Goal: Communication & Community: Answer question/provide support

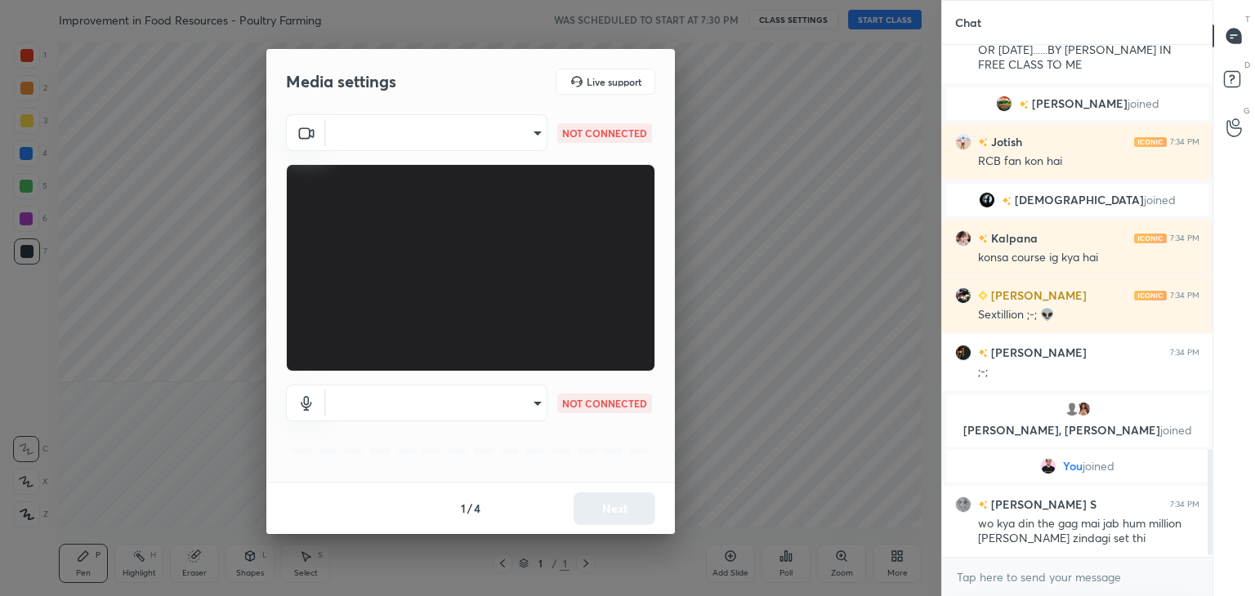
scroll to position [1970, 0]
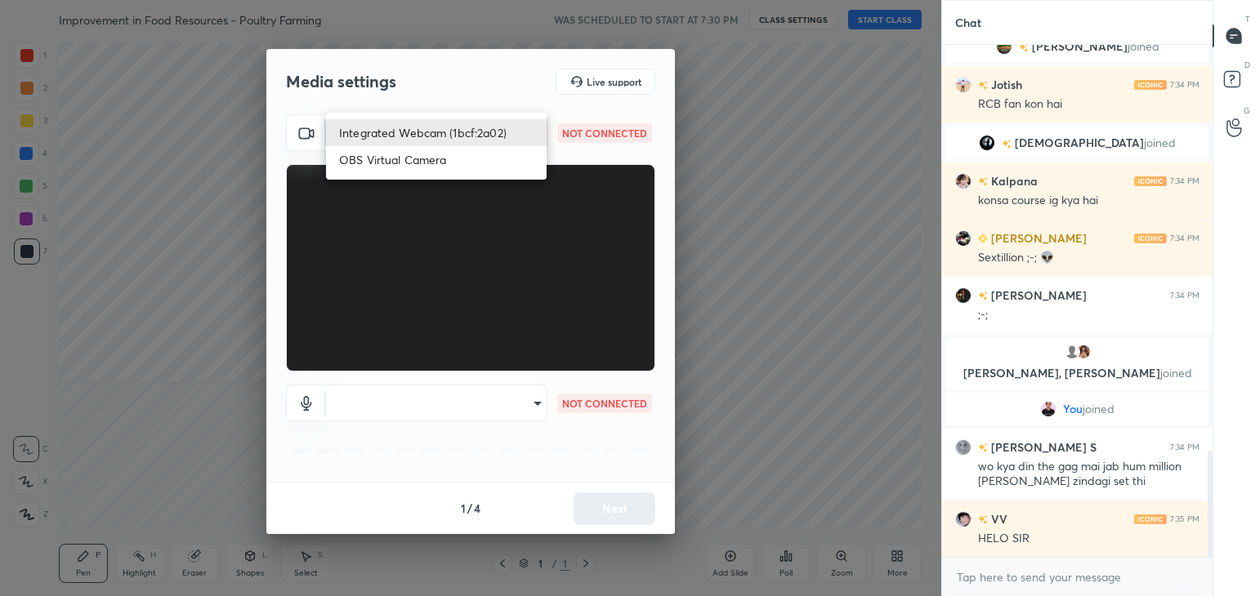
click at [437, 137] on body "1 2 3 4 5 6 7 C X Z C X Z E E Erase all H H Improvement in Food Resources - Pou…" at bounding box center [627, 298] width 1255 height 596
click at [438, 135] on li "Integrated Webcam (1bcf:2a02)" at bounding box center [436, 132] width 221 height 27
type input "e760db0c1fe181c64246c2ada56ee141ce723054ea7e4d145cd153ad2c6cbbe1"
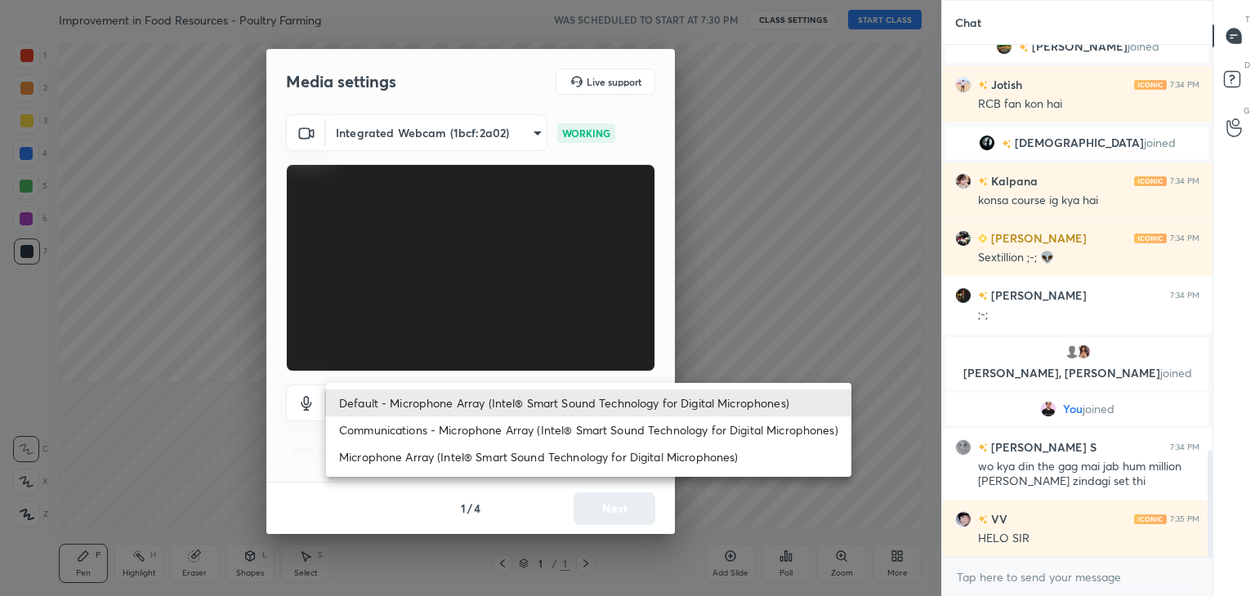
click at [495, 407] on body "1 2 3 4 5 6 7 C X Z C X Z E E Erase all H H Improvement in Food Resources - Pou…" at bounding box center [627, 298] width 1255 height 596
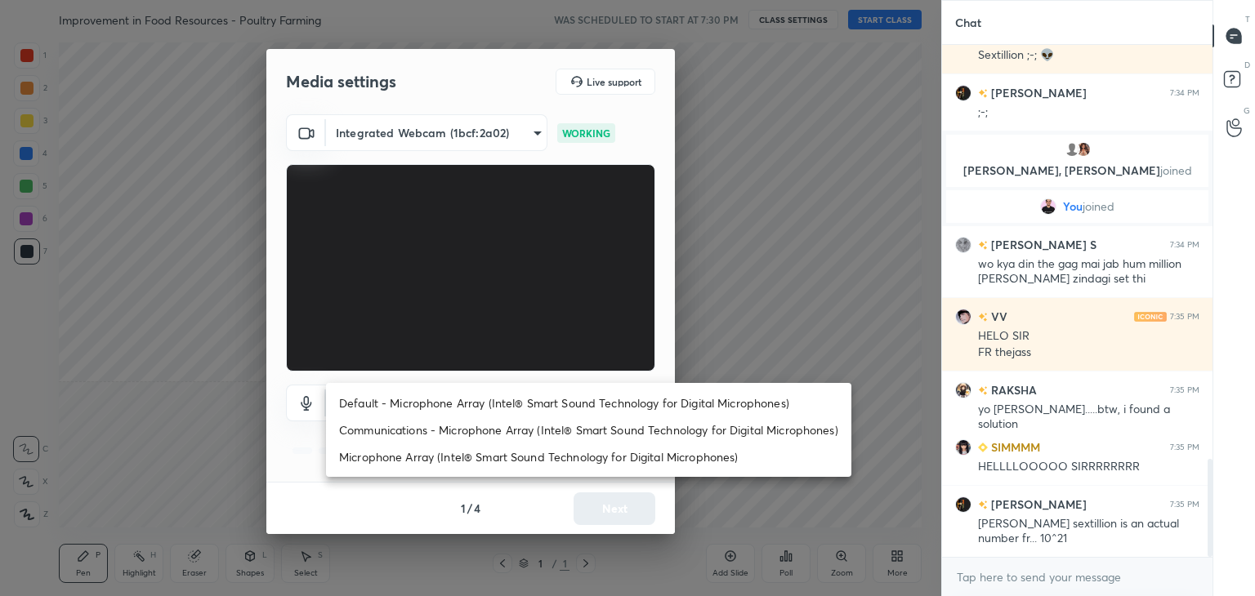
scroll to position [6, 5]
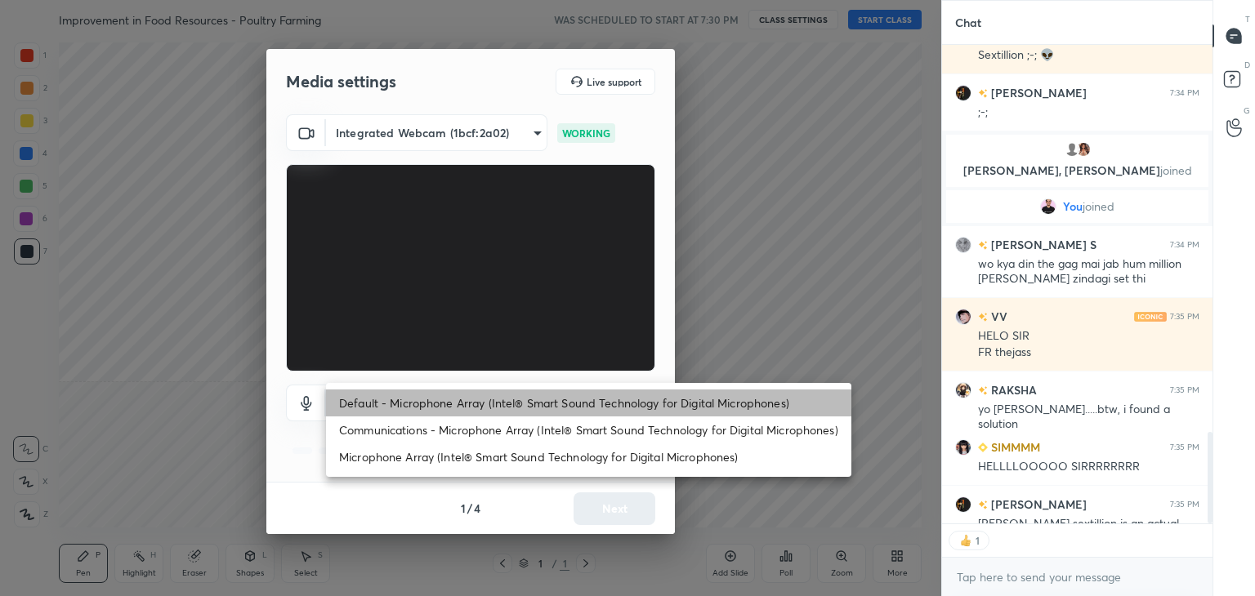
click at [495, 400] on li "Default - Microphone Array (Intel® Smart Sound Technology for Digital Microphon…" at bounding box center [588, 403] width 525 height 27
type textarea "x"
type input "default"
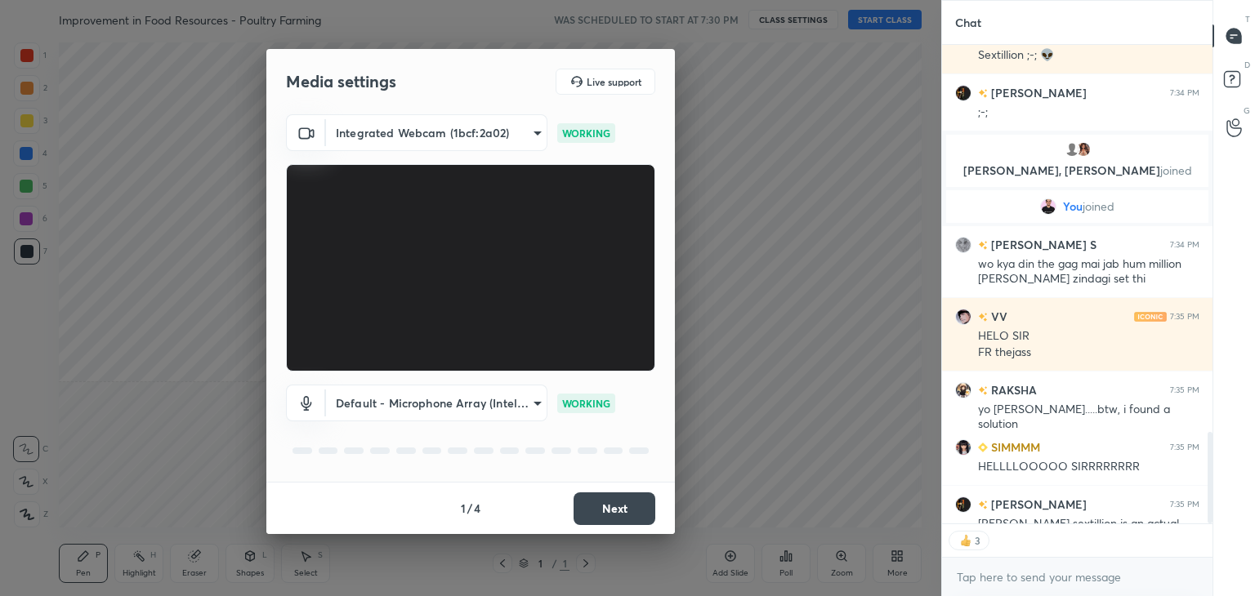
scroll to position [2245, 0]
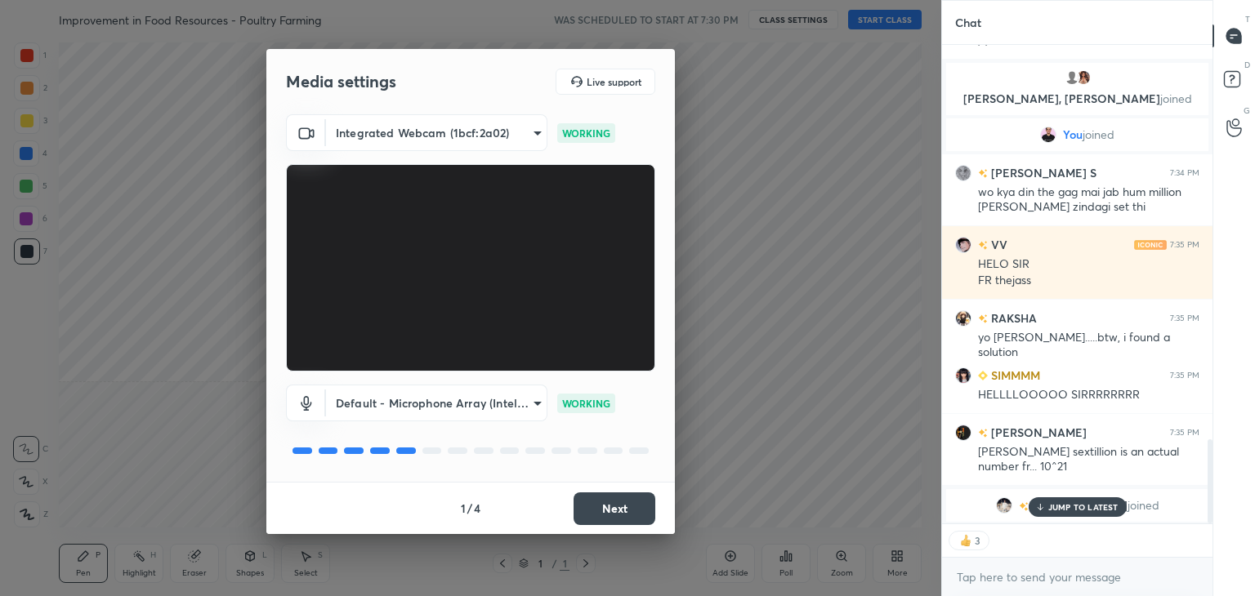
click at [603, 504] on button "Next" at bounding box center [614, 509] width 82 height 33
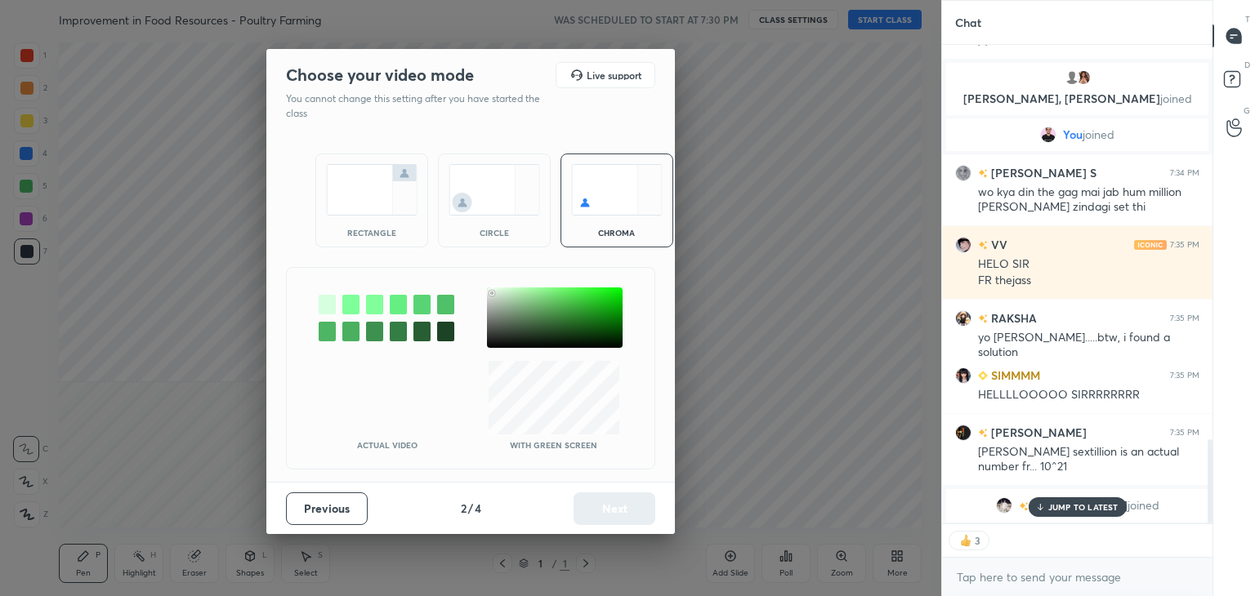
click at [492, 293] on div at bounding box center [555, 318] width 136 height 60
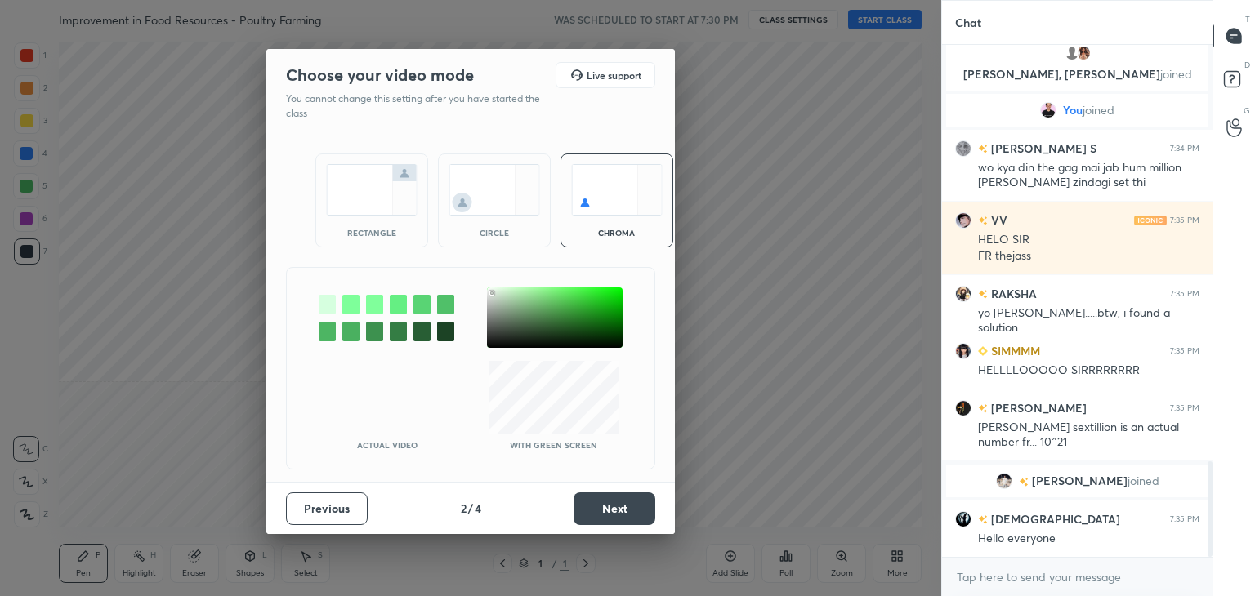
scroll to position [2230, 0]
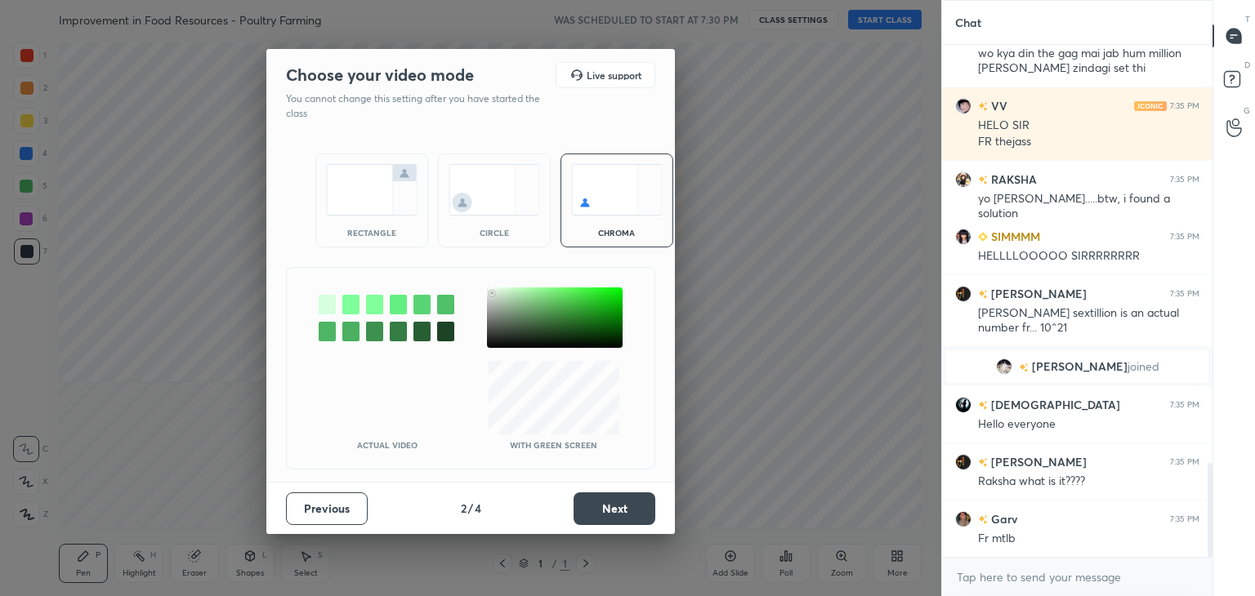
click at [619, 506] on button "Next" at bounding box center [614, 509] width 82 height 33
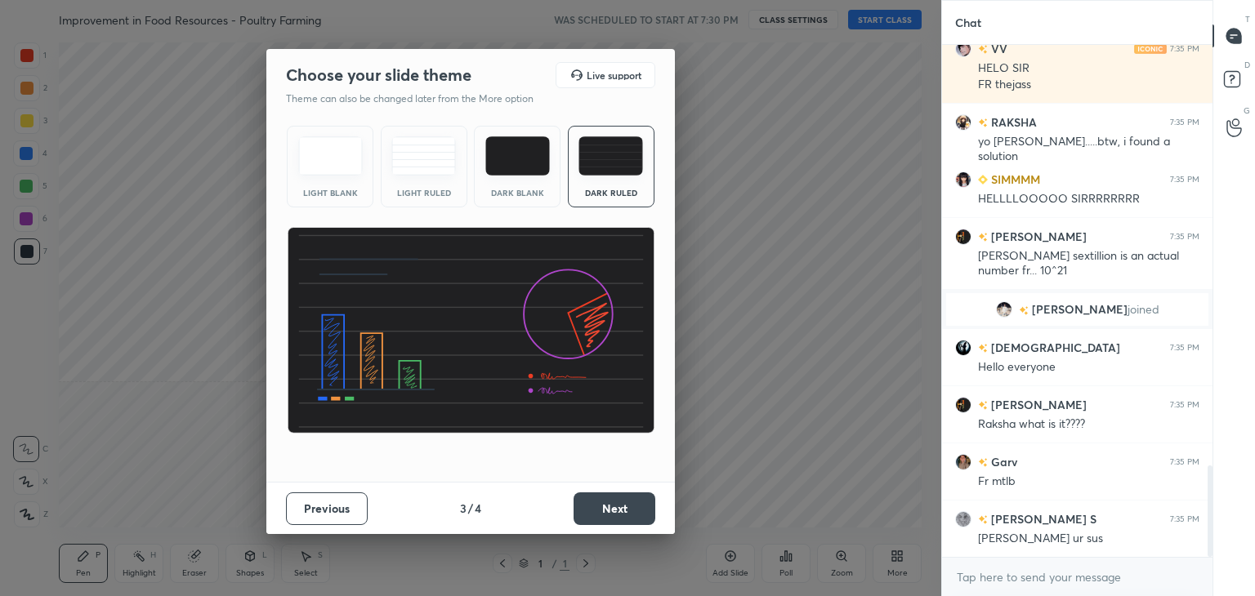
click at [619, 506] on button "Next" at bounding box center [614, 509] width 82 height 33
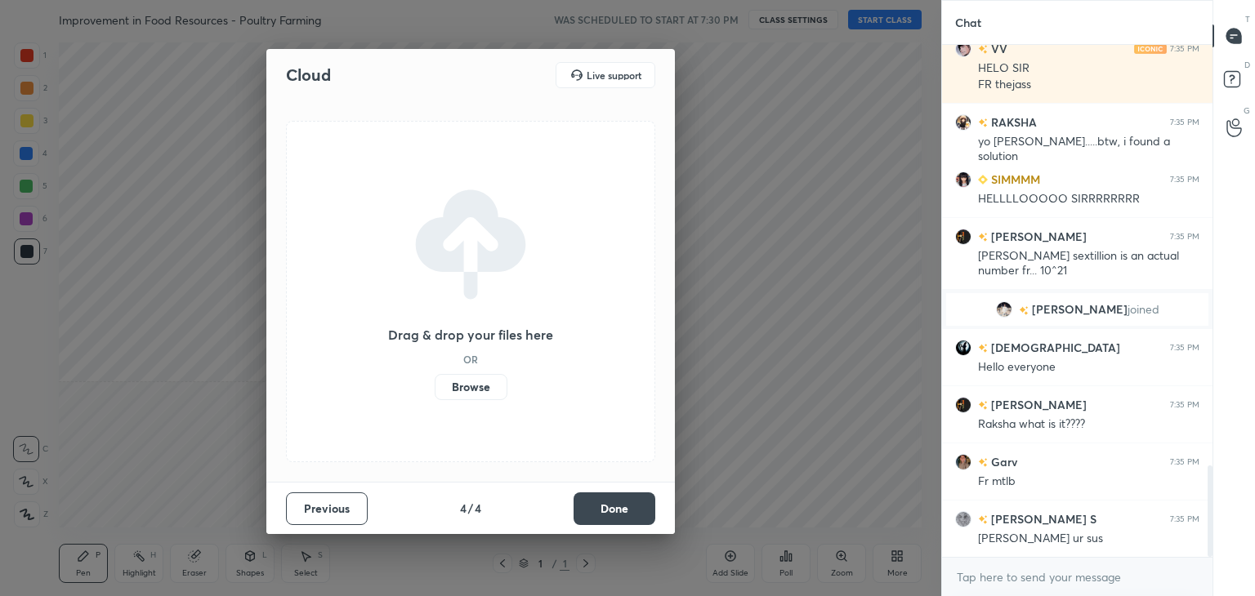
click at [619, 506] on button "Done" at bounding box center [614, 509] width 82 height 33
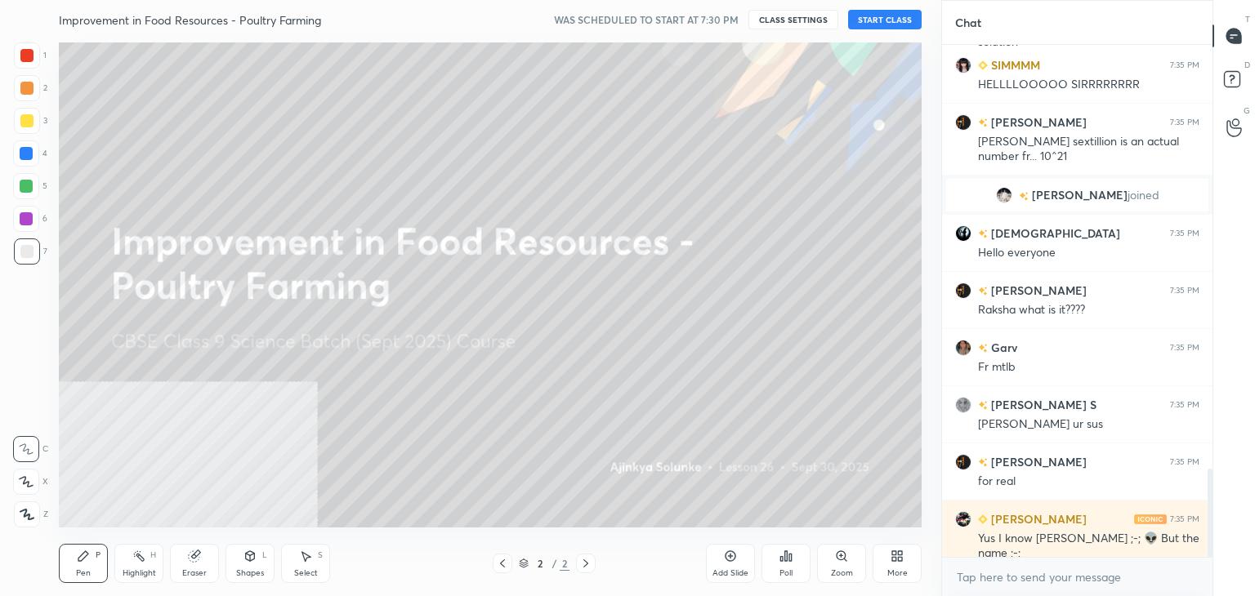
click at [889, 24] on button "START CLASS" at bounding box center [885, 20] width 74 height 20
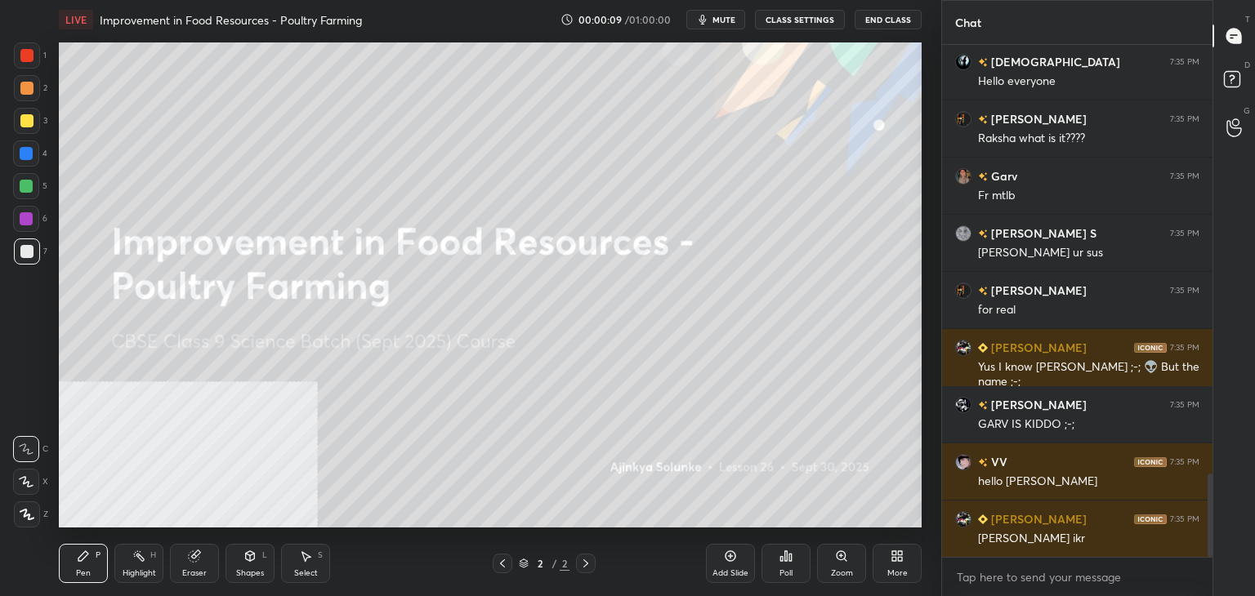
click at [899, 566] on div "More" at bounding box center [896, 563] width 49 height 39
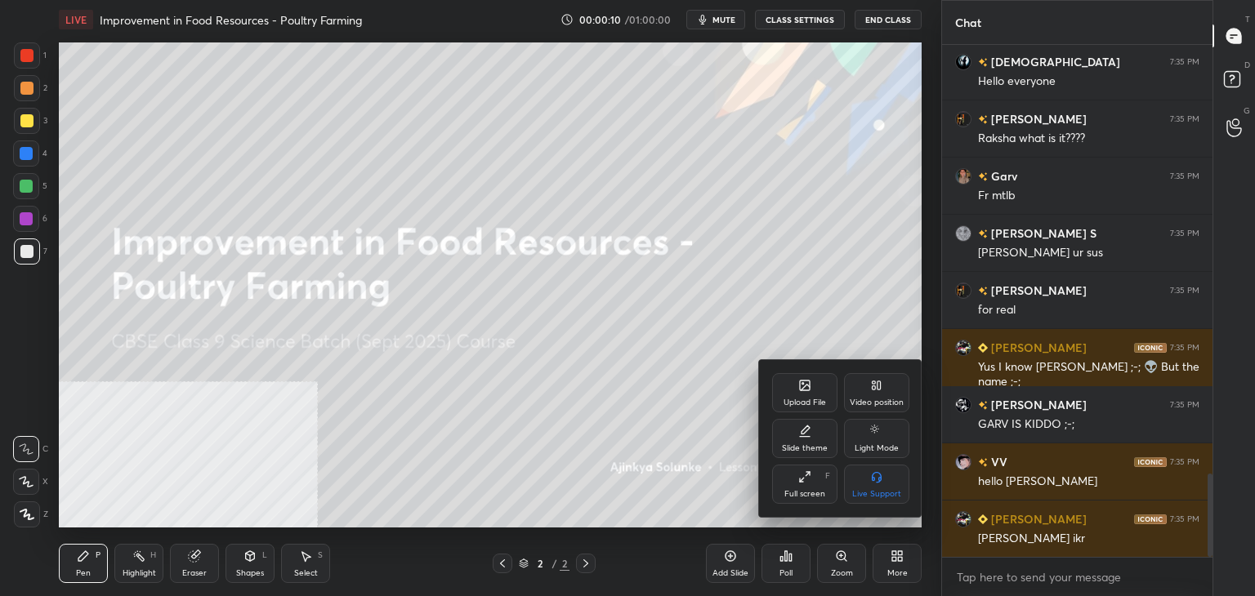
click at [870, 410] on div "Video position" at bounding box center [876, 392] width 65 height 39
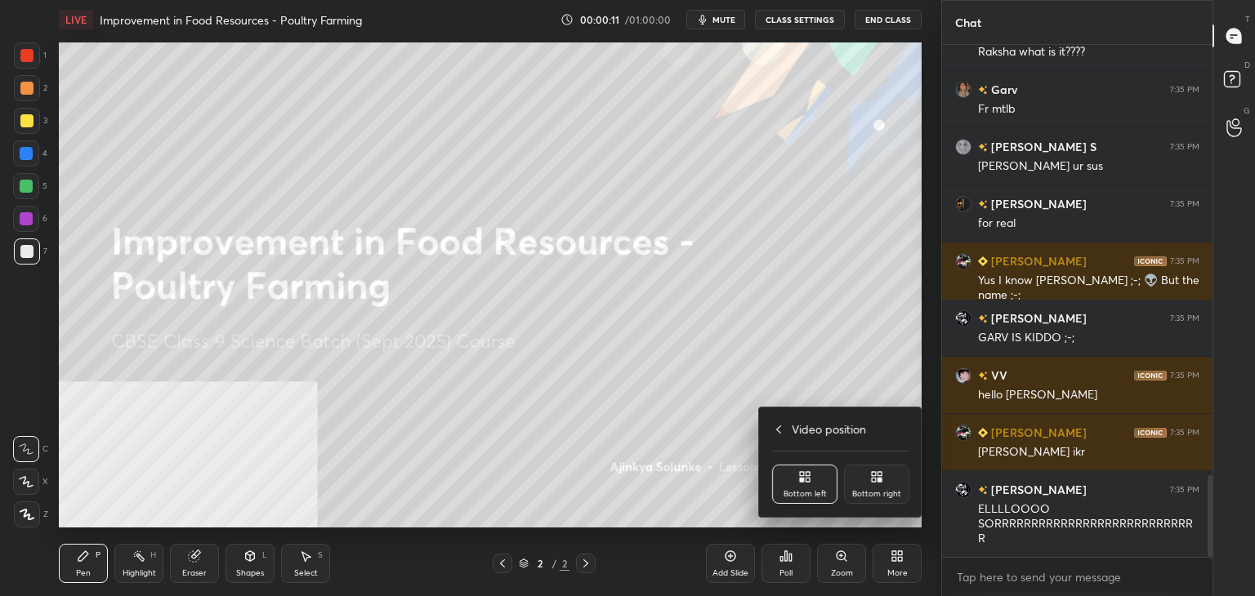
click at [884, 485] on div "Bottom right" at bounding box center [876, 484] width 65 height 39
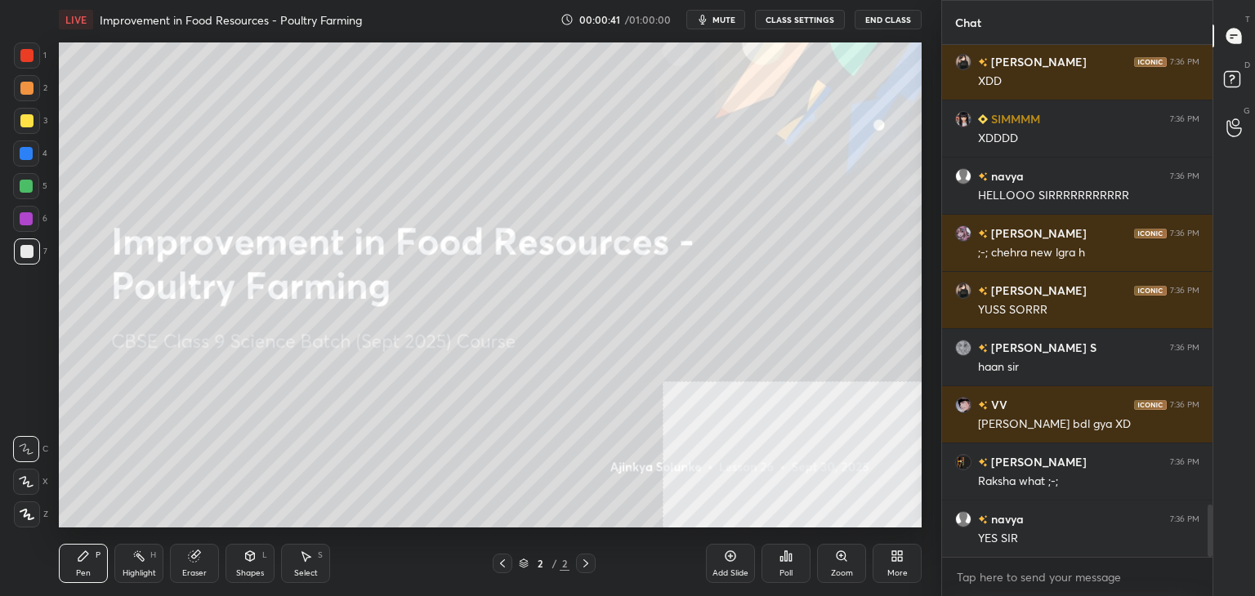
scroll to position [4591, 0]
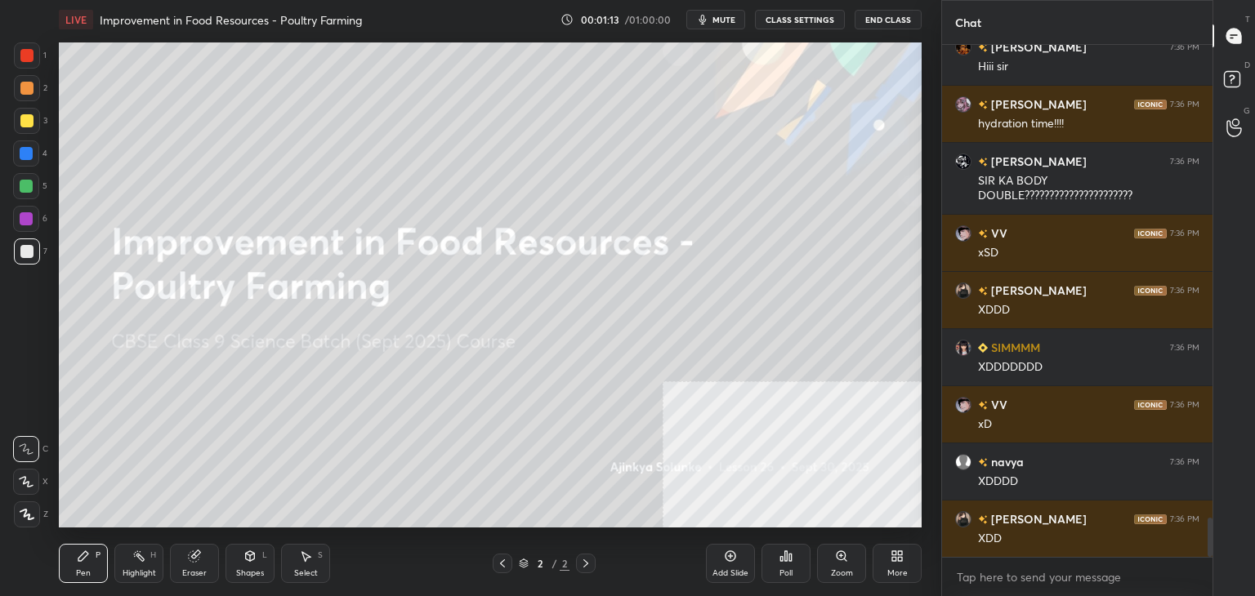
click at [714, 559] on div "Add Slide" at bounding box center [730, 563] width 49 height 39
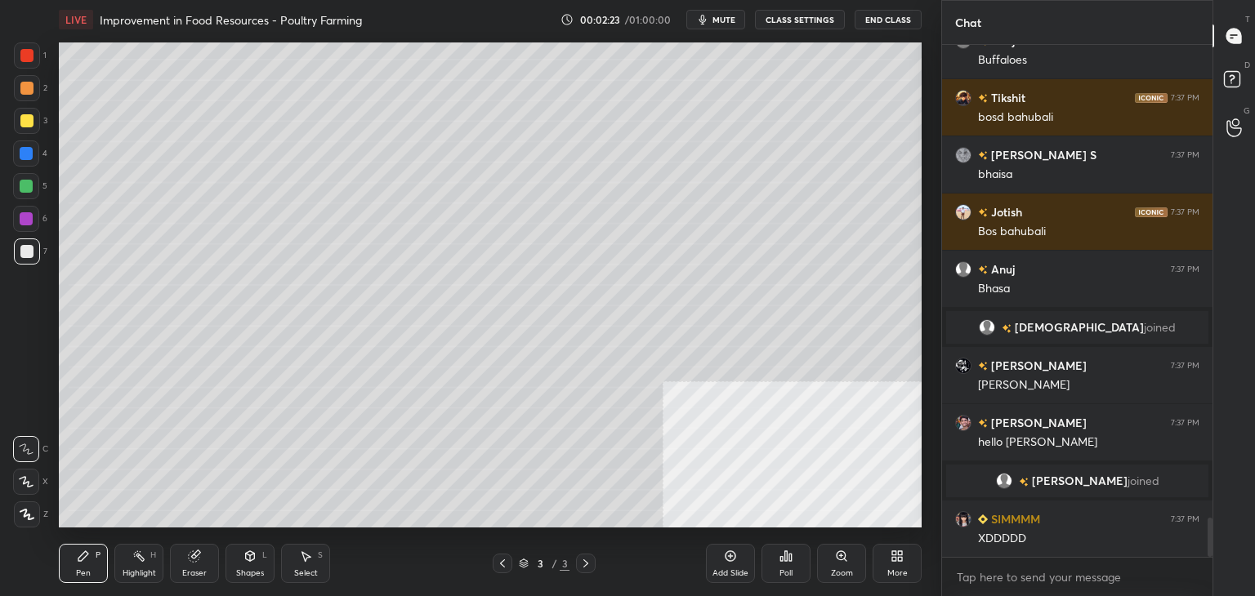
scroll to position [6279, 0]
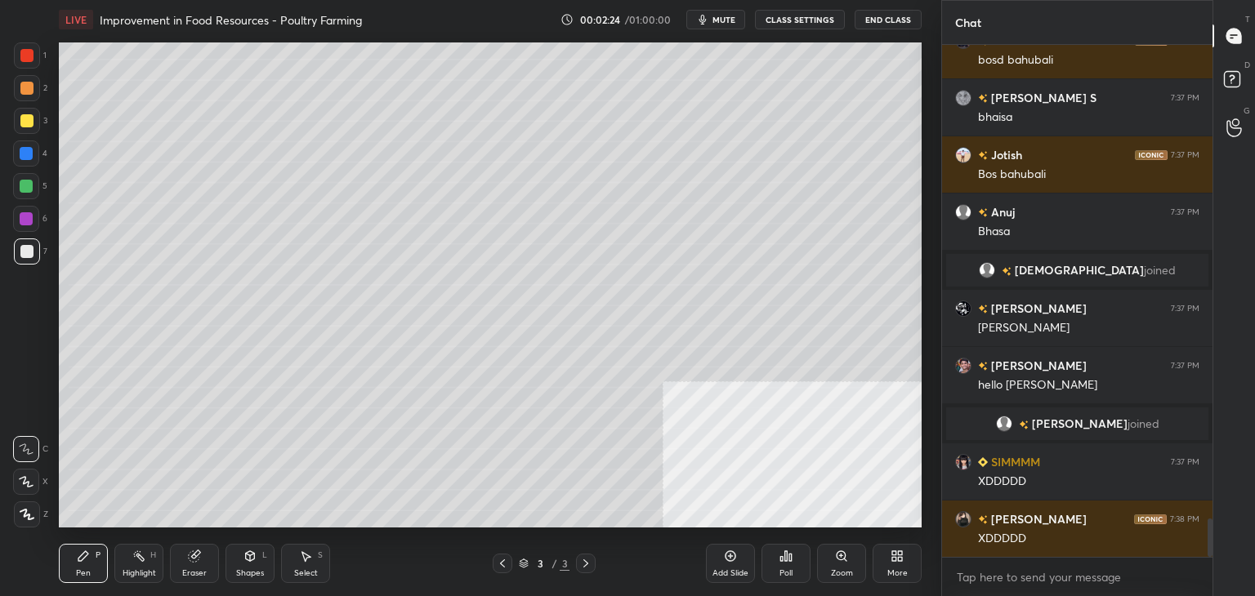
click at [913, 575] on div "More" at bounding box center [896, 563] width 49 height 39
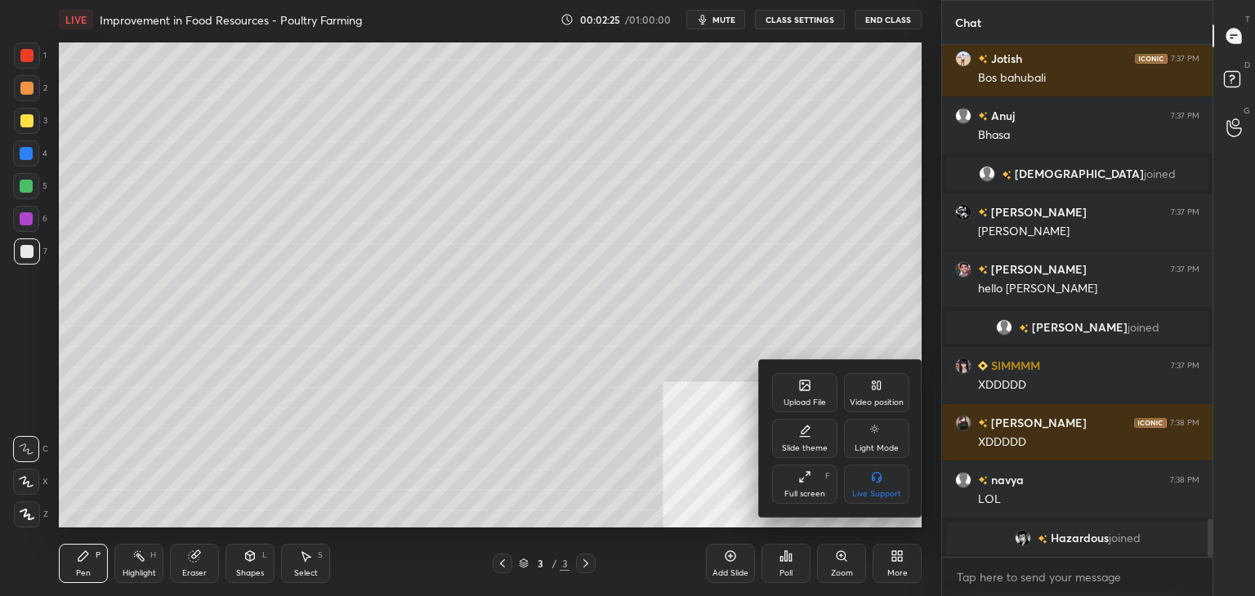
click at [802, 399] on div "Upload File" at bounding box center [804, 403] width 42 height 8
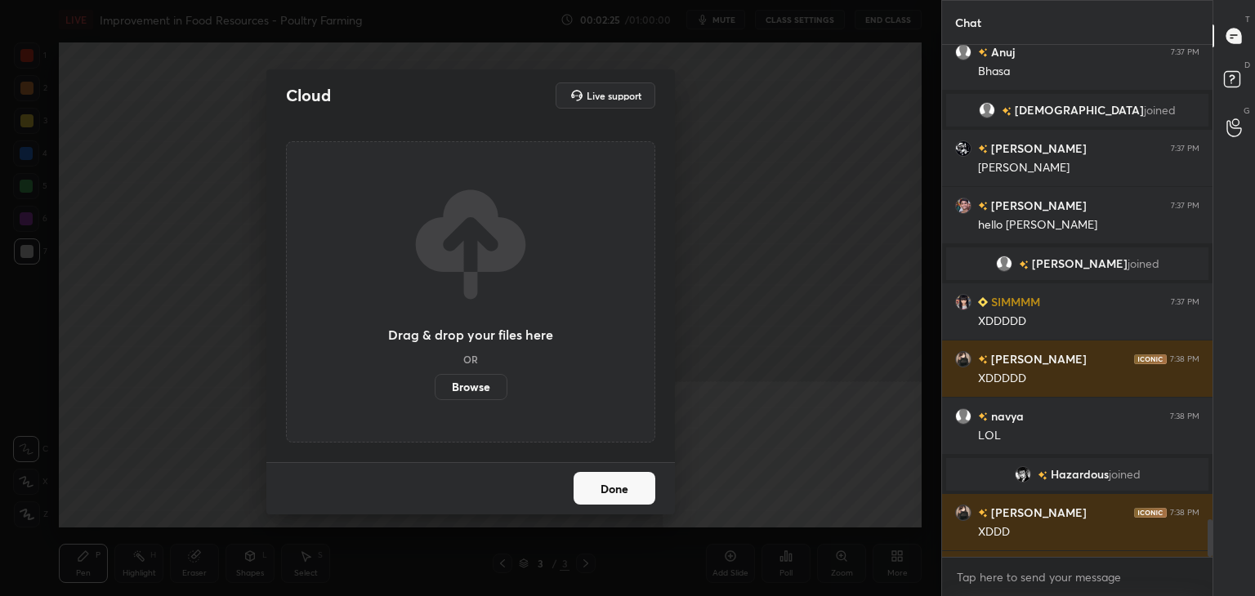
scroll to position [6426, 0]
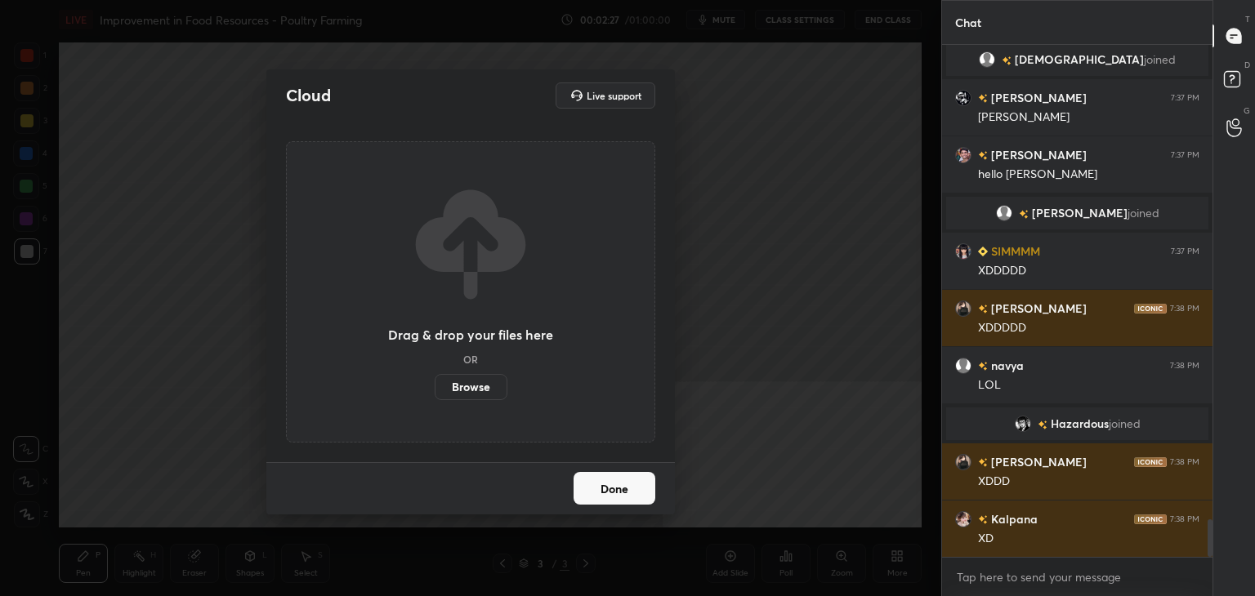
click at [467, 380] on label "Browse" at bounding box center [471, 387] width 73 height 26
click at [435, 380] on input "Browse" at bounding box center [435, 387] width 0 height 26
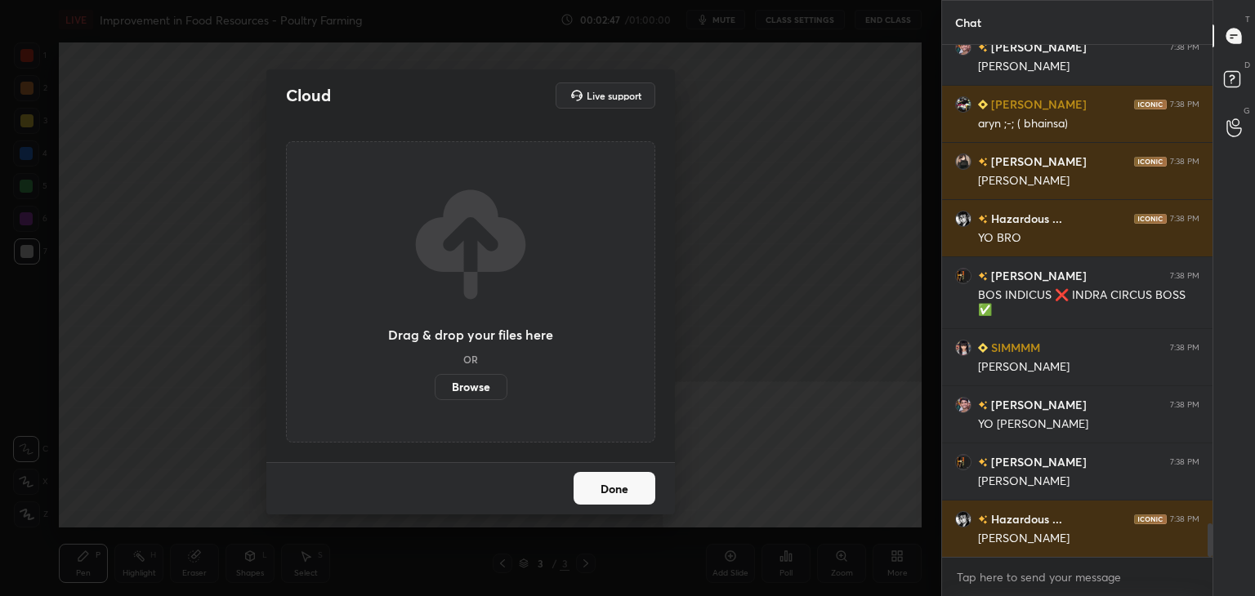
scroll to position [7274, 0]
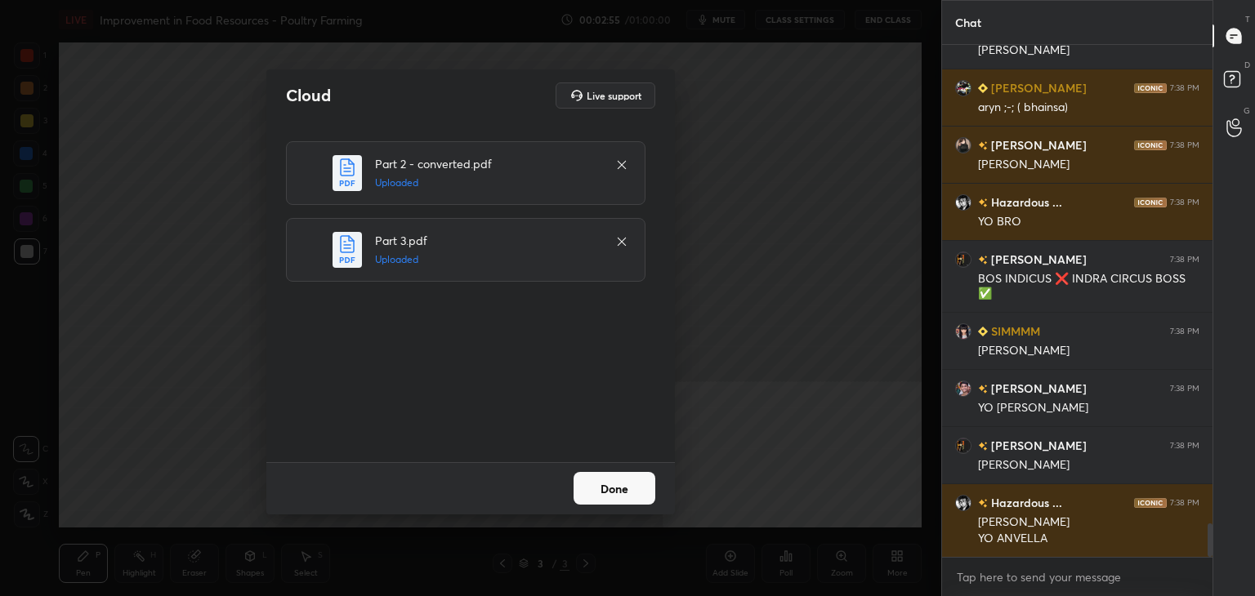
click at [631, 491] on button "Done" at bounding box center [614, 488] width 82 height 33
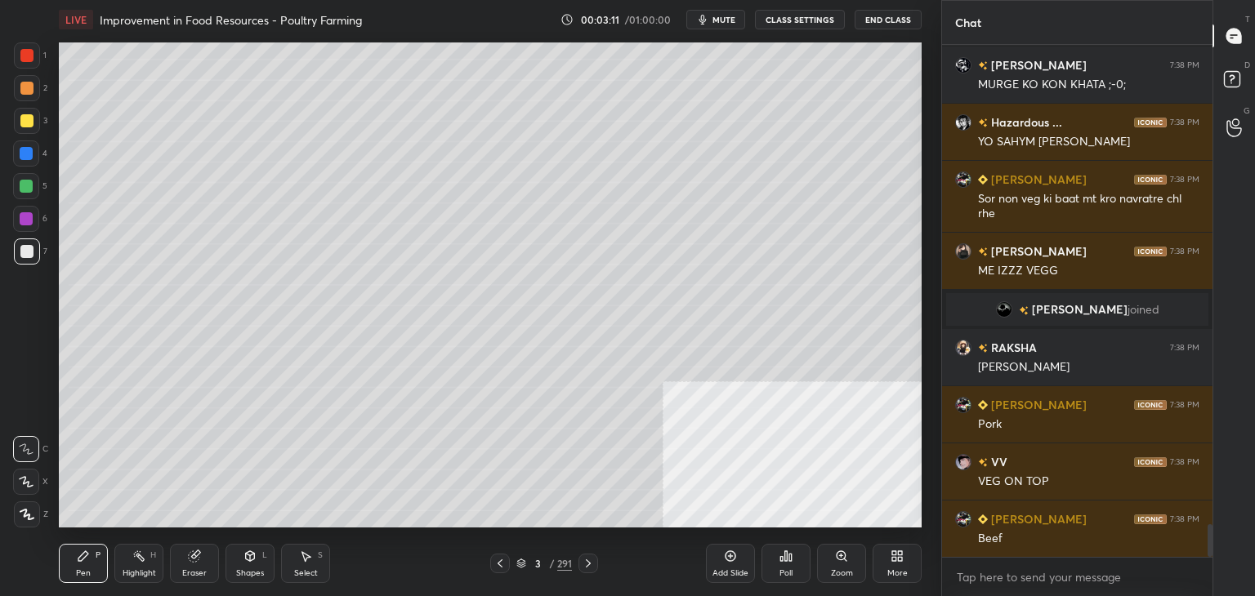
scroll to position [7635, 0]
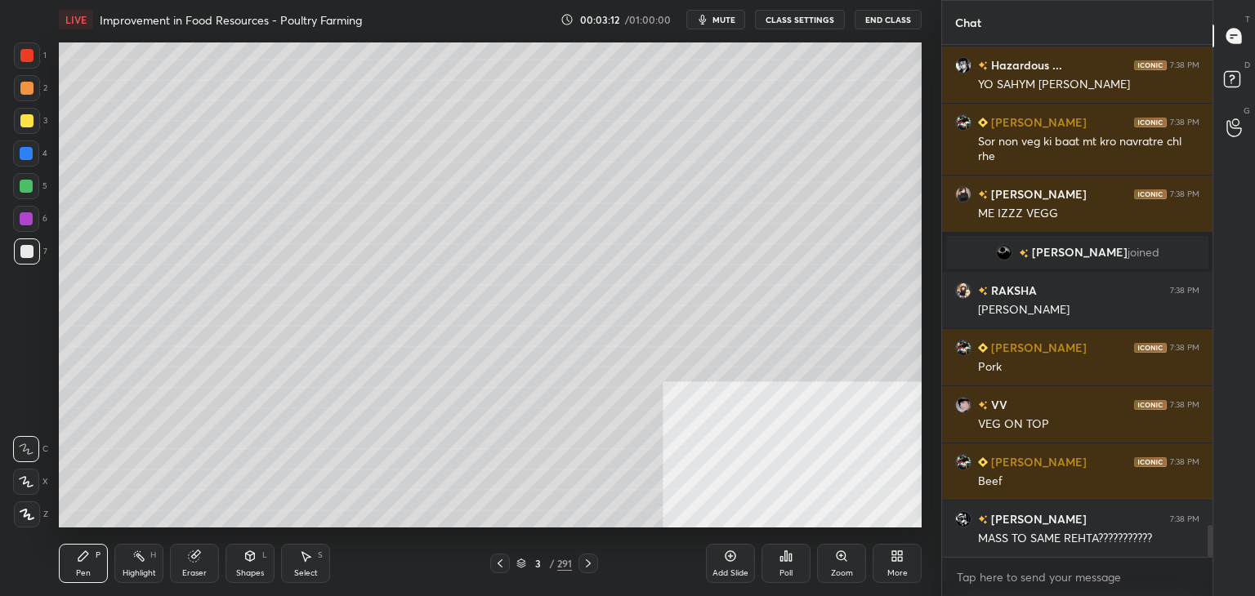
click at [554, 564] on div "3 / 291" at bounding box center [544, 563] width 56 height 15
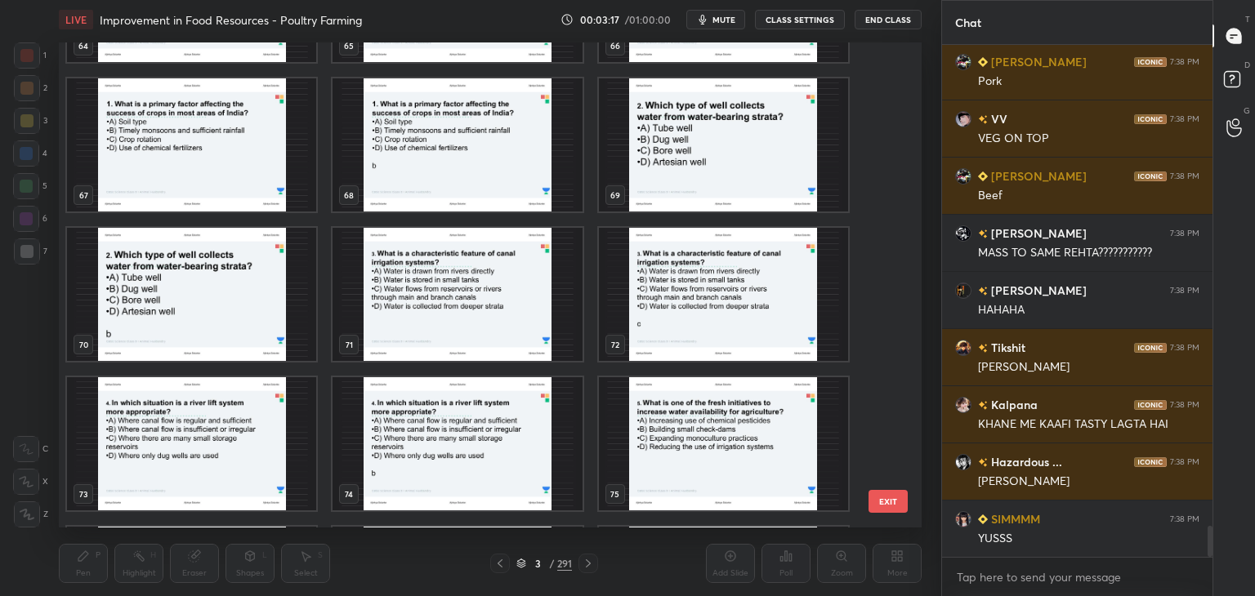
scroll to position [3469, 0]
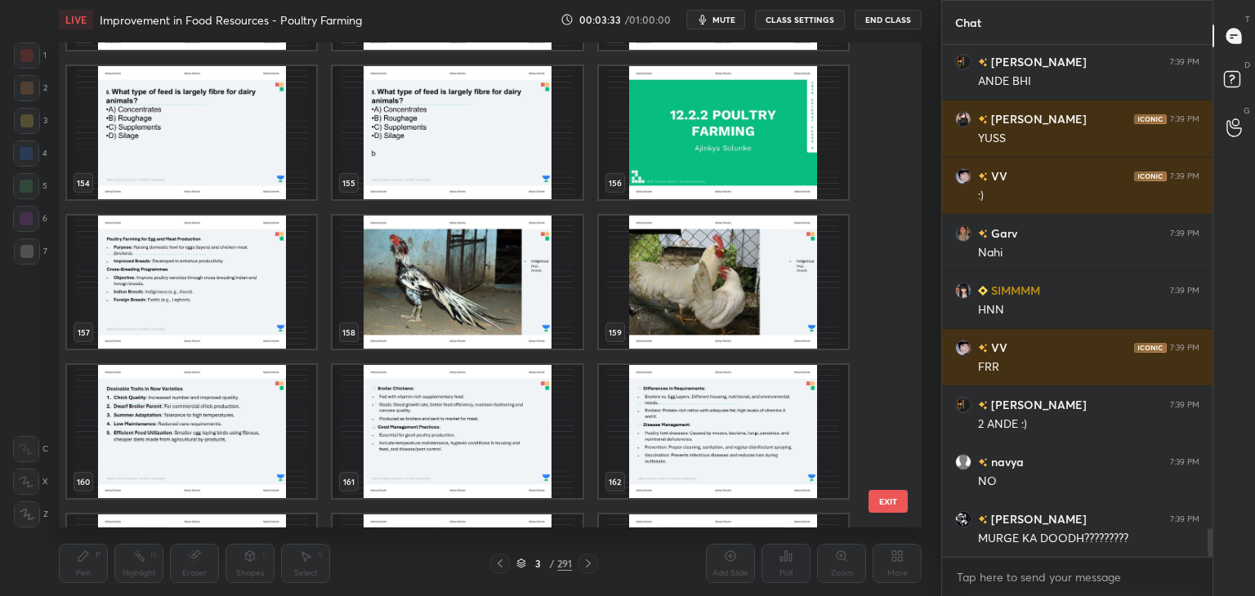
click at [795, 167] on img "grid" at bounding box center [723, 132] width 249 height 133
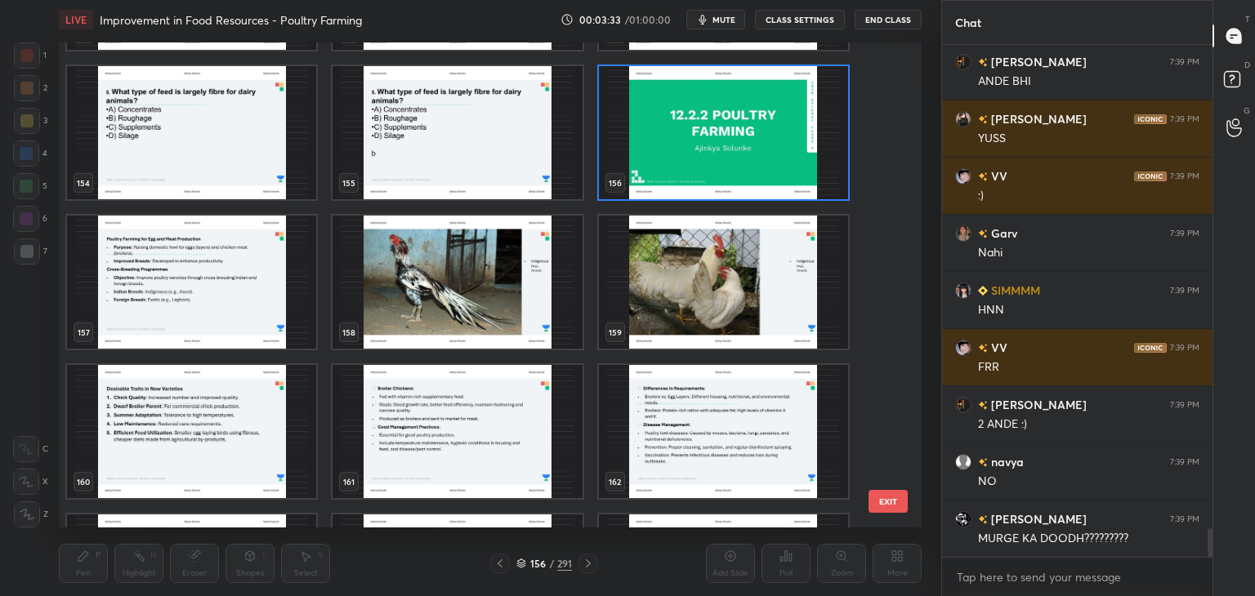
click at [795, 167] on img "grid" at bounding box center [723, 132] width 249 height 133
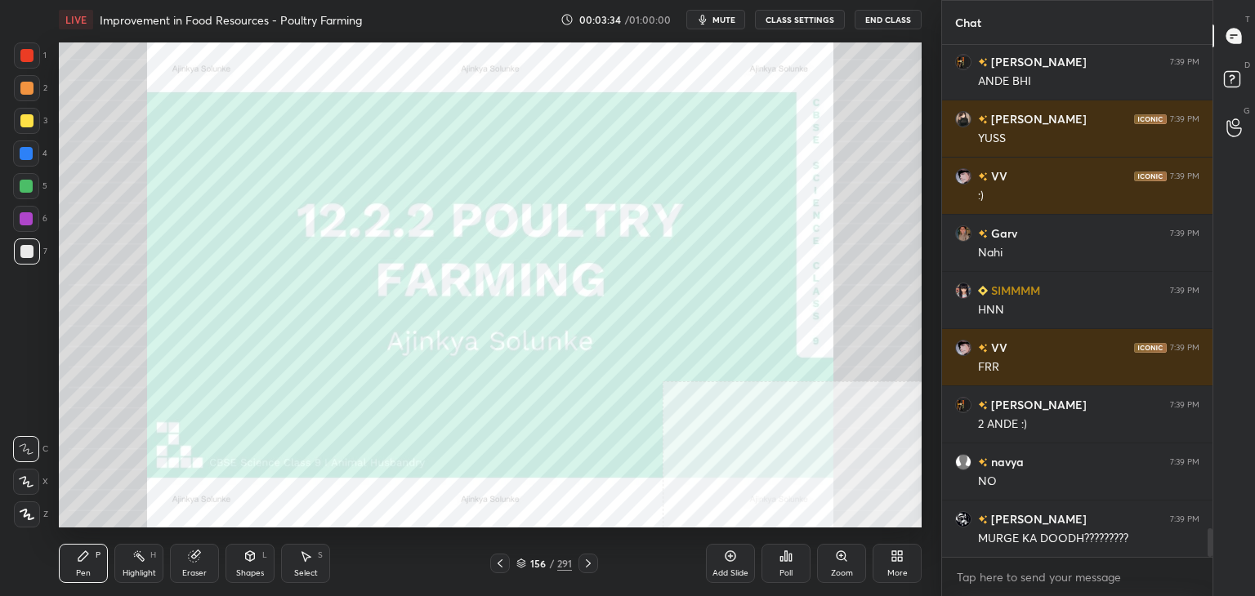
click at [795, 167] on img "grid" at bounding box center [723, 132] width 249 height 133
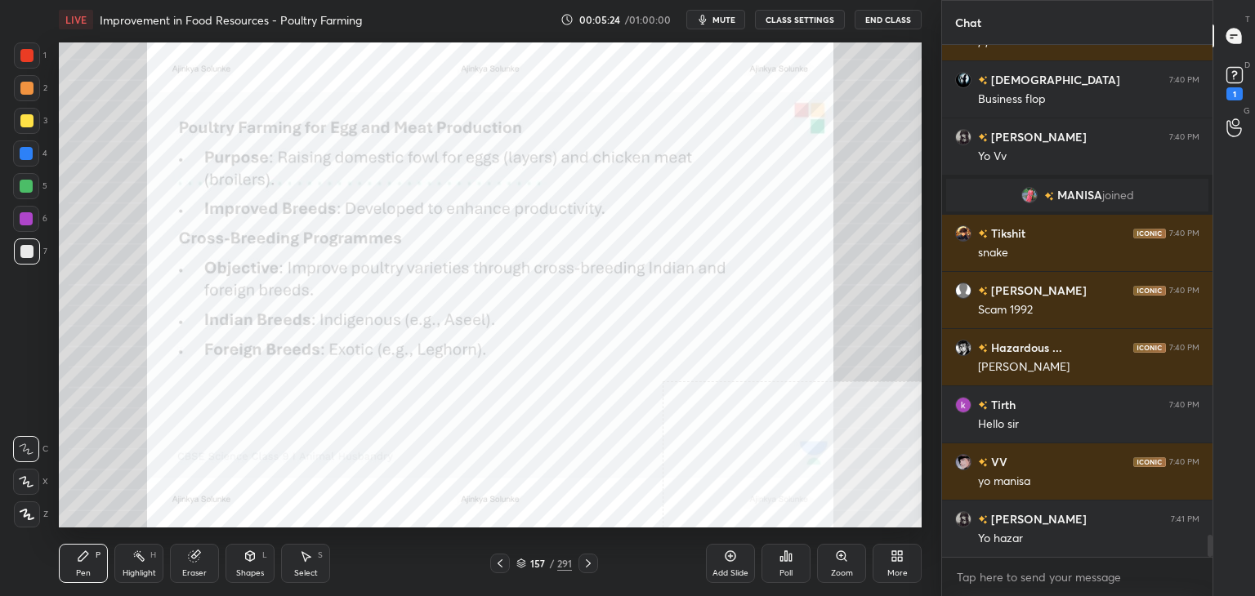
scroll to position [11544, 0]
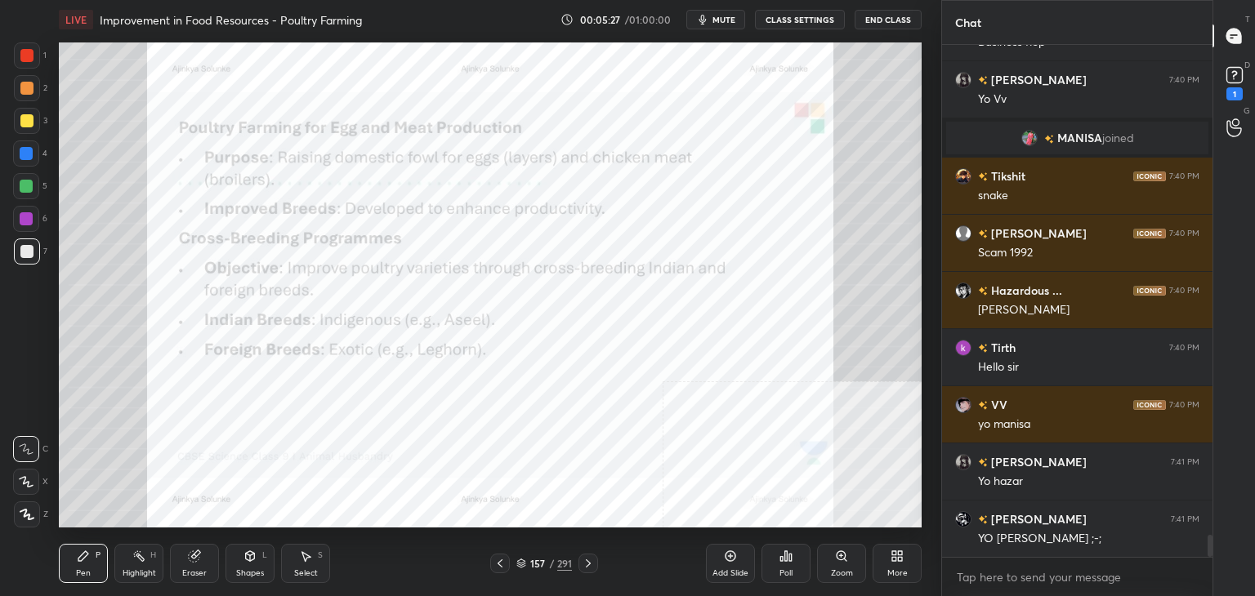
click at [30, 60] on div at bounding box center [26, 55] width 13 height 13
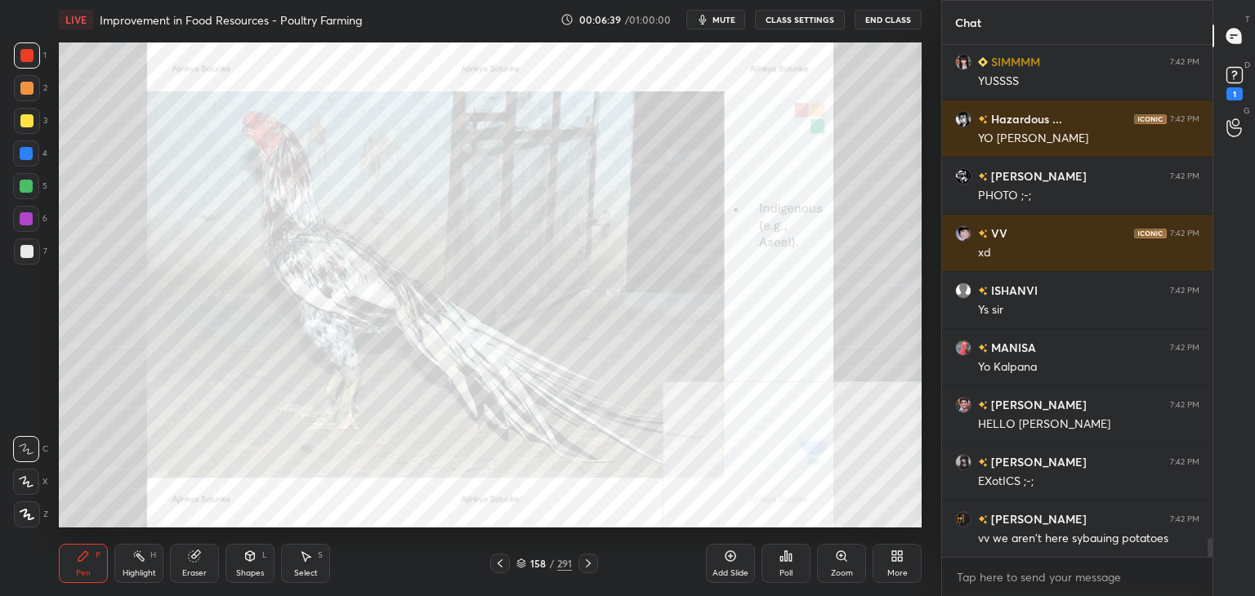
scroll to position [13399, 0]
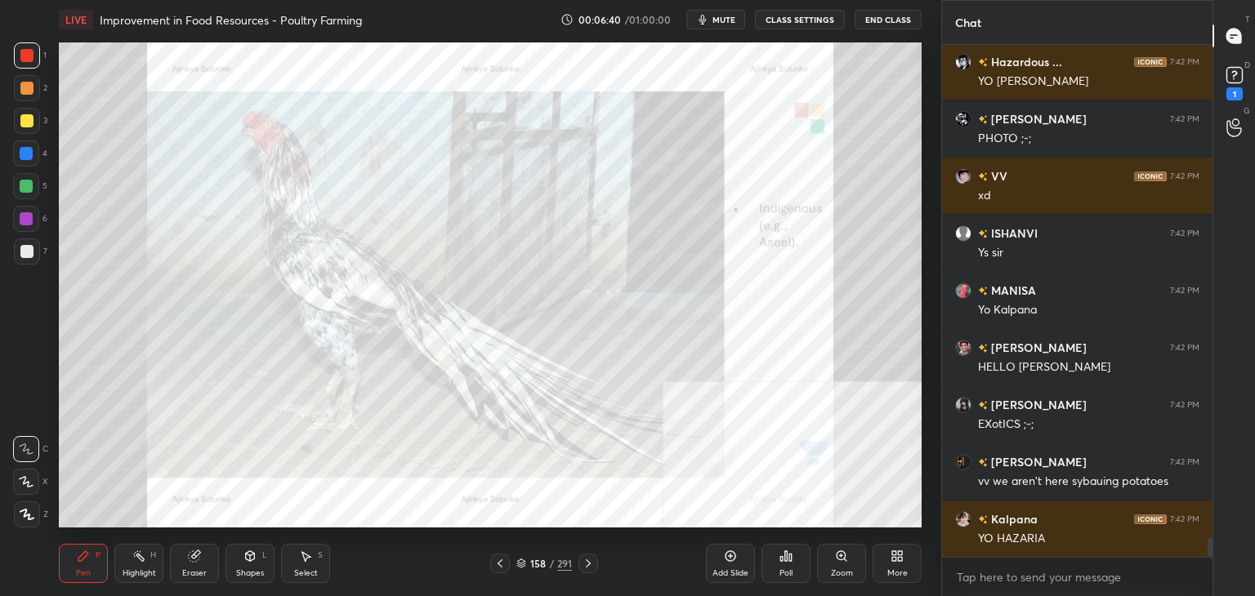
click at [29, 56] on div at bounding box center [26, 55] width 13 height 13
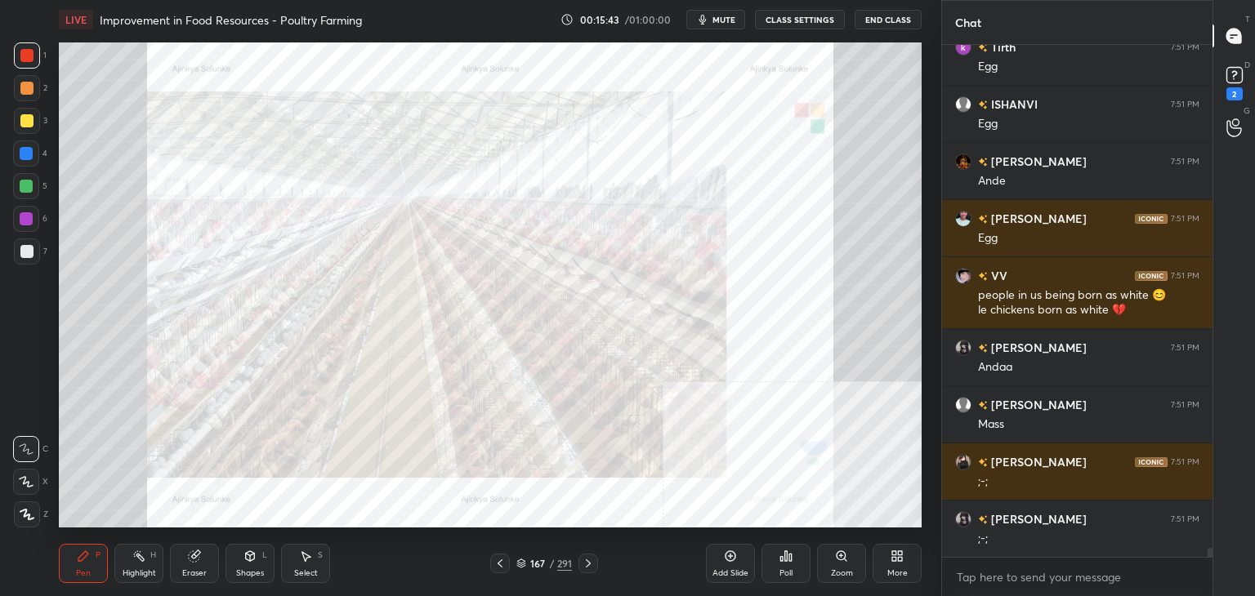
scroll to position [27685, 0]
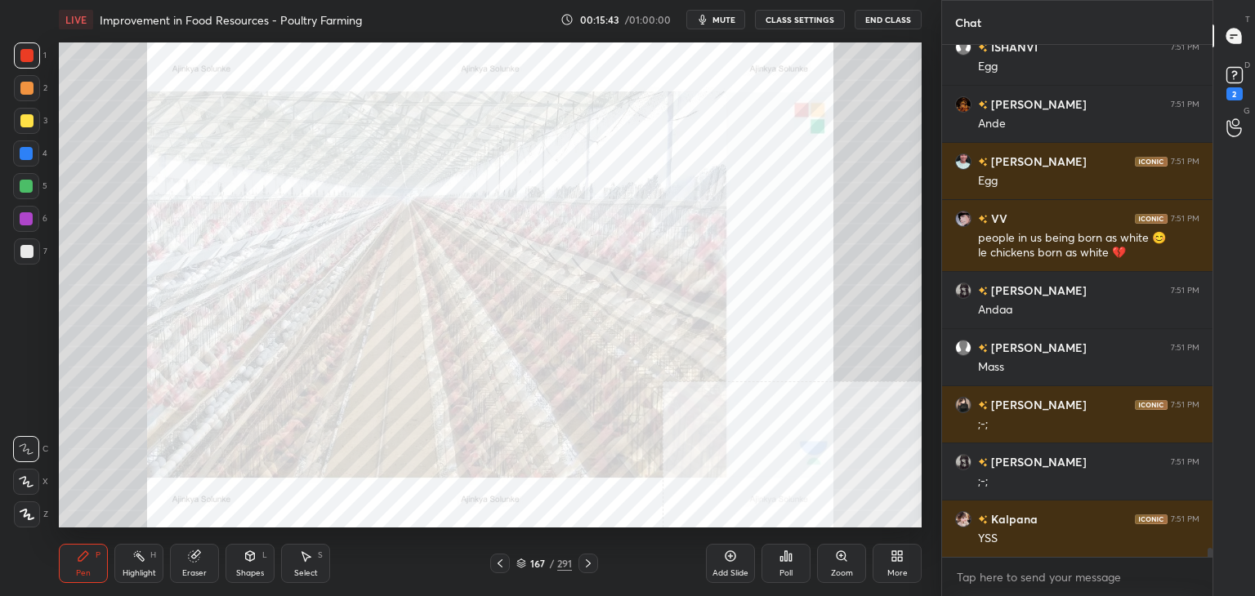
click at [542, 564] on div "167" at bounding box center [537, 564] width 16 height 10
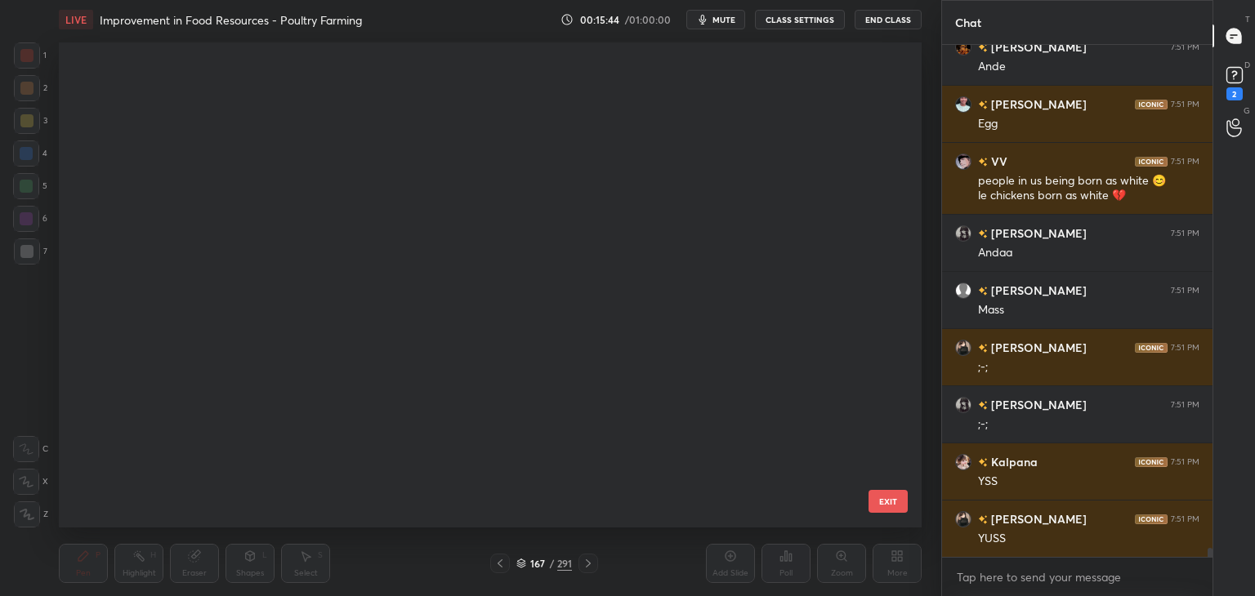
scroll to position [7886, 0]
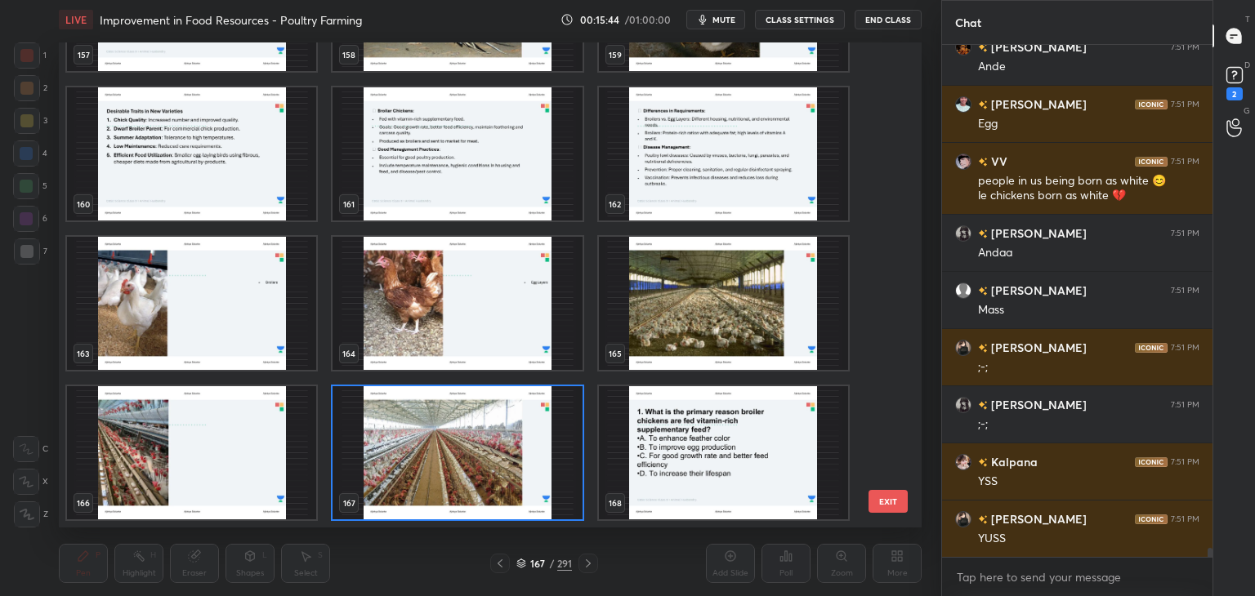
click at [542, 564] on div "167" at bounding box center [537, 564] width 16 height 10
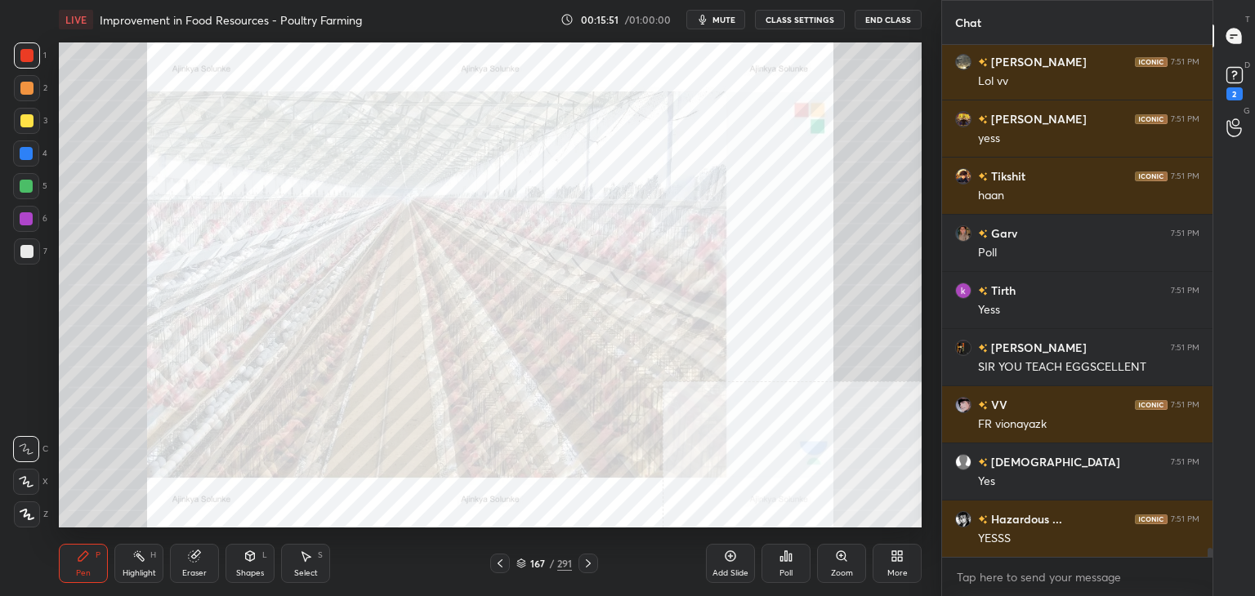
click at [542, 564] on div "167" at bounding box center [537, 564] width 16 height 10
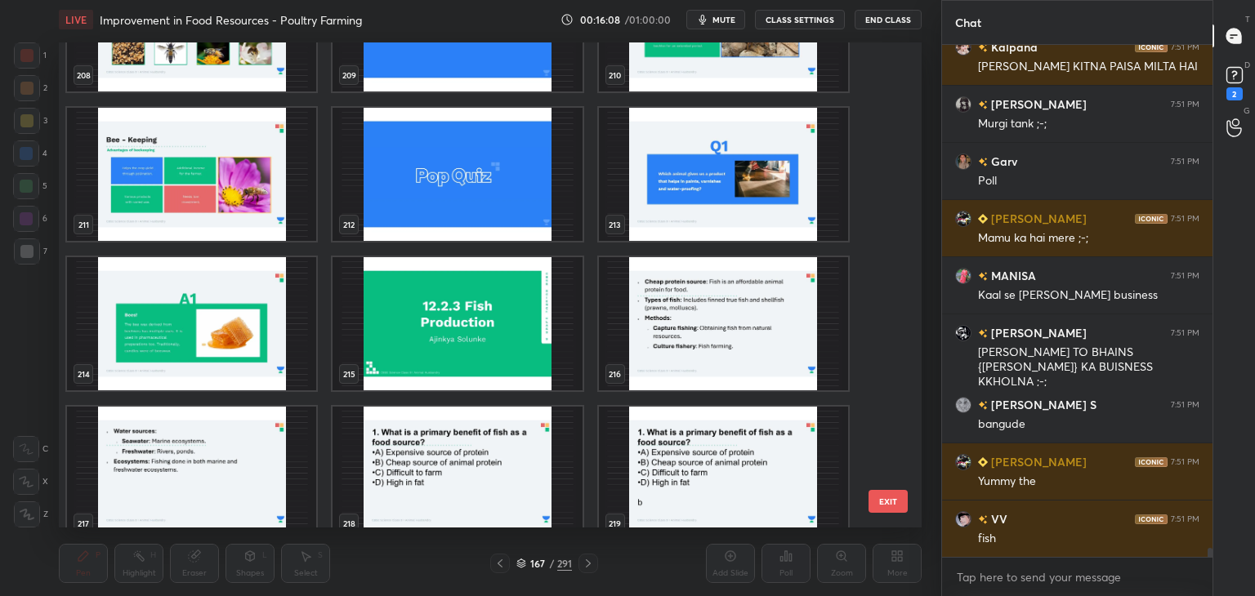
click at [516, 337] on img "grid" at bounding box center [456, 323] width 249 height 133
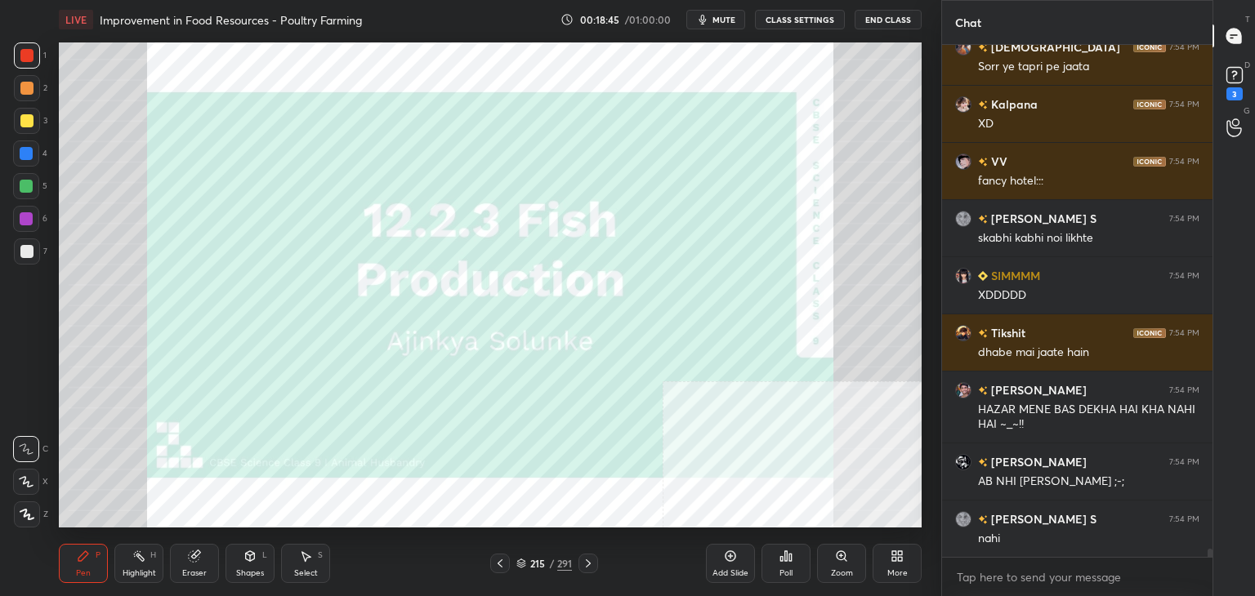
scroll to position [31807, 0]
click at [546, 561] on div "215 / 291" at bounding box center [544, 563] width 56 height 15
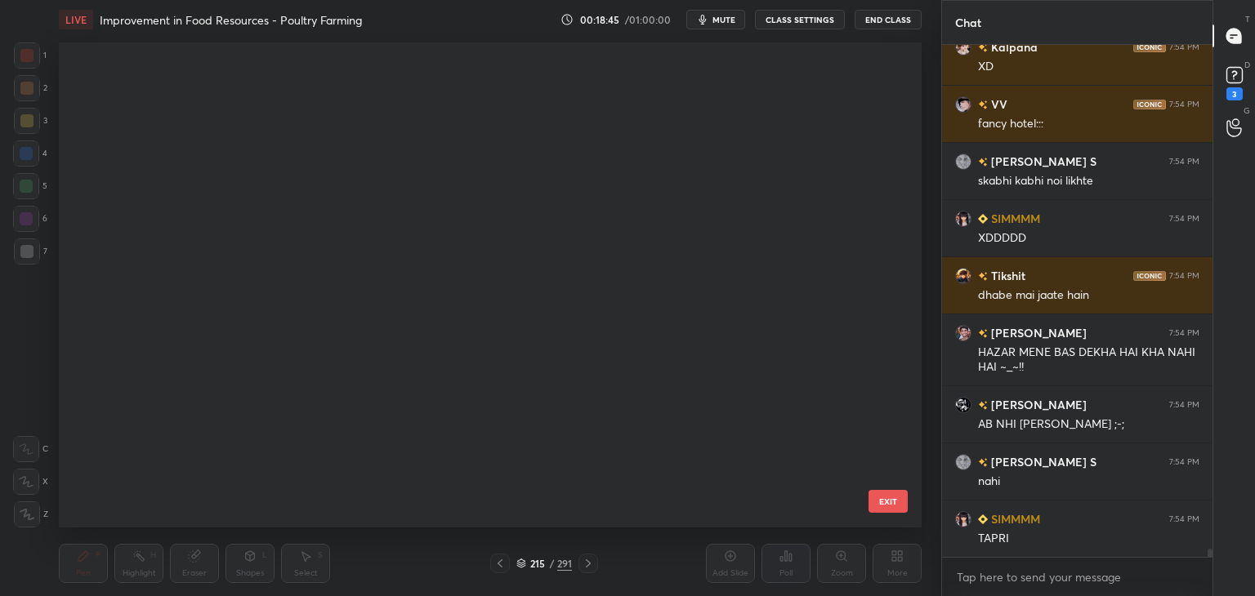
scroll to position [480, 854]
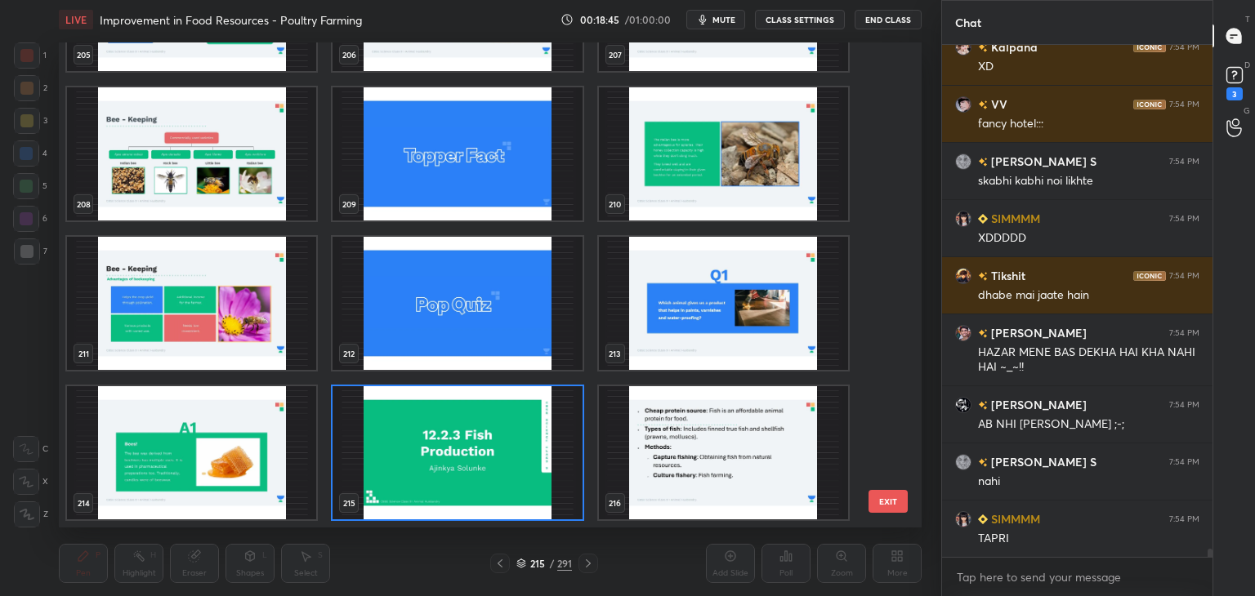
click at [546, 561] on div "215 / 291" at bounding box center [544, 563] width 56 height 15
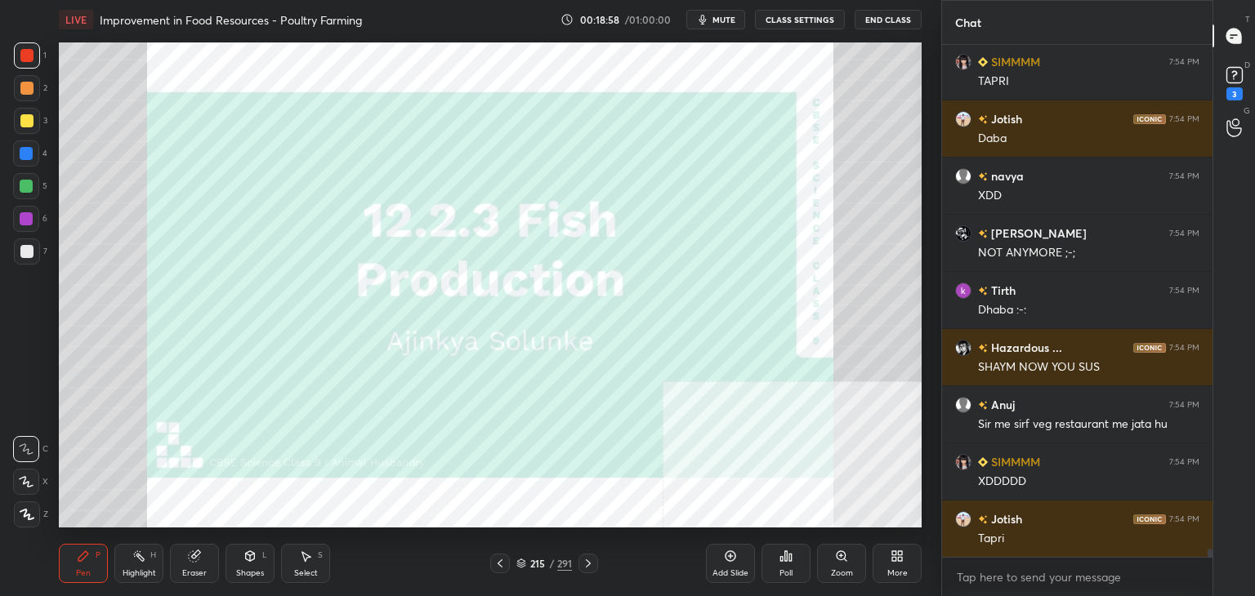
scroll to position [32336, 0]
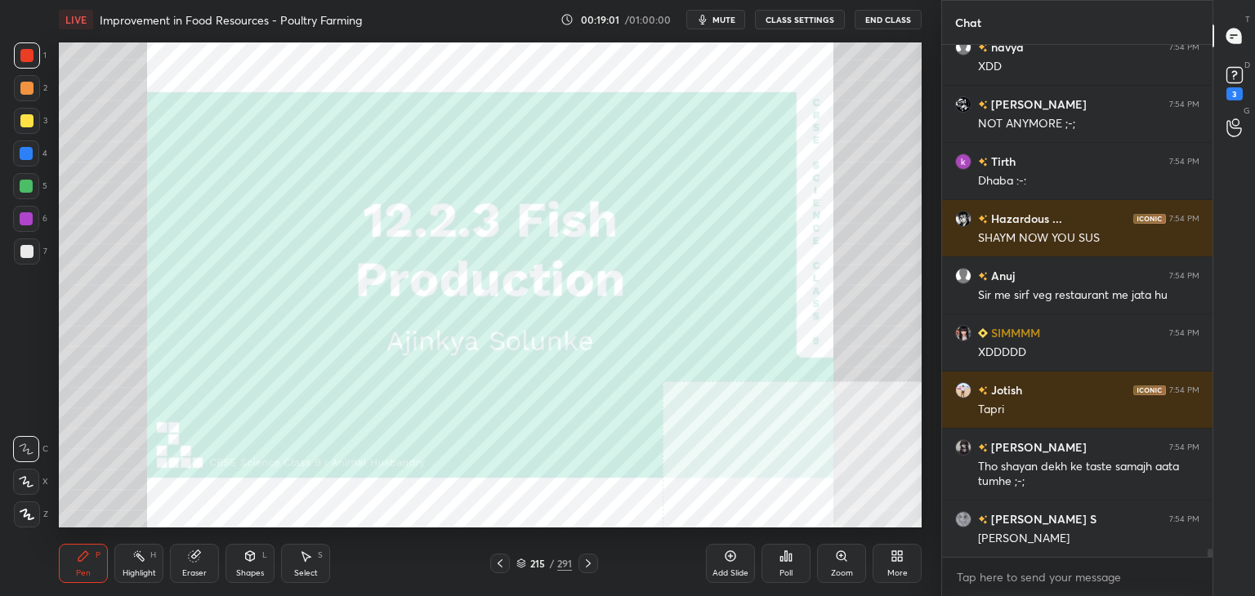
click at [547, 562] on div "215 / 291" at bounding box center [544, 563] width 56 height 15
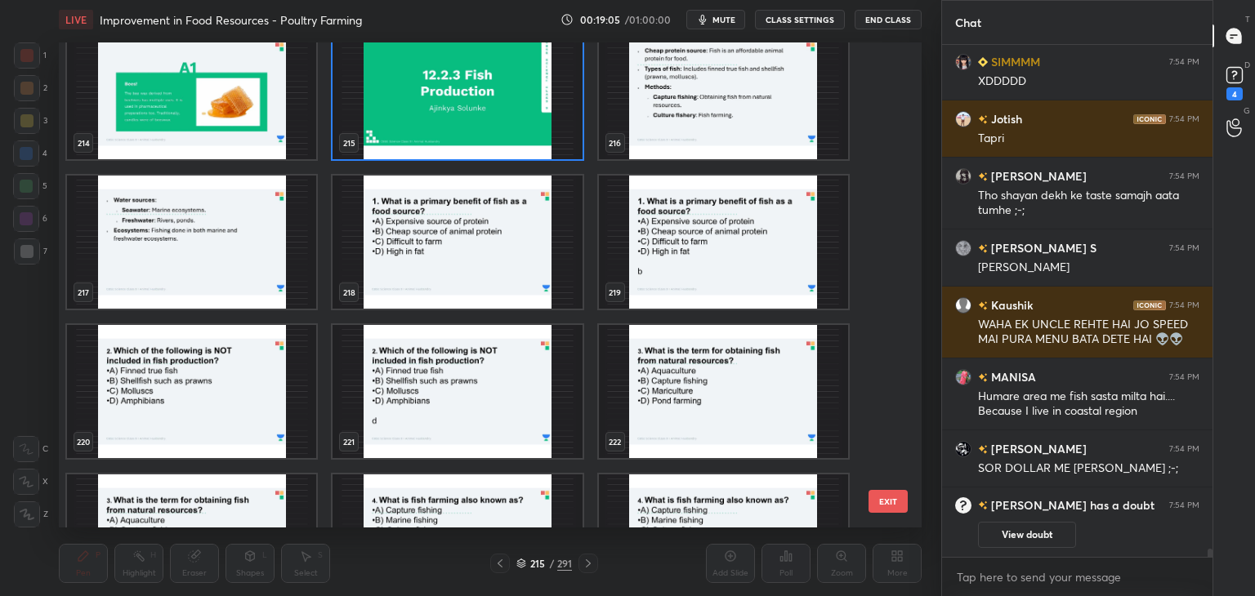
click at [496, 95] on img "grid" at bounding box center [456, 92] width 249 height 133
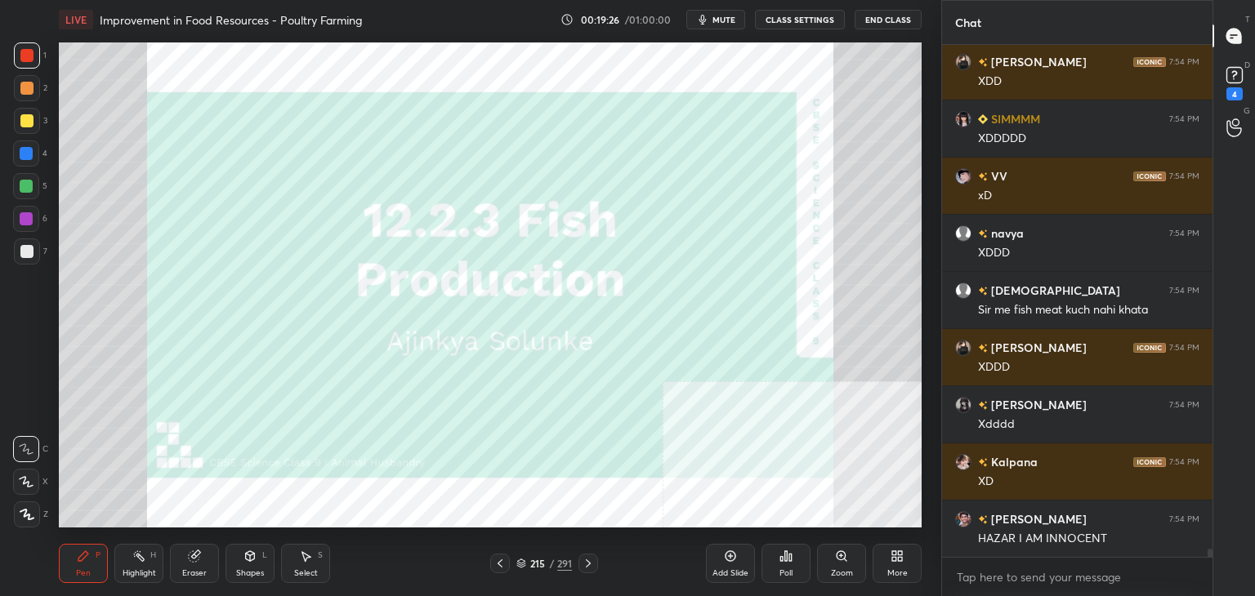
click at [546, 559] on div "215 / 291" at bounding box center [544, 563] width 56 height 15
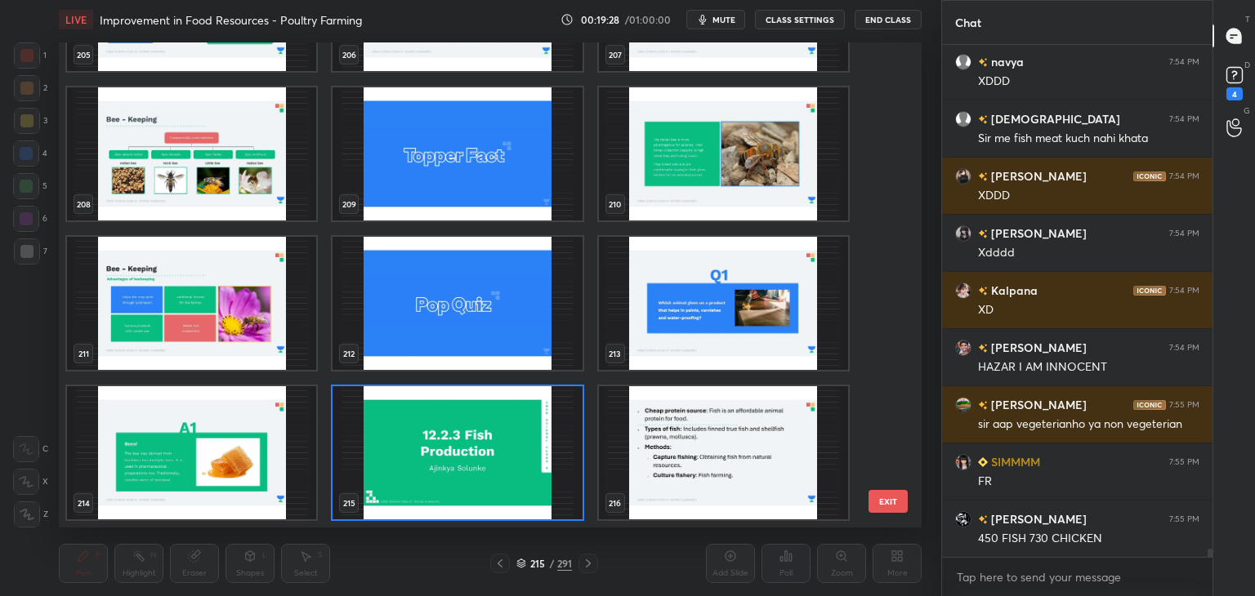
drag, startPoint x: 882, startPoint y: 352, endPoint x: 886, endPoint y: 361, distance: 9.6
click at [886, 361] on div "205 206 207 208 209 210 211 212 213 214 215 216 217 218 219 220 221 222" at bounding box center [476, 284] width 834 height 485
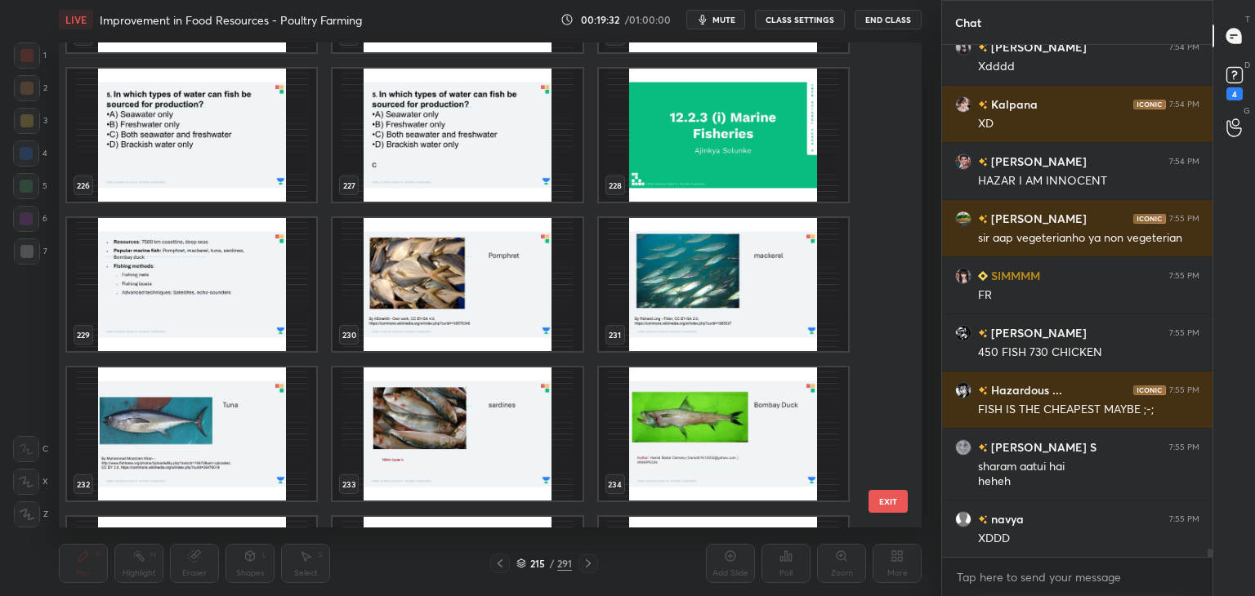
click at [787, 185] on img "grid" at bounding box center [723, 135] width 249 height 133
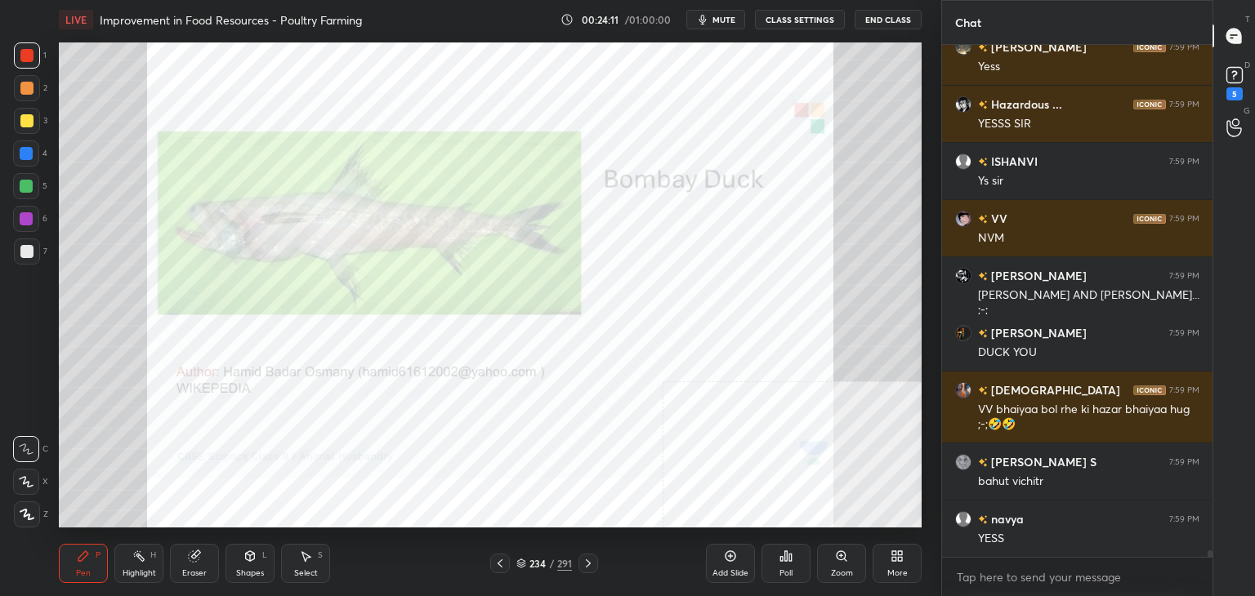
scroll to position [40338, 0]
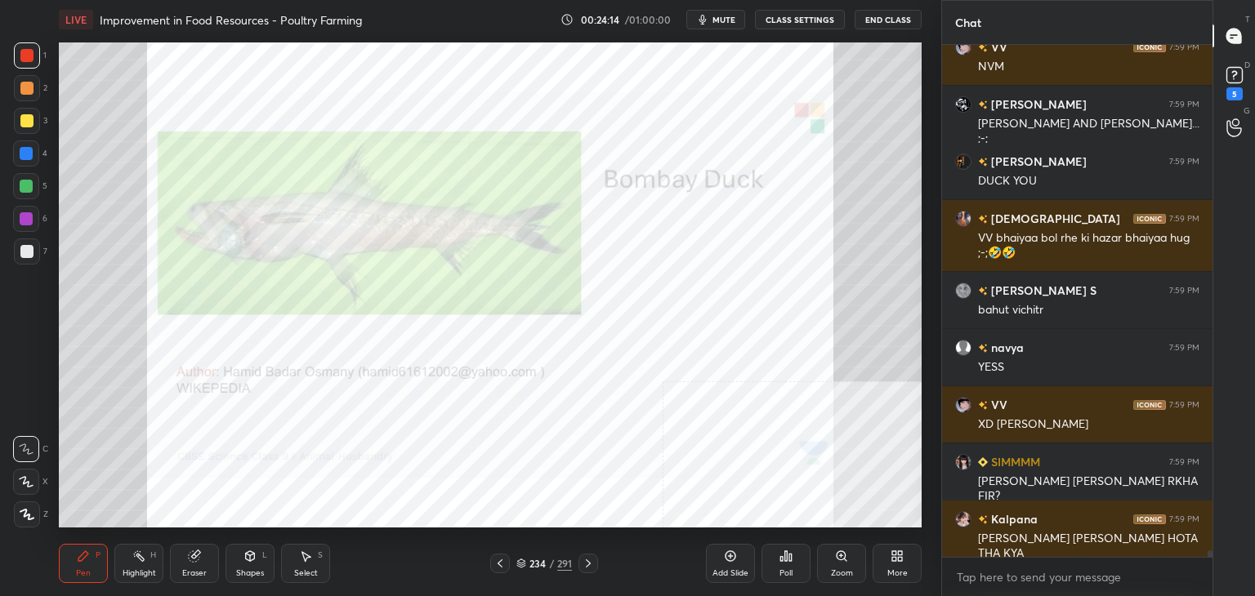
click at [551, 563] on div "/" at bounding box center [551, 564] width 5 height 10
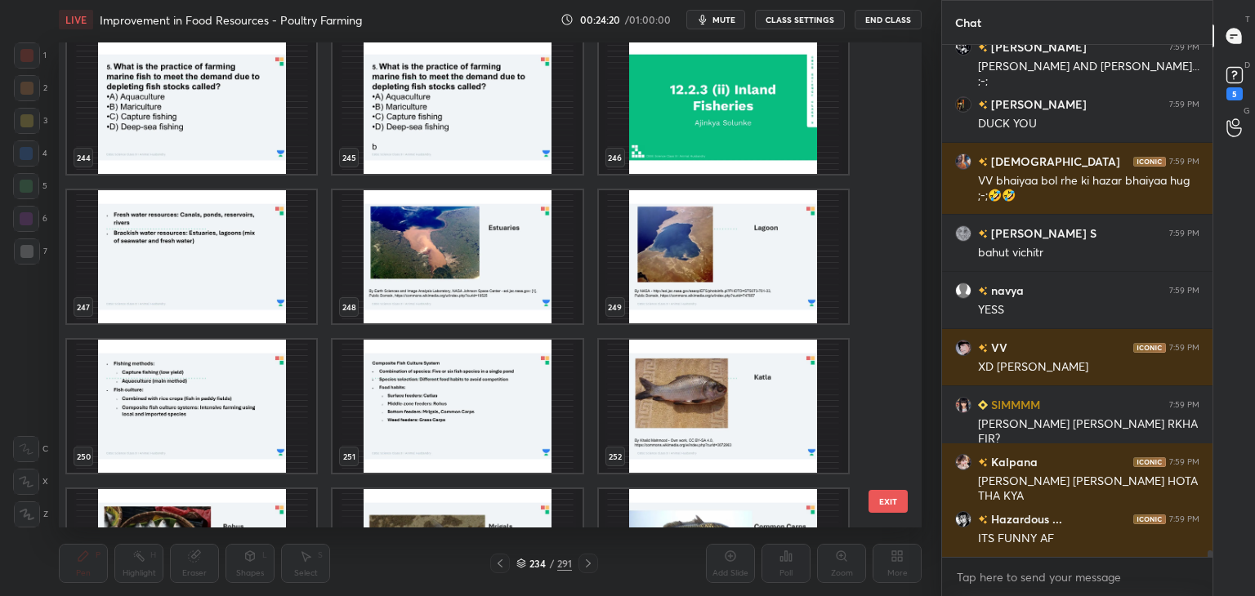
click at [761, 128] on img "grid" at bounding box center [723, 107] width 249 height 133
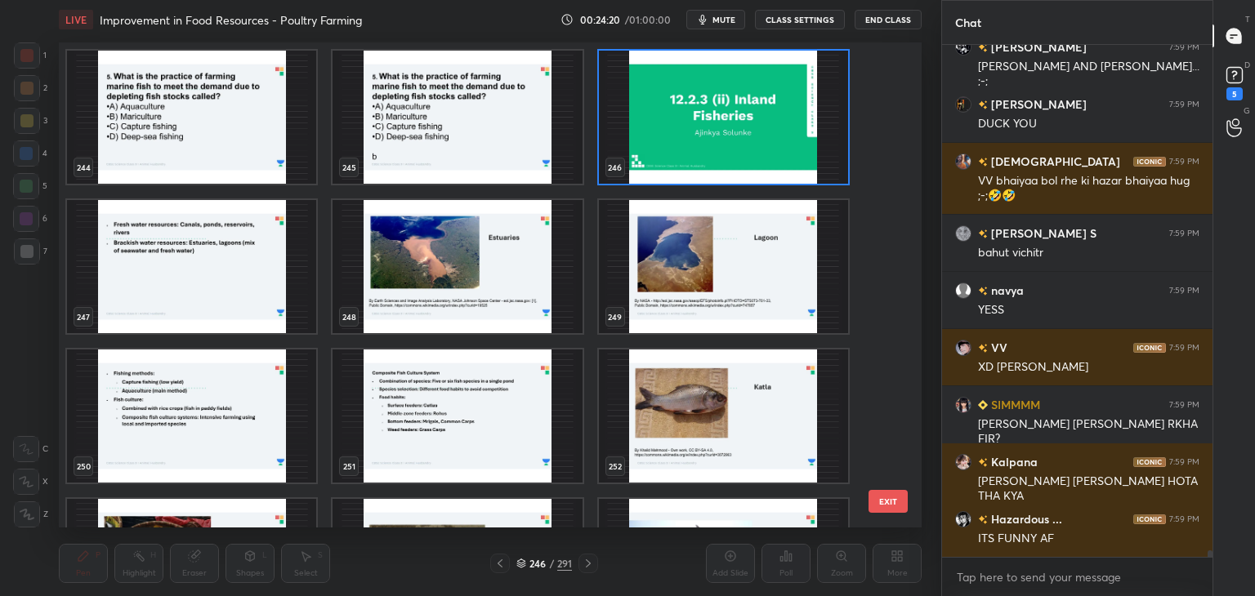
click at [761, 128] on div "244 245 246 247 248 249 250 251 252 253 254 255 256 257 258" at bounding box center [476, 284] width 834 height 485
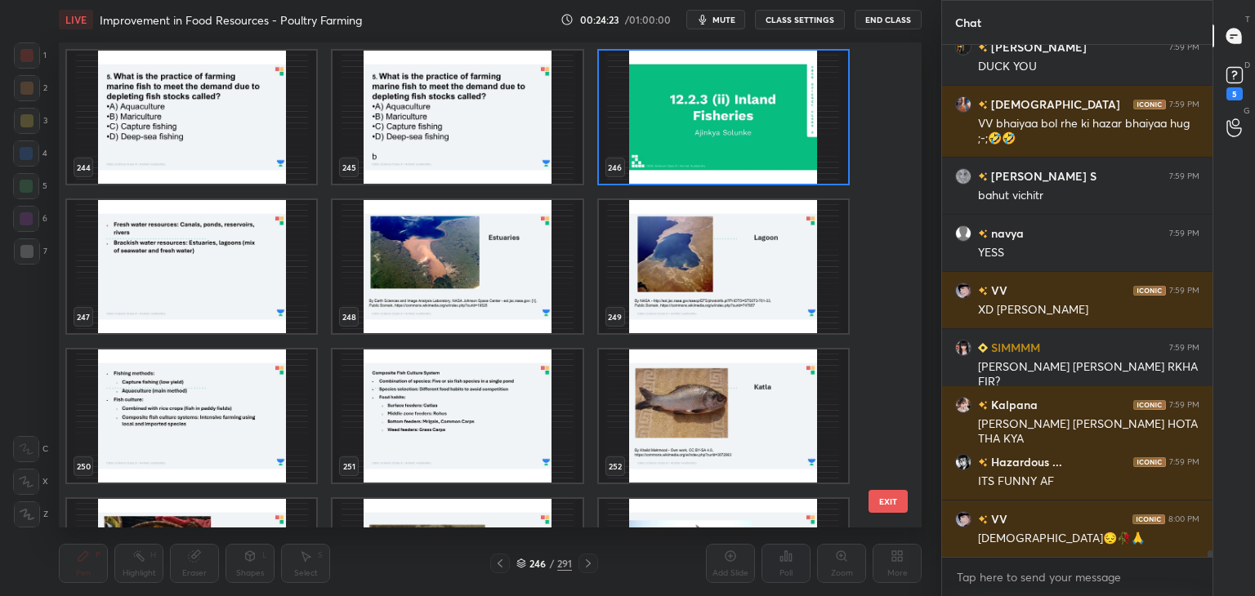
click at [761, 128] on img "grid" at bounding box center [723, 117] width 249 height 133
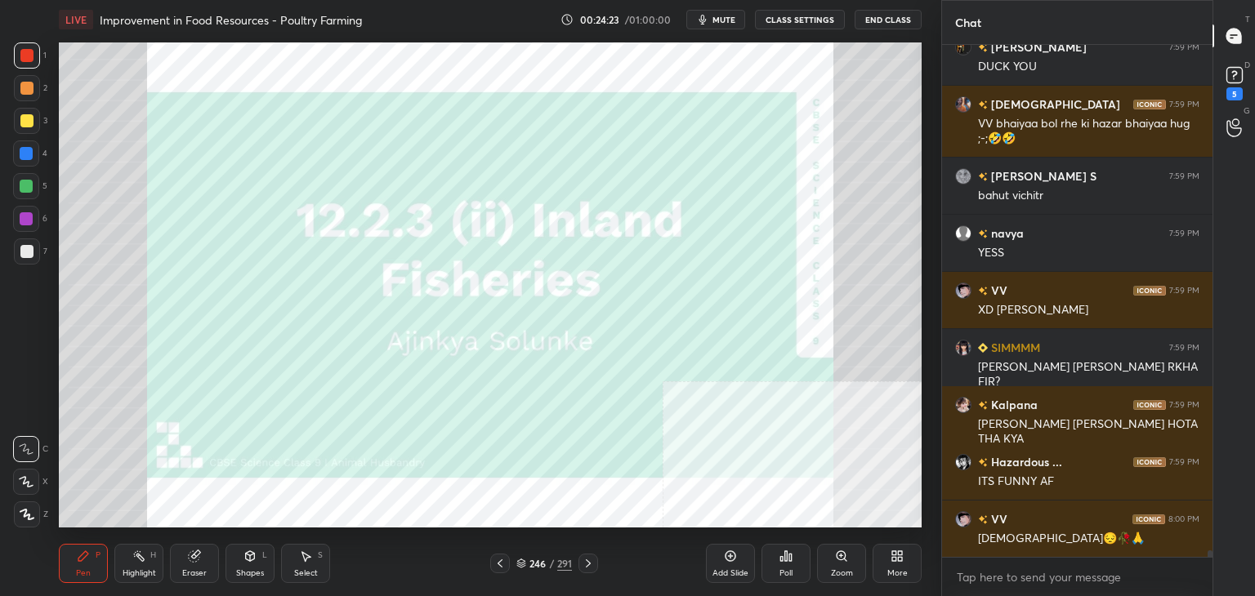
click at [761, 128] on img "grid" at bounding box center [723, 117] width 249 height 133
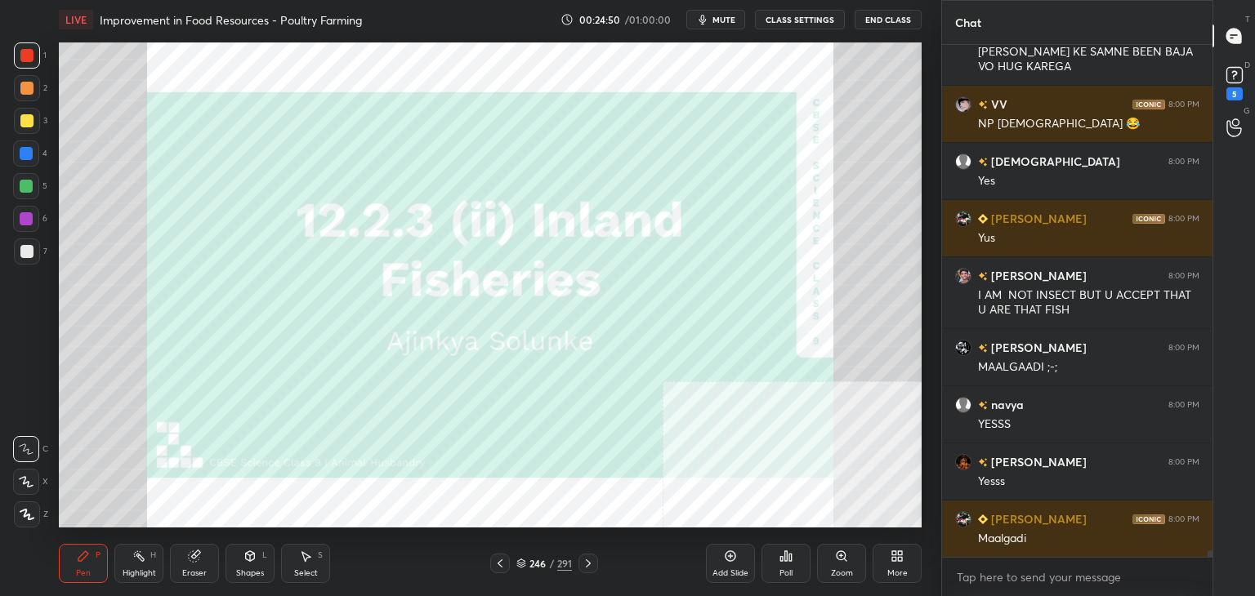
click at [538, 563] on div "246" at bounding box center [537, 564] width 16 height 10
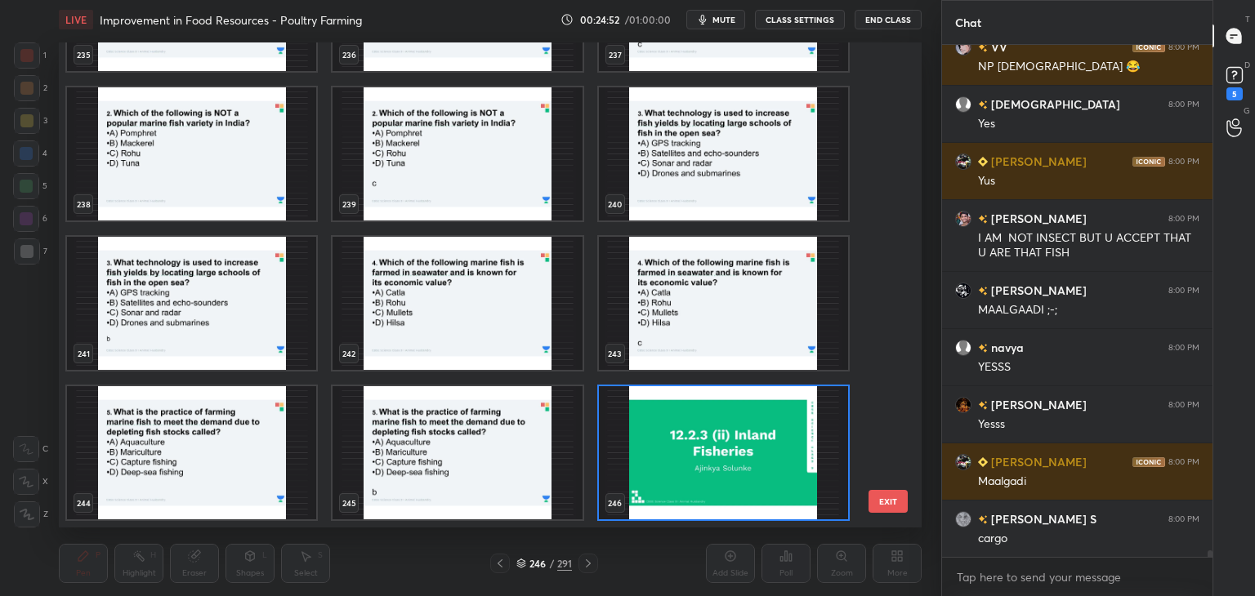
click at [769, 429] on img "grid" at bounding box center [723, 452] width 249 height 133
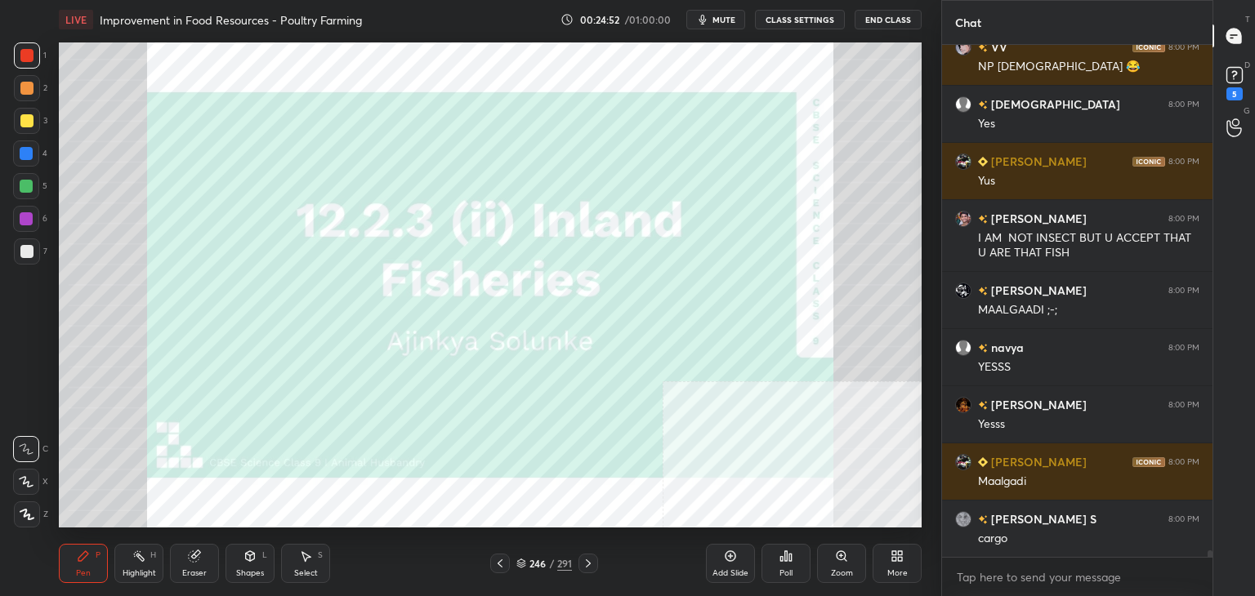
click at [769, 429] on img "grid" at bounding box center [723, 452] width 249 height 133
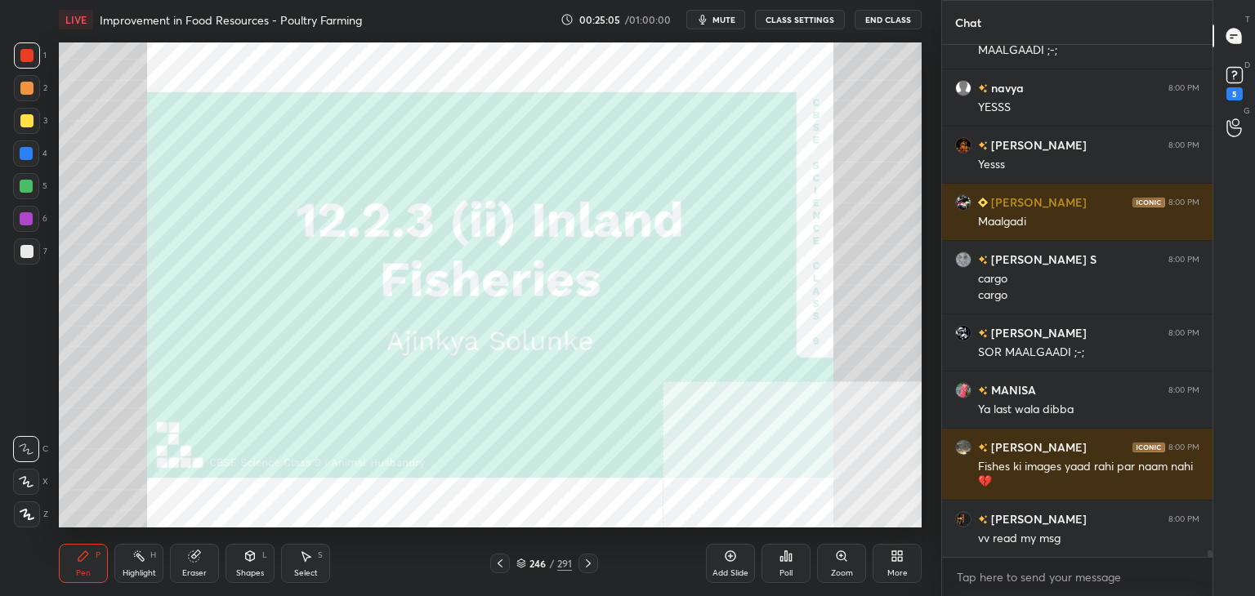
click at [533, 564] on div "246" at bounding box center [537, 564] width 16 height 10
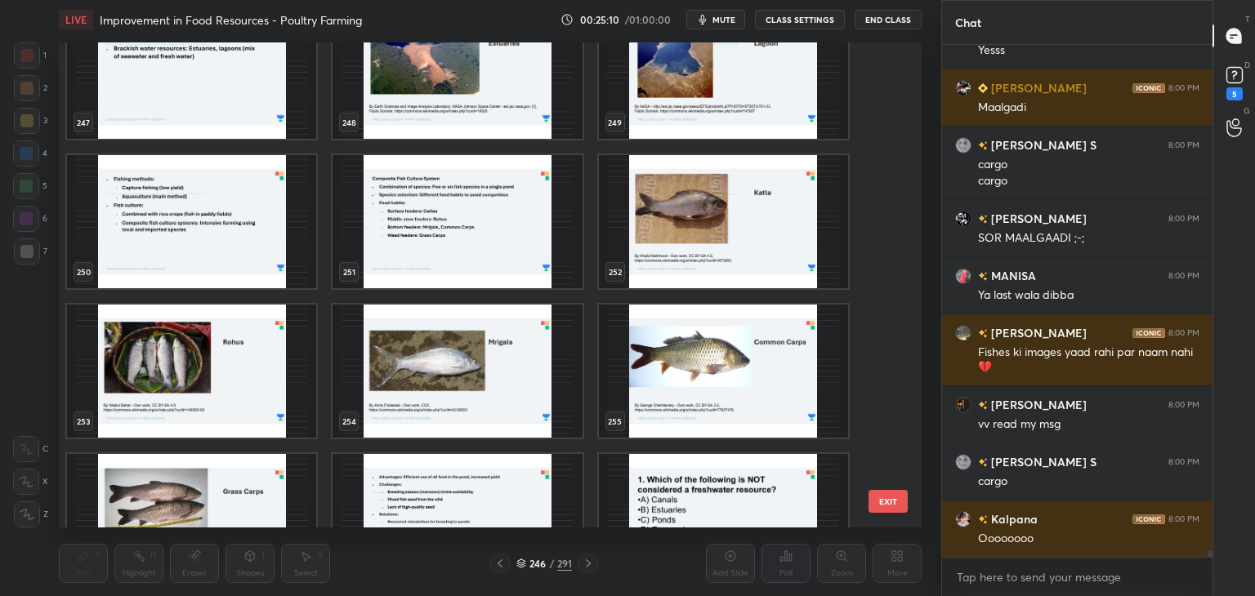
click at [787, 222] on img "grid" at bounding box center [723, 221] width 249 height 133
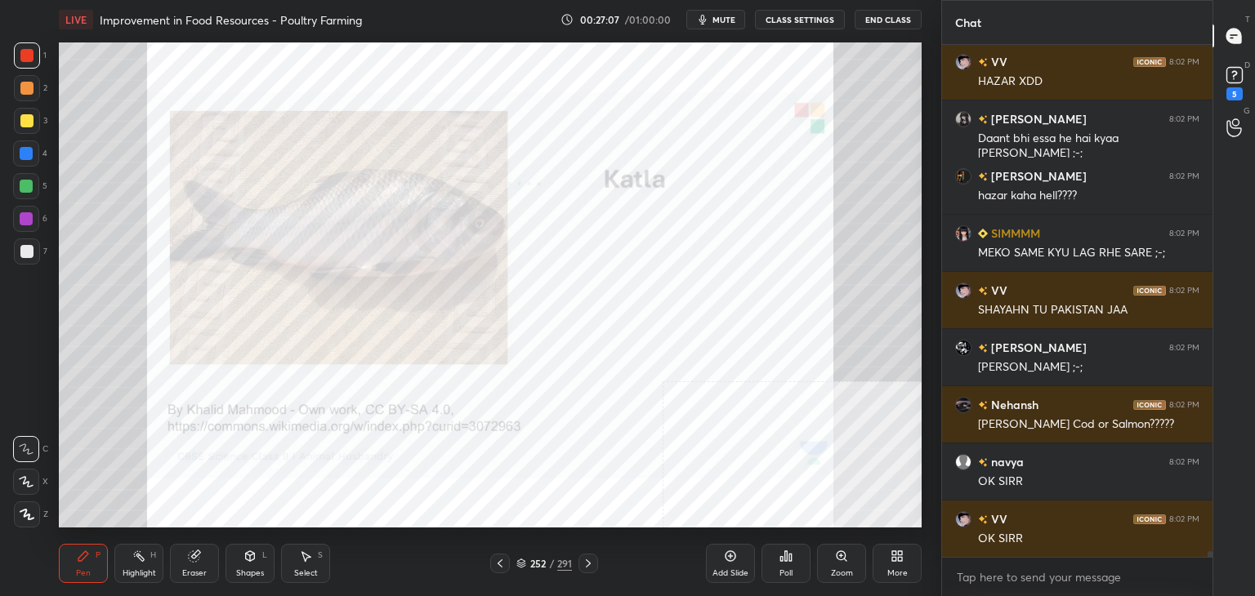
scroll to position [45578, 0]
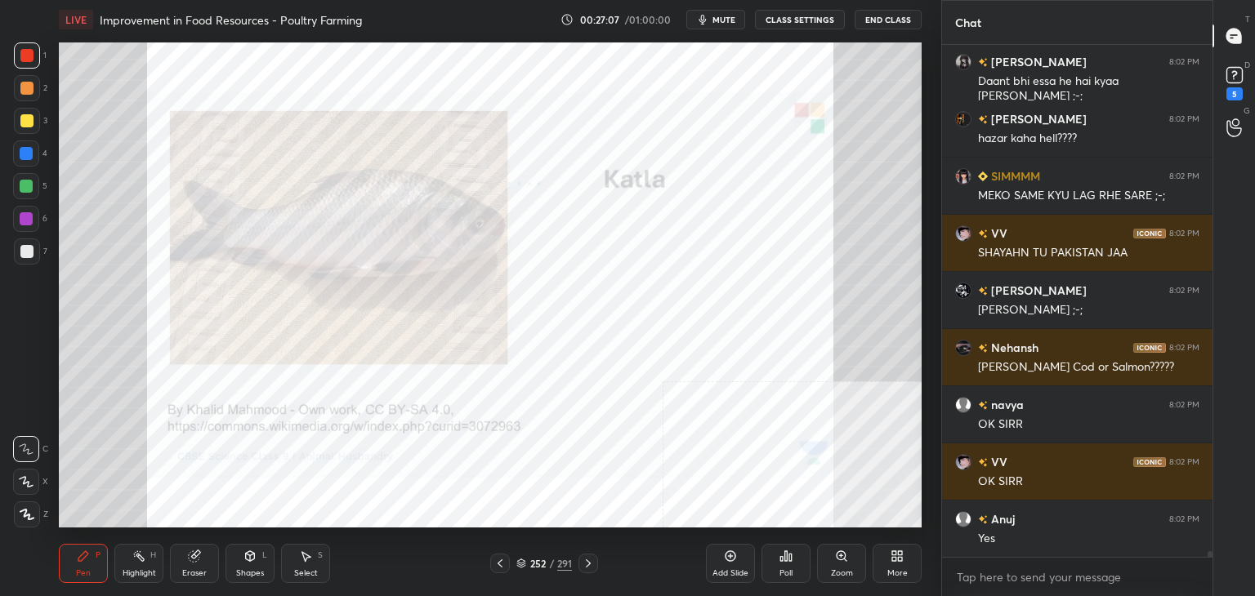
click at [541, 563] on div "252" at bounding box center [537, 564] width 16 height 10
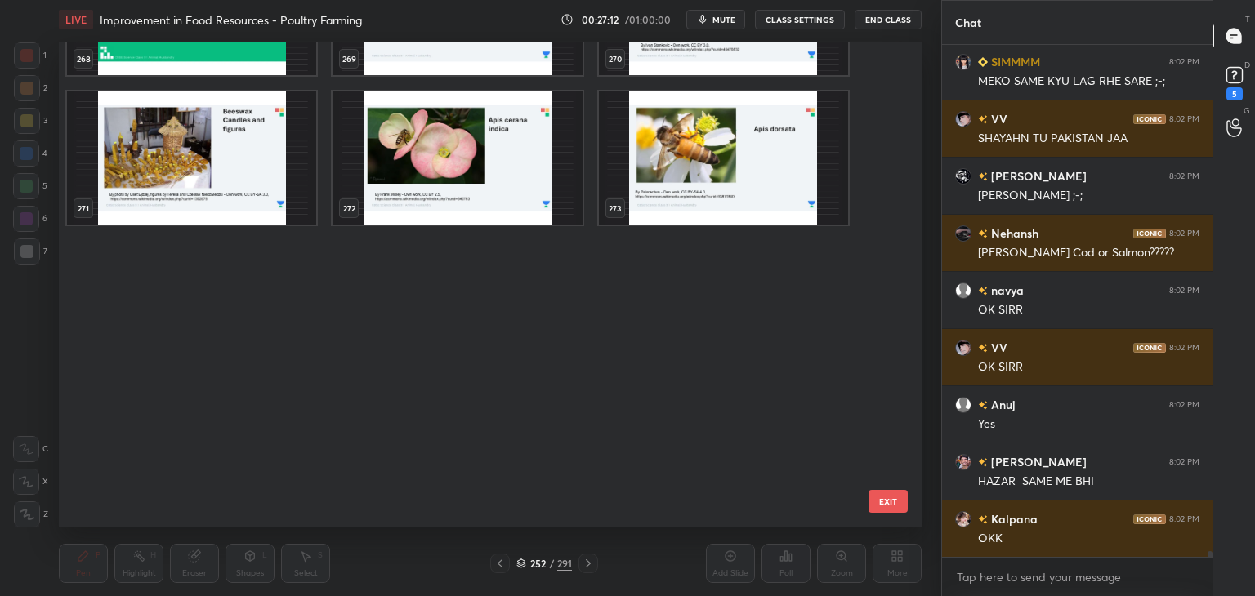
scroll to position [12952, 0]
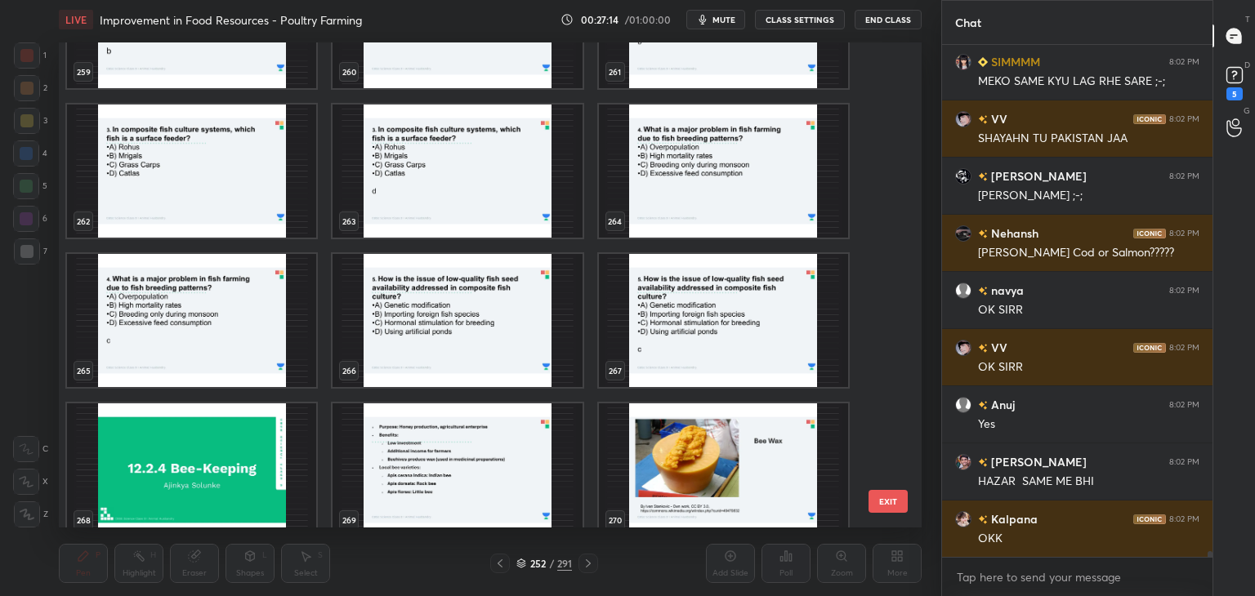
click at [254, 485] on img "grid" at bounding box center [191, 470] width 249 height 133
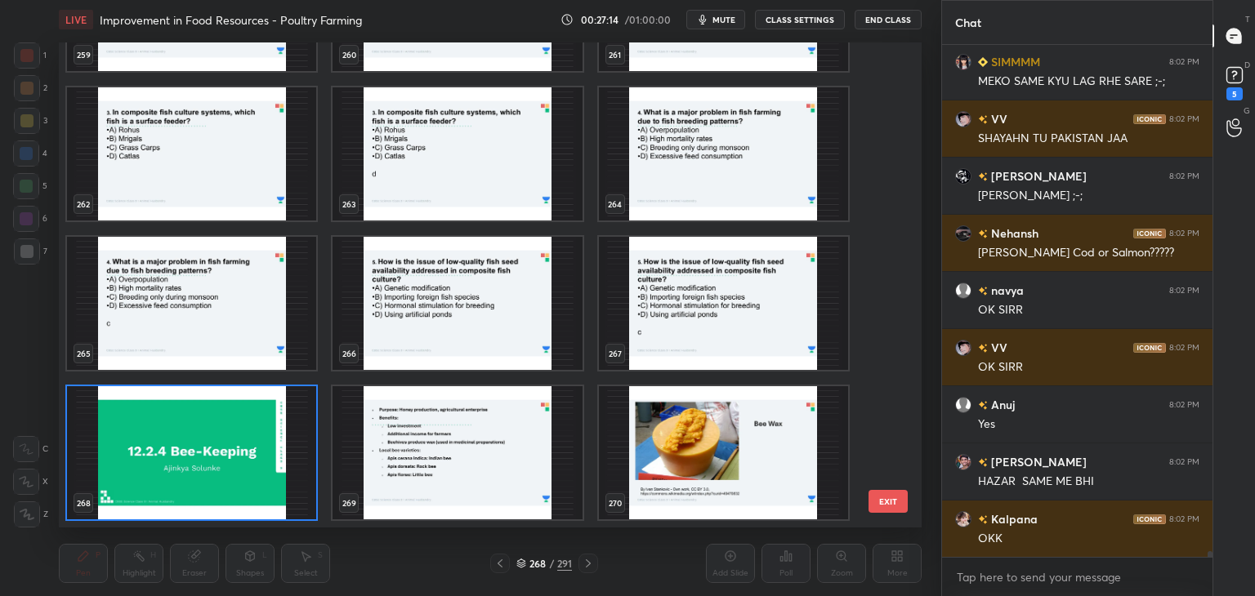
click at [254, 485] on img "grid" at bounding box center [191, 452] width 249 height 133
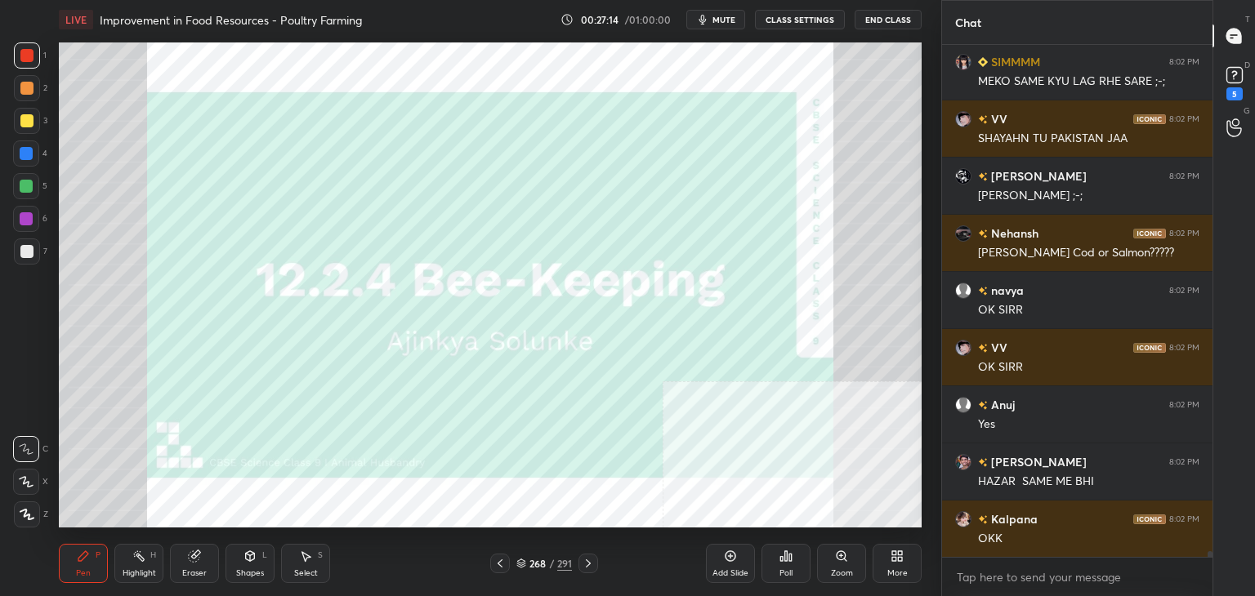
click at [254, 485] on img "grid" at bounding box center [191, 452] width 249 height 133
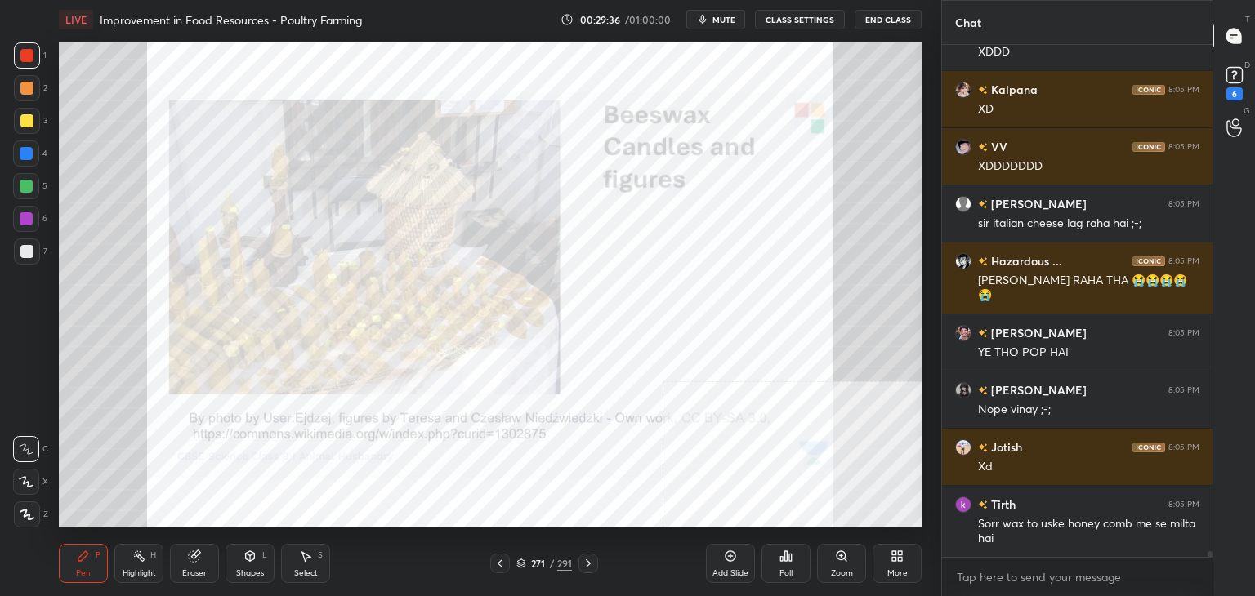
scroll to position [46856, 0]
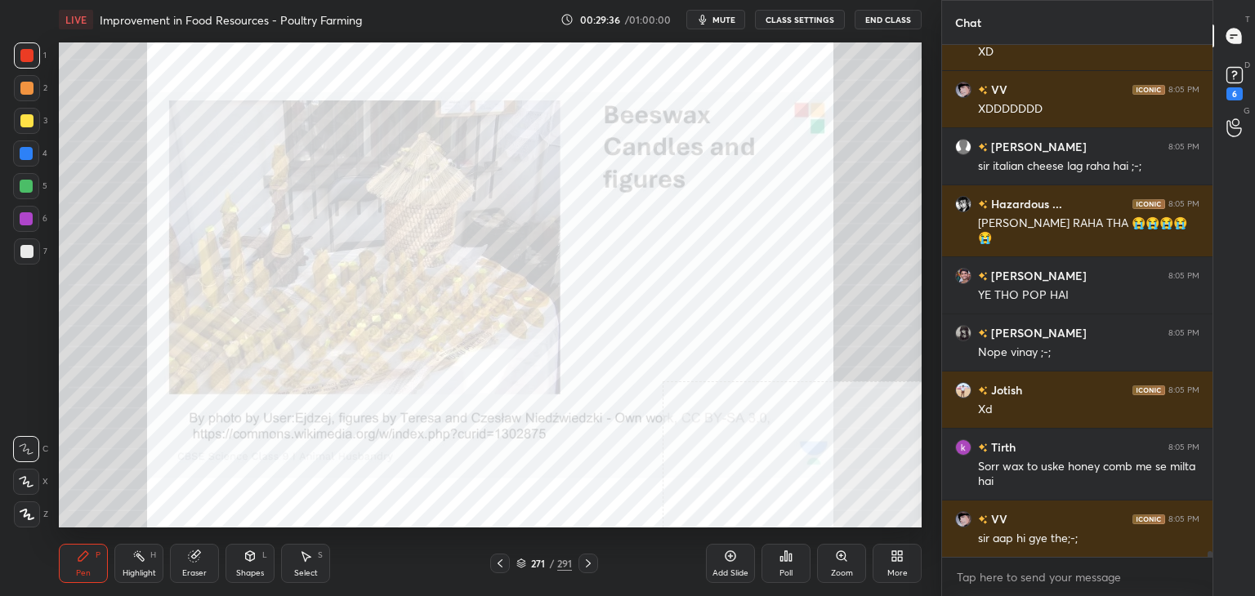
click at [853, 553] on div "Zoom" at bounding box center [841, 563] width 49 height 39
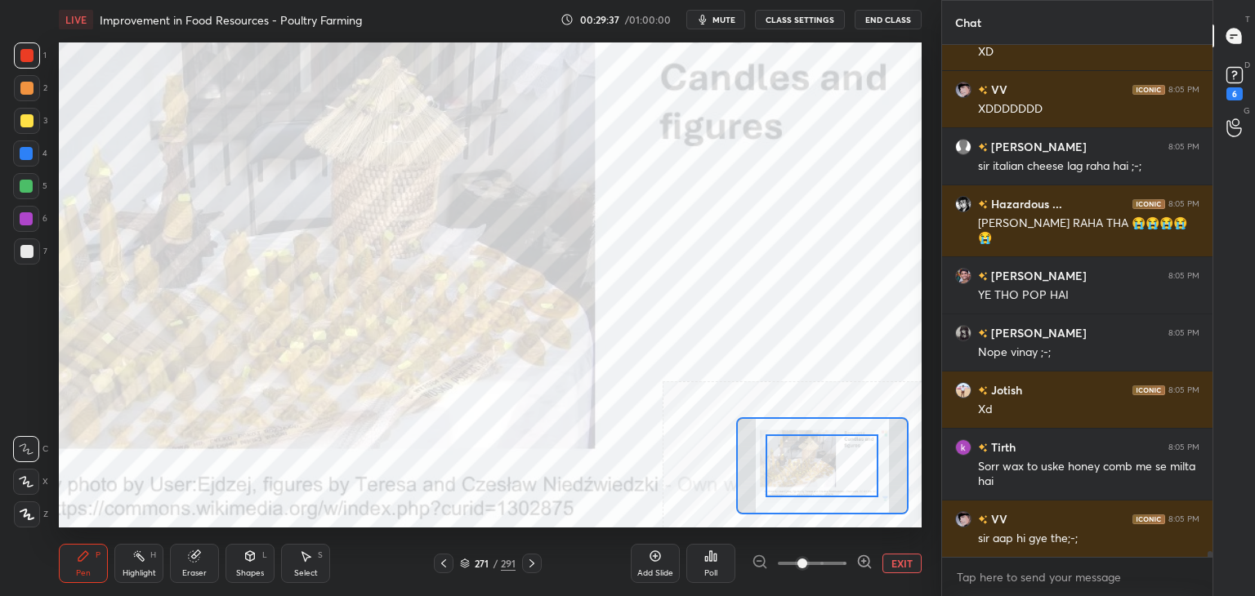
scroll to position [46913, 0]
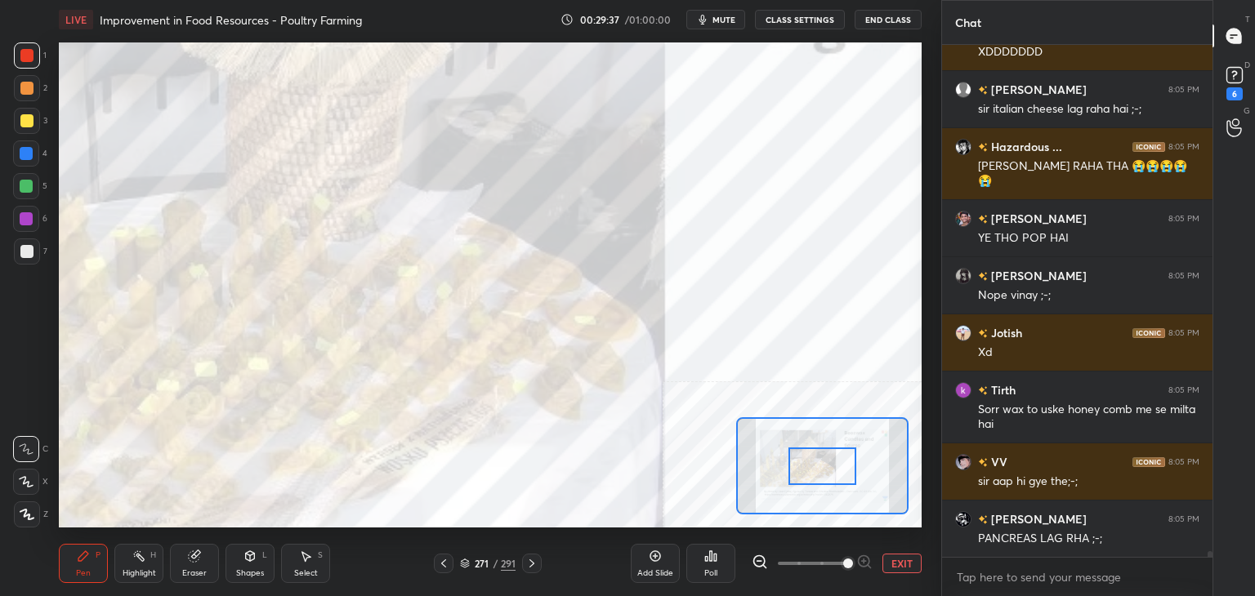
drag, startPoint x: 807, startPoint y: 566, endPoint x: 842, endPoint y: 573, distance: 35.7
click at [843, 569] on span at bounding box center [848, 564] width 10 height 10
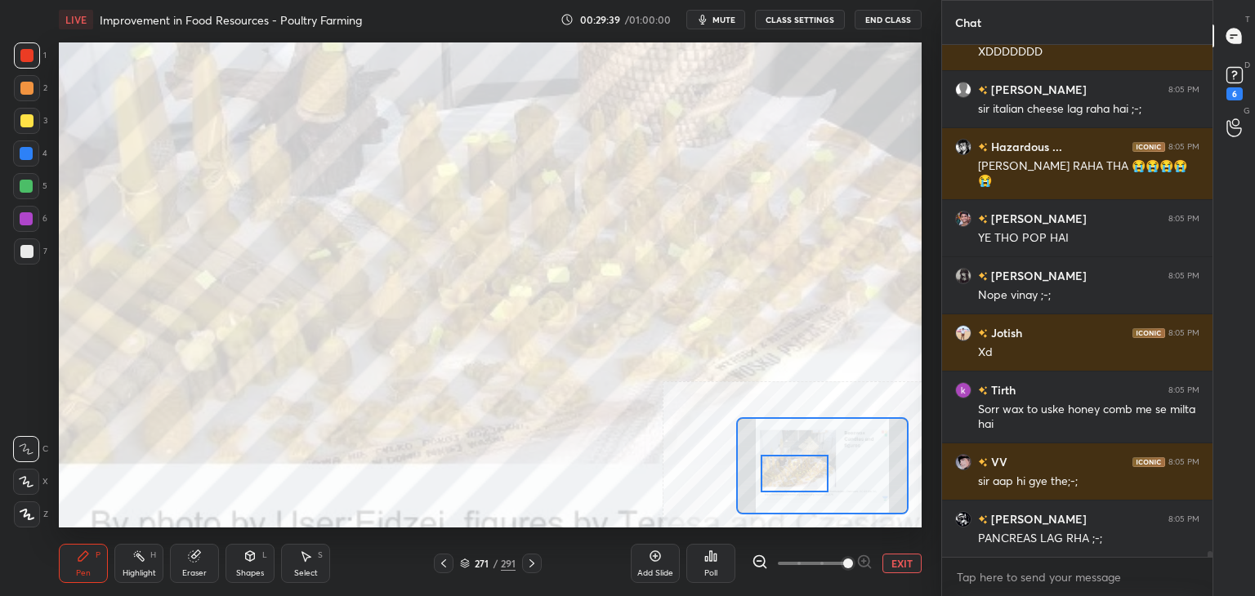
drag, startPoint x: 821, startPoint y: 480, endPoint x: 793, endPoint y: 488, distance: 28.7
click at [793, 488] on div at bounding box center [795, 474] width 68 height 38
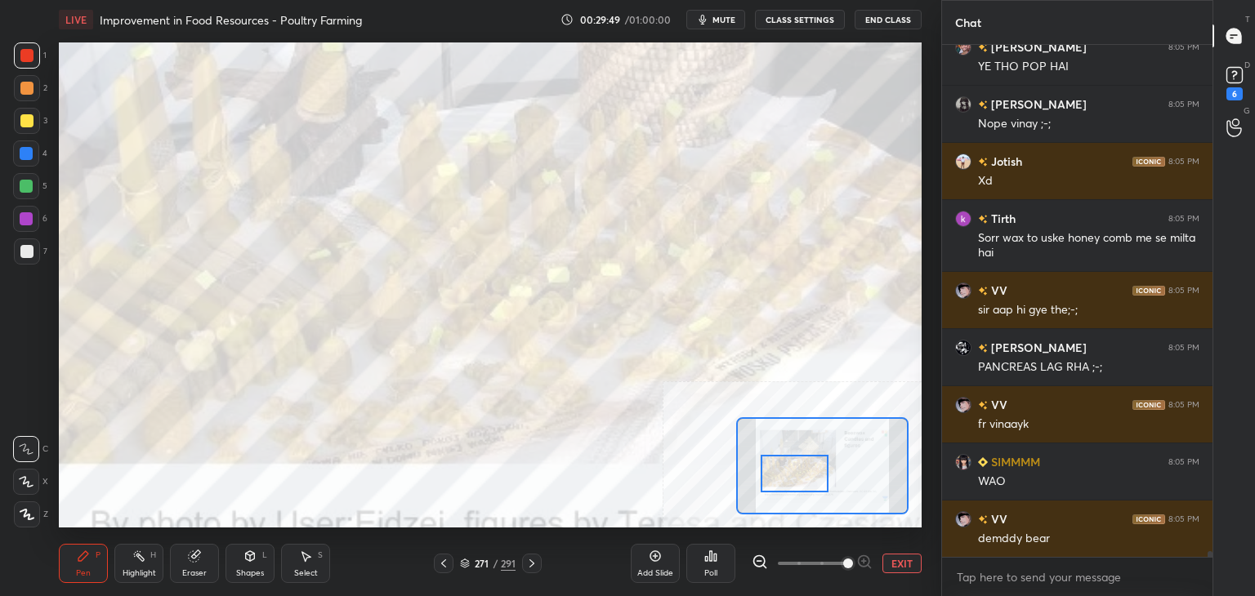
scroll to position [47142, 0]
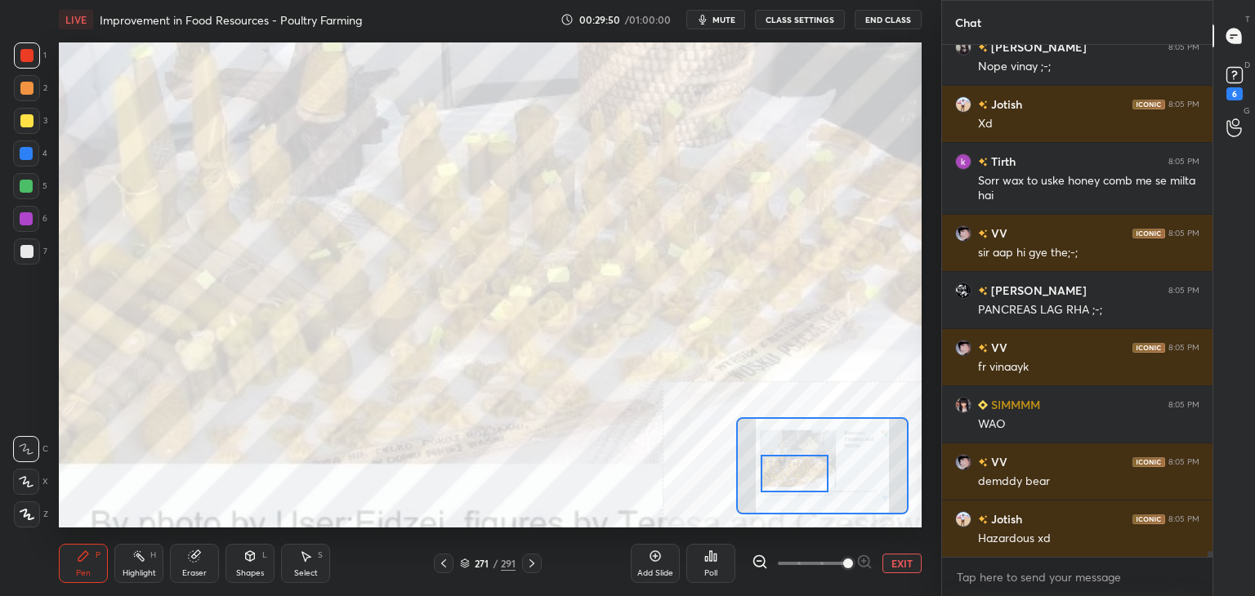
click at [892, 566] on button "EXIT" at bounding box center [901, 564] width 39 height 20
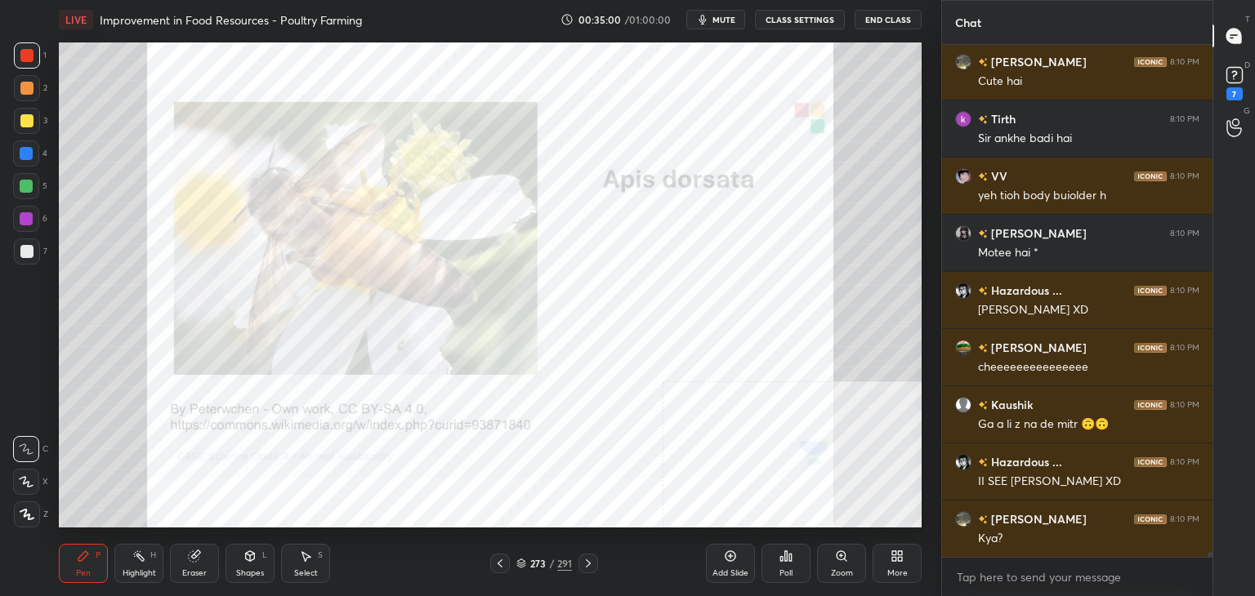
scroll to position [52861, 0]
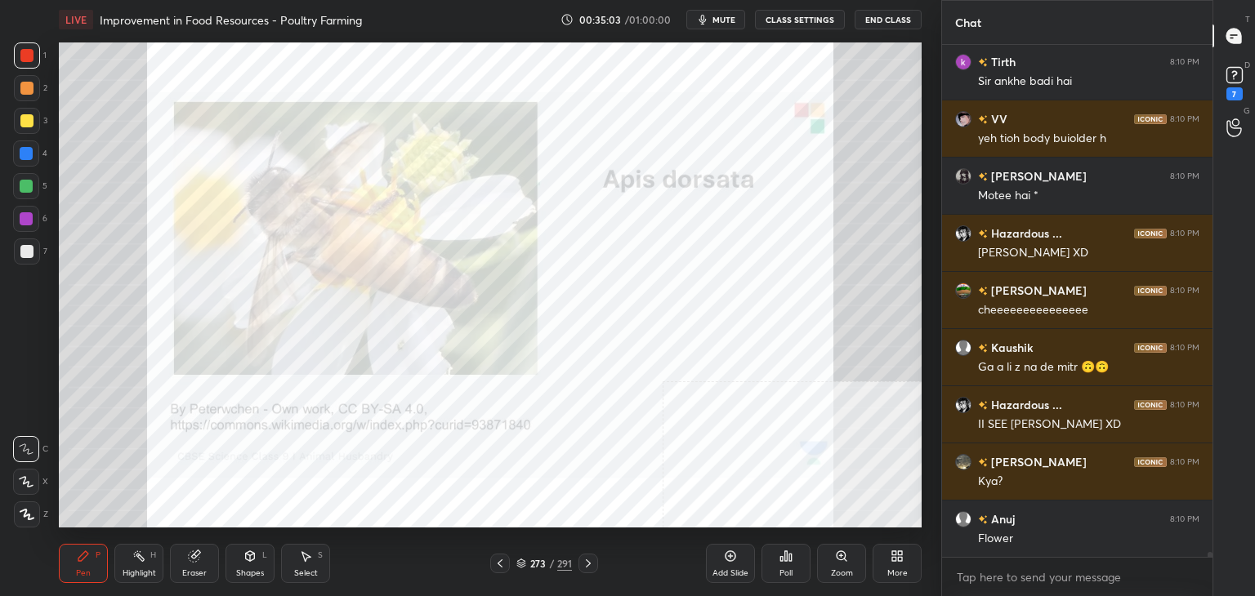
click at [547, 566] on div "273 / 291" at bounding box center [544, 563] width 56 height 15
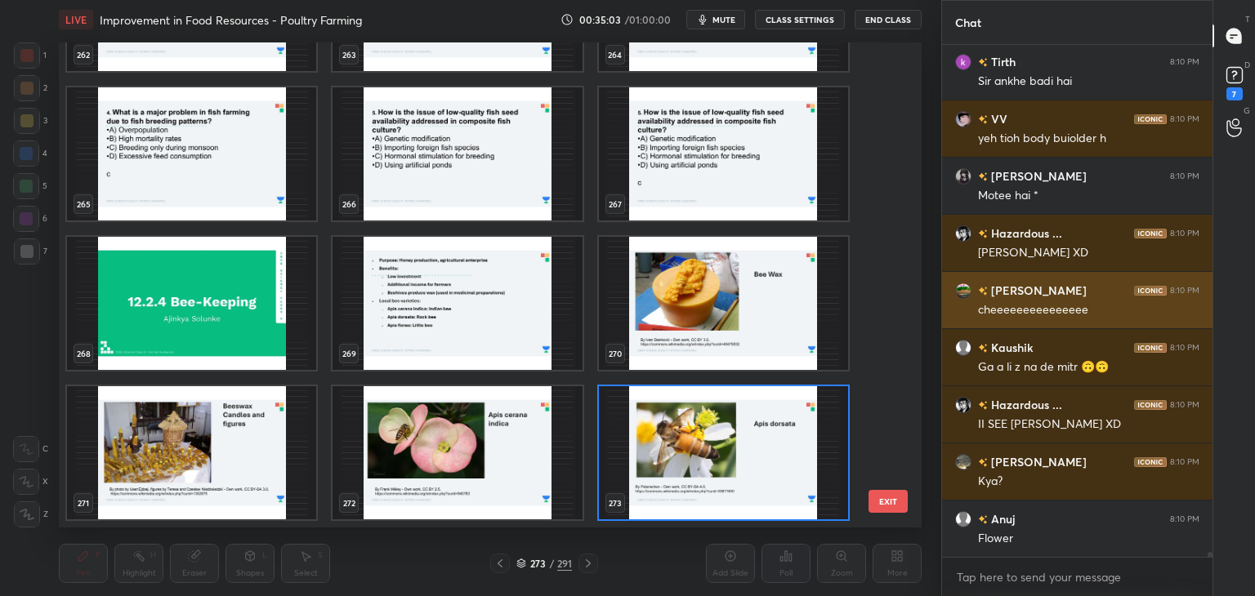
scroll to position [480, 854]
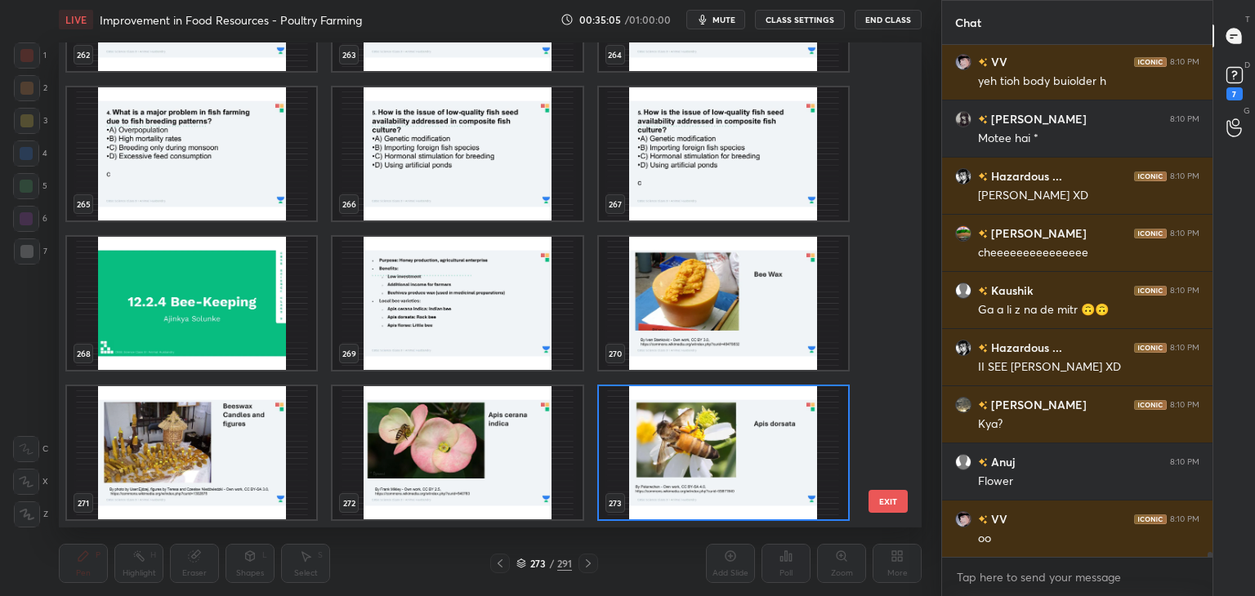
click at [892, 432] on div "262 263 264 265 266 267 268 269 270 271 272 273 274 275 276 277 278 279 EXIT" at bounding box center [490, 284] width 863 height 485
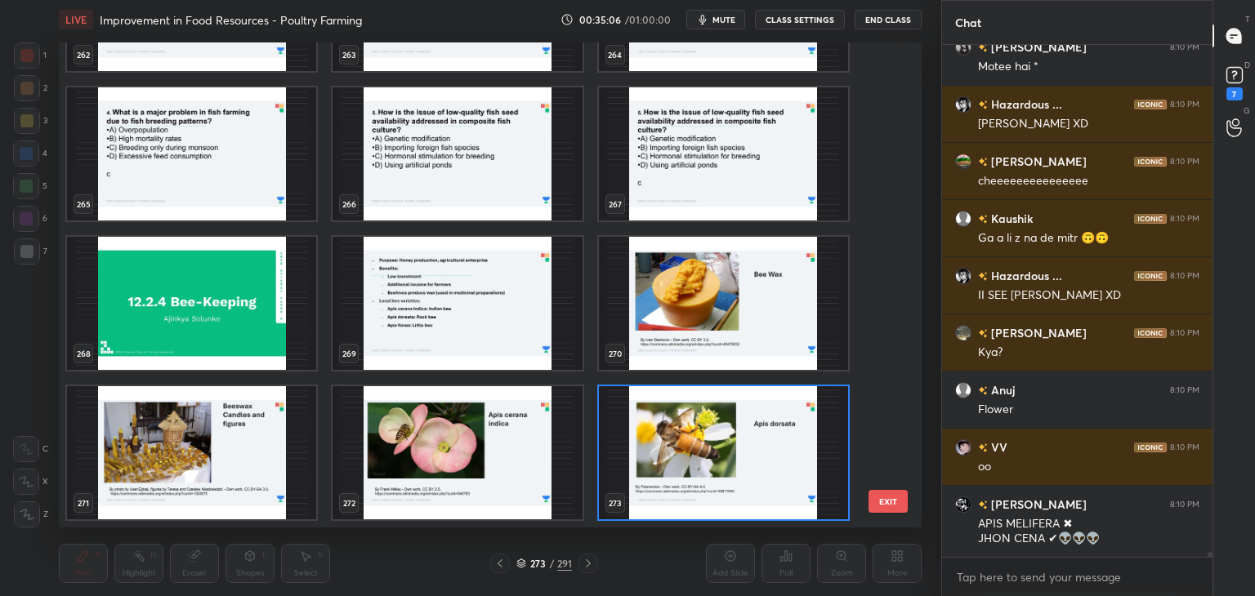
drag, startPoint x: 892, startPoint y: 432, endPoint x: 892, endPoint y: 450, distance: 18.0
click at [892, 450] on div "262 263 264 265 266 267 268 269 270 271 272 273 274 275 276 277 278 279" at bounding box center [476, 284] width 834 height 485
click at [890, 443] on div "262 263 264 265 266 267 268 269 270 271 272 273 274 275 276 277 278 279" at bounding box center [476, 284] width 834 height 485
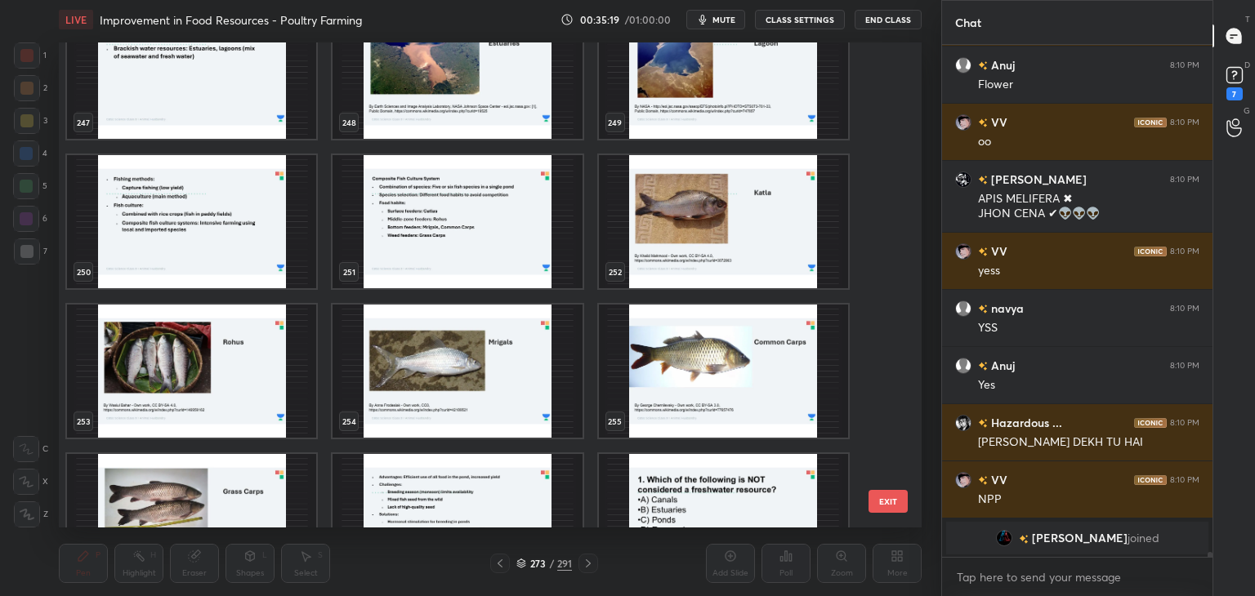
scroll to position [12188, 0]
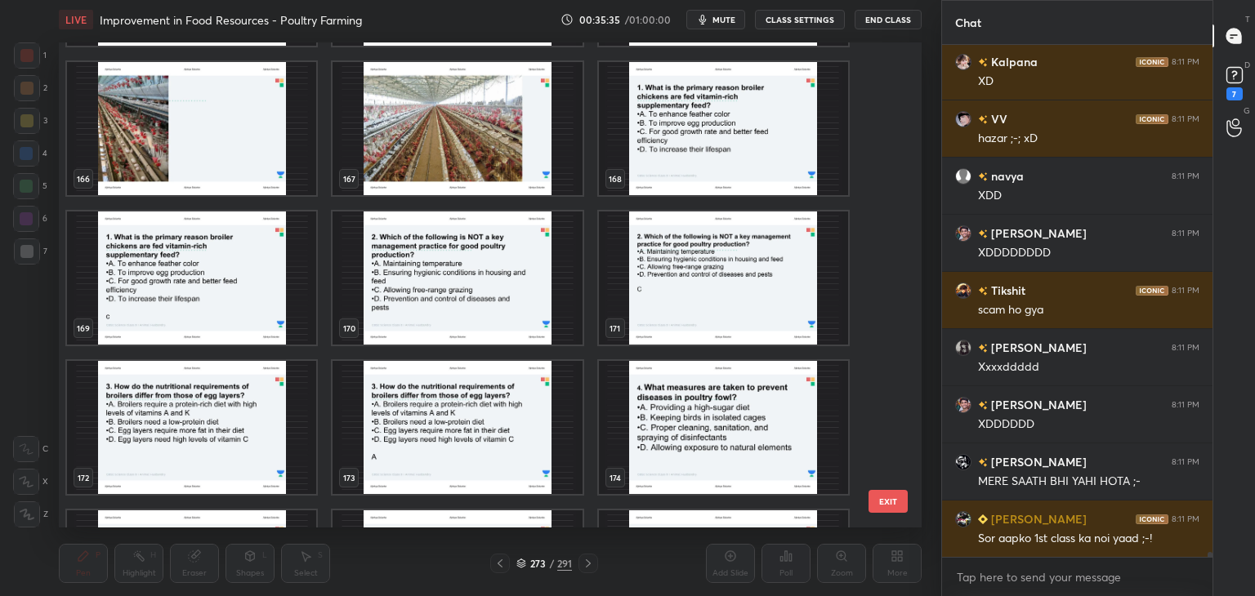
click at [748, 151] on img "grid" at bounding box center [723, 128] width 249 height 133
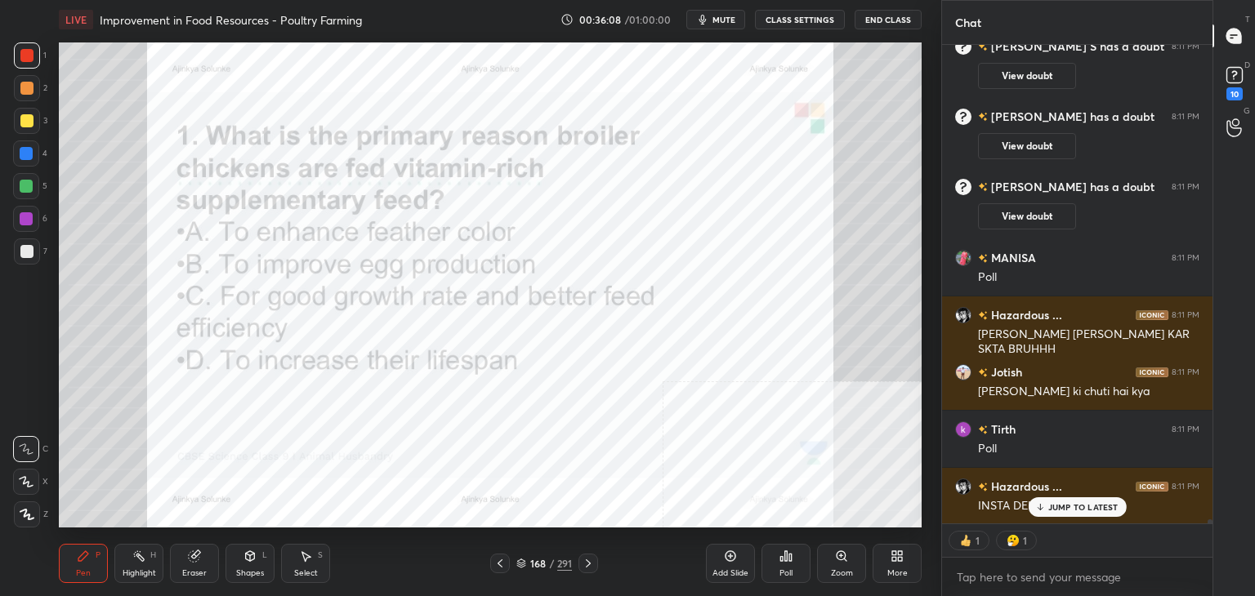
click at [1052, 506] on p "JUMP TO LATEST" at bounding box center [1083, 507] width 70 height 10
click at [559, 560] on div "291" at bounding box center [564, 563] width 15 height 15
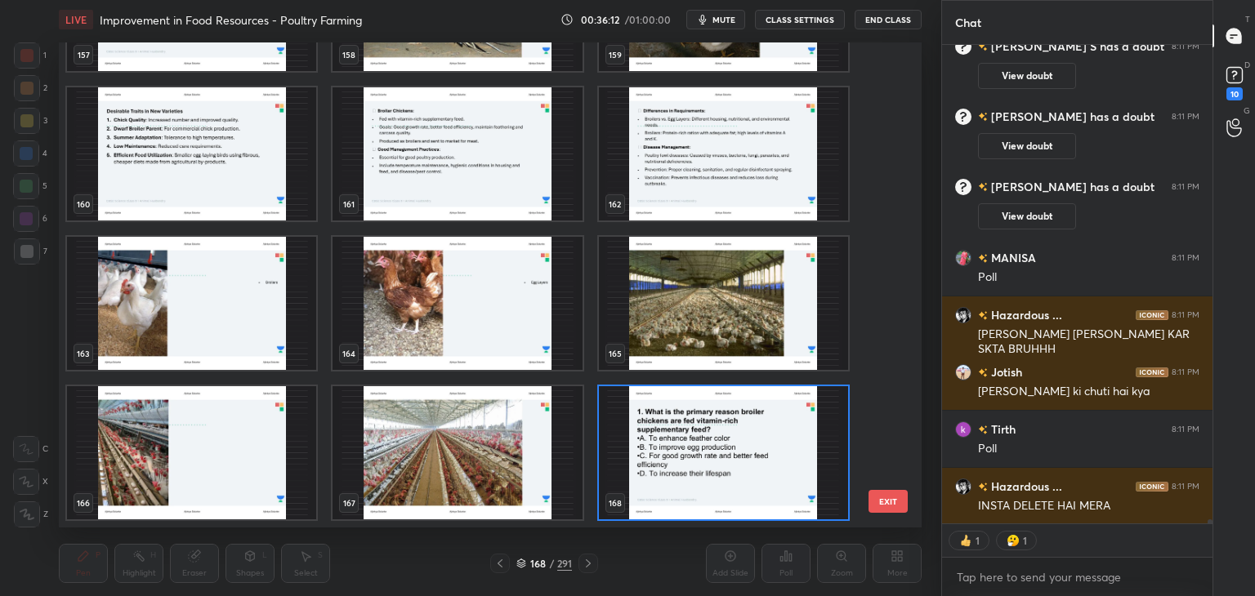
type textarea "x"
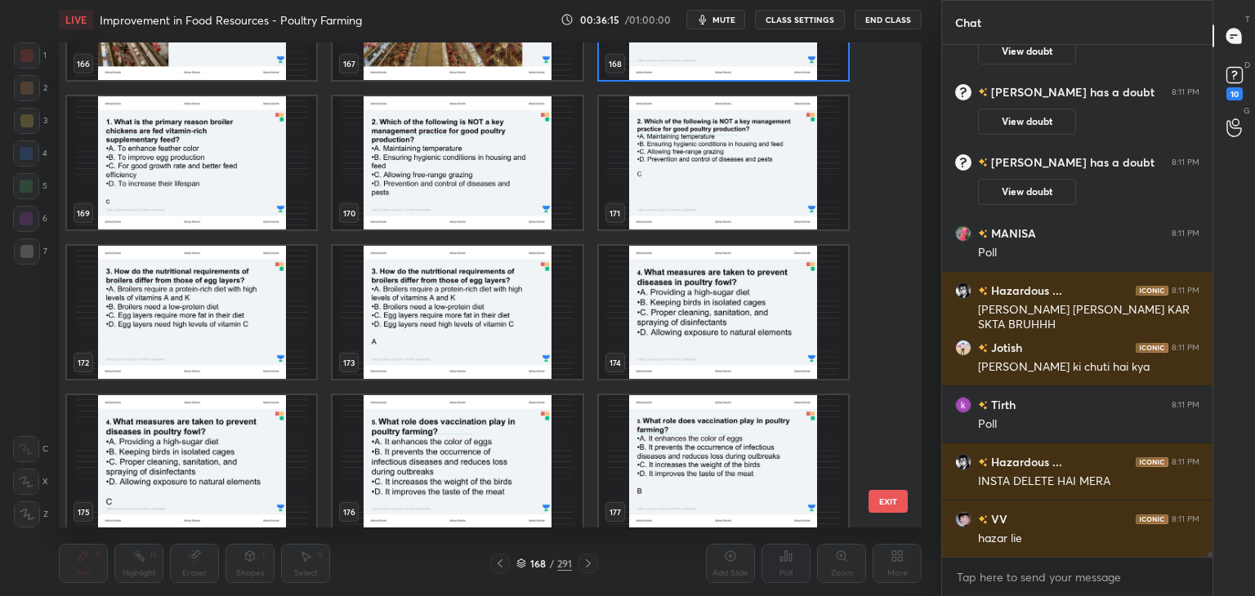
click at [747, 67] on img "grid" at bounding box center [723, 13] width 249 height 133
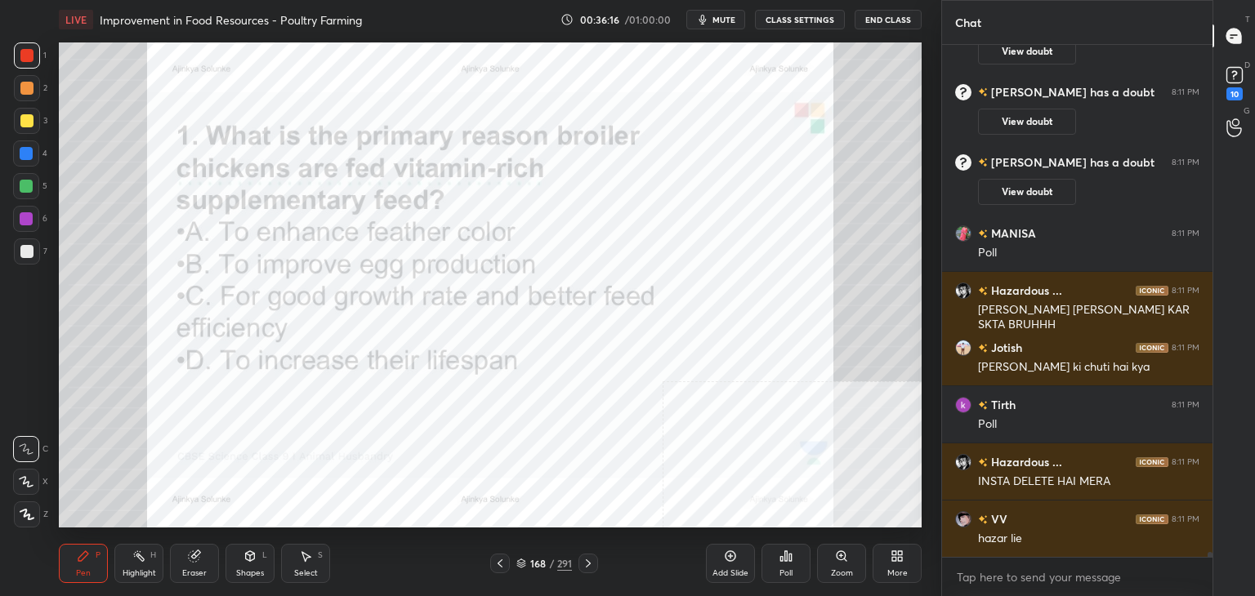
click at [747, 67] on img "grid" at bounding box center [723, 13] width 249 height 133
click at [790, 569] on div "Poll" at bounding box center [785, 573] width 13 height 8
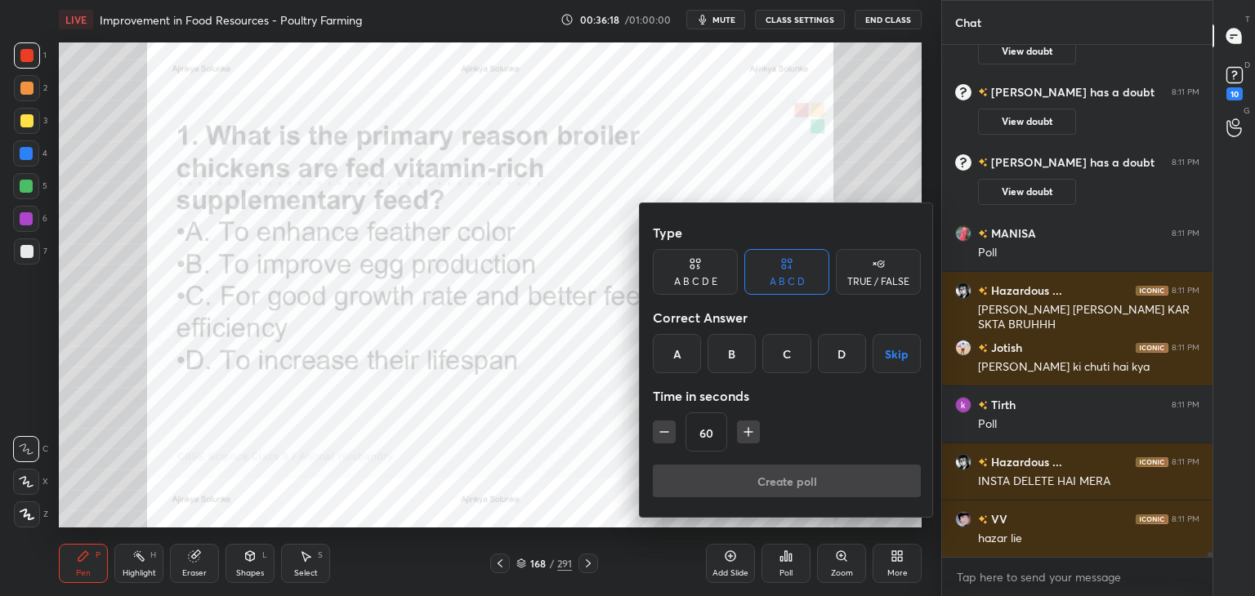
click at [787, 349] on div "C" at bounding box center [786, 353] width 48 height 39
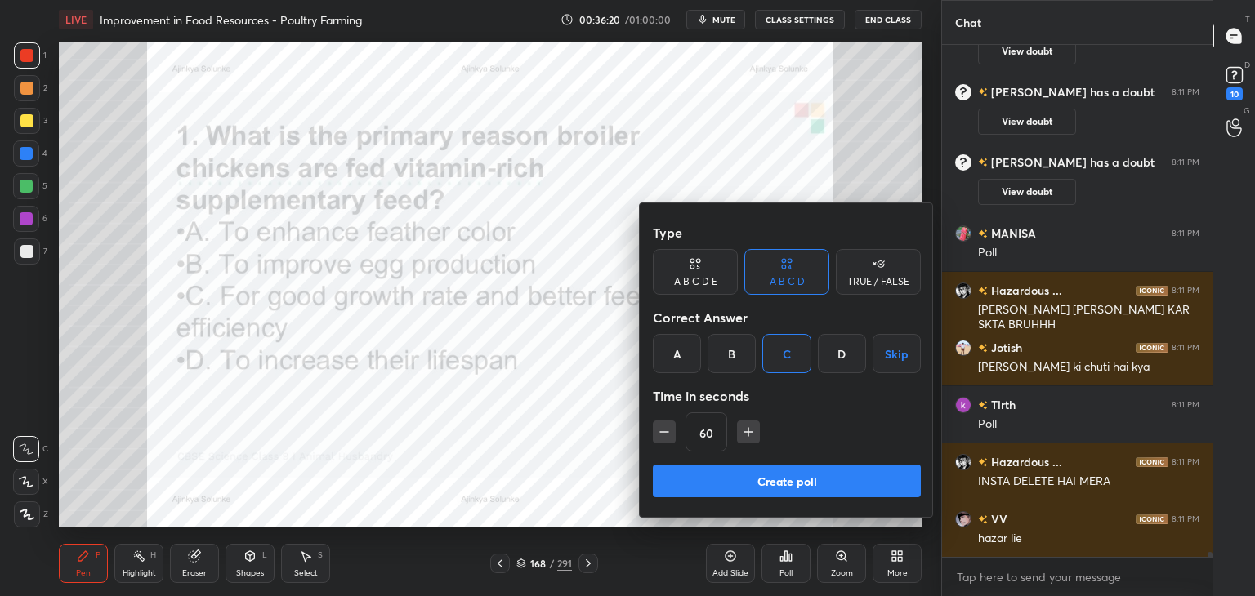
click at [670, 436] on icon "button" at bounding box center [664, 432] width 16 height 16
type input "15"
click at [670, 436] on div "15" at bounding box center [787, 432] width 268 height 39
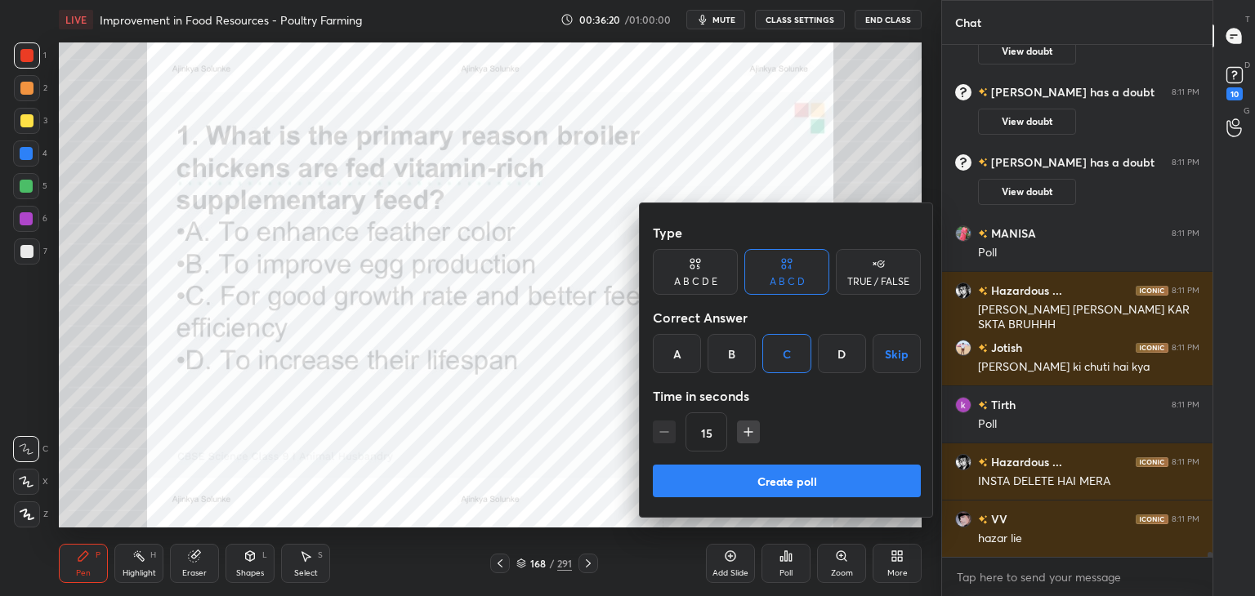
click at [670, 436] on div "15" at bounding box center [787, 432] width 268 height 39
click at [738, 471] on button "Create poll" at bounding box center [787, 481] width 268 height 33
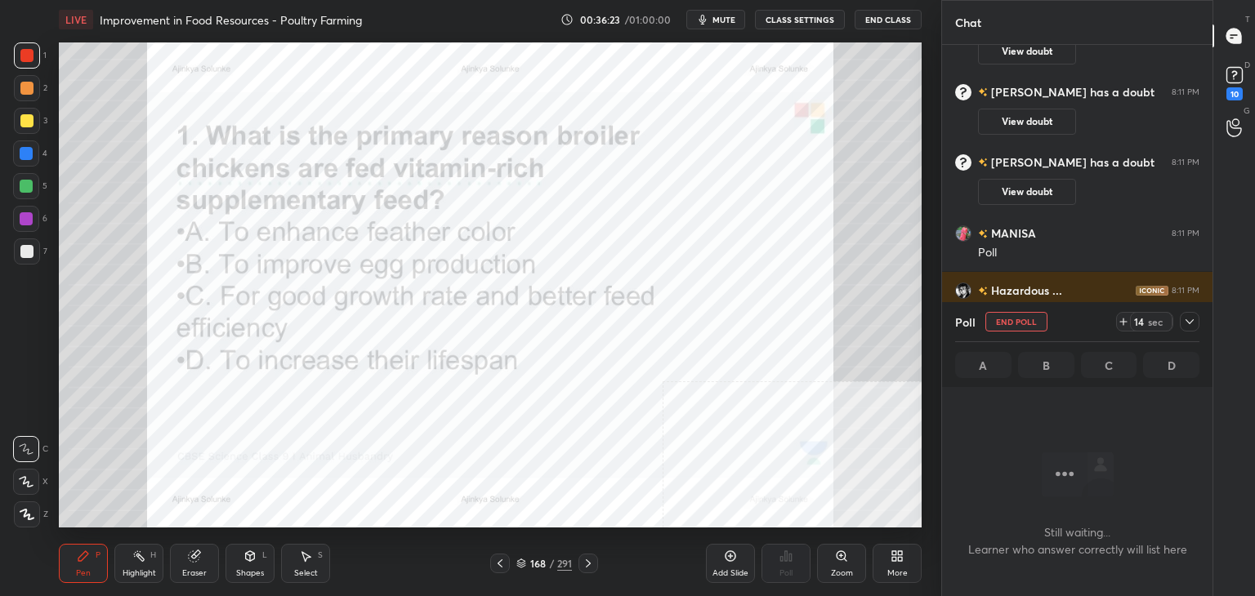
click at [1193, 323] on icon at bounding box center [1189, 321] width 13 height 13
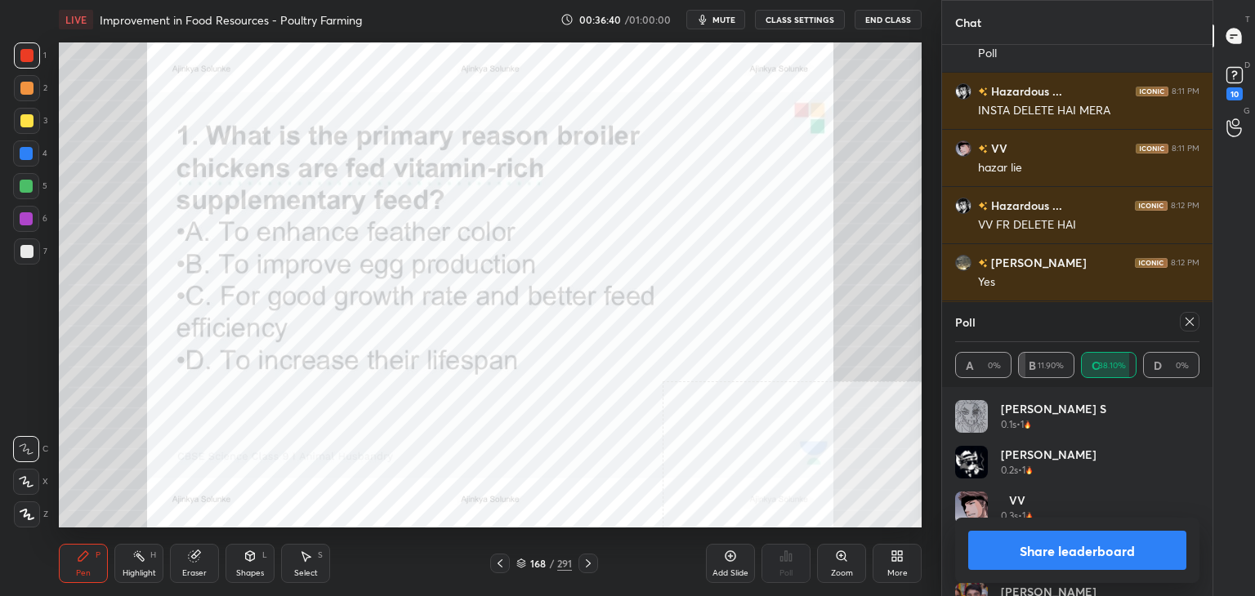
click at [1095, 547] on button "Share leaderboard" at bounding box center [1077, 550] width 218 height 39
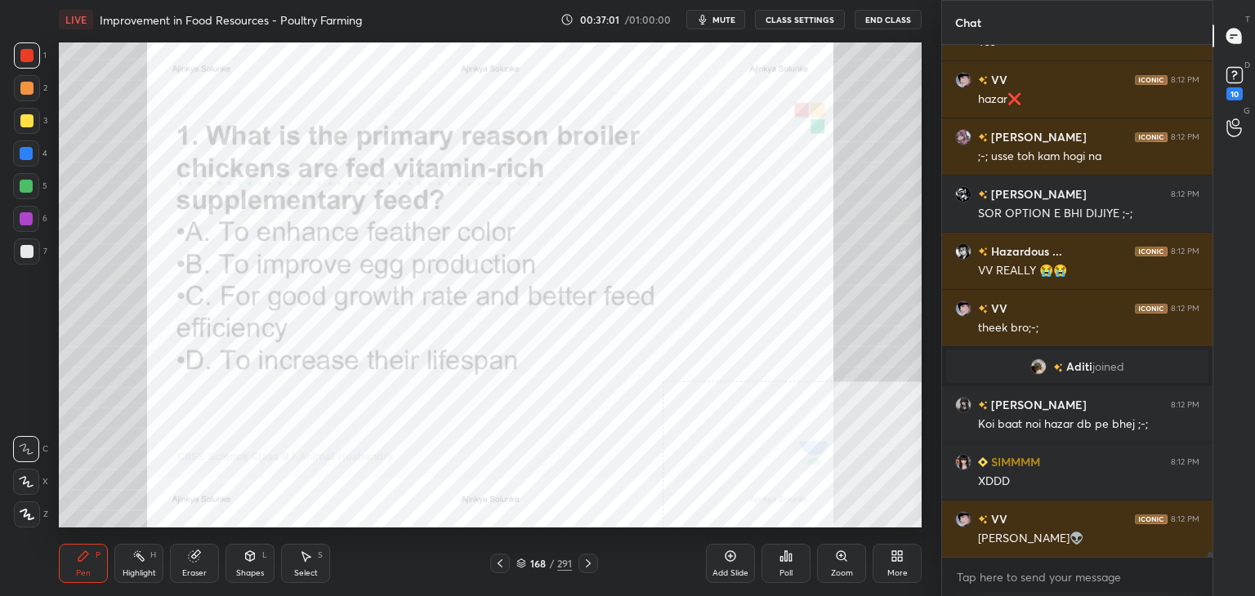
click at [545, 560] on div "168" at bounding box center [537, 564] width 16 height 10
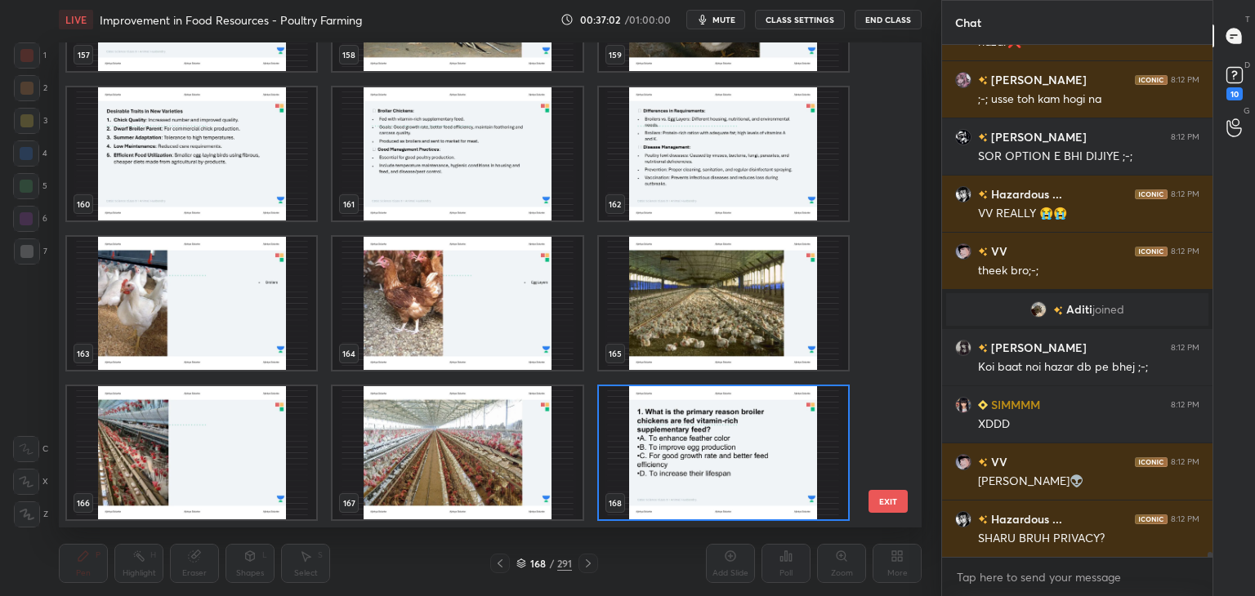
click at [545, 560] on div "168" at bounding box center [537, 564] width 16 height 10
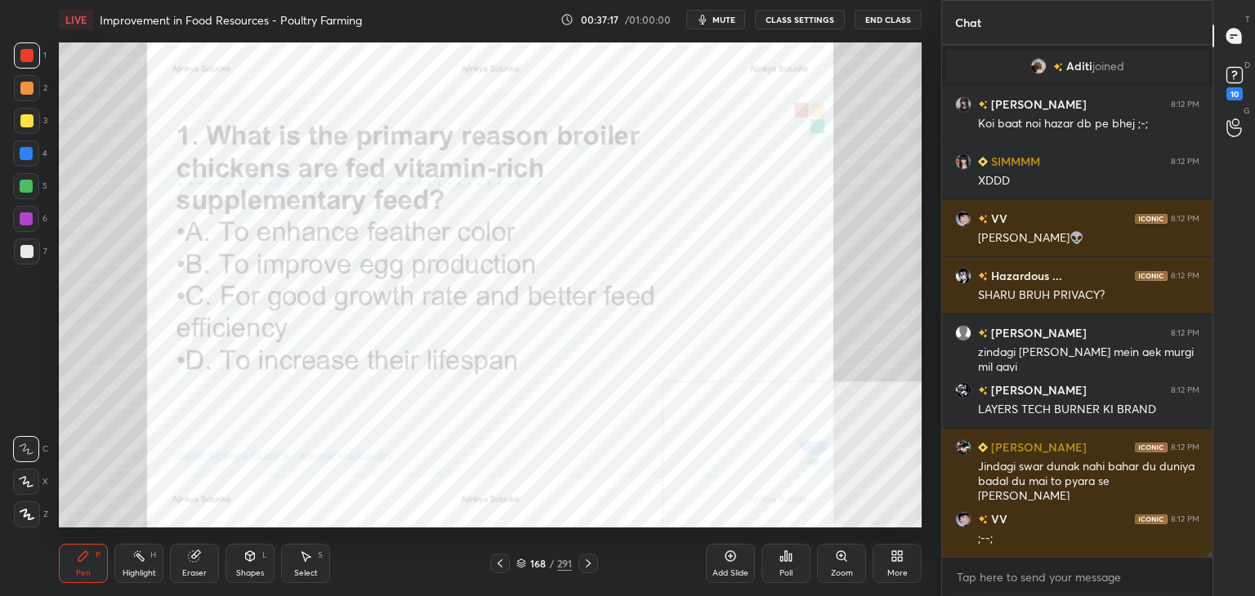
click at [551, 568] on div "/" at bounding box center [551, 564] width 5 height 10
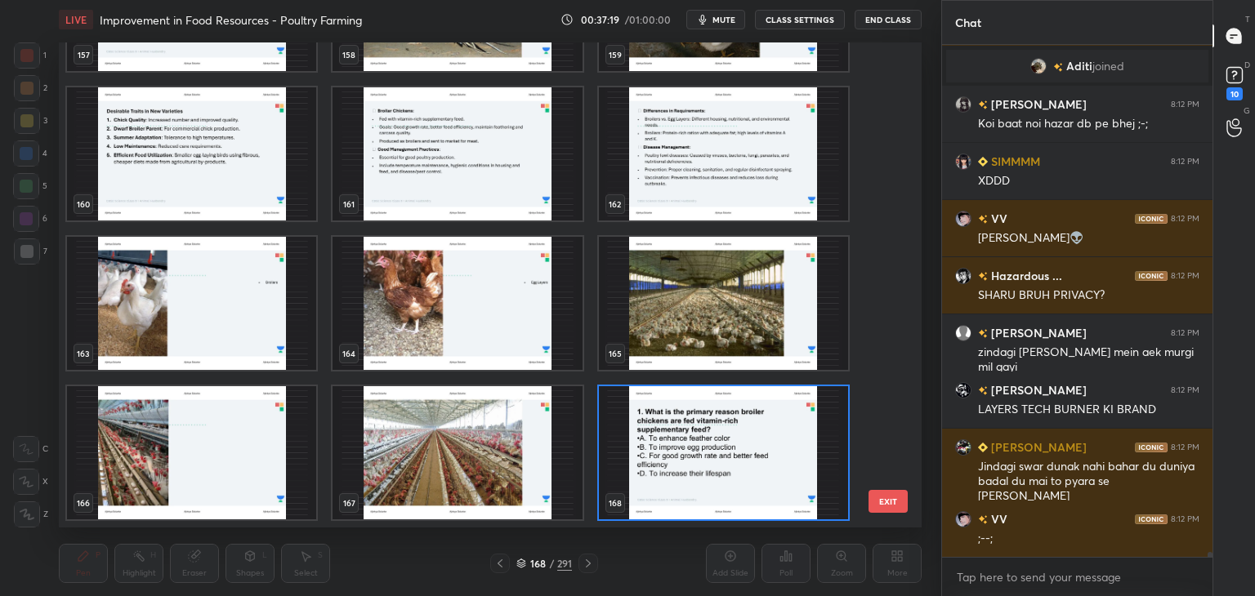
click at [890, 283] on div "157 158 159 160 161 162 163 164 165 166 167 168 169 170 171 172 173 174 EXIT" at bounding box center [490, 284] width 863 height 485
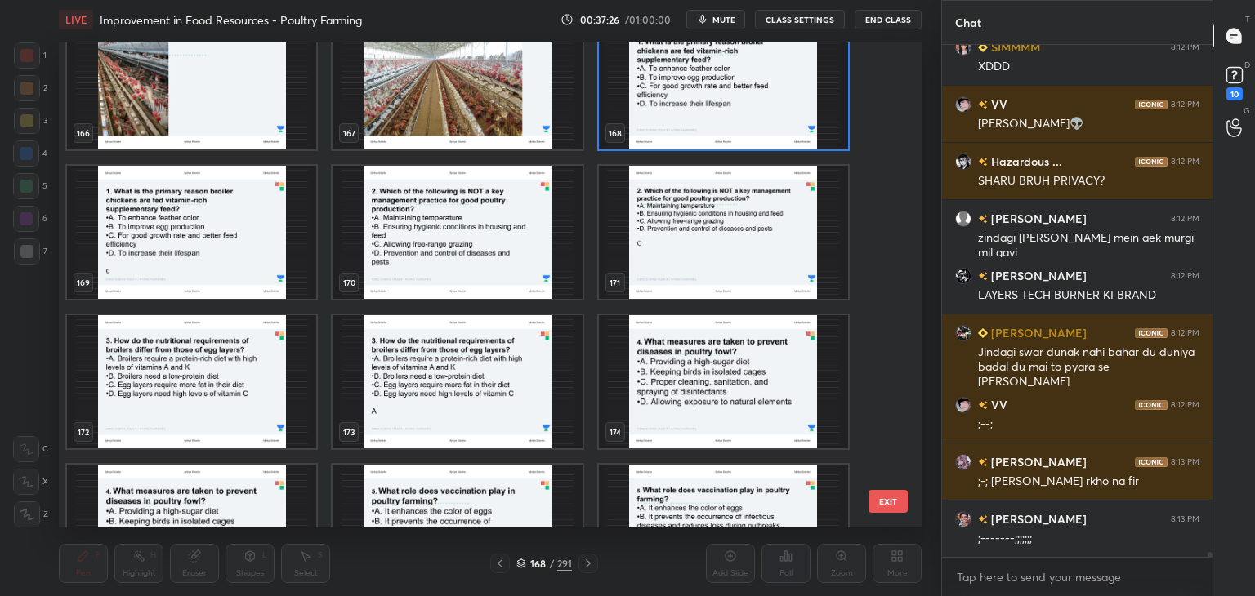
click at [510, 272] on img "grid" at bounding box center [456, 232] width 249 height 133
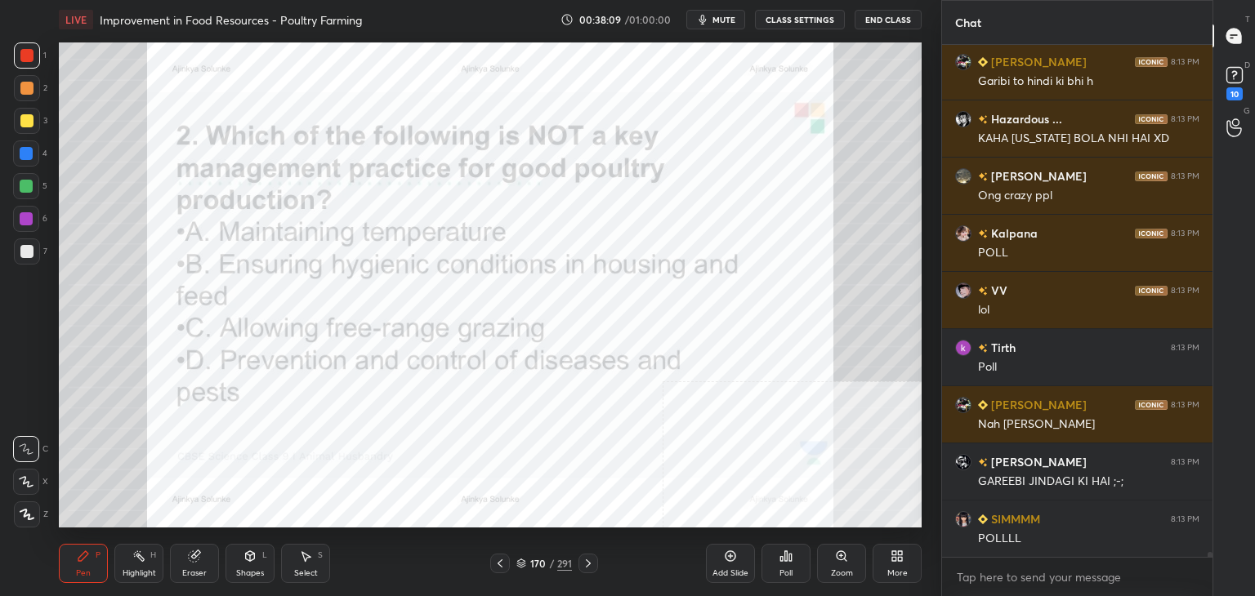
scroll to position [53551, 0]
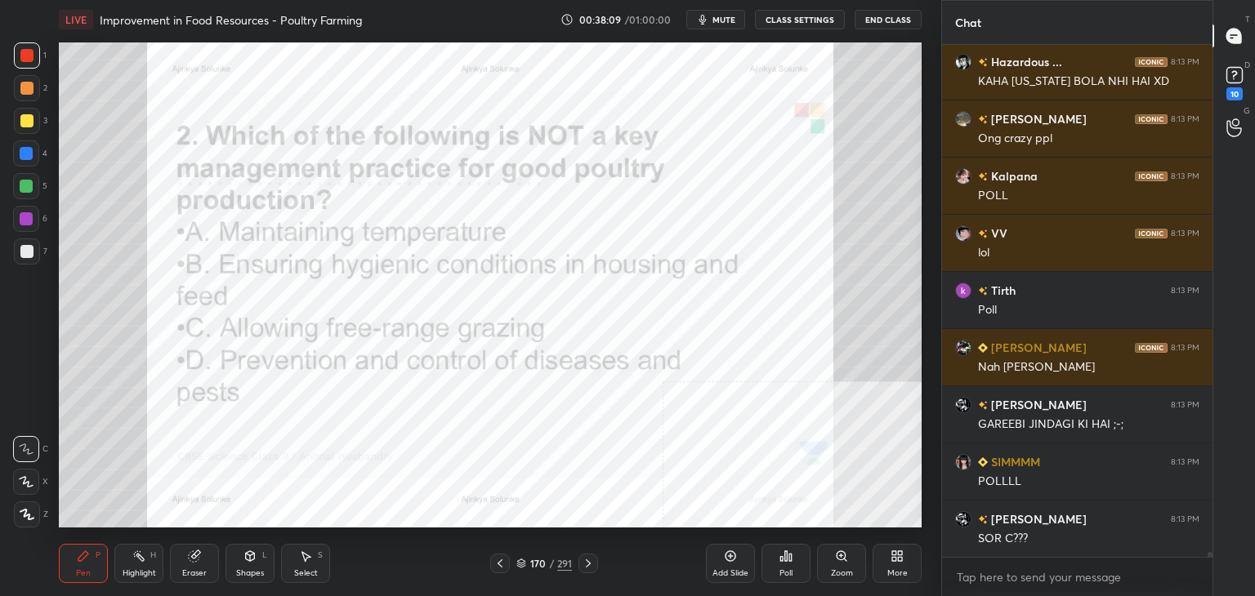
click at [782, 554] on icon at bounding box center [785, 556] width 13 height 13
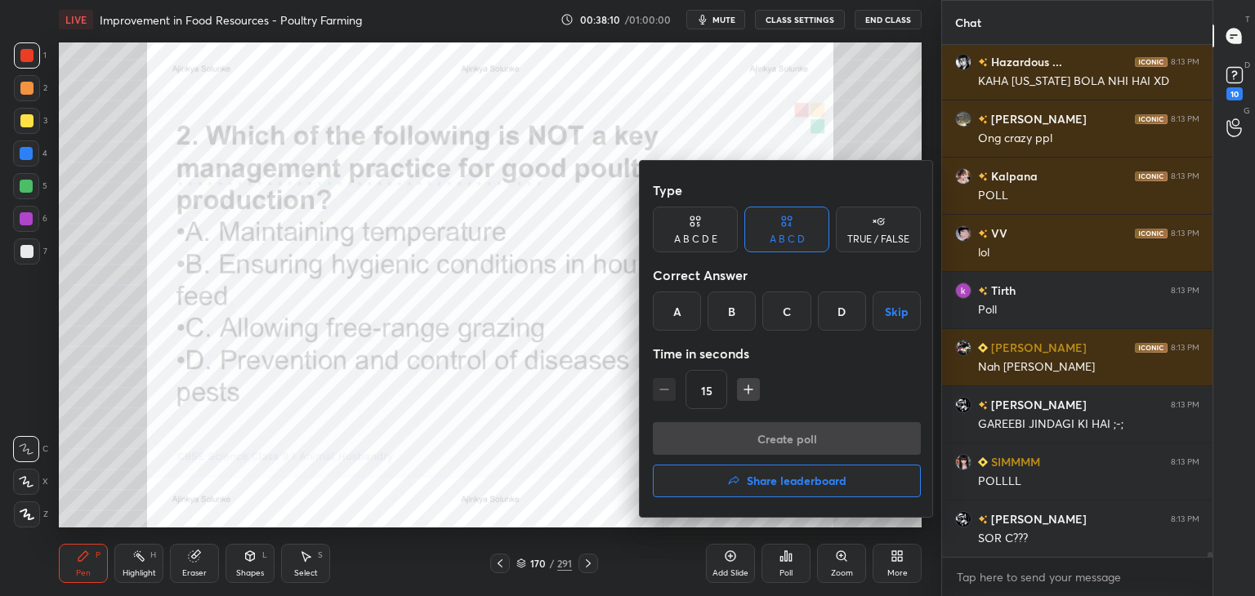
click at [782, 554] on div at bounding box center [627, 298] width 1255 height 596
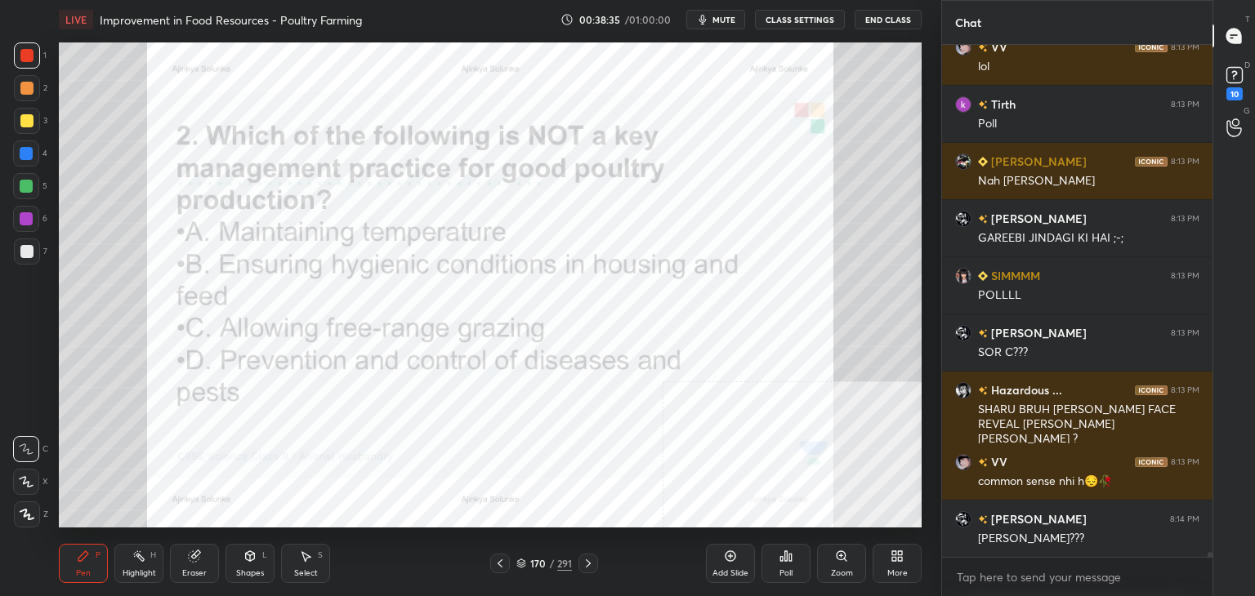
scroll to position [53794, 0]
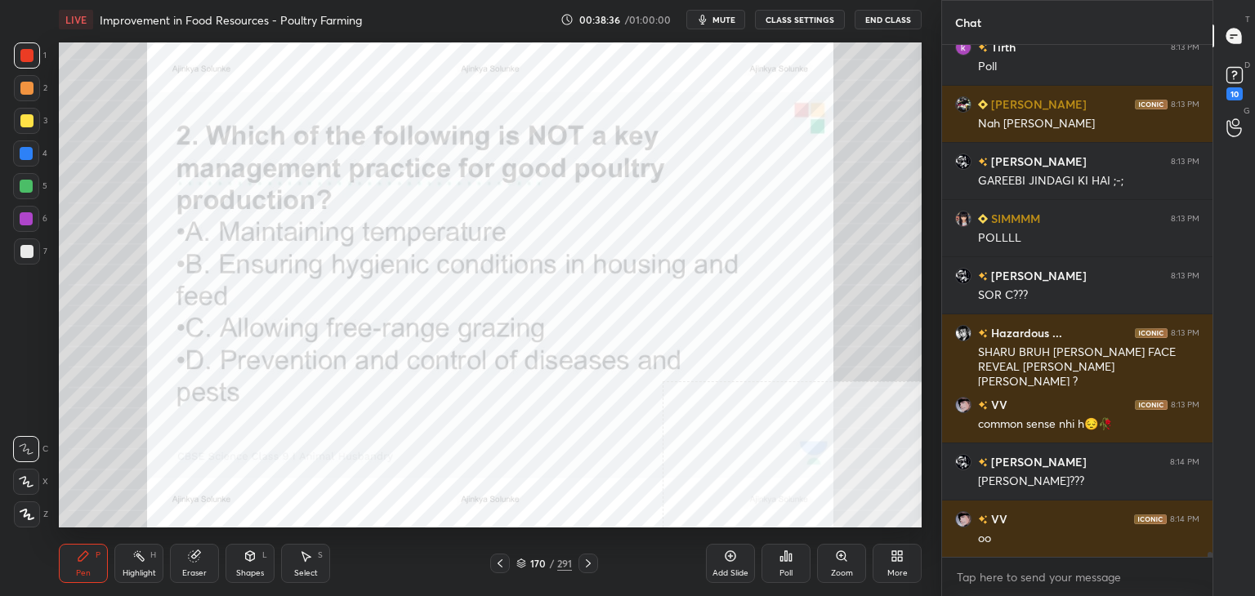
click at [790, 569] on div "Poll" at bounding box center [785, 573] width 13 height 8
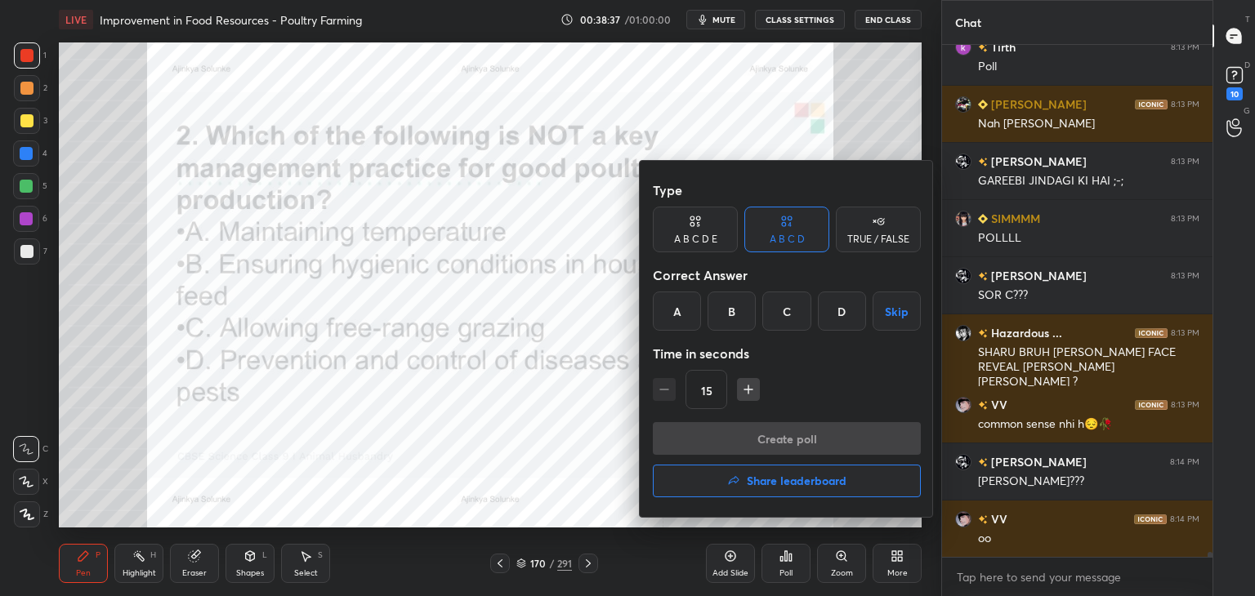
scroll to position [53852, 0]
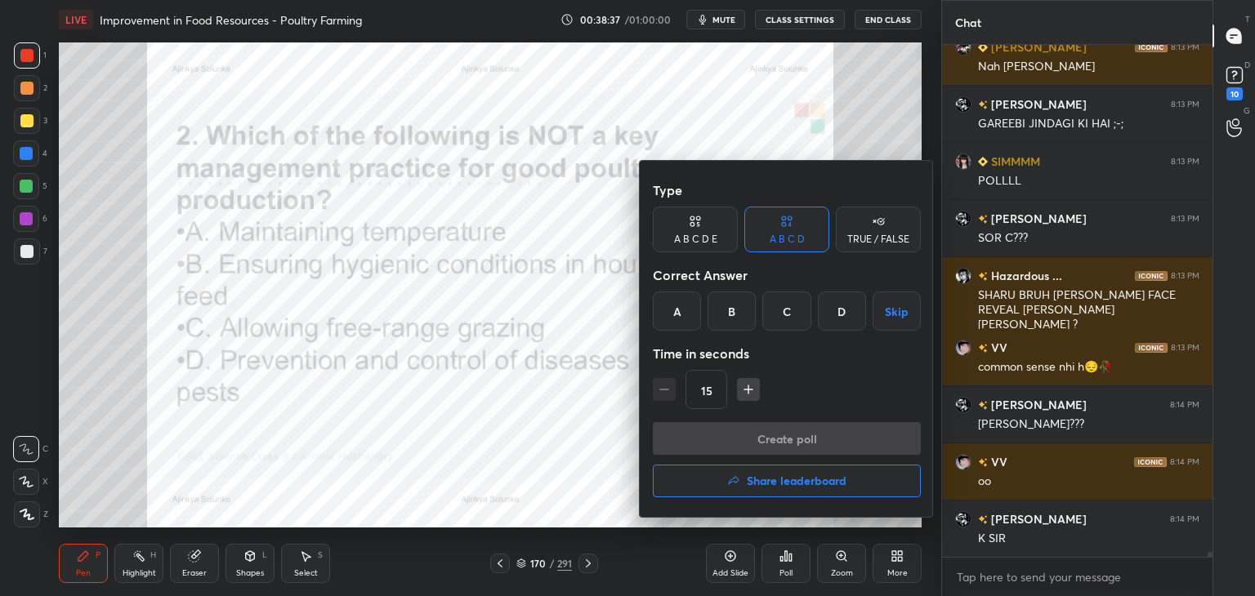
click at [774, 310] on div "C" at bounding box center [786, 311] width 48 height 39
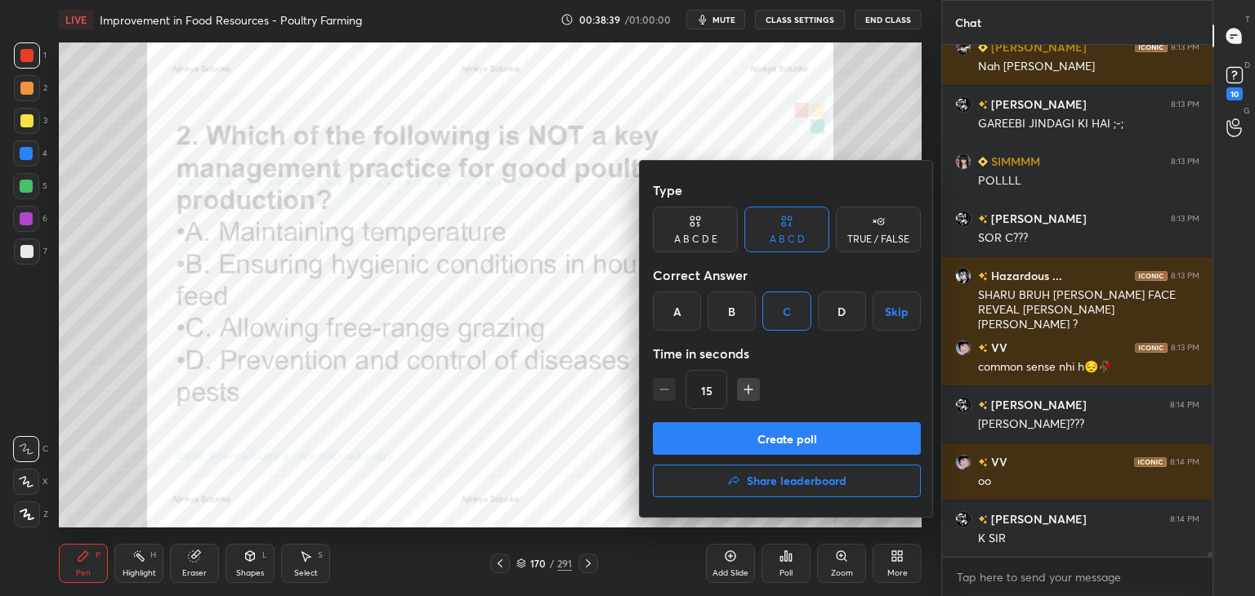
click at [796, 433] on button "Create poll" at bounding box center [787, 438] width 268 height 33
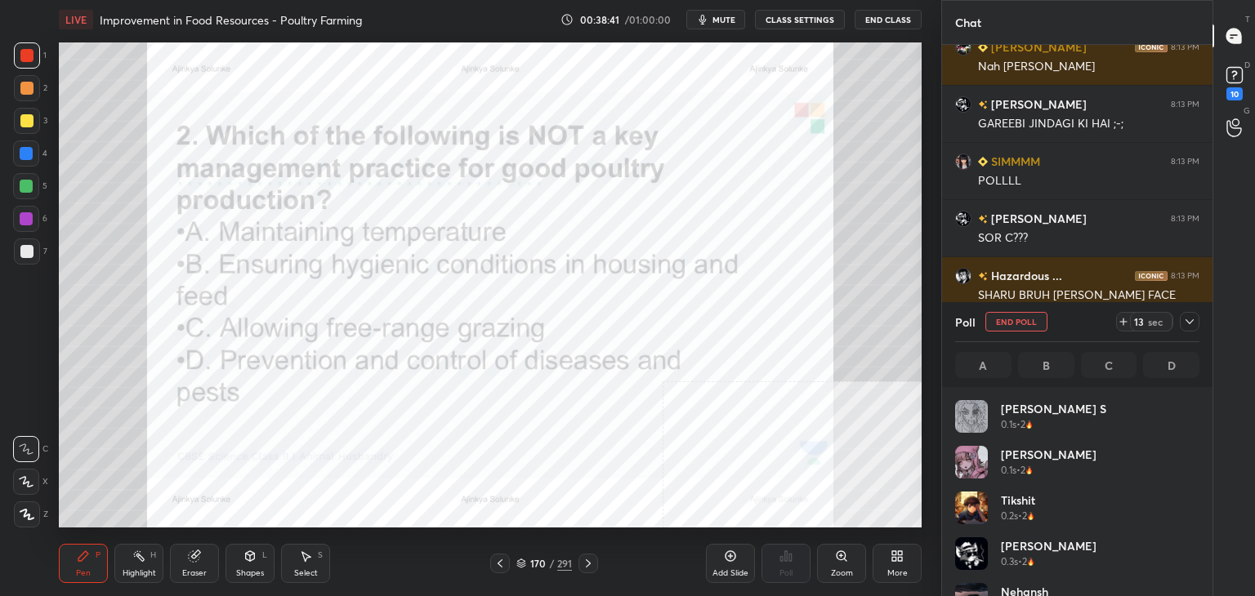
scroll to position [5, 5]
click at [1189, 322] on icon at bounding box center [1189, 321] width 13 height 13
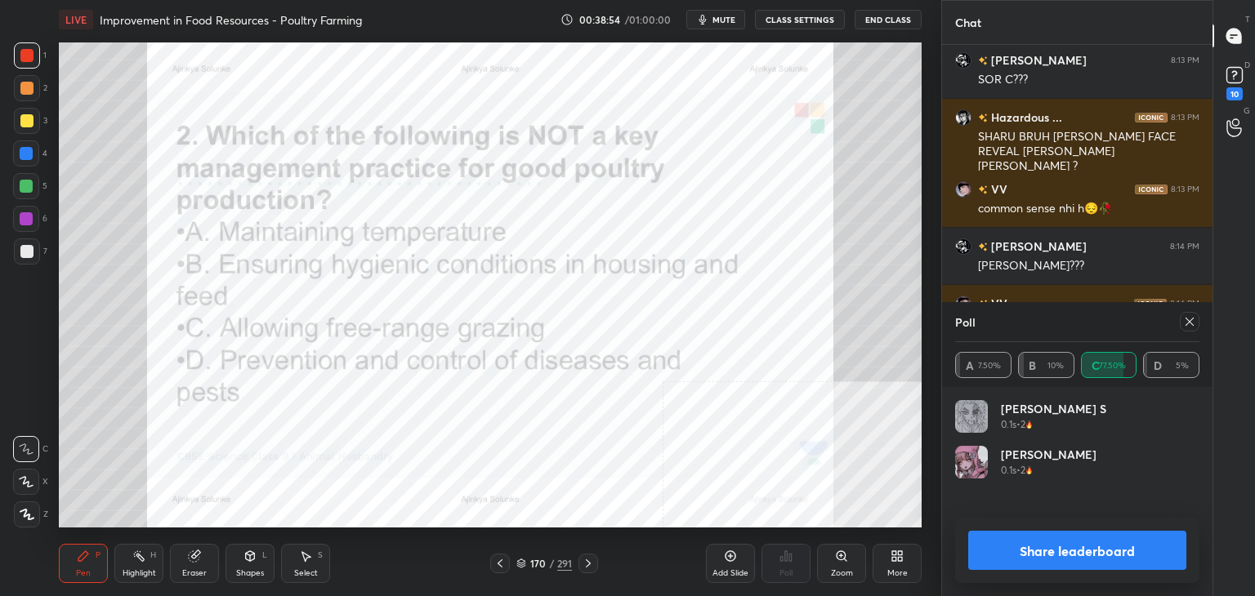
scroll to position [191, 239]
click at [1069, 551] on button "Share leaderboard" at bounding box center [1077, 550] width 218 height 39
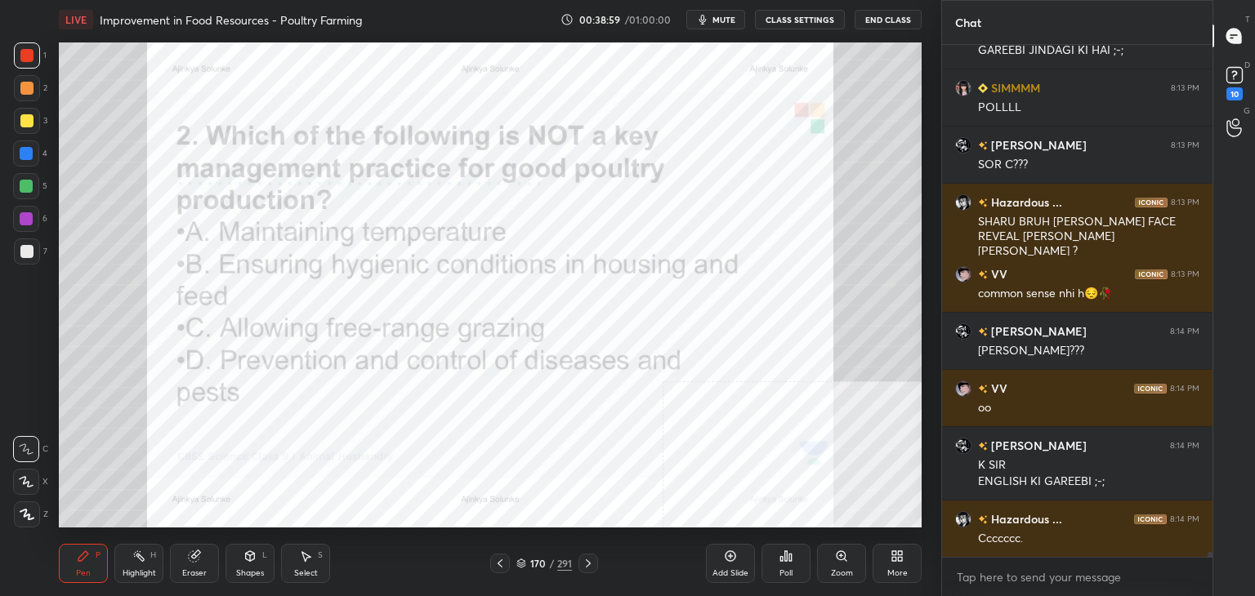
click at [188, 569] on div "Eraser" at bounding box center [194, 573] width 25 height 8
click at [26, 522] on div "Erase all" at bounding box center [26, 515] width 26 height 26
click at [69, 551] on div "Pen P" at bounding box center [83, 563] width 49 height 39
click at [536, 560] on div "170" at bounding box center [537, 564] width 16 height 10
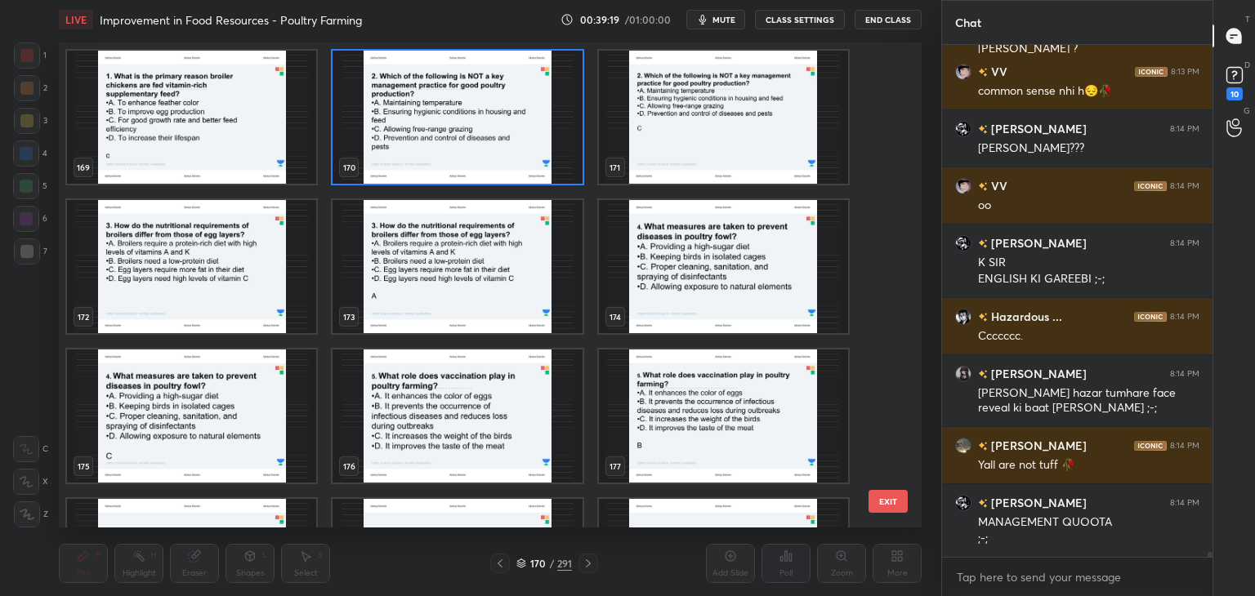
click at [175, 301] on img "grid" at bounding box center [191, 266] width 249 height 133
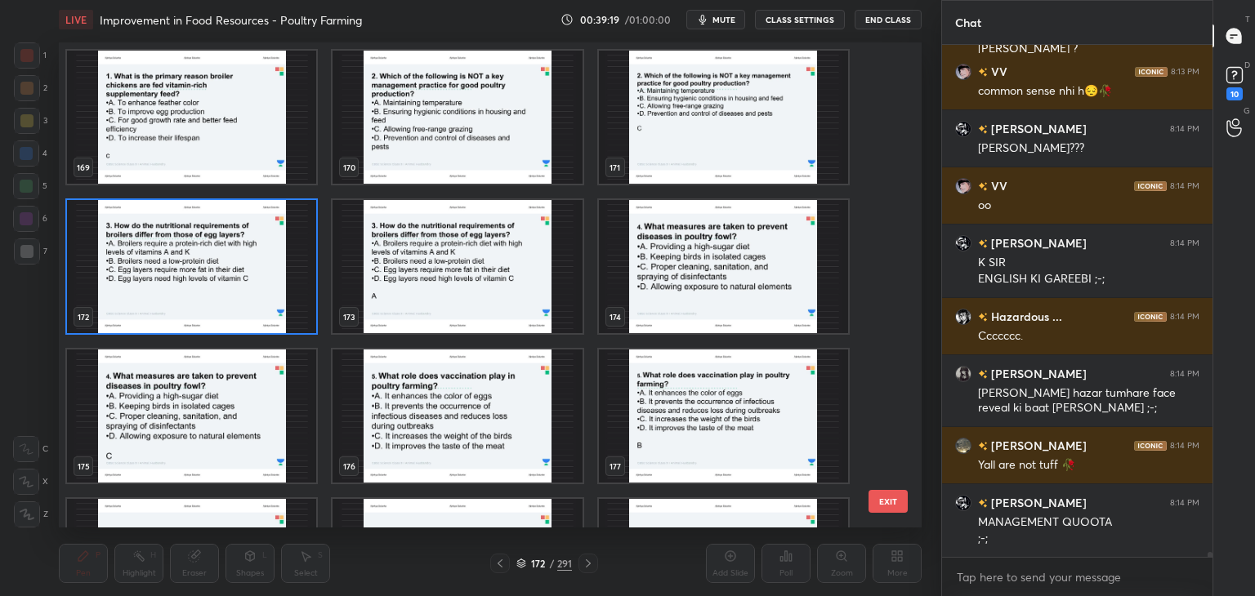
click at [175, 301] on img "grid" at bounding box center [191, 266] width 249 height 133
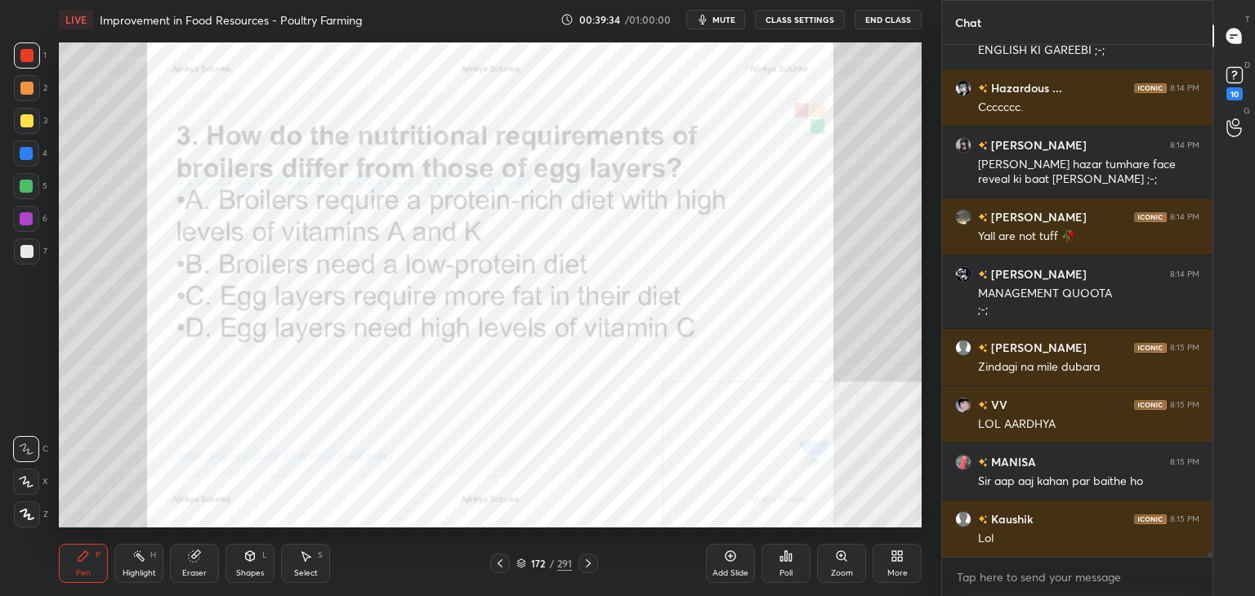
click at [787, 560] on icon at bounding box center [786, 556] width 2 height 10
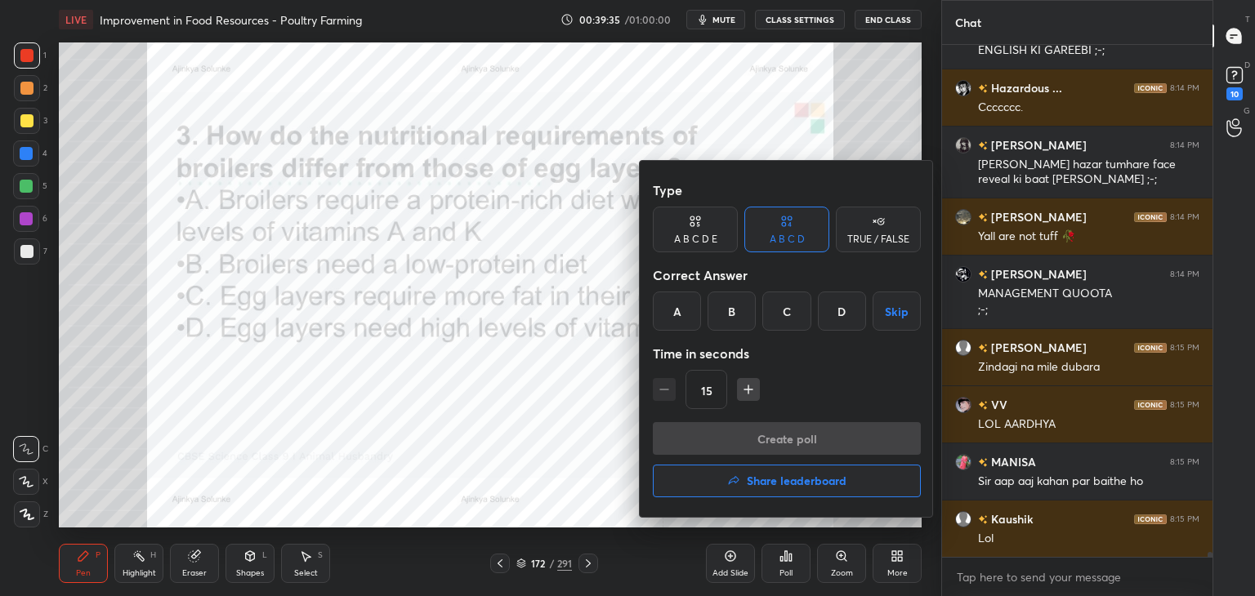
click at [682, 324] on div "A" at bounding box center [677, 311] width 48 height 39
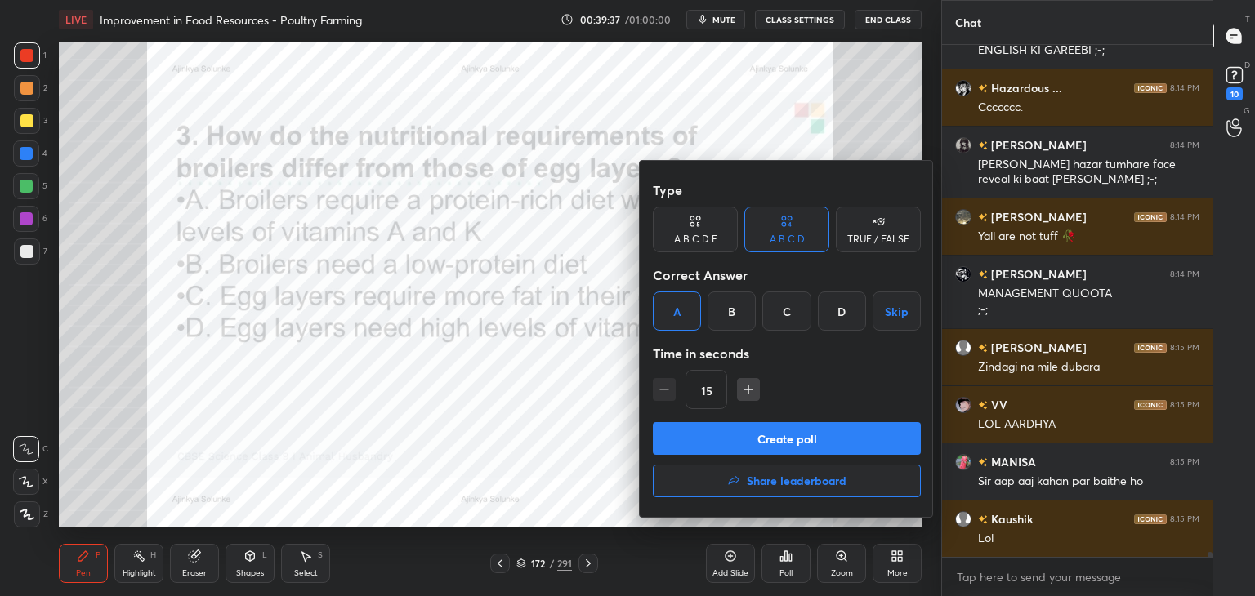
click at [769, 435] on button "Create poll" at bounding box center [787, 438] width 268 height 33
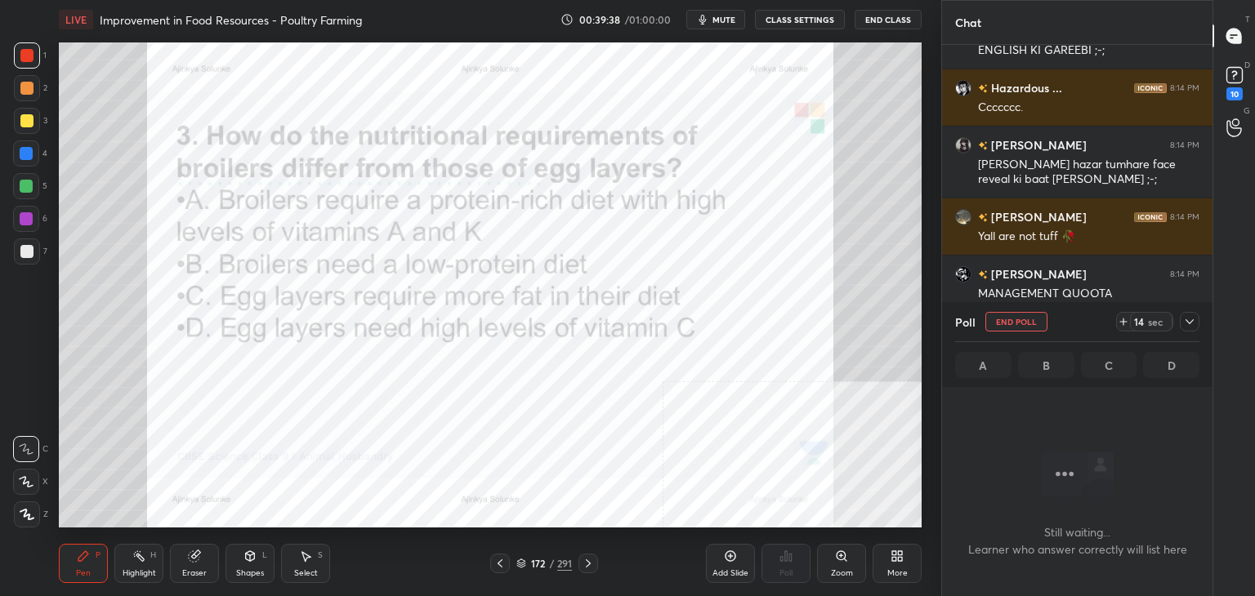
click at [1197, 318] on div at bounding box center [1190, 322] width 20 height 20
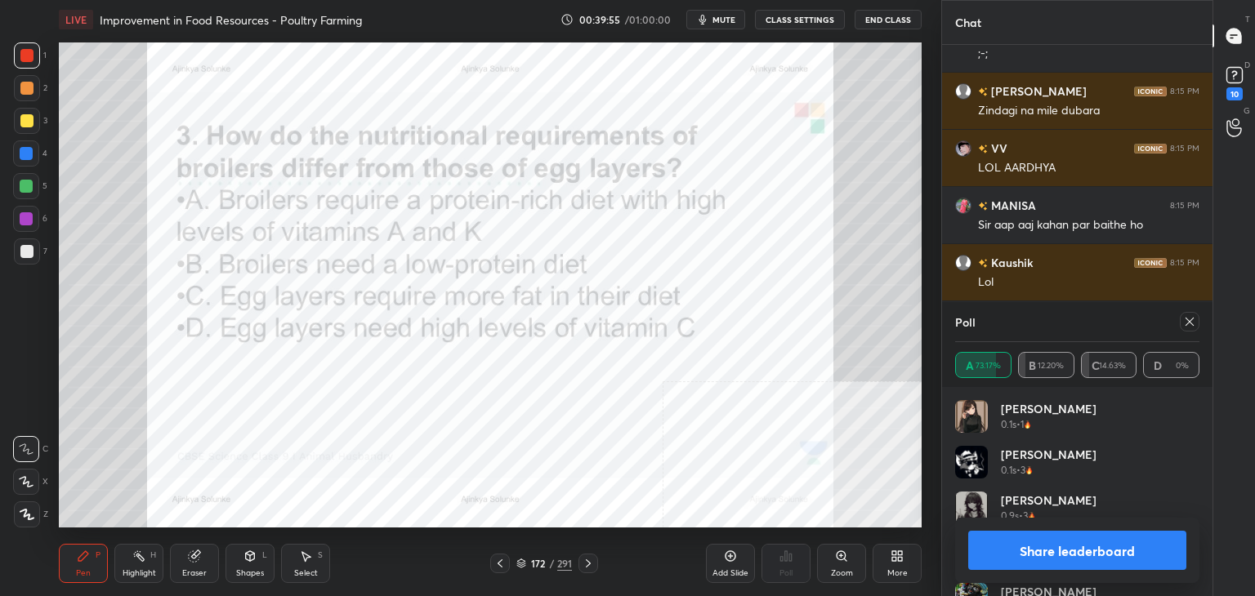
click at [1052, 559] on button "Share leaderboard" at bounding box center [1077, 550] width 218 height 39
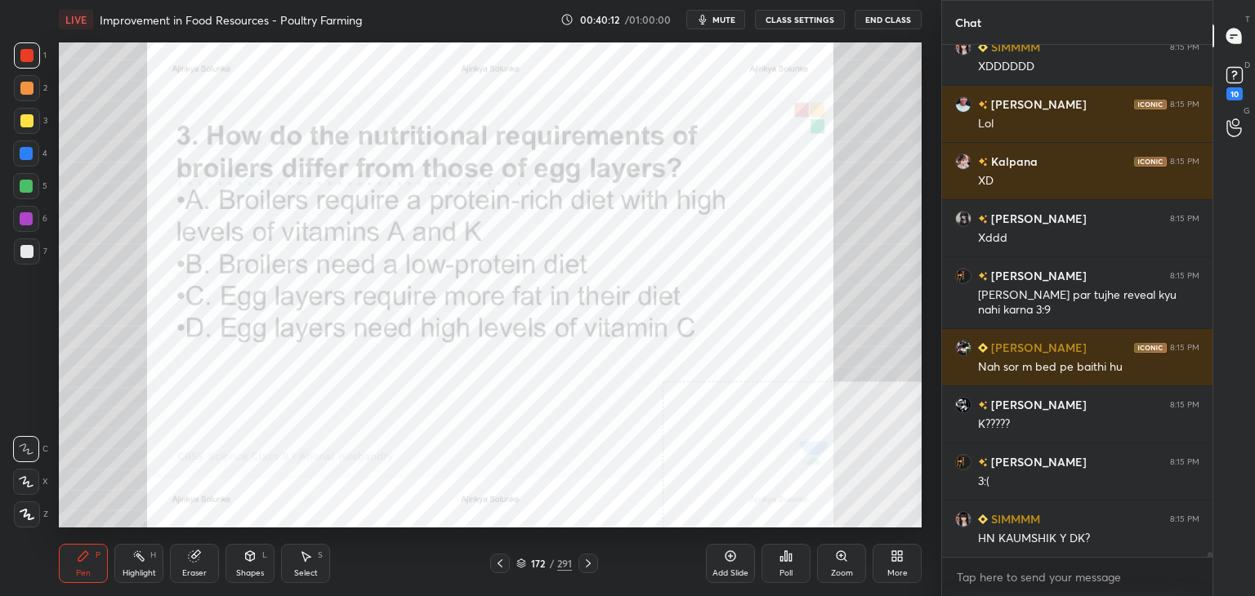
click at [545, 566] on div "172" at bounding box center [537, 564] width 16 height 10
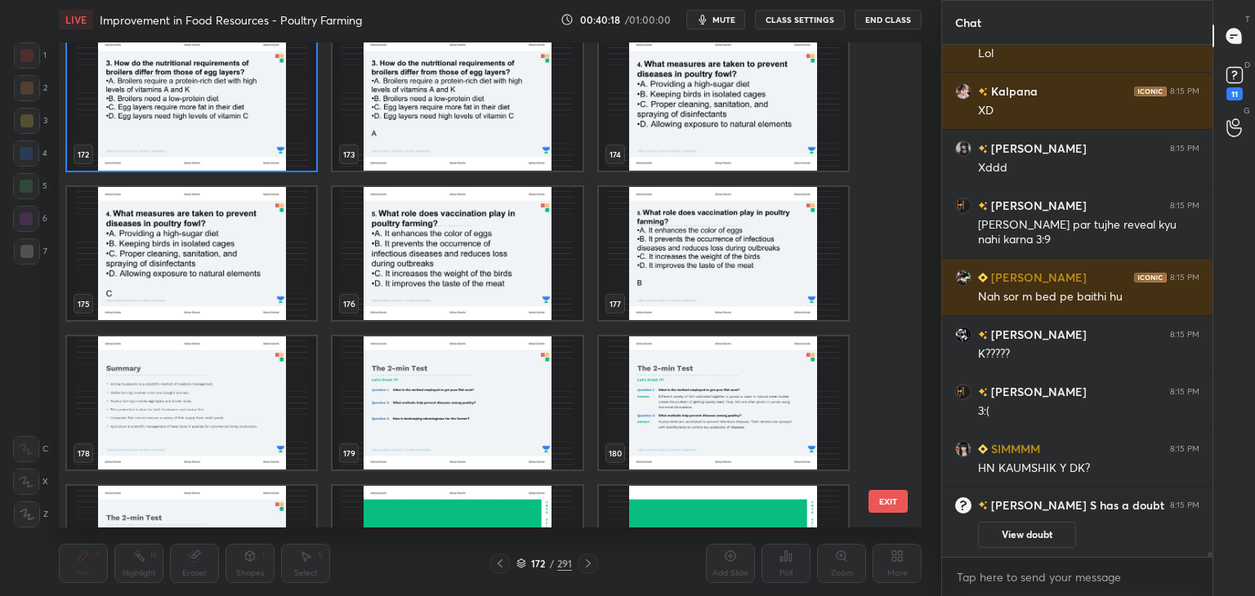
click at [707, 99] on img "grid" at bounding box center [723, 104] width 249 height 133
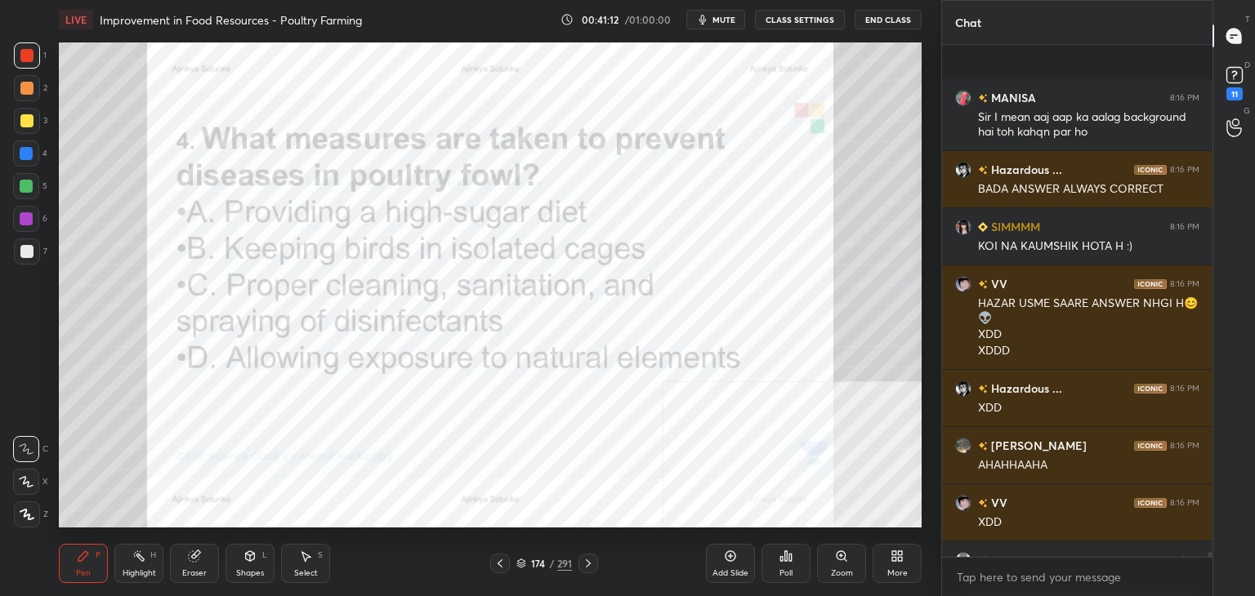
scroll to position [55134, 0]
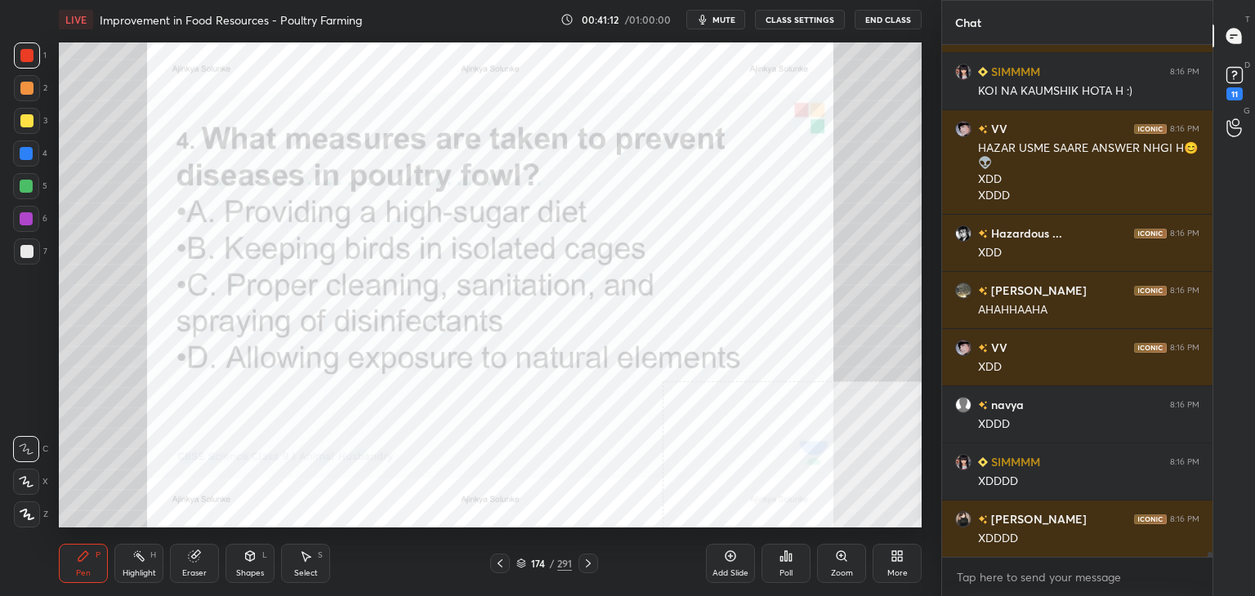
click at [801, 563] on div "Poll" at bounding box center [785, 563] width 49 height 39
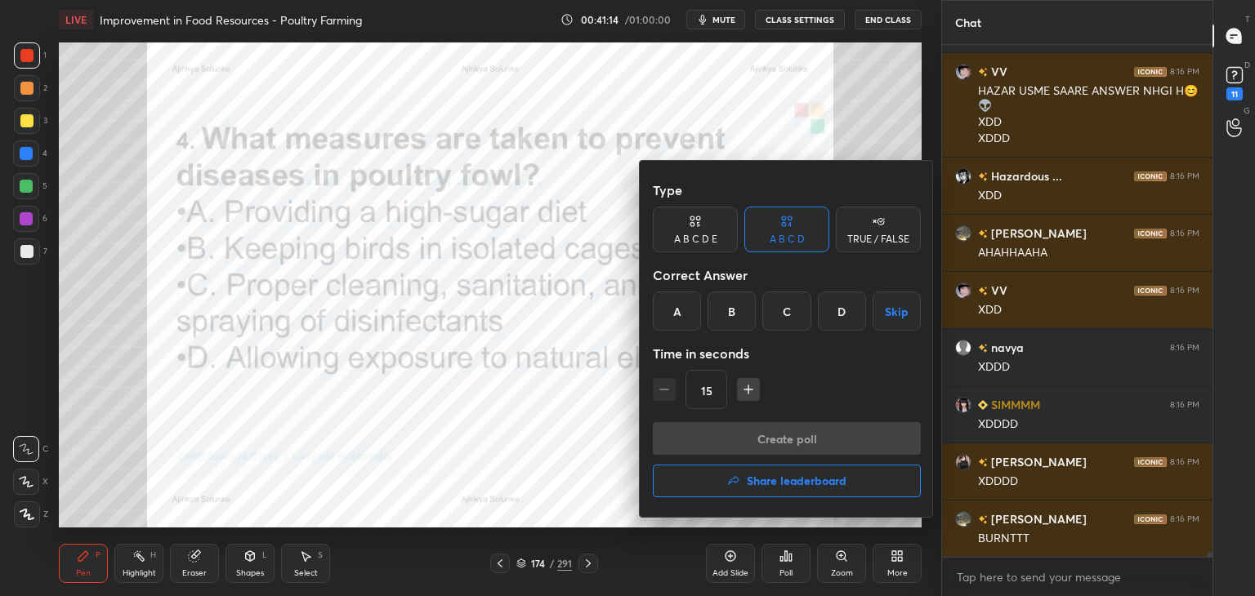
click at [797, 316] on div "C" at bounding box center [786, 311] width 48 height 39
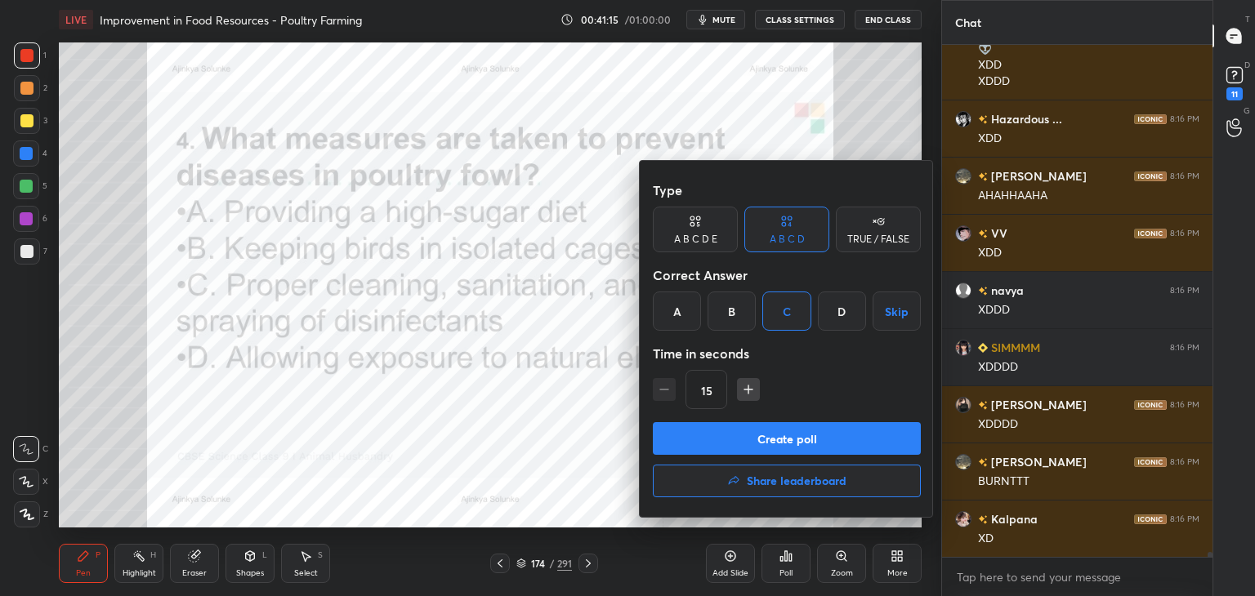
scroll to position [55330, 0]
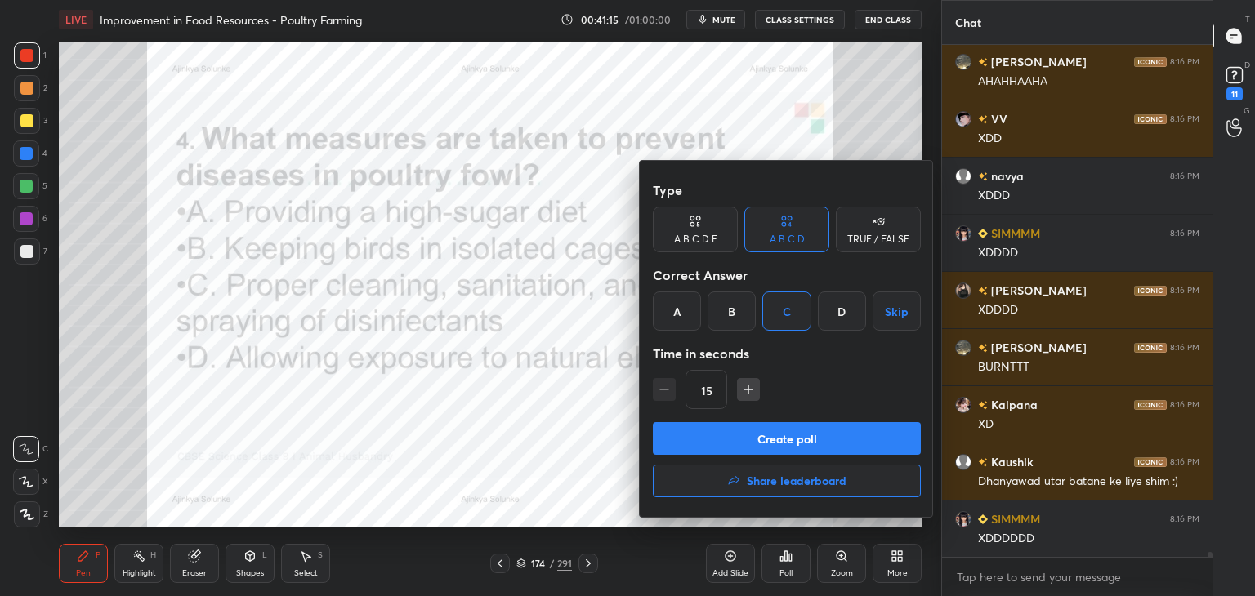
click at [807, 435] on button "Create poll" at bounding box center [787, 438] width 268 height 33
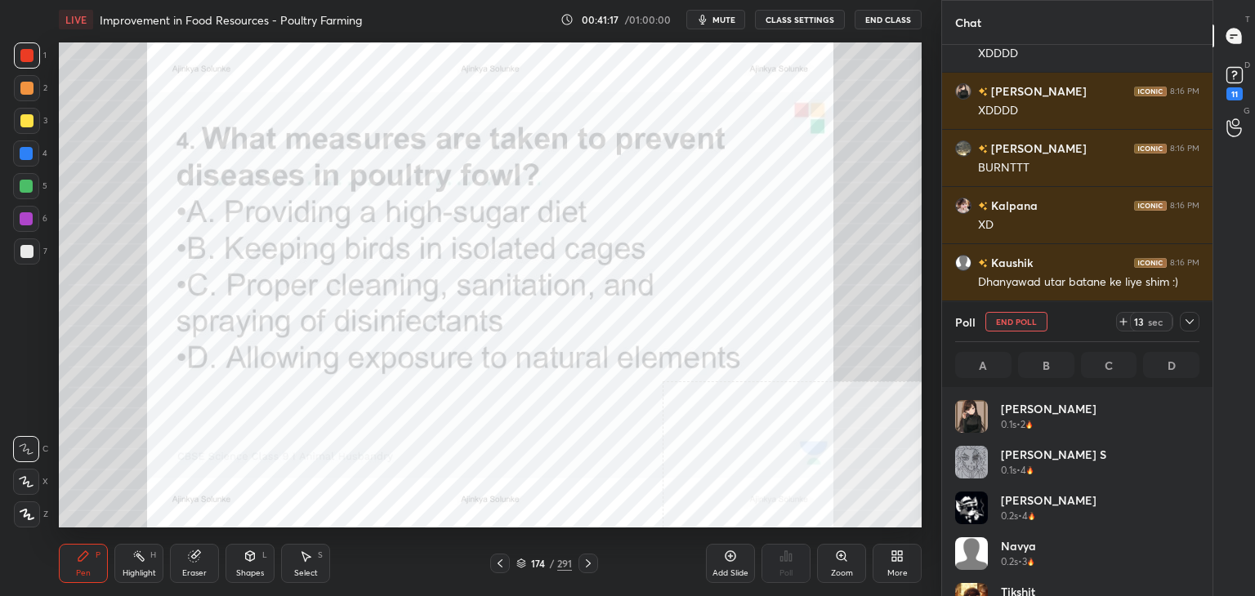
scroll to position [5, 5]
click at [1193, 316] on icon at bounding box center [1189, 321] width 13 height 13
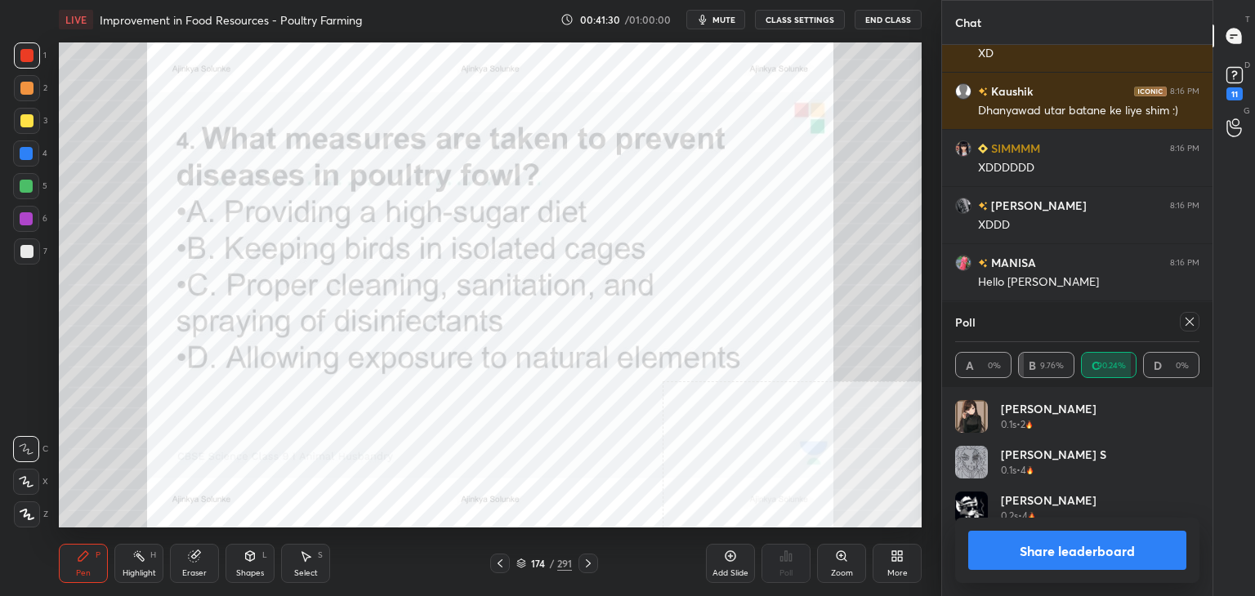
scroll to position [191, 239]
click at [1037, 544] on button "Share leaderboard" at bounding box center [1077, 550] width 218 height 39
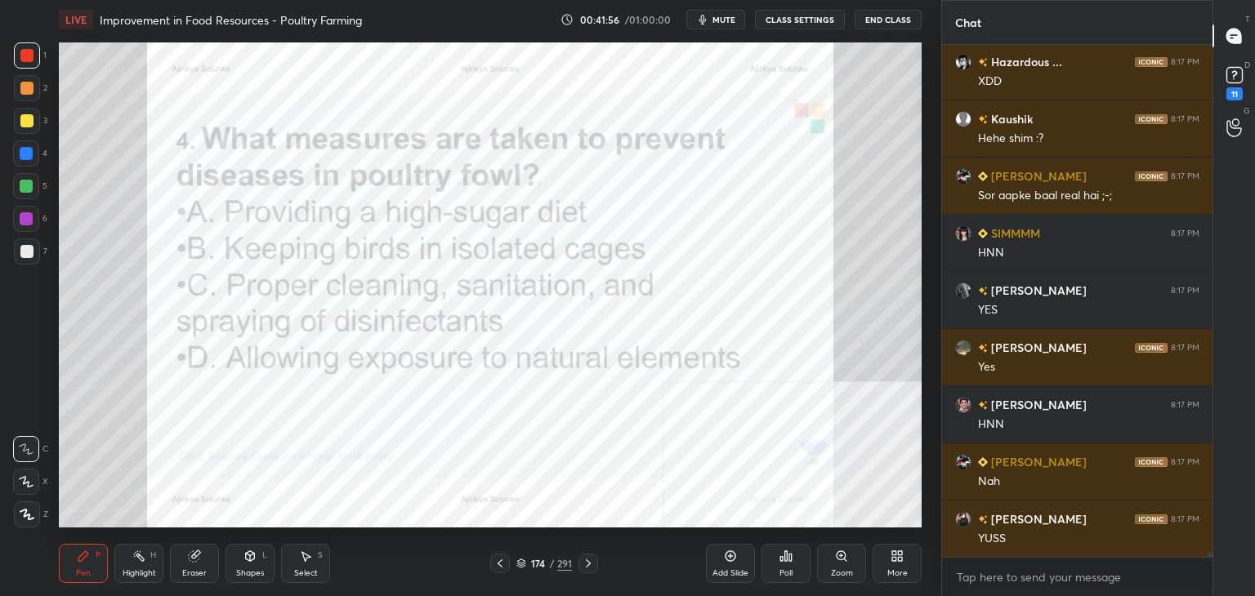
click at [546, 564] on div "174 / 291" at bounding box center [544, 563] width 56 height 15
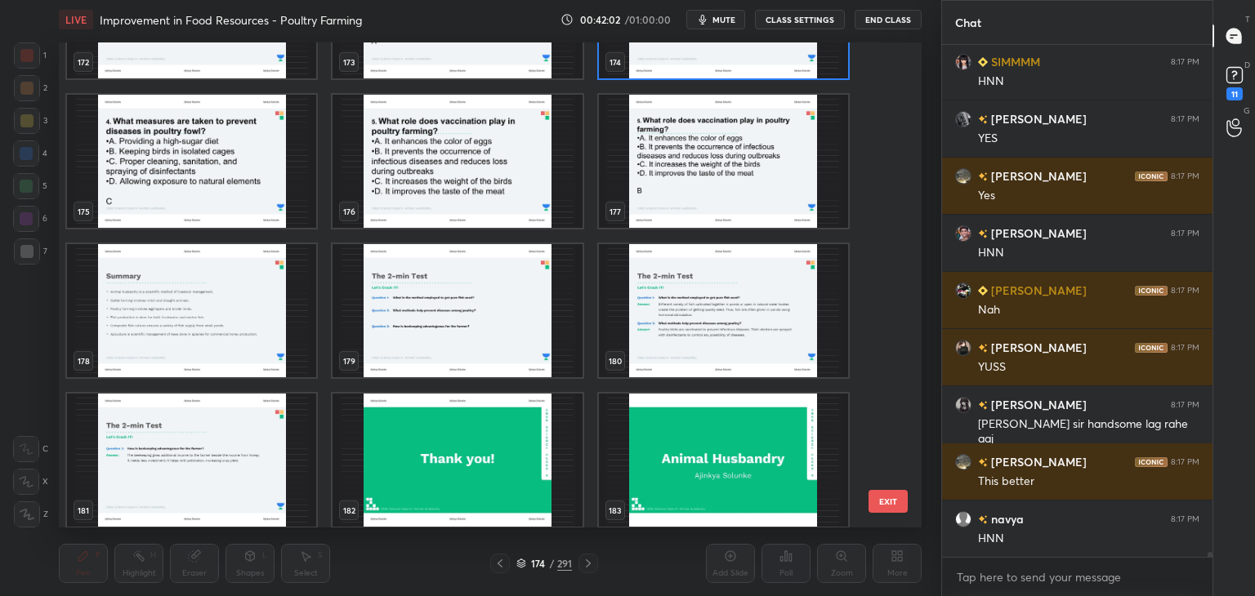
click at [484, 151] on img "grid" at bounding box center [456, 161] width 249 height 133
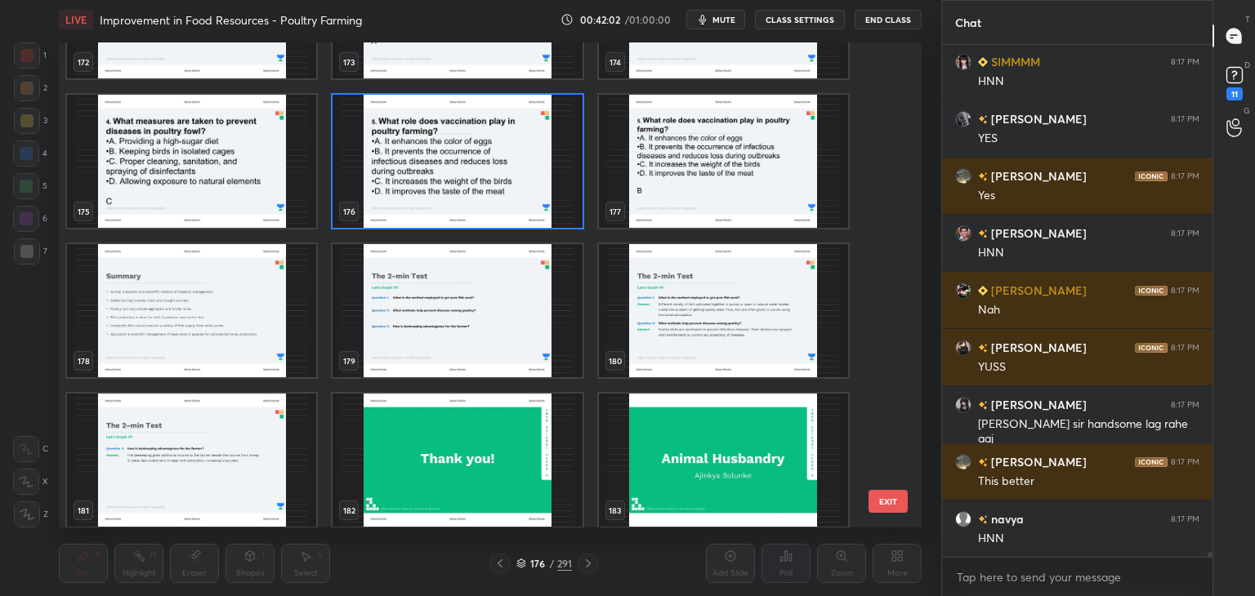
click at [484, 151] on img "grid" at bounding box center [456, 161] width 249 height 133
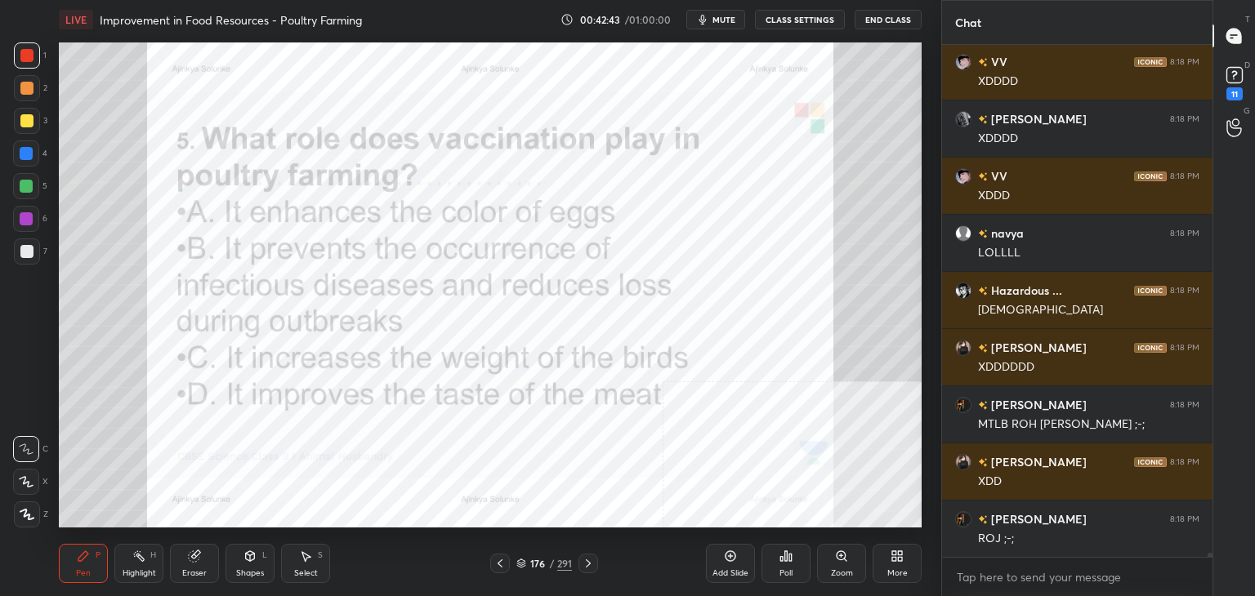
click at [547, 563] on div "176 / 291" at bounding box center [544, 563] width 56 height 15
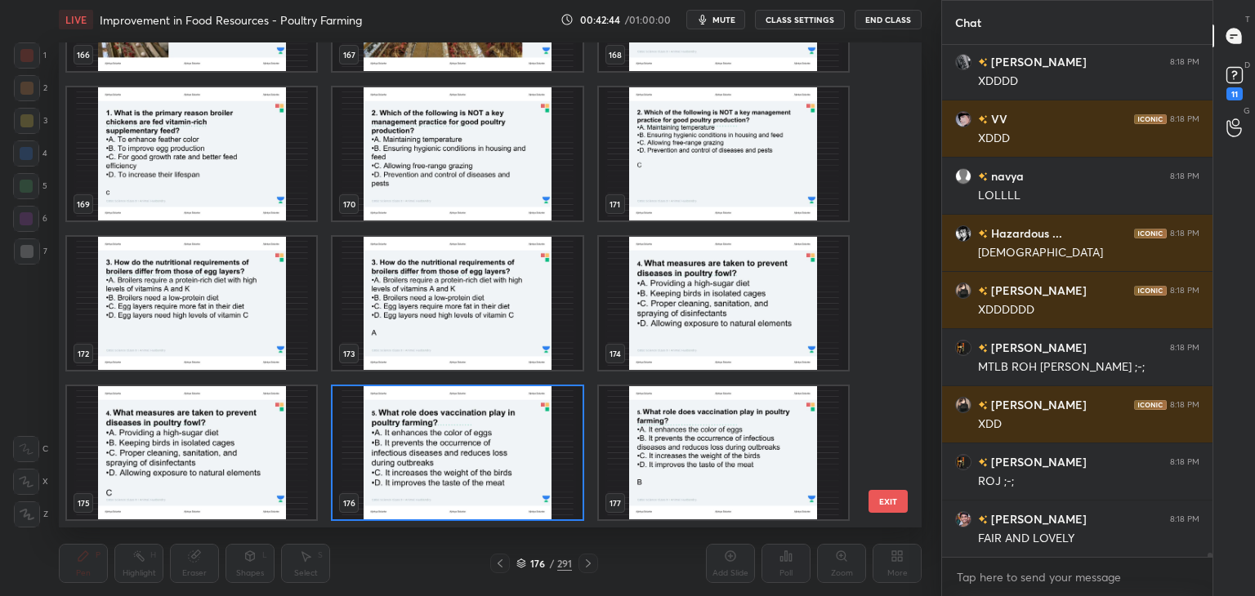
click at [503, 477] on img "grid" at bounding box center [456, 452] width 249 height 133
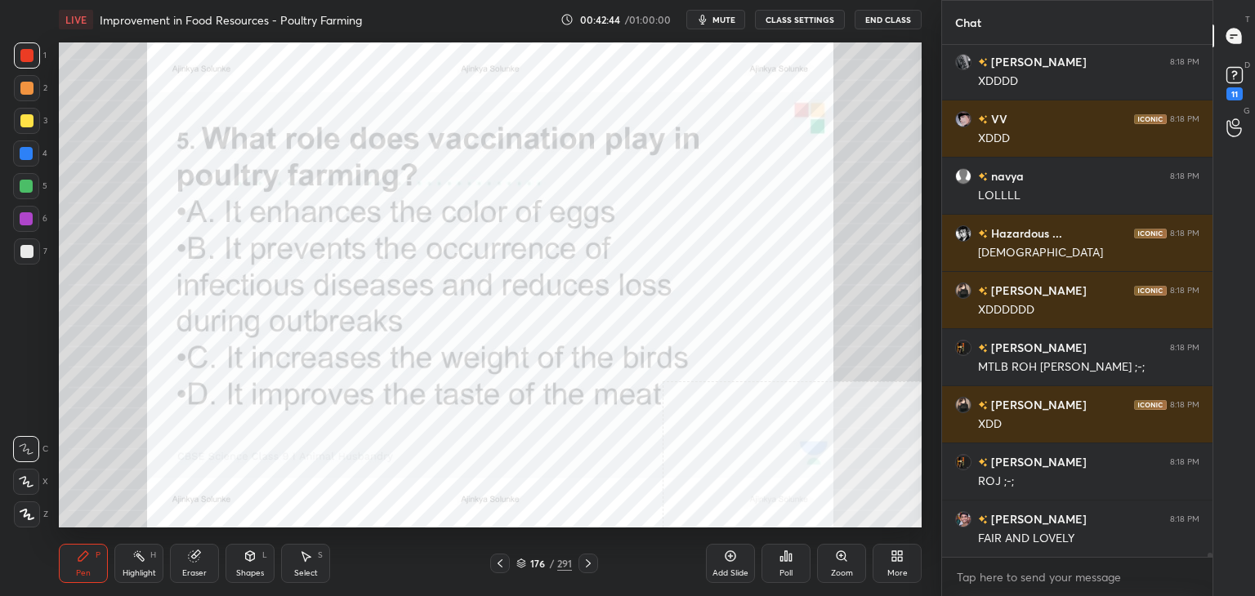
click at [503, 477] on img "grid" at bounding box center [456, 452] width 249 height 133
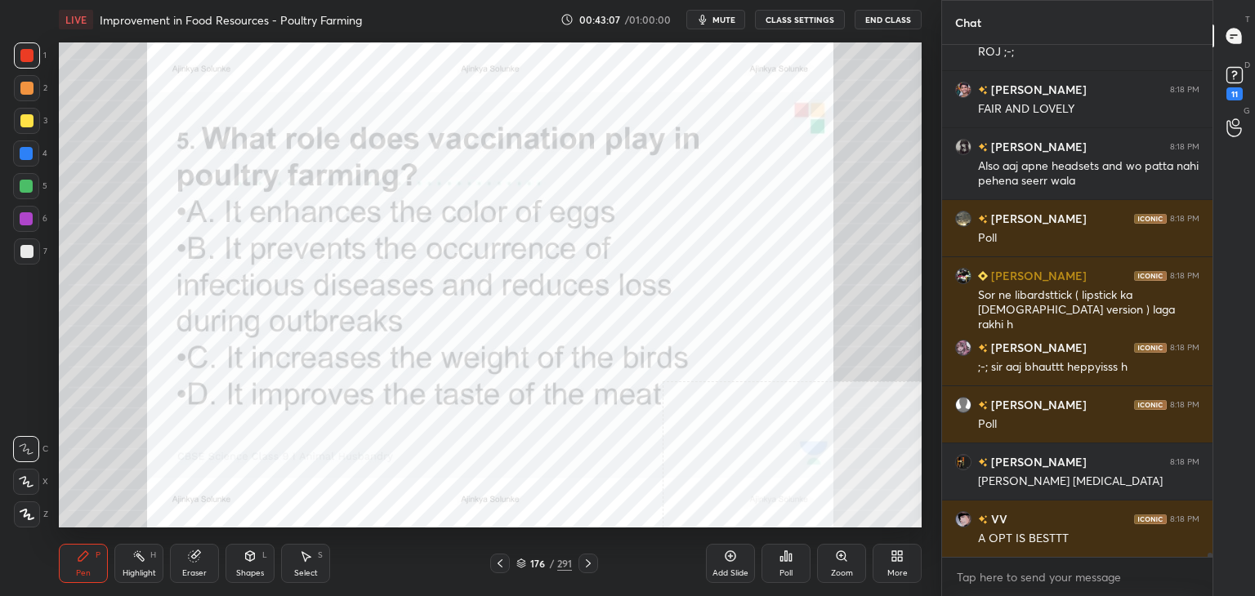
scroll to position [59109, 0]
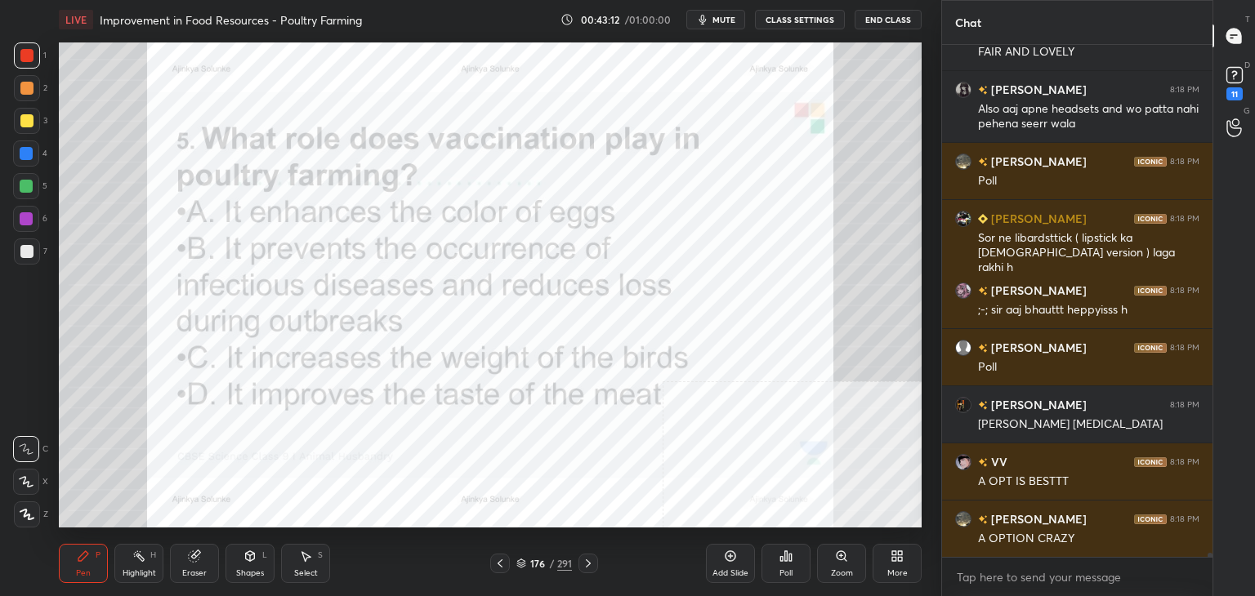
click at [789, 570] on div "Poll" at bounding box center [785, 573] width 13 height 8
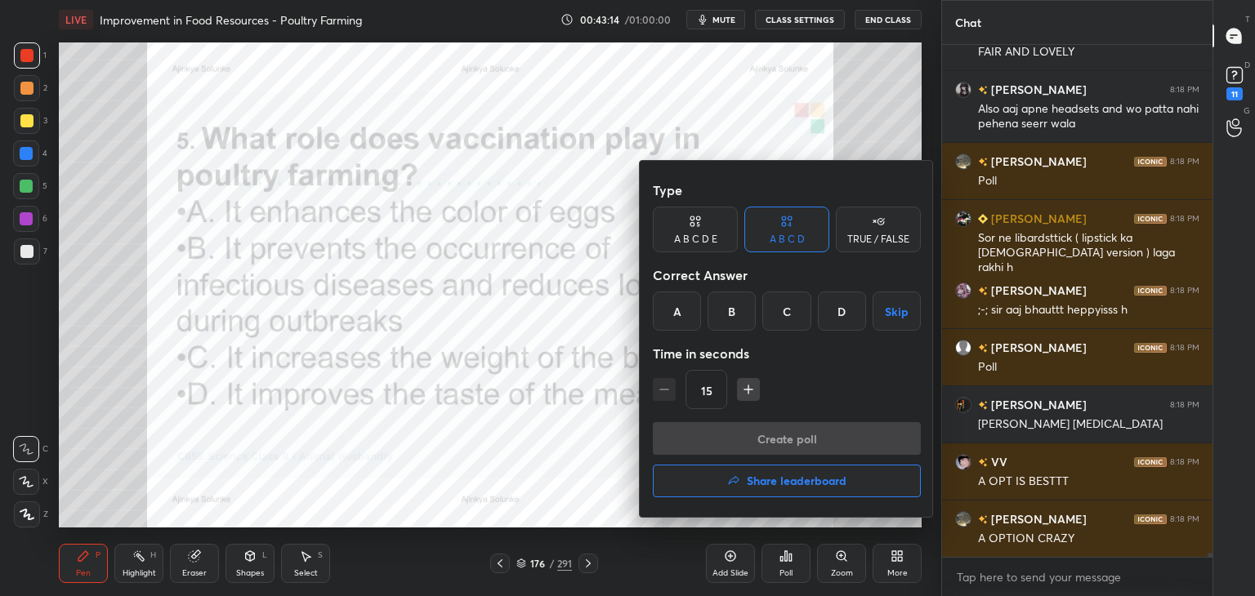
click at [730, 313] on div "B" at bounding box center [731, 311] width 48 height 39
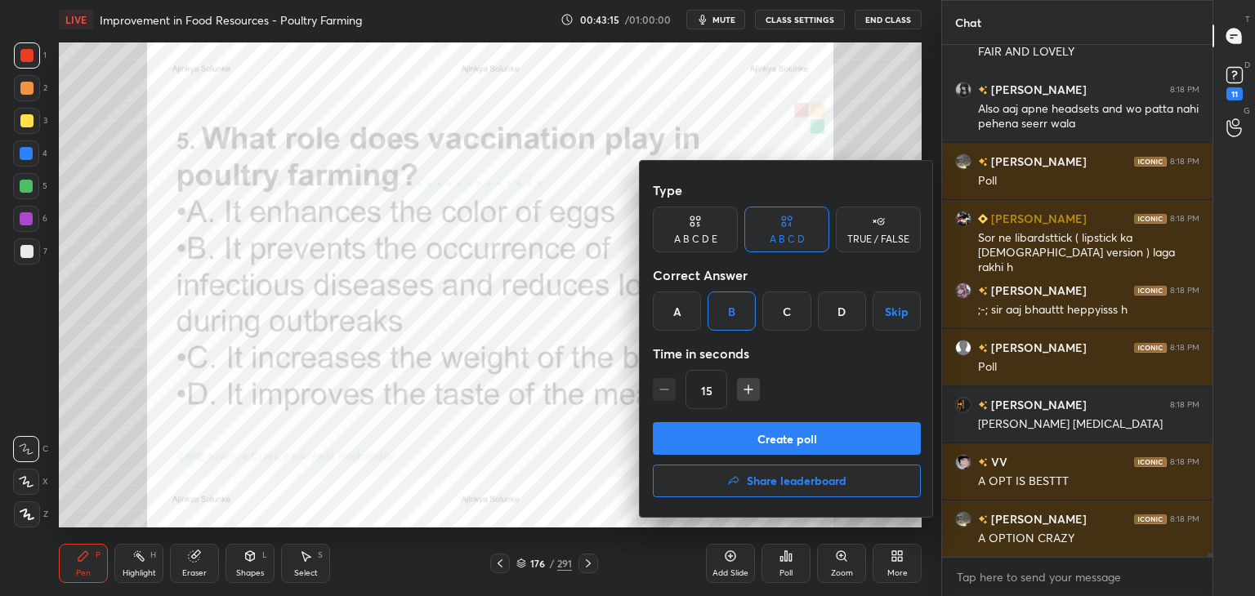
click at [799, 444] on button "Create poll" at bounding box center [787, 438] width 268 height 33
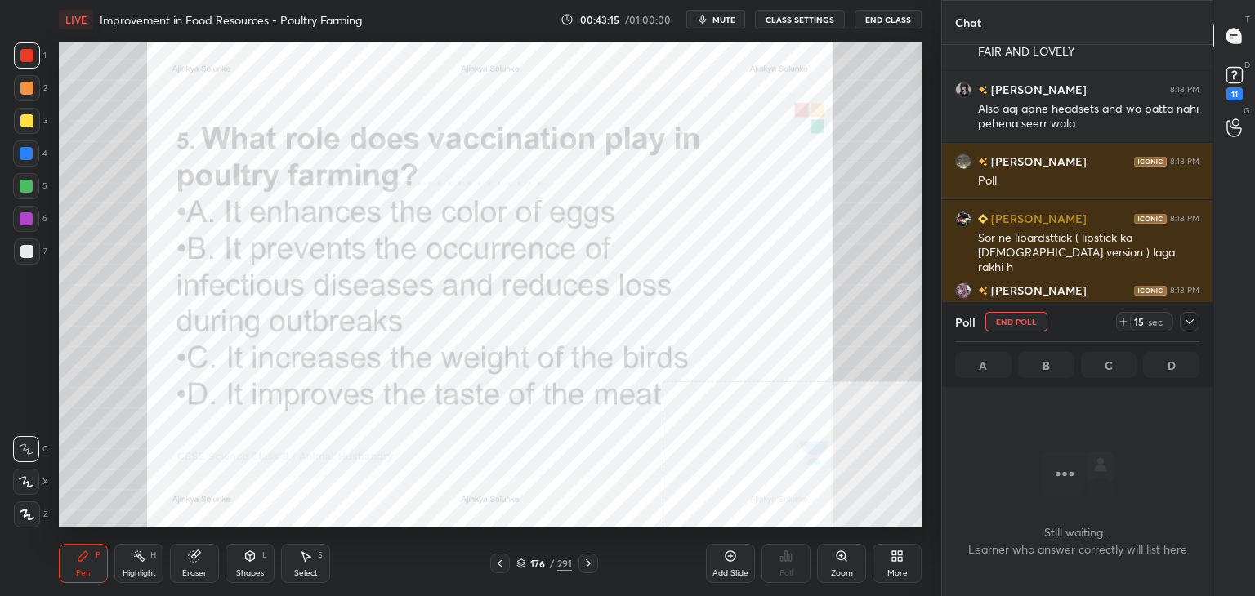
scroll to position [466, 265]
click at [1191, 322] on icon at bounding box center [1189, 321] width 8 height 5
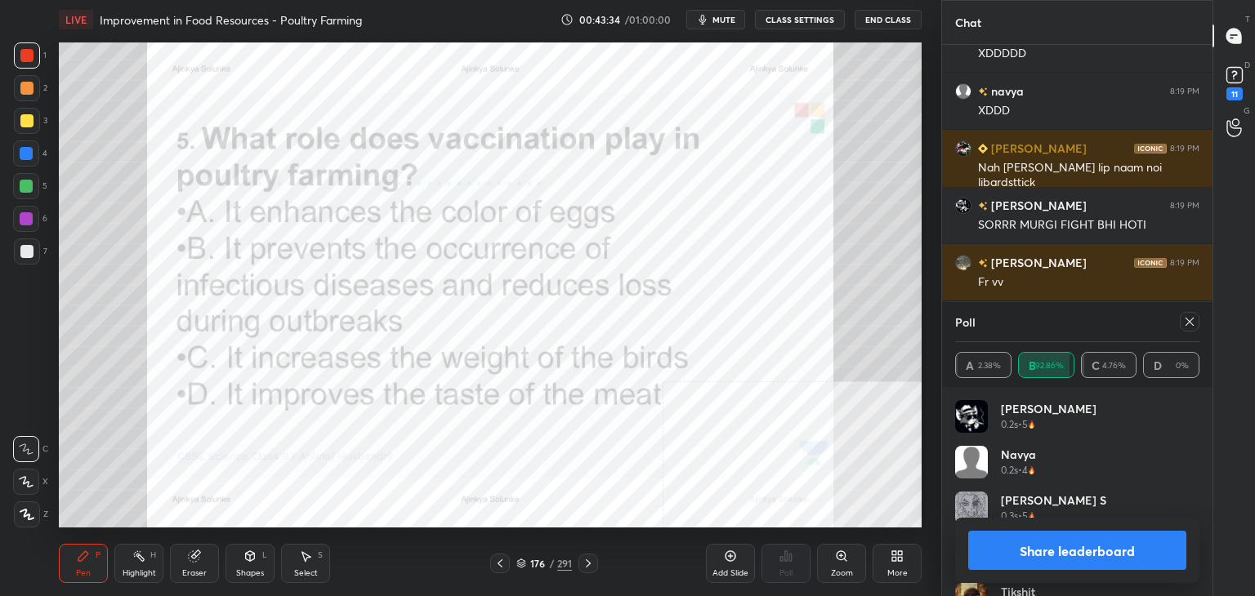
click at [985, 552] on button "Share leaderboard" at bounding box center [1077, 550] width 218 height 39
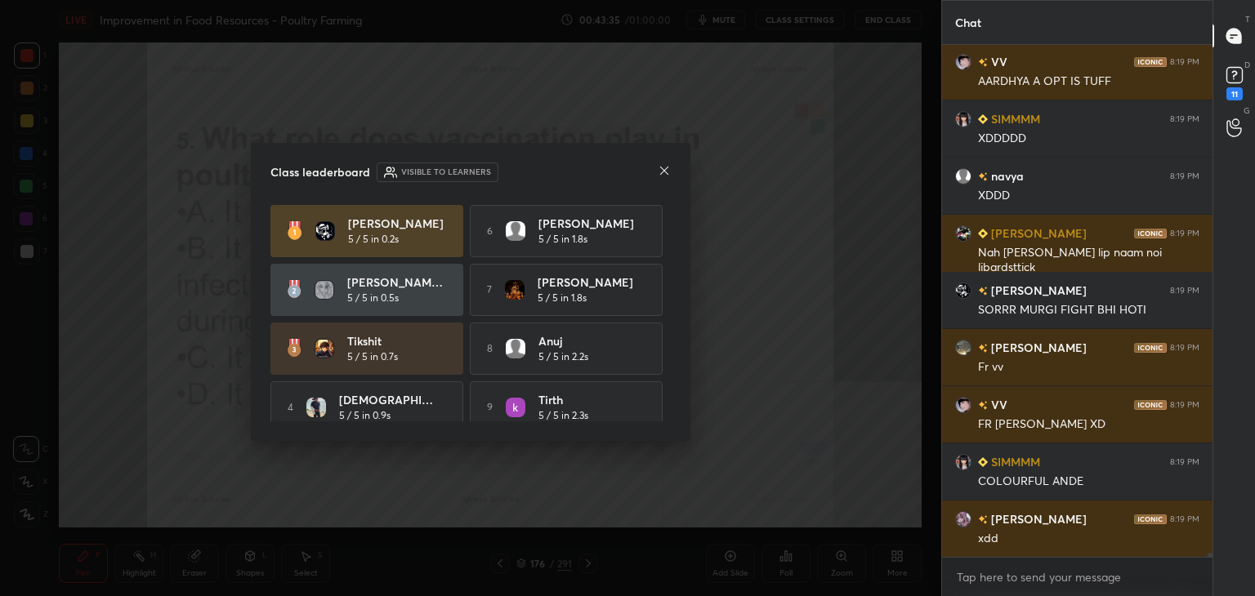
click at [985, 552] on div "[PERSON_NAME] 8:18 PM Poll [PERSON_NAME] 8:18 PM Sor ne libardsttick ( lipstick…" at bounding box center [1077, 301] width 270 height 513
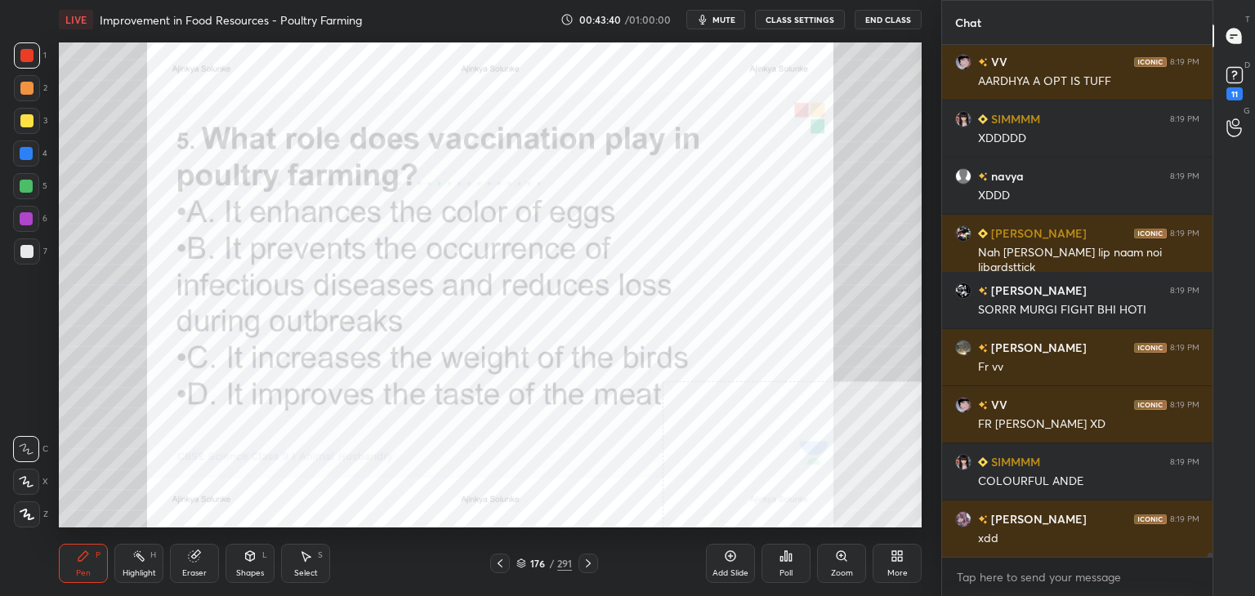
click at [540, 563] on div "176" at bounding box center [537, 564] width 16 height 10
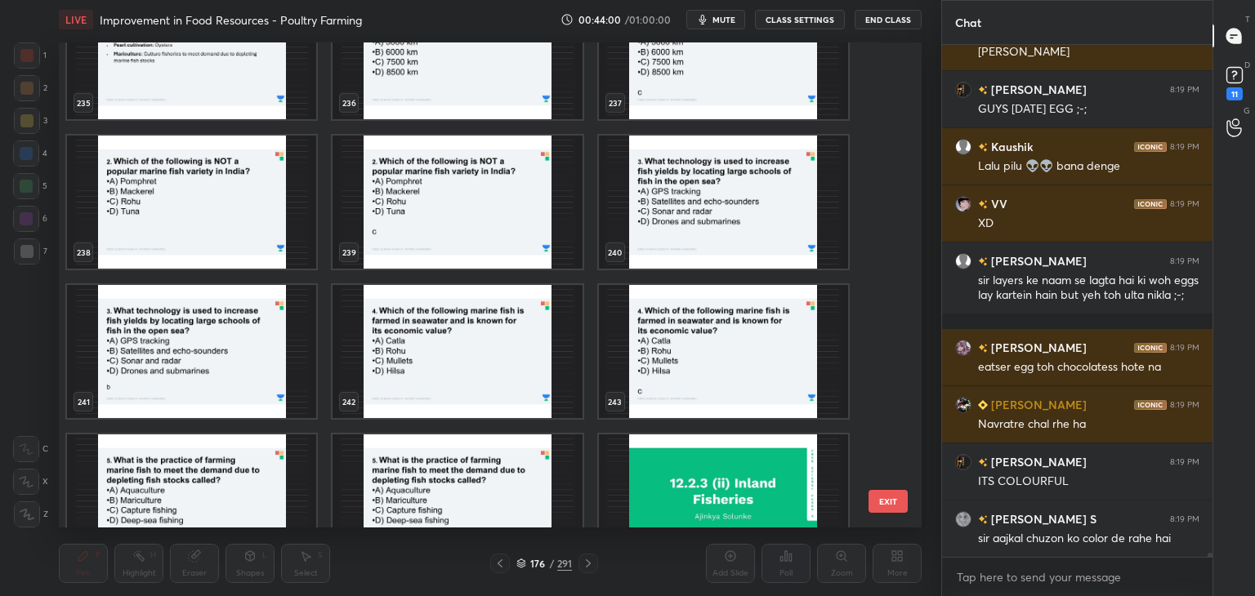
click at [181, 174] on img "grid" at bounding box center [191, 202] width 249 height 133
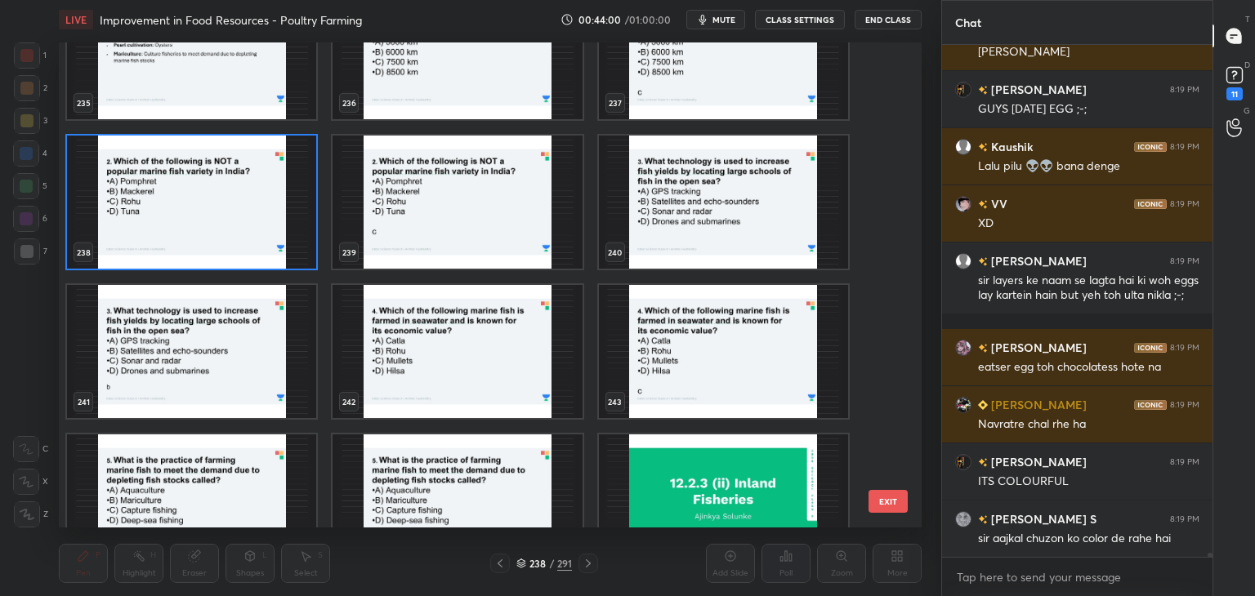
click at [181, 174] on img "grid" at bounding box center [191, 202] width 249 height 133
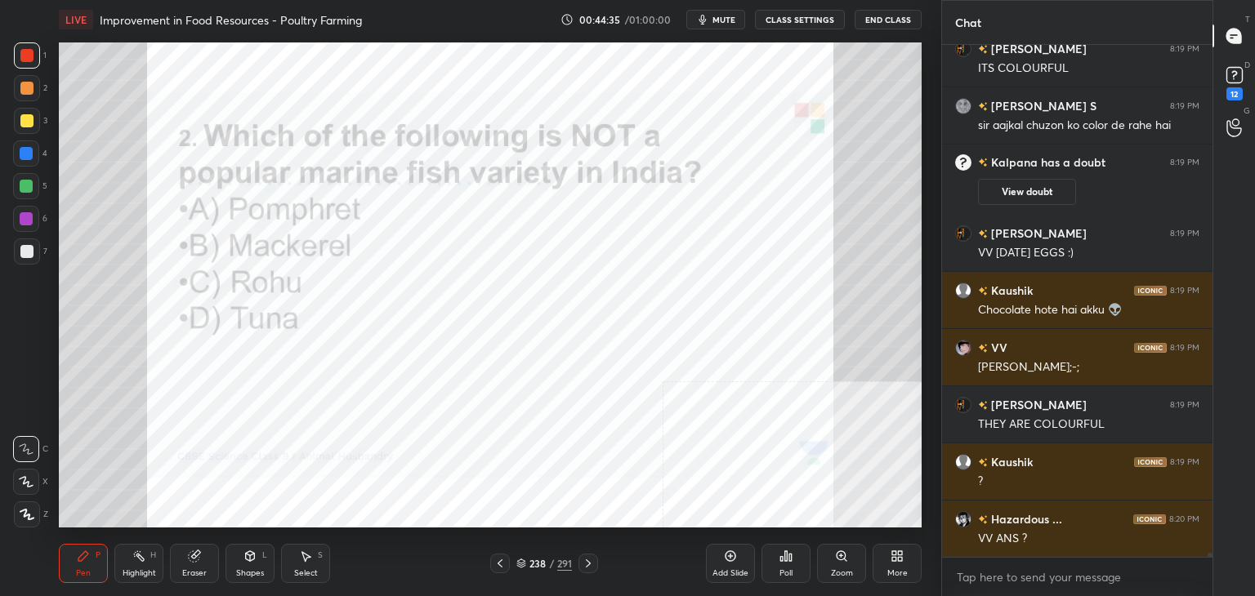
scroll to position [59253, 0]
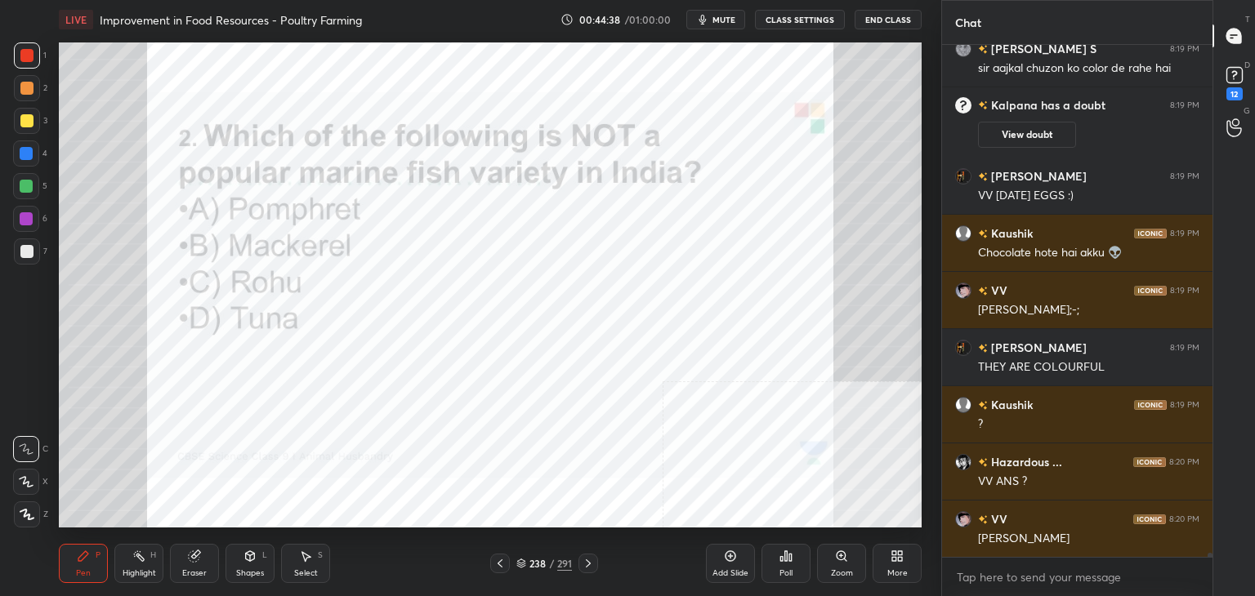
click at [787, 562] on icon at bounding box center [785, 556] width 13 height 13
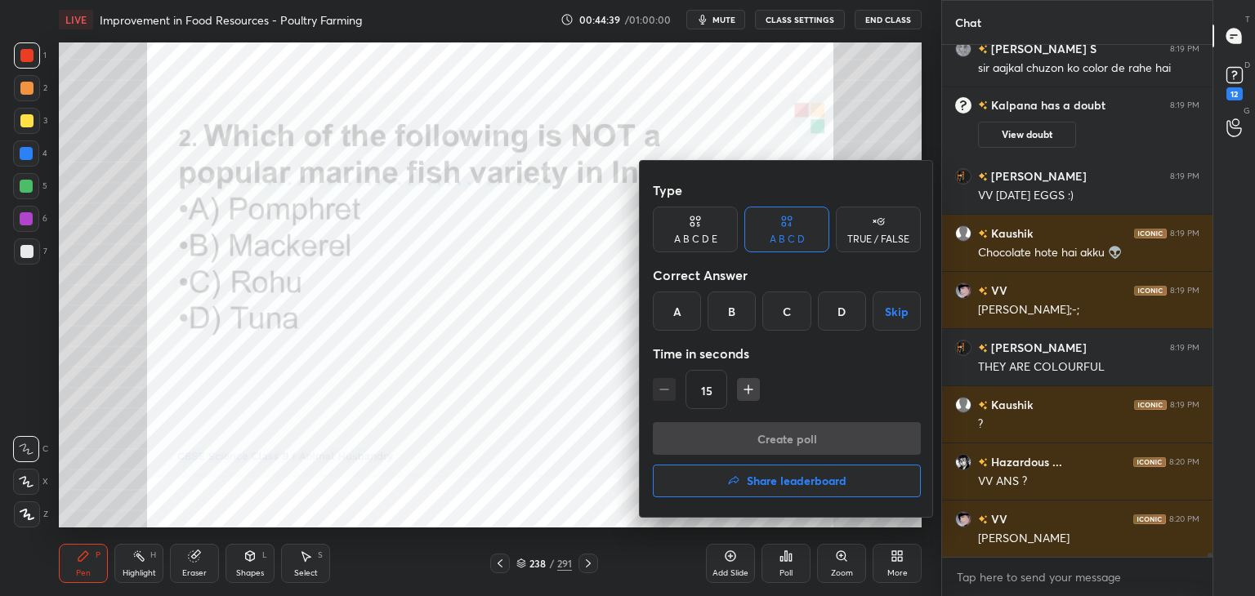
scroll to position [59310, 0]
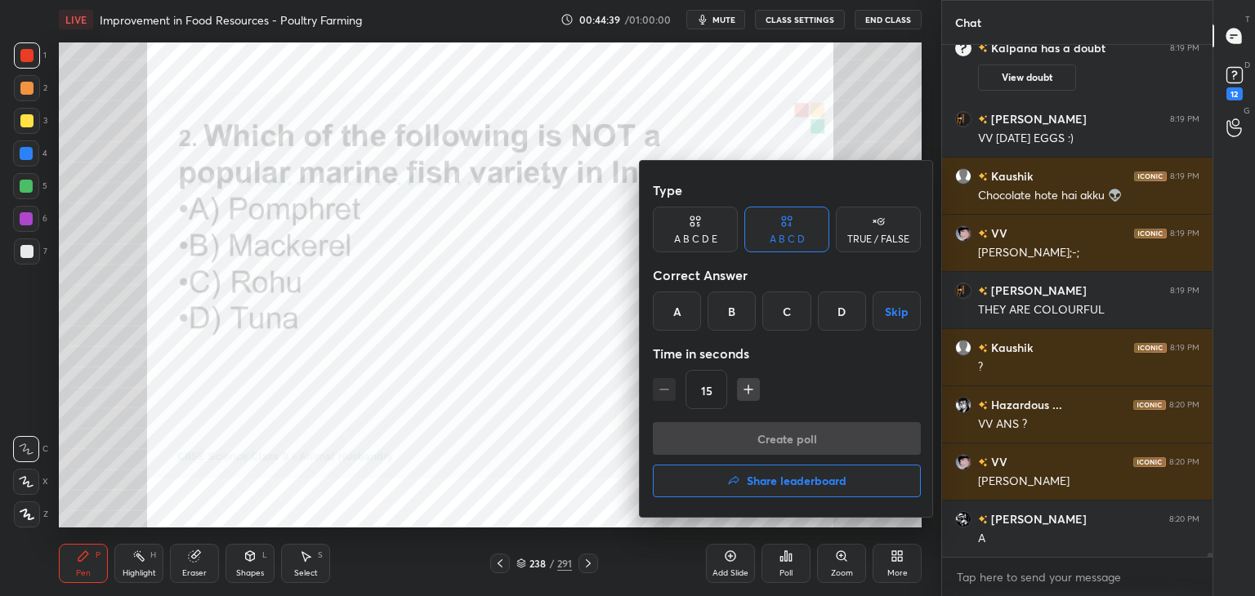
click at [787, 317] on div "C" at bounding box center [786, 311] width 48 height 39
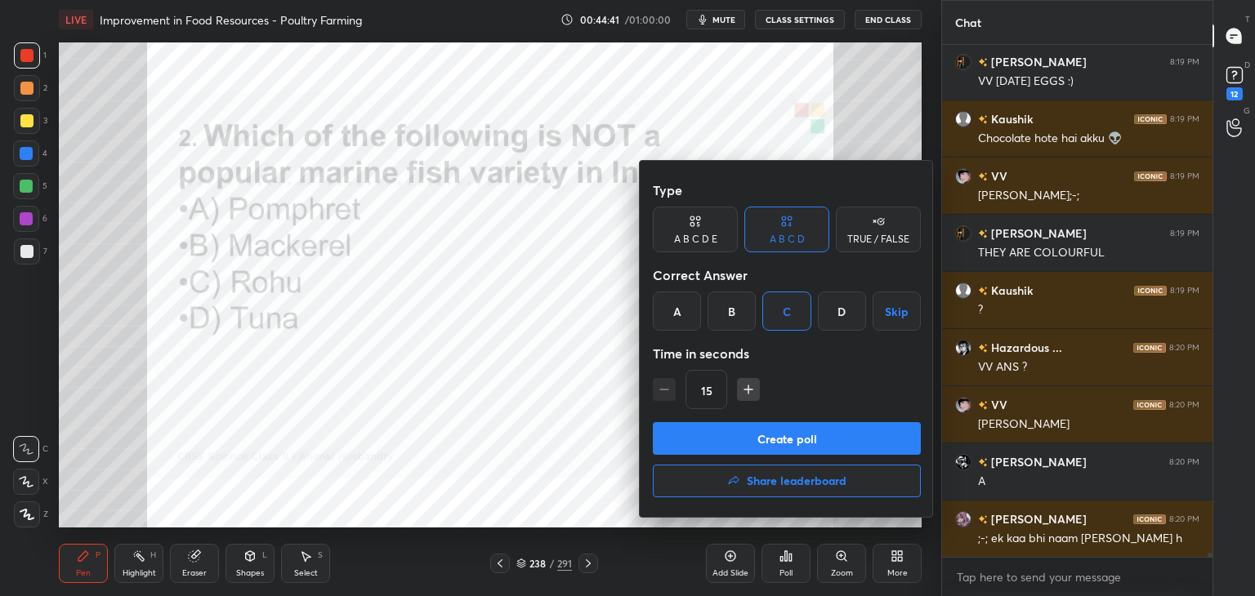
click at [831, 439] on button "Create poll" at bounding box center [787, 438] width 268 height 33
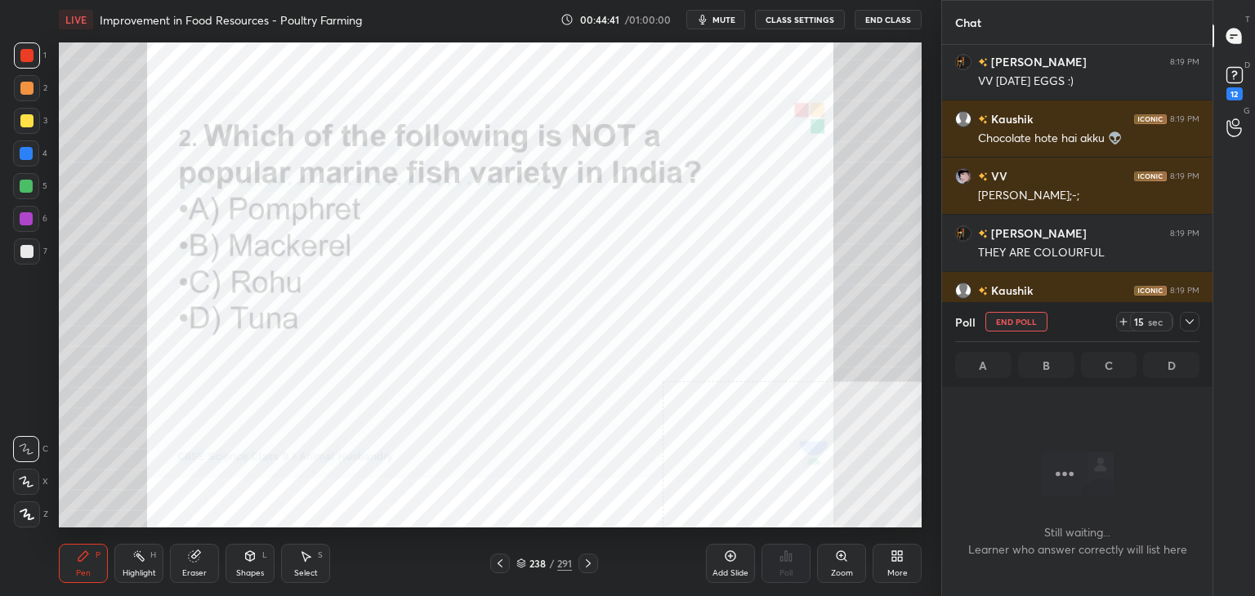
scroll to position [296, 265]
click at [1196, 321] on div at bounding box center [1190, 322] width 20 height 20
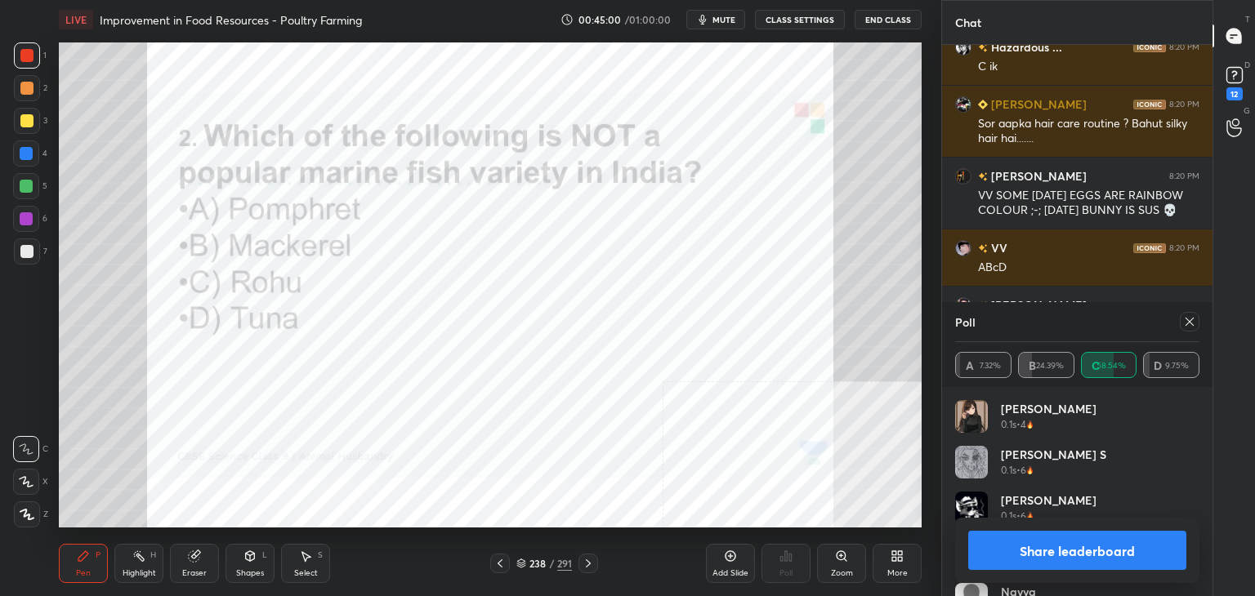
scroll to position [59954, 0]
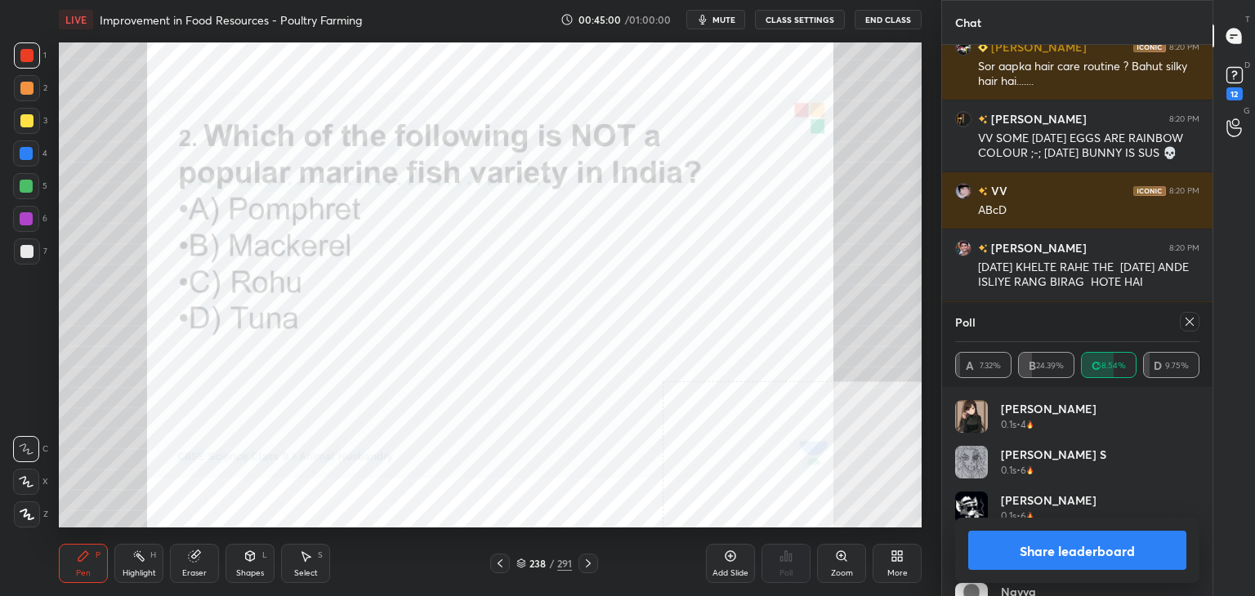
click at [995, 545] on button "Share leaderboard" at bounding box center [1077, 550] width 218 height 39
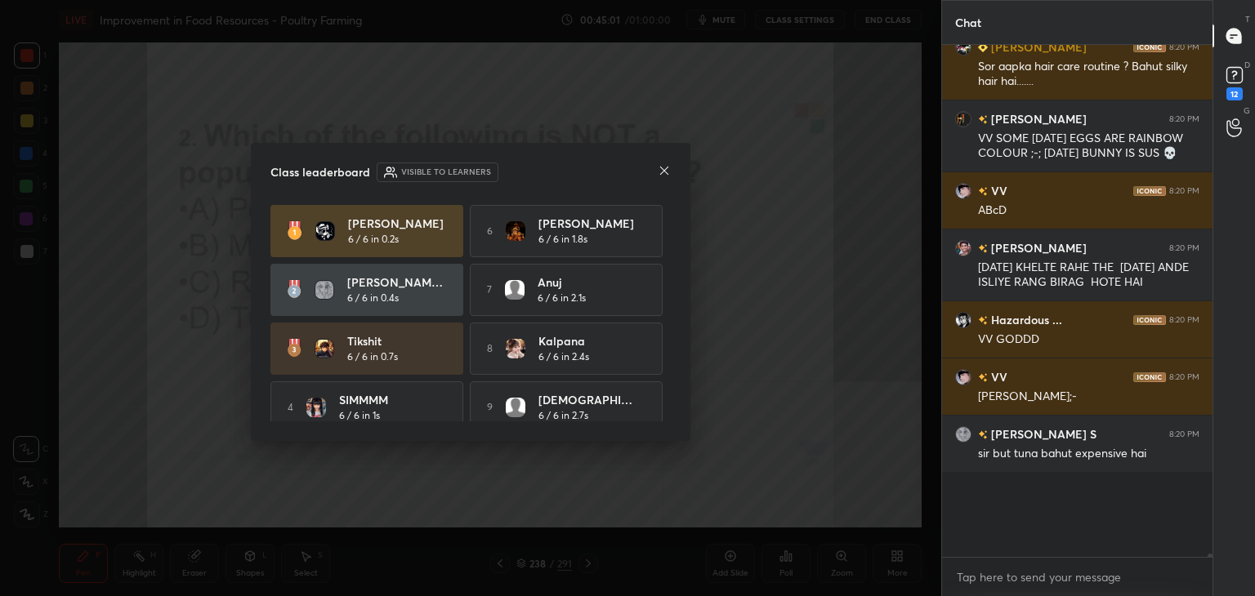
scroll to position [503, 265]
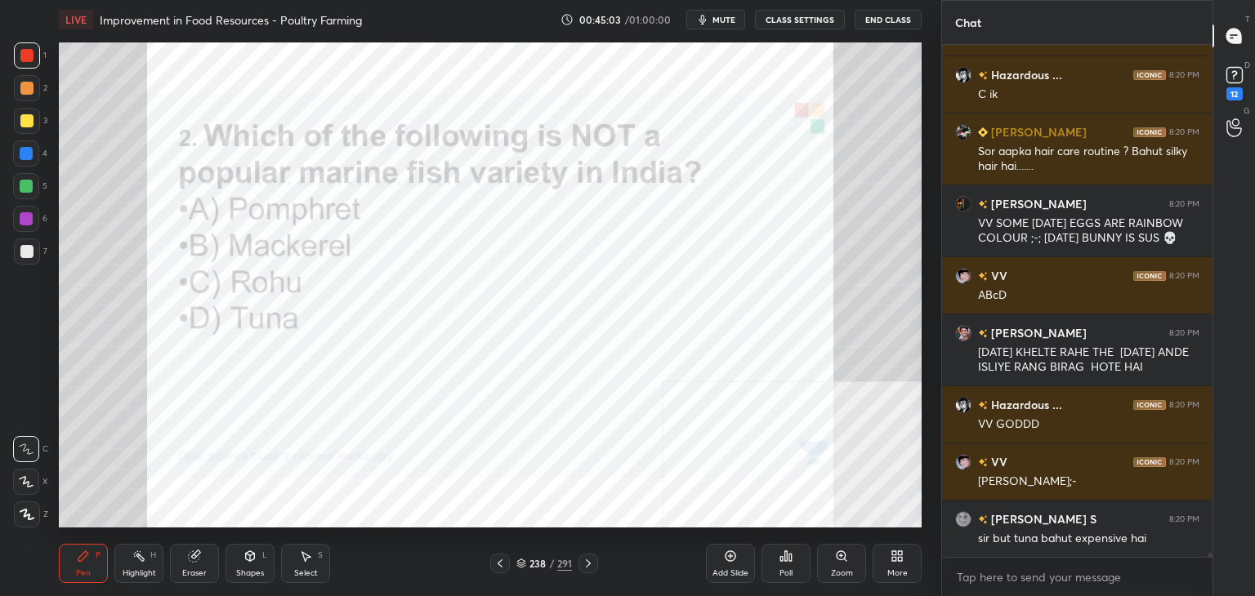
click at [186, 569] on div "Eraser" at bounding box center [194, 573] width 25 height 8
click at [29, 517] on span "Erase all" at bounding box center [26, 514] width 25 height 11
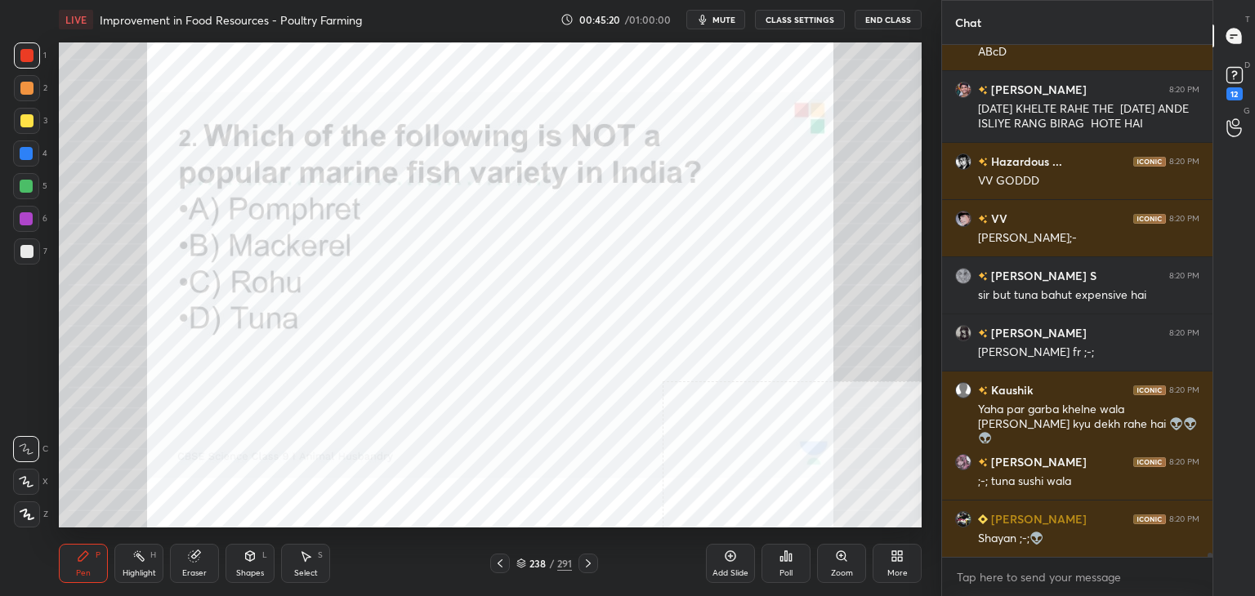
click at [555, 564] on div "238 / 291" at bounding box center [544, 563] width 56 height 15
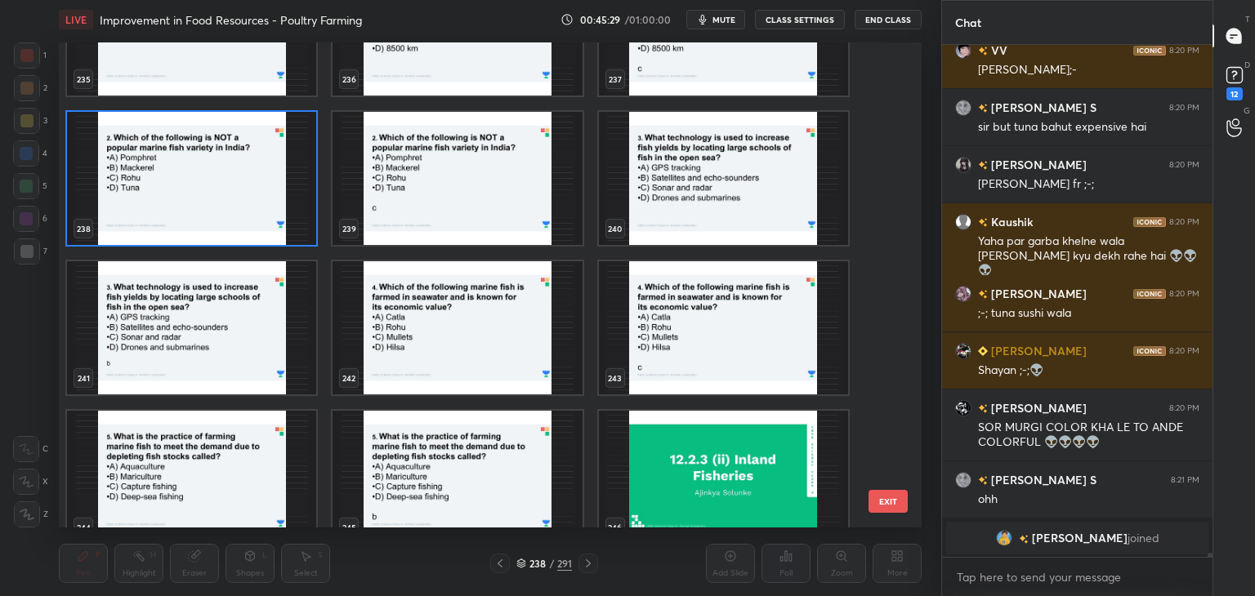
click at [699, 169] on img "grid" at bounding box center [723, 178] width 249 height 133
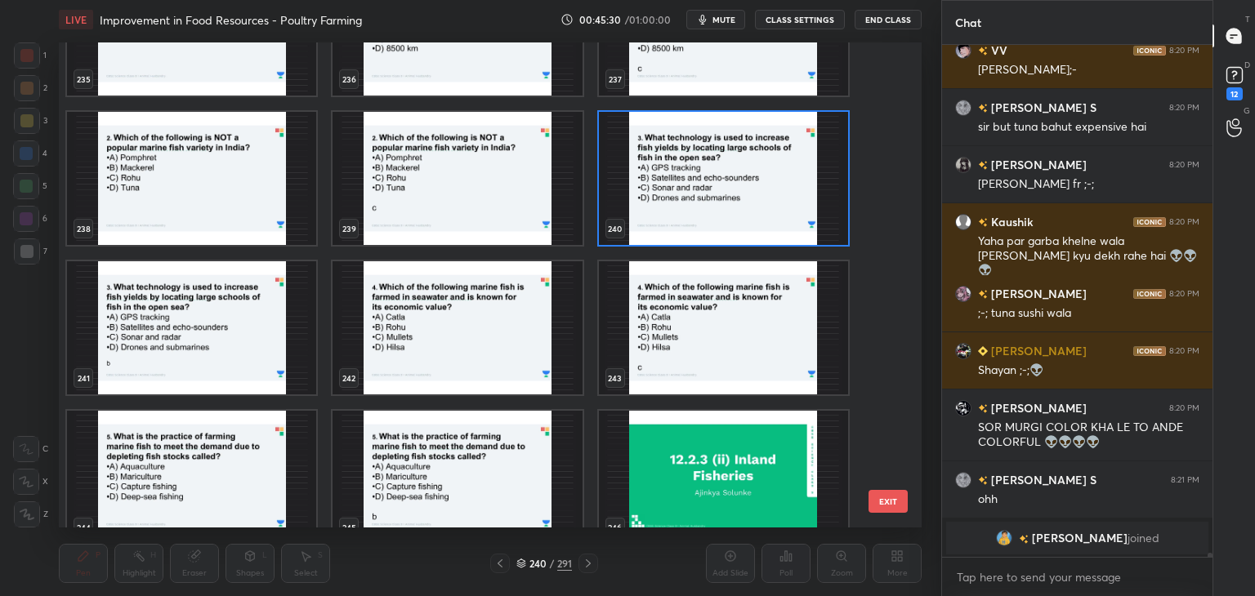
click at [699, 169] on img "grid" at bounding box center [723, 178] width 249 height 133
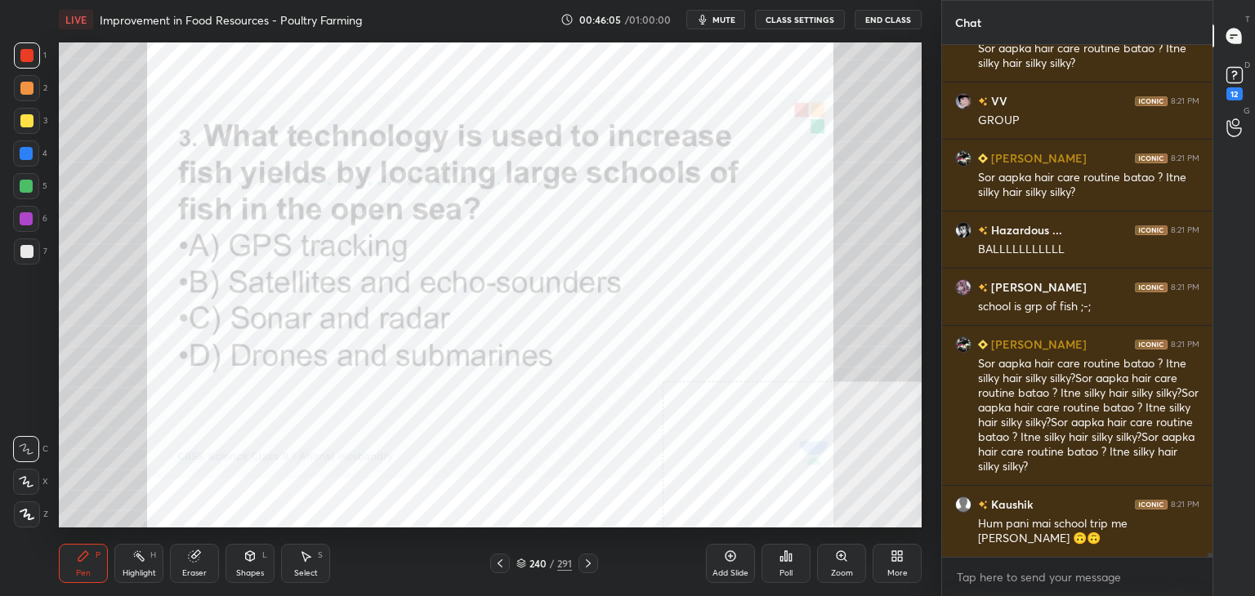
scroll to position [60651, 0]
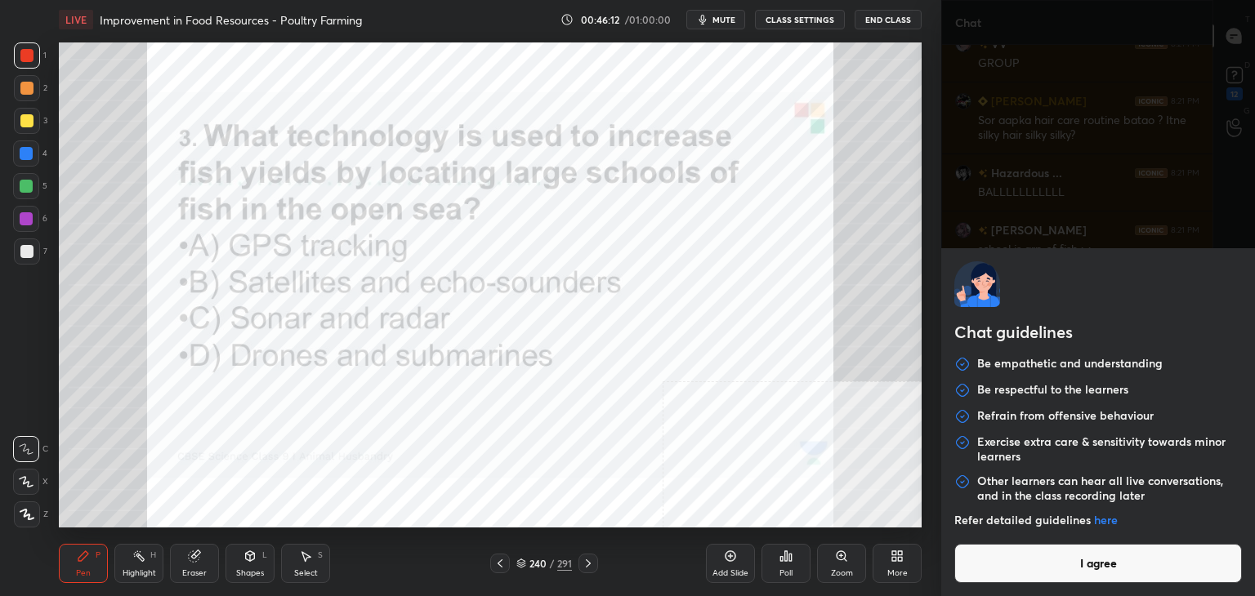
click at [1005, 578] on body "1 2 3 4 5 6 7 C X Z C X Z E E Erase all H H LIVE Improvement in Food Resources …" at bounding box center [627, 298] width 1255 height 596
click at [1005, 578] on button "I agree" at bounding box center [1098, 563] width 288 height 39
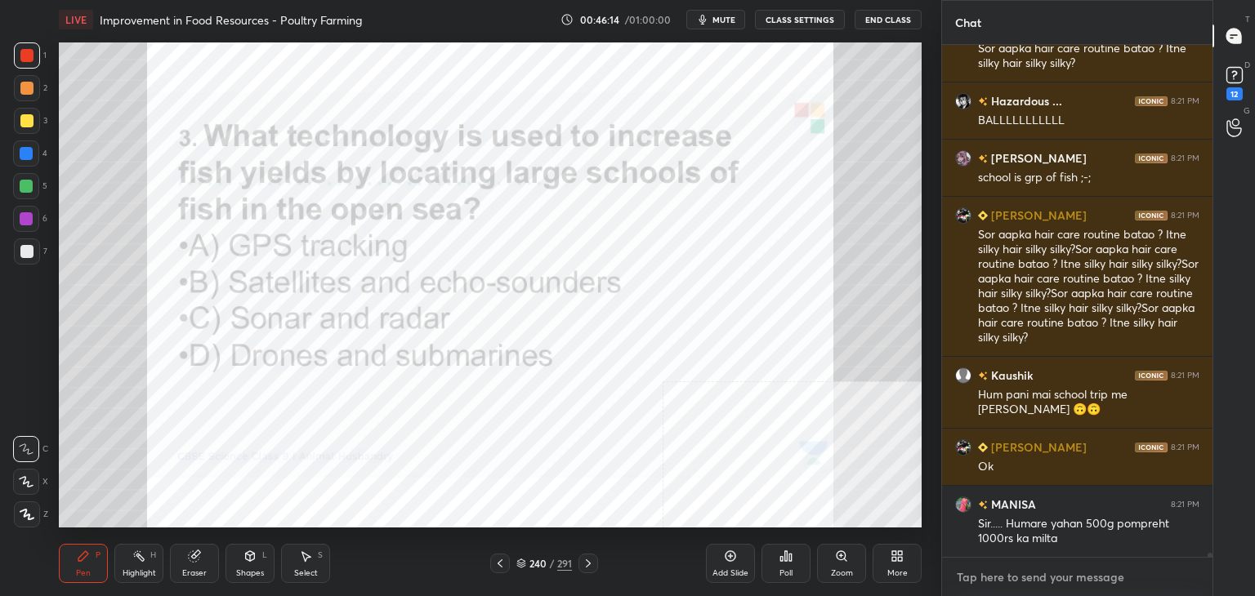
click at [1023, 574] on textarea at bounding box center [1077, 577] width 244 height 26
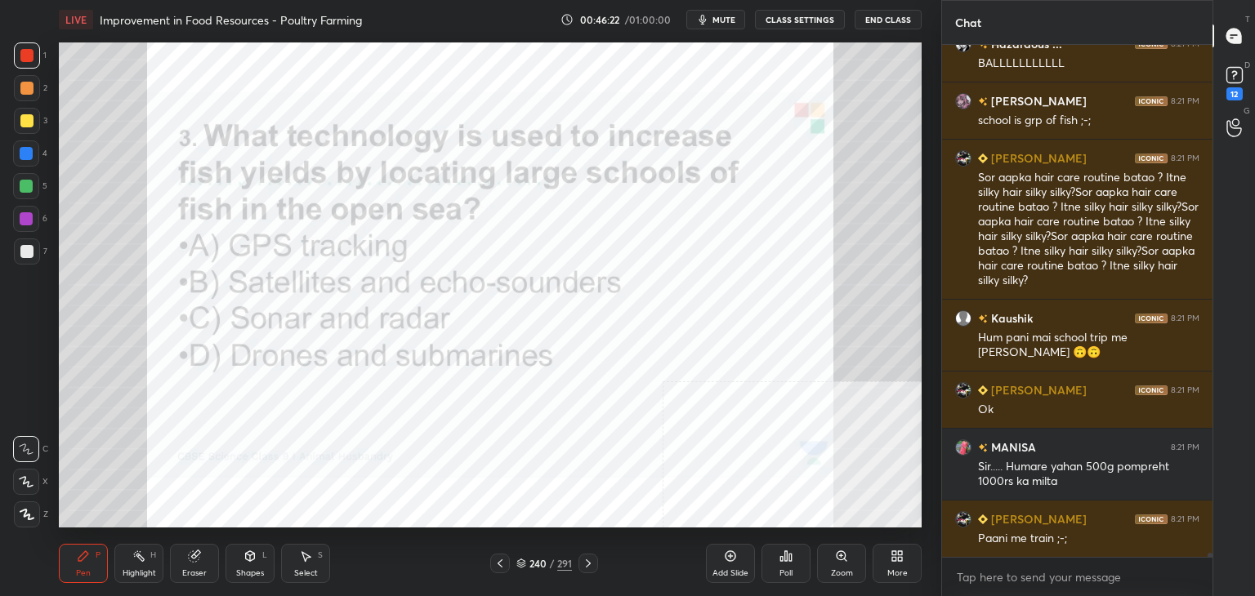
click at [544, 564] on div "240" at bounding box center [537, 564] width 16 height 10
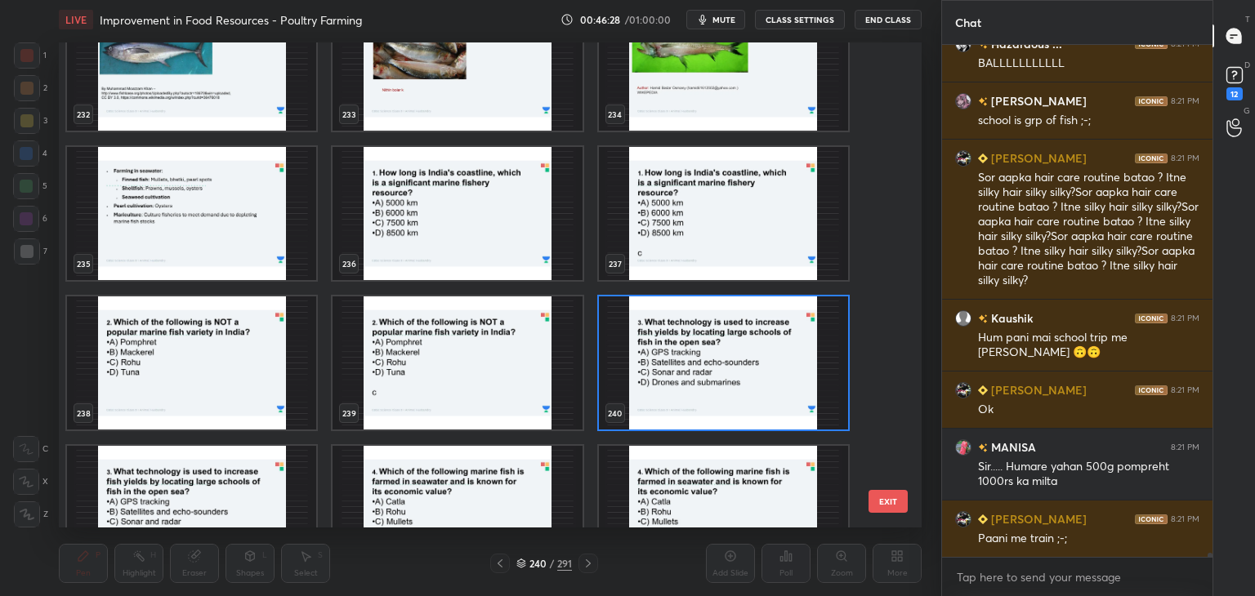
scroll to position [11748, 0]
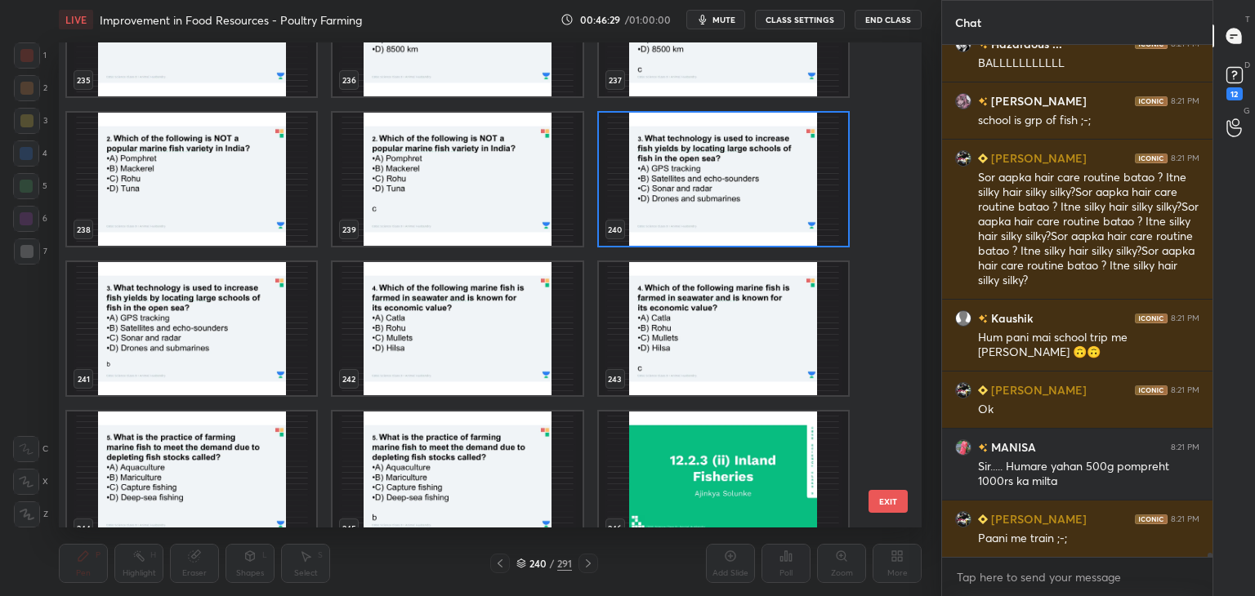
click at [698, 154] on img "grid" at bounding box center [723, 179] width 249 height 133
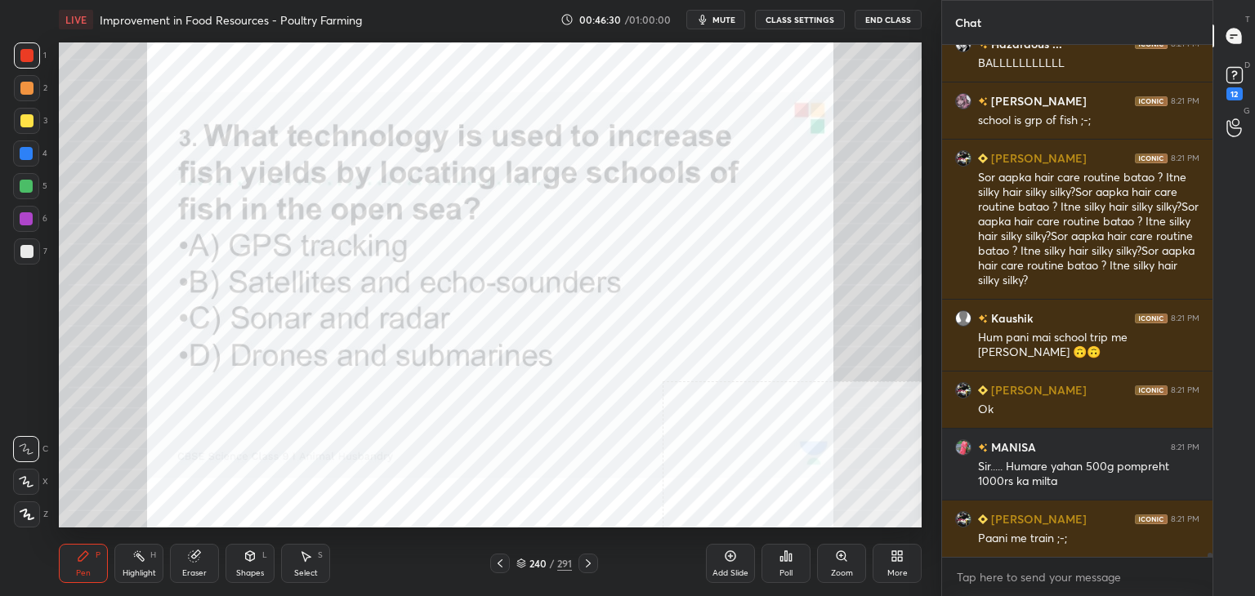
click at [698, 154] on img "grid" at bounding box center [723, 179] width 249 height 133
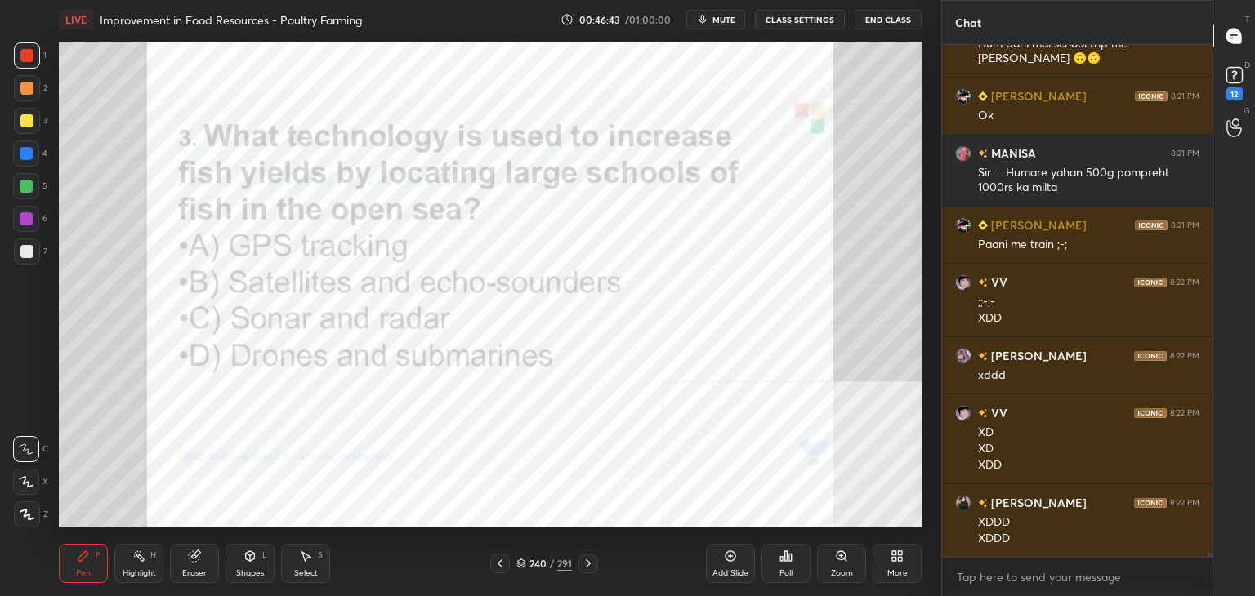
scroll to position [61132, 0]
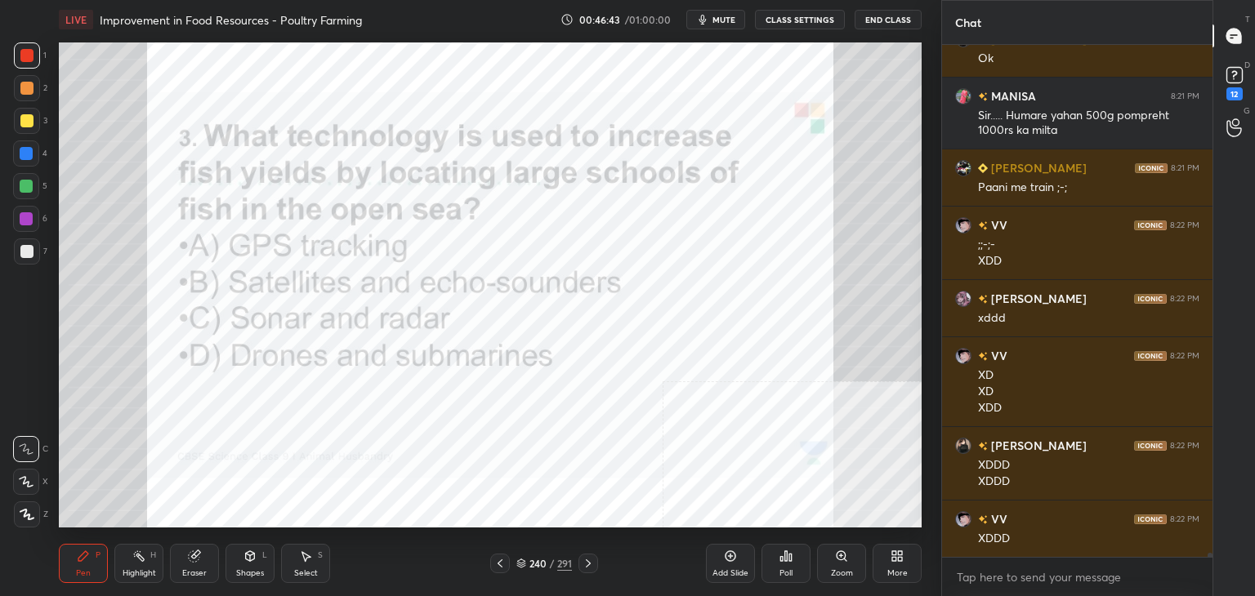
click at [791, 556] on icon at bounding box center [790, 557] width 2 height 7
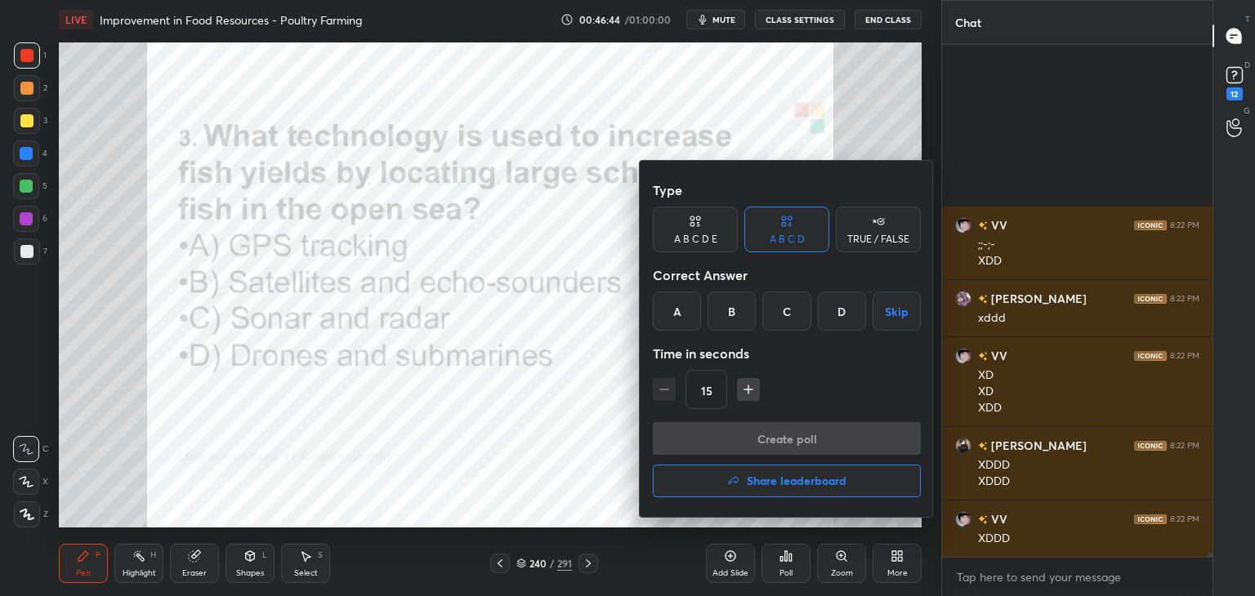
scroll to position [61375, 0]
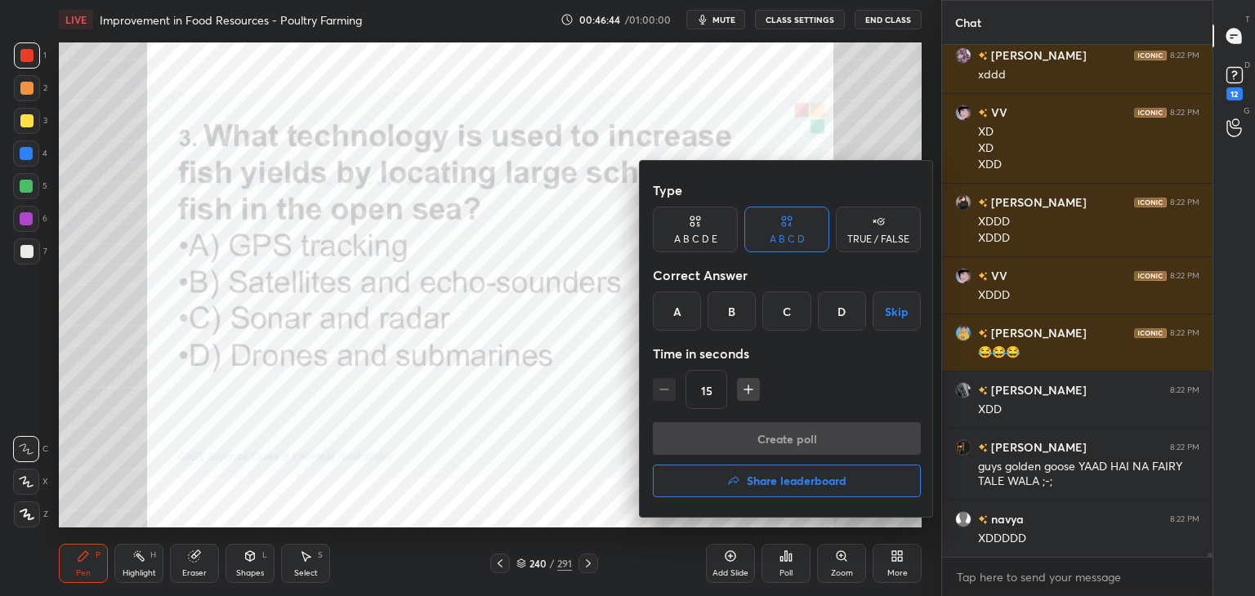
click at [731, 308] on div "B" at bounding box center [731, 311] width 48 height 39
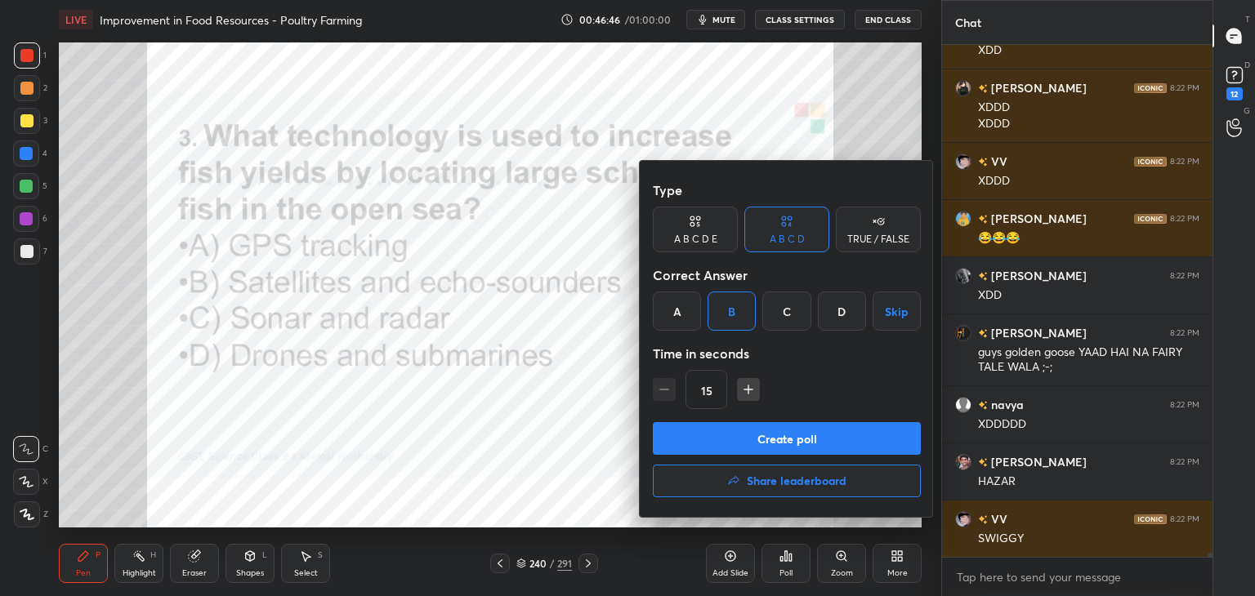
scroll to position [61547, 0]
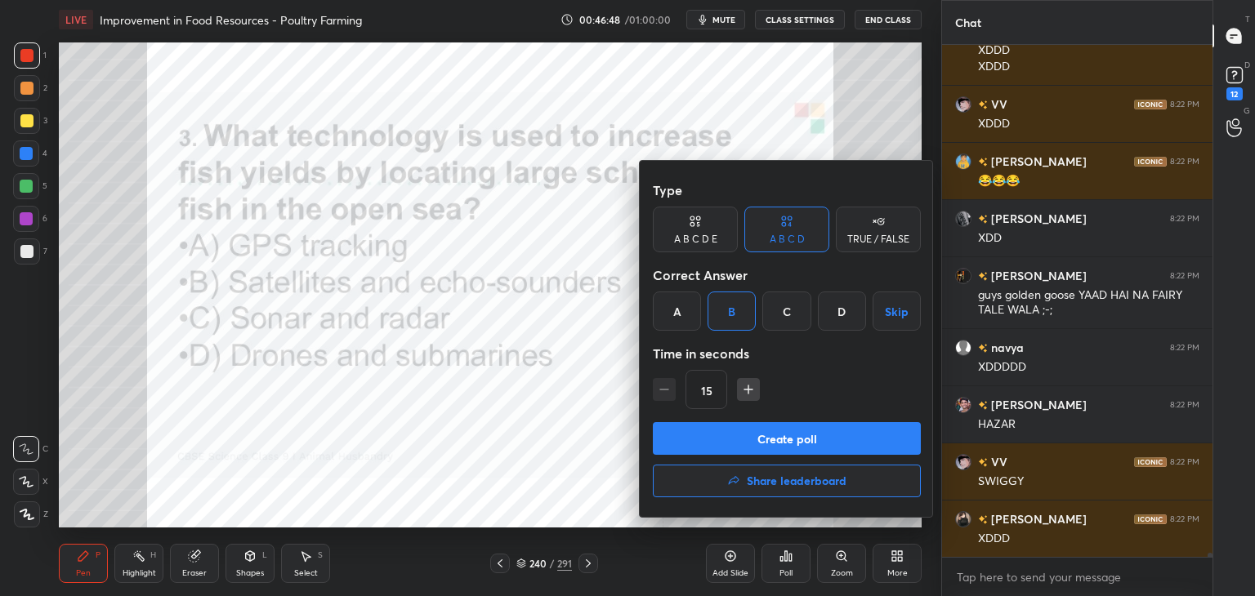
click at [792, 435] on button "Create poll" at bounding box center [787, 438] width 268 height 33
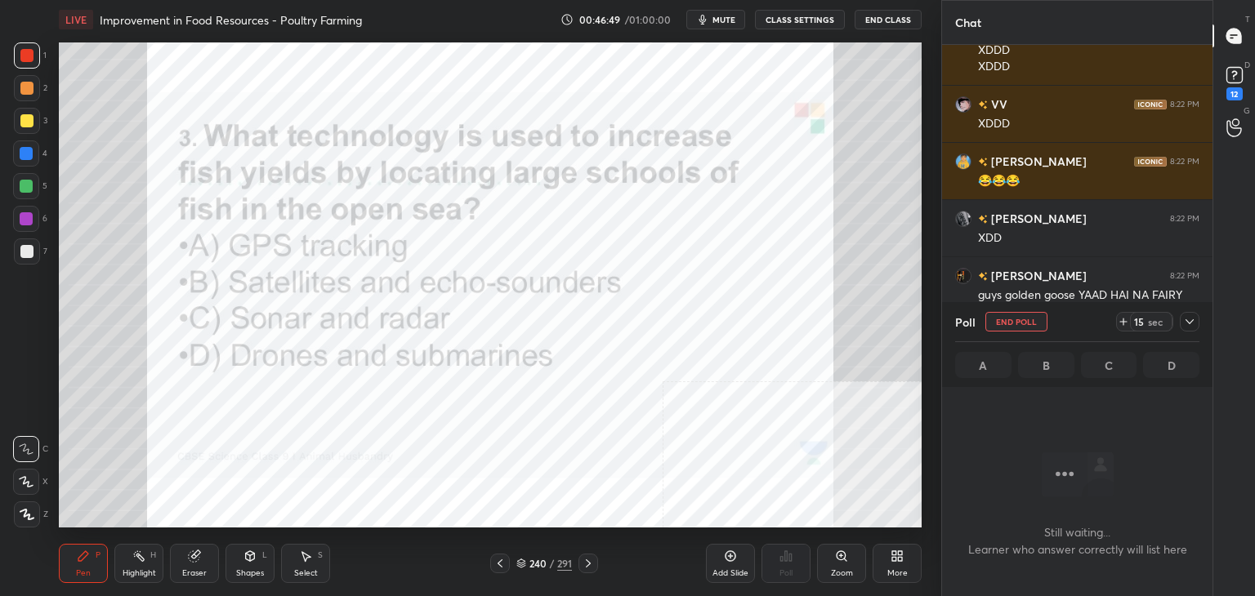
scroll to position [5, 5]
click at [1186, 324] on icon at bounding box center [1189, 321] width 13 height 13
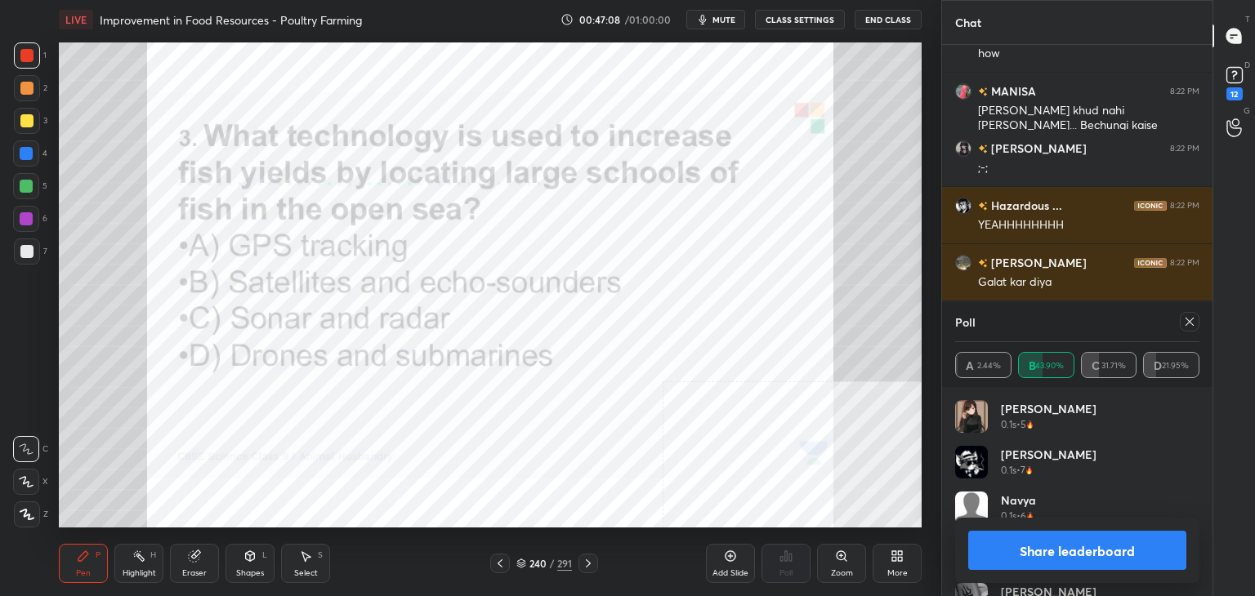
click at [1048, 551] on button "Share leaderboard" at bounding box center [1077, 550] width 218 height 39
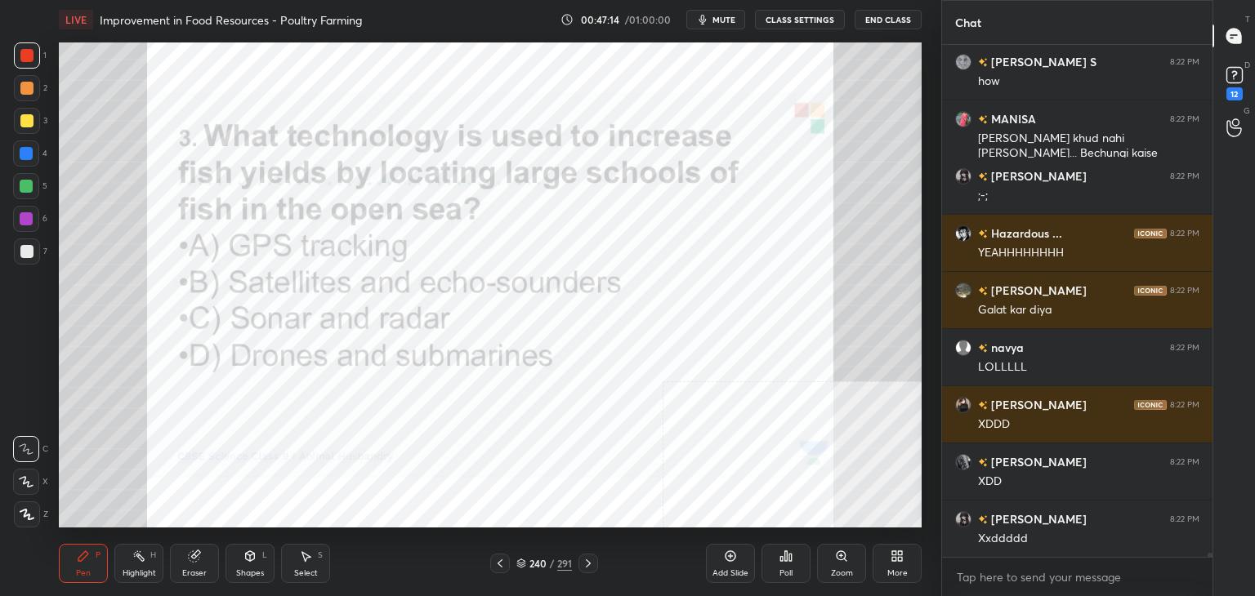
click at [193, 569] on div "Eraser" at bounding box center [194, 573] width 25 height 8
click at [32, 516] on span "Erase all" at bounding box center [26, 514] width 25 height 11
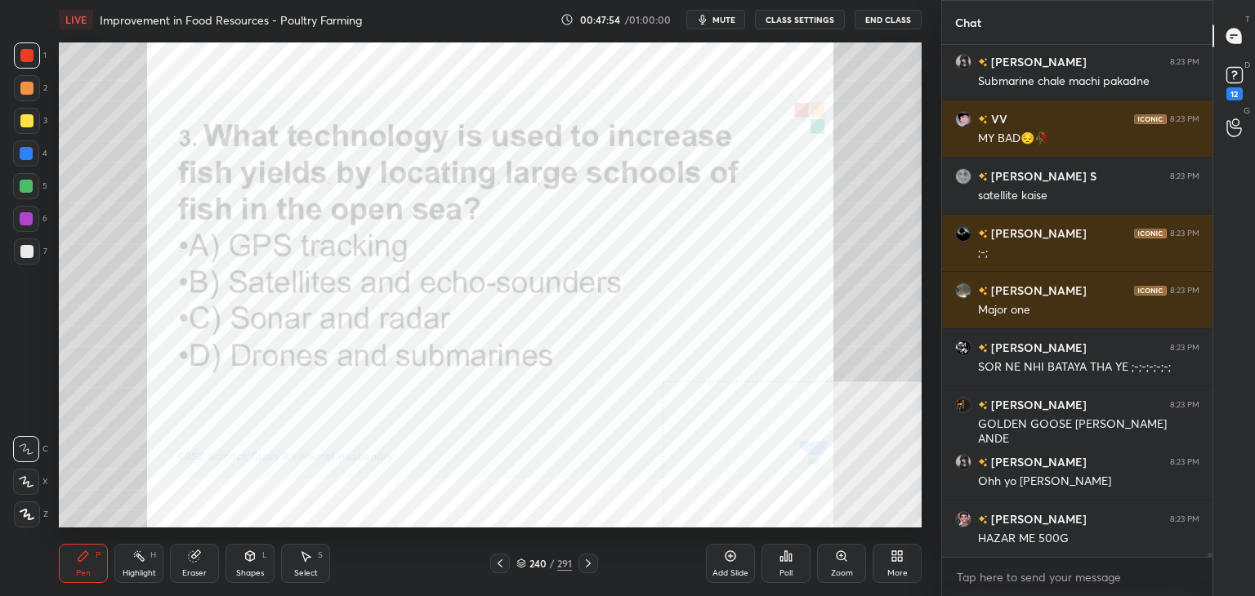
click at [536, 564] on div "240" at bounding box center [537, 564] width 16 height 10
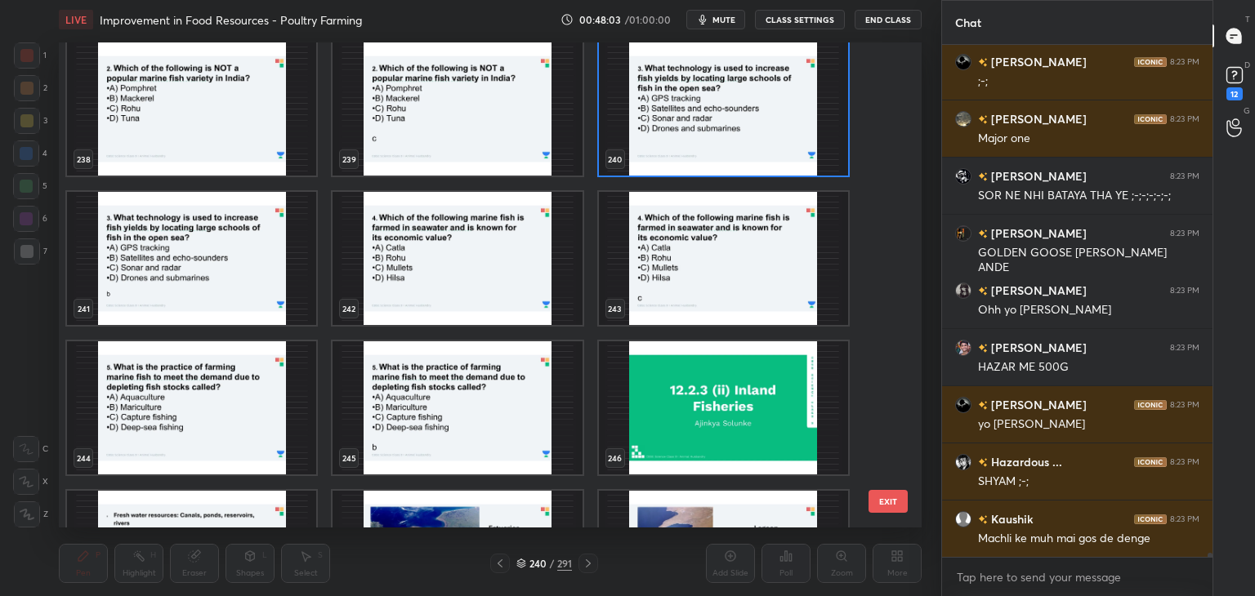
click at [660, 144] on img "grid" at bounding box center [723, 108] width 249 height 133
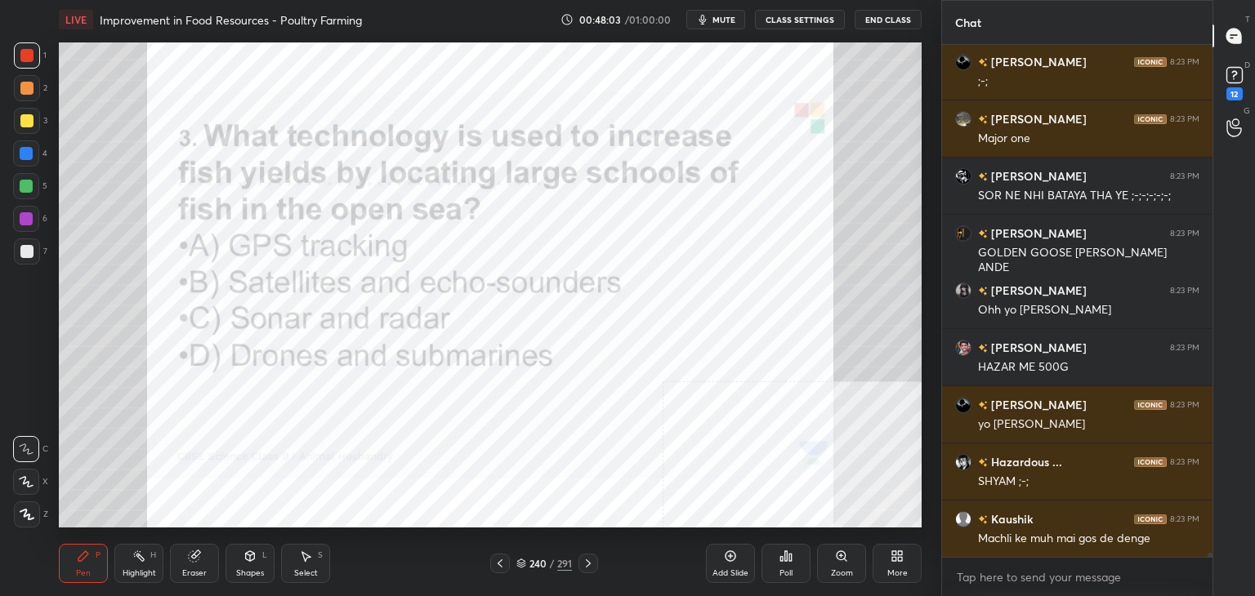
click at [660, 144] on img "grid" at bounding box center [723, 108] width 249 height 133
click at [721, 564] on div "Add Slide" at bounding box center [730, 563] width 49 height 39
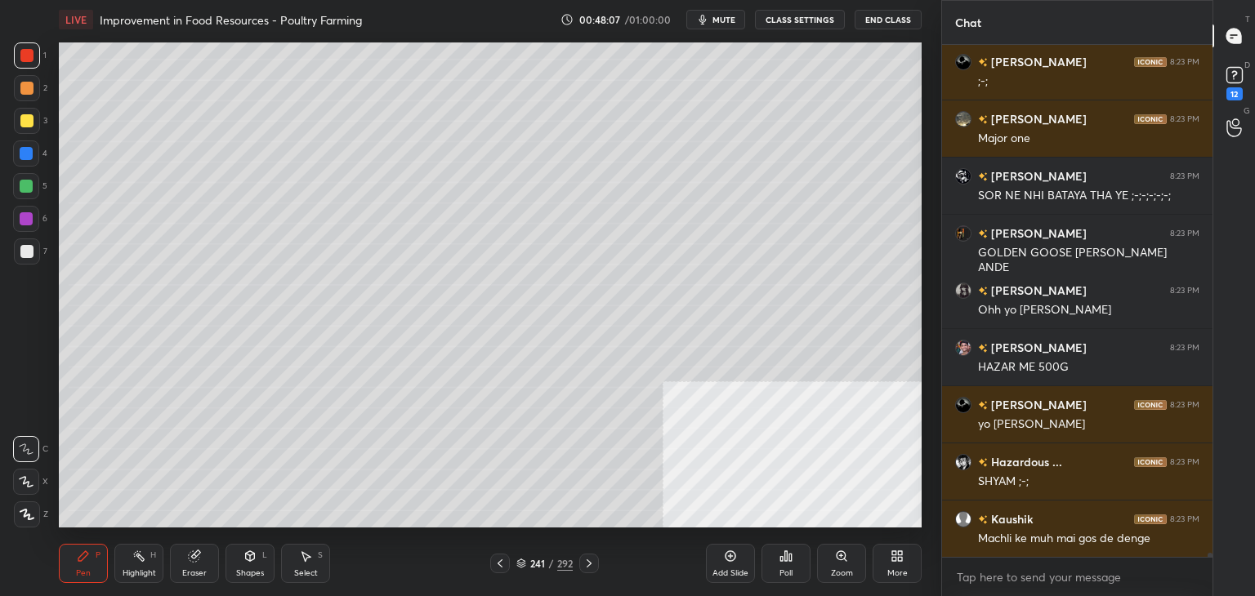
click at [28, 130] on div at bounding box center [27, 121] width 26 height 26
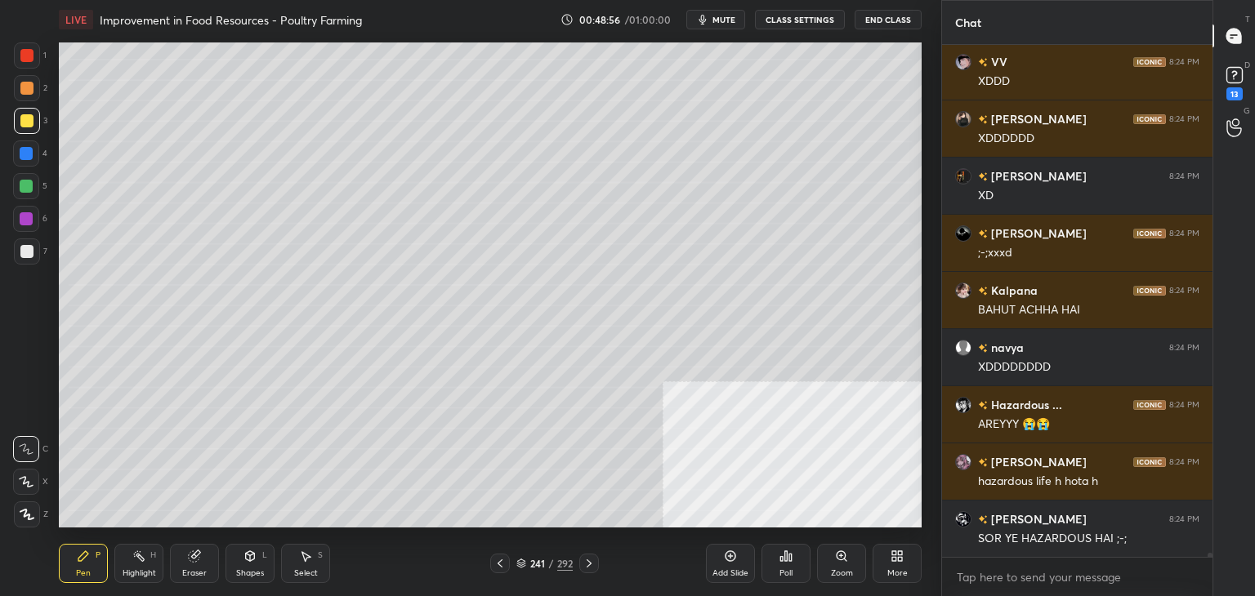
scroll to position [65081, 0]
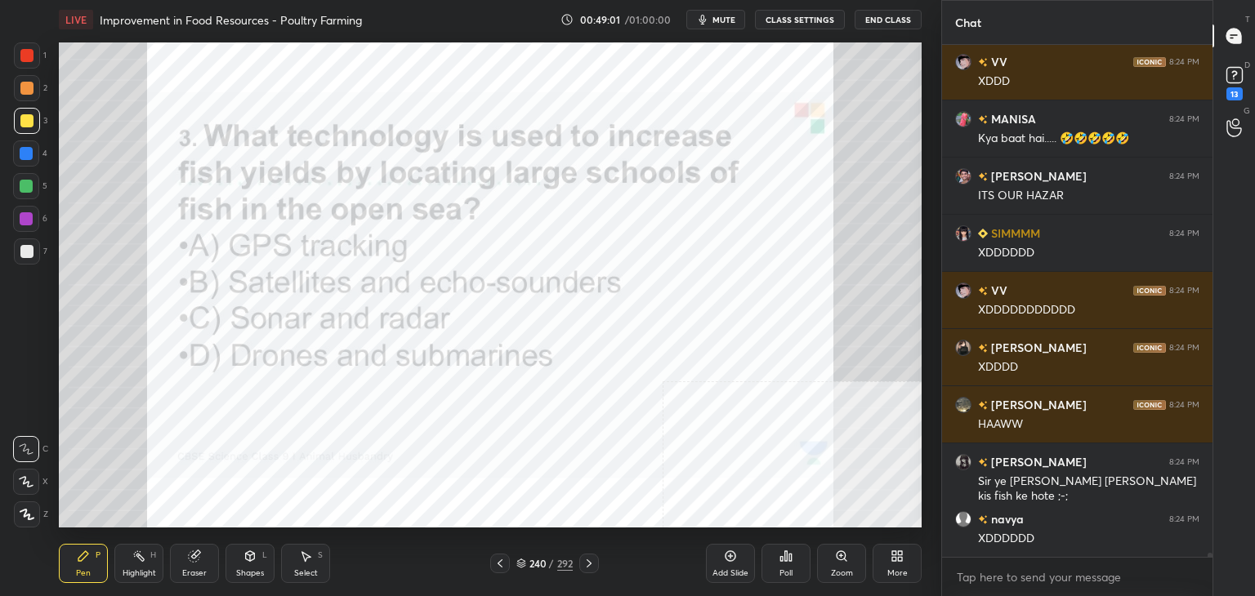
click at [542, 562] on div "240" at bounding box center [537, 564] width 16 height 10
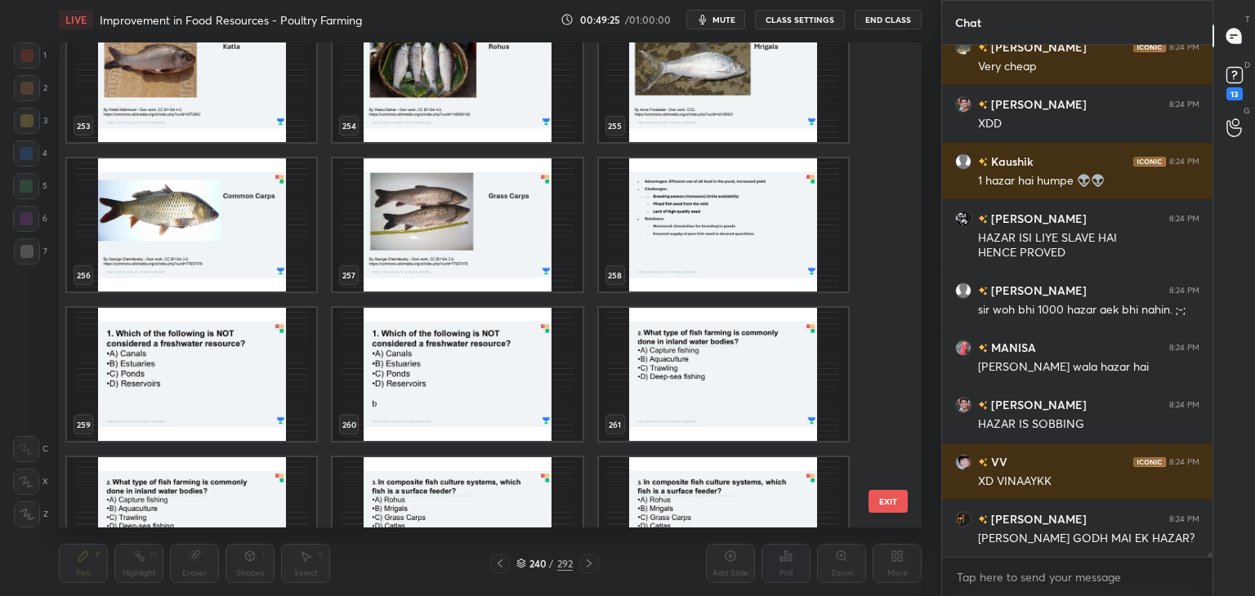
click at [177, 347] on img "grid" at bounding box center [191, 374] width 249 height 133
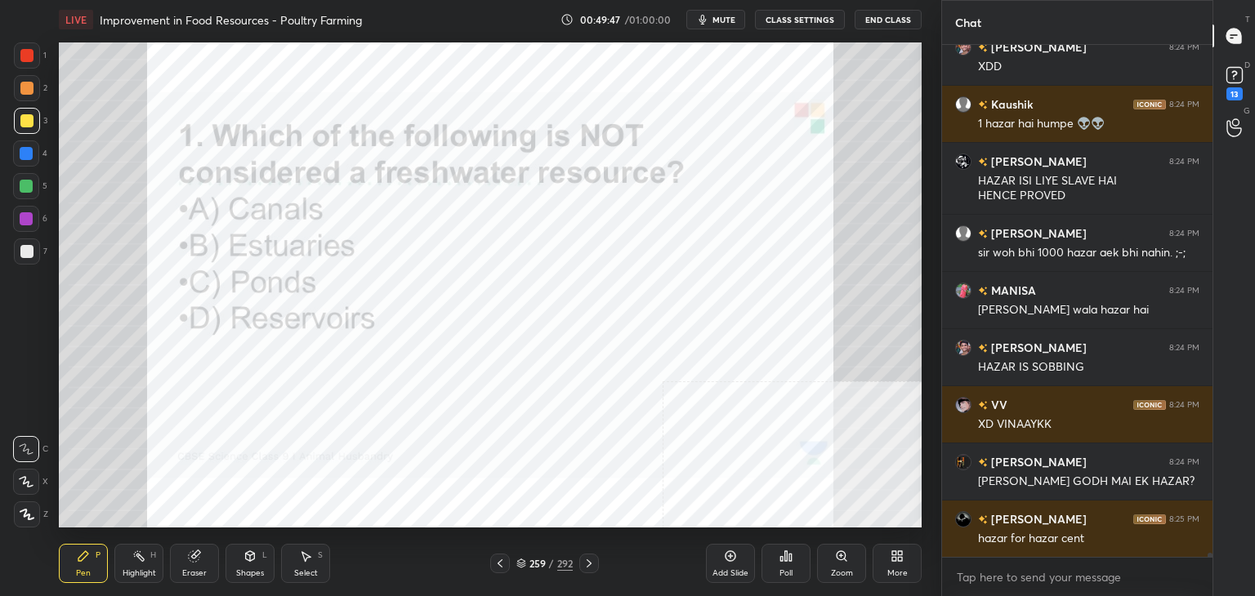
click at [29, 56] on div at bounding box center [26, 55] width 13 height 13
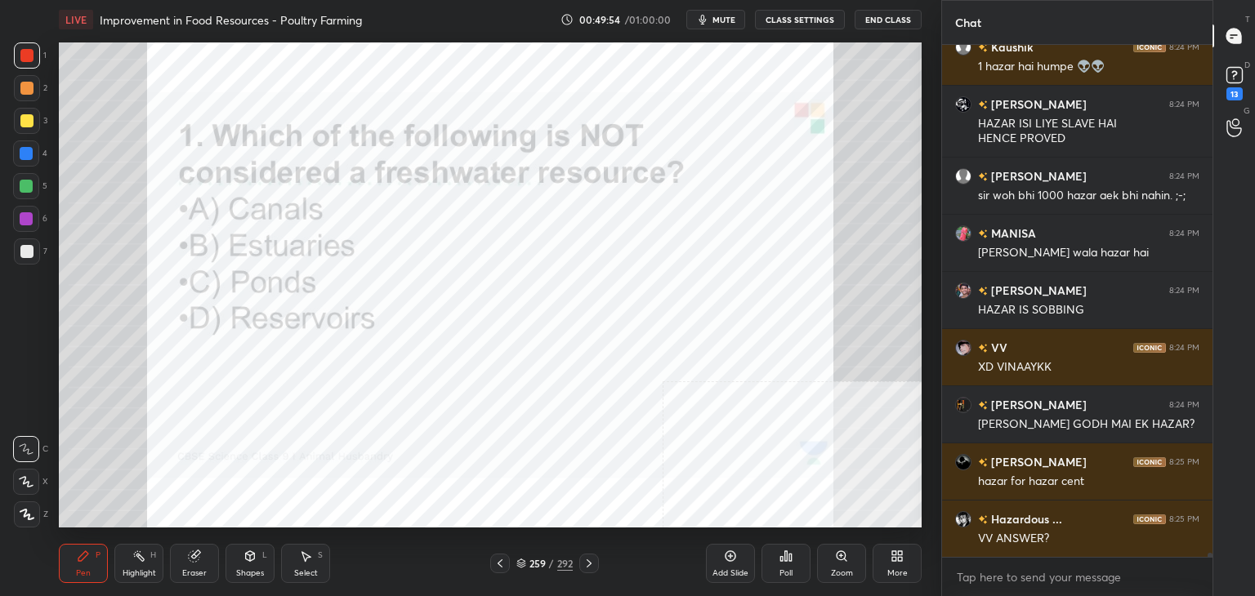
scroll to position [66525, 0]
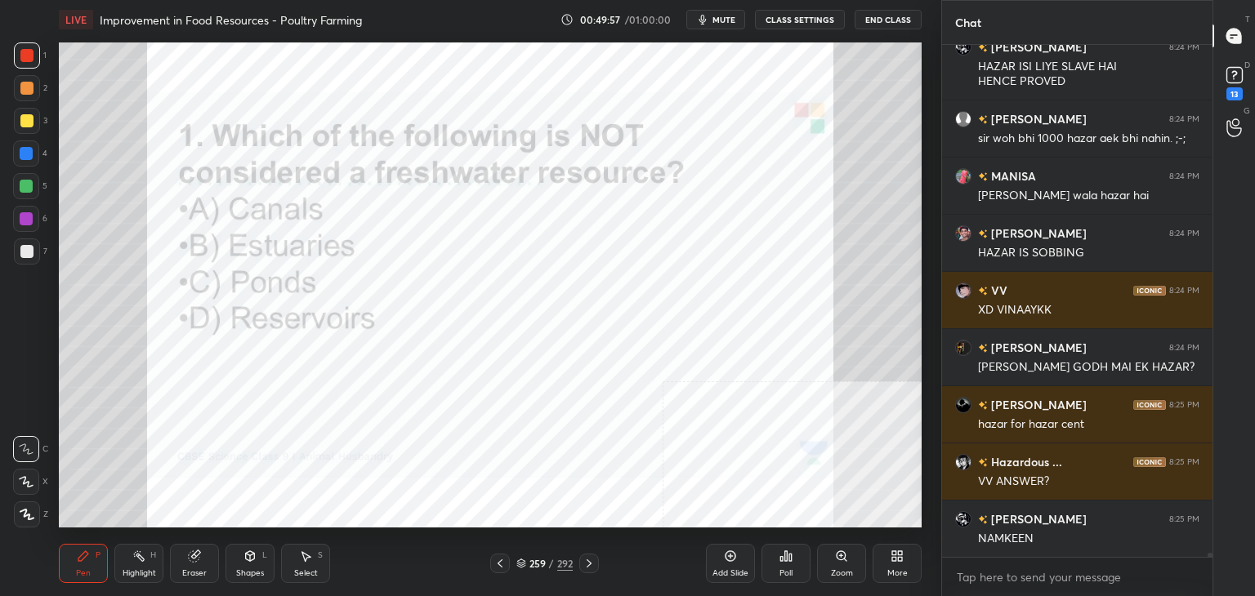
click at [799, 562] on div "Poll" at bounding box center [785, 563] width 49 height 39
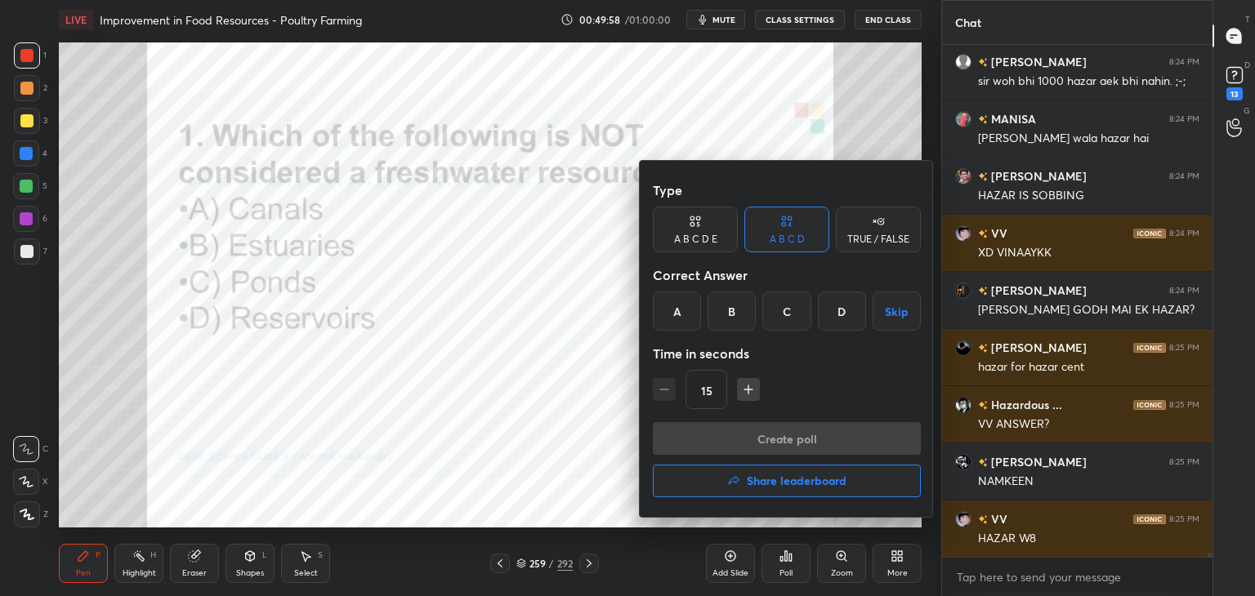
scroll to position [66639, 0]
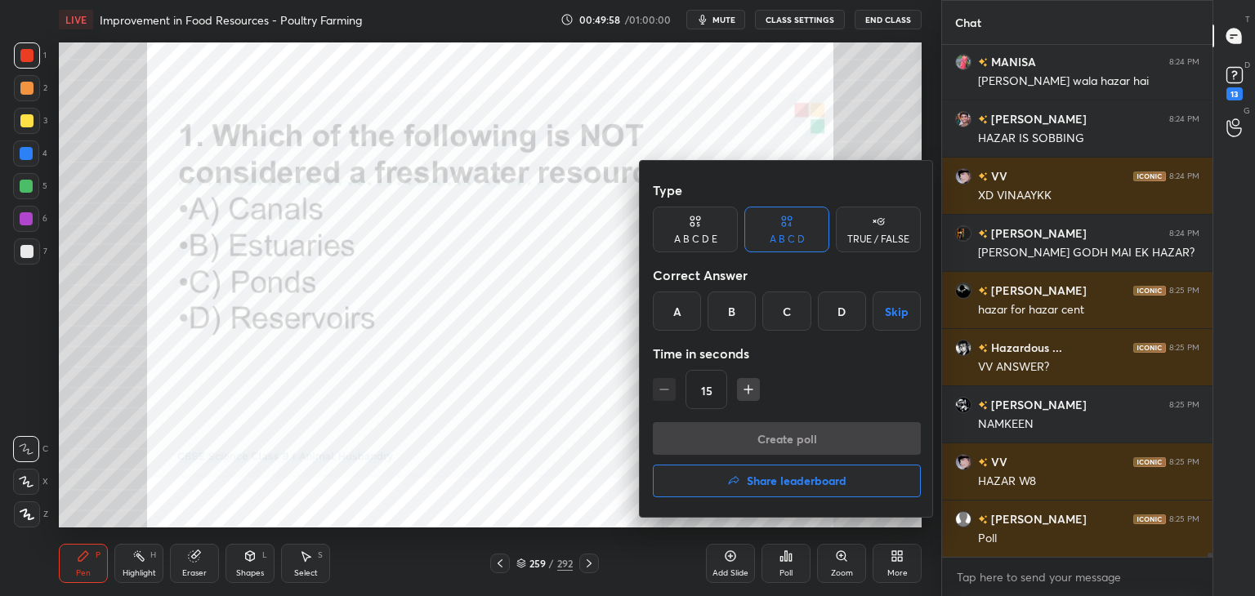
click at [738, 321] on div "B" at bounding box center [731, 311] width 48 height 39
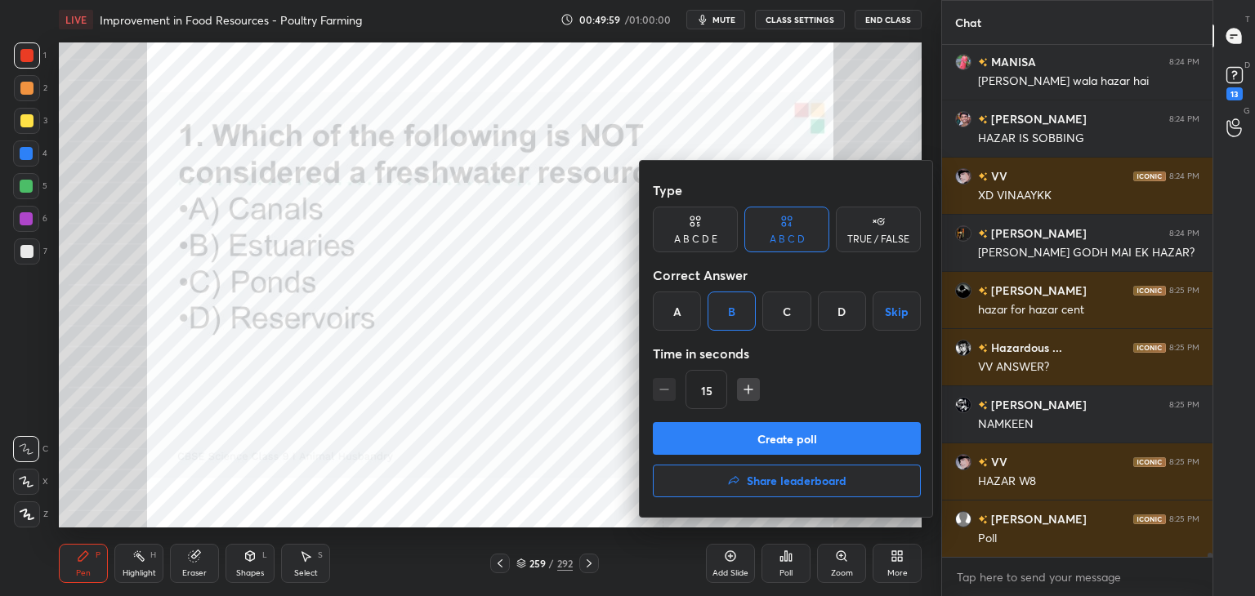
click at [738, 321] on div "B" at bounding box center [731, 311] width 48 height 39
click at [774, 436] on button "Create poll" at bounding box center [787, 438] width 268 height 33
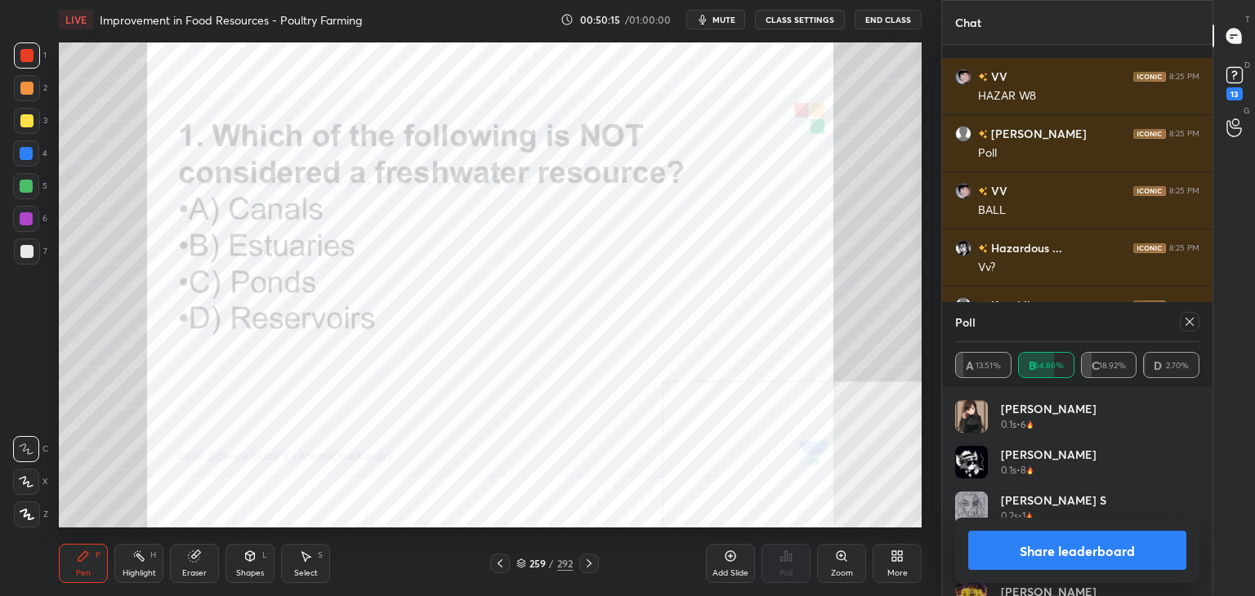
scroll to position [67097, 0]
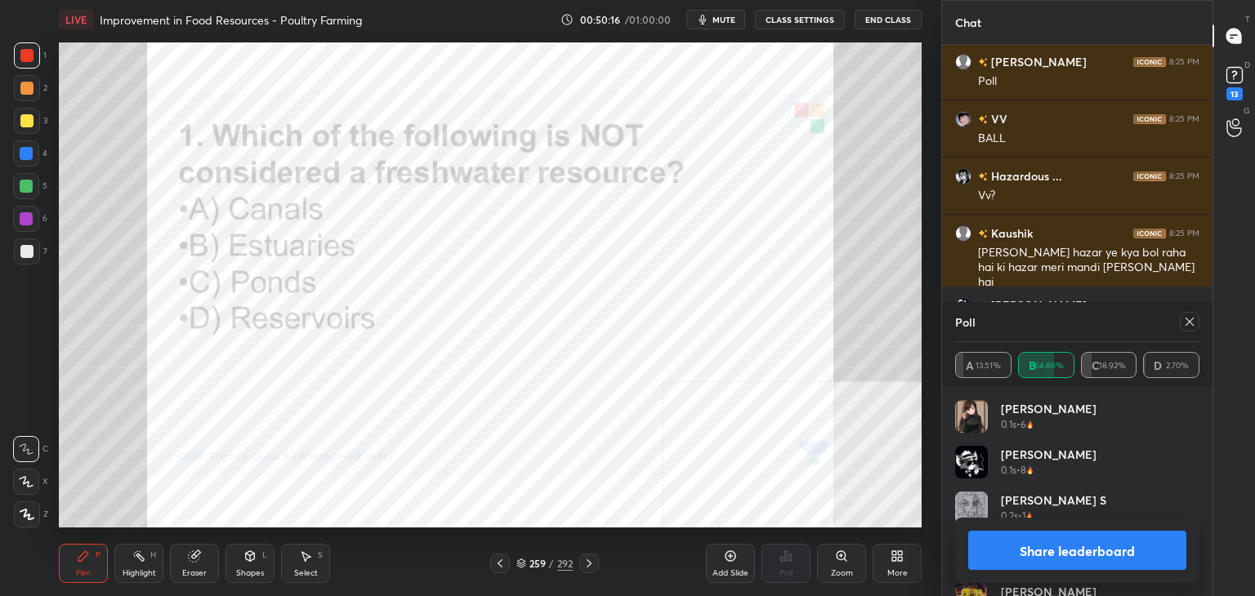
click at [1101, 549] on button "Share leaderboard" at bounding box center [1077, 550] width 218 height 39
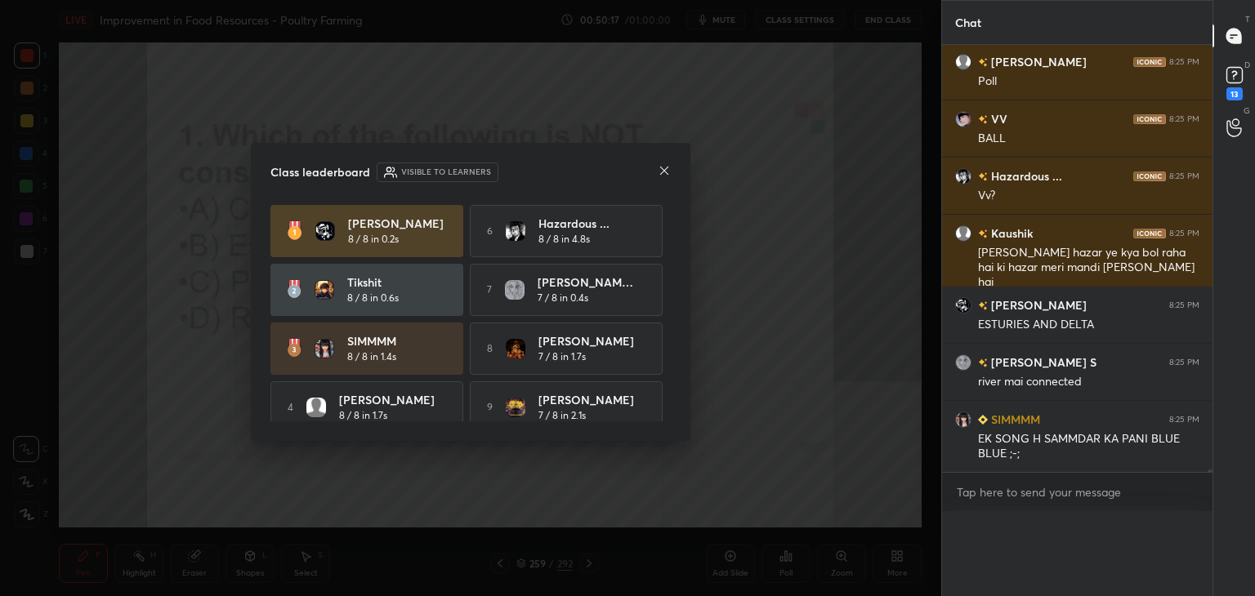
scroll to position [5, 5]
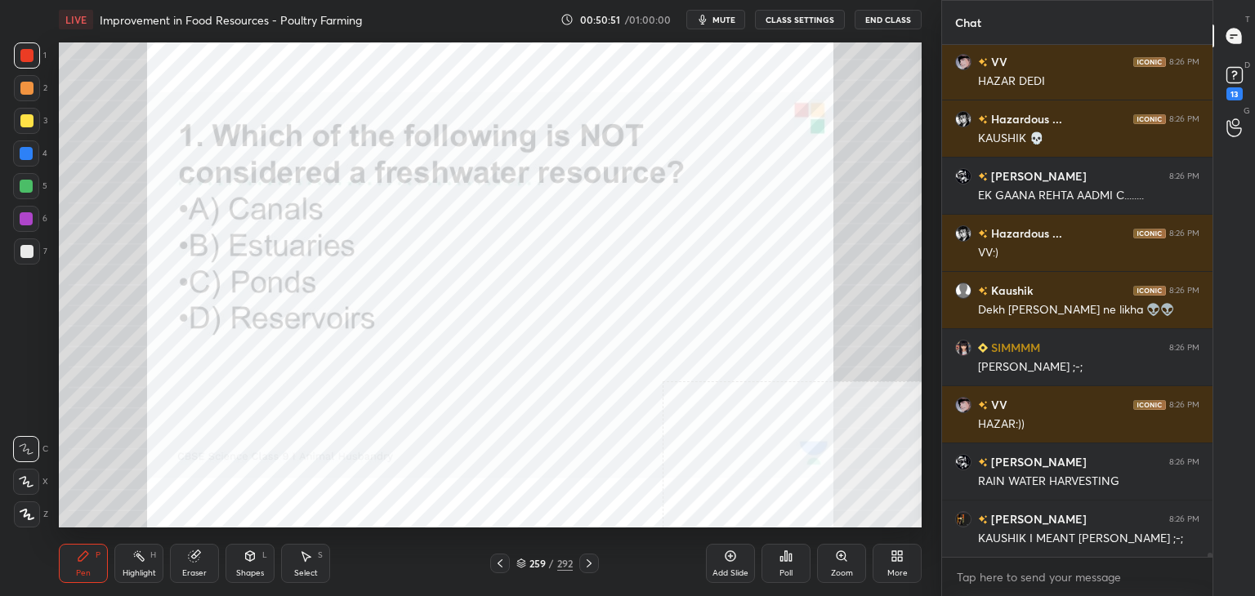
click at [544, 563] on div "259" at bounding box center [537, 564] width 16 height 10
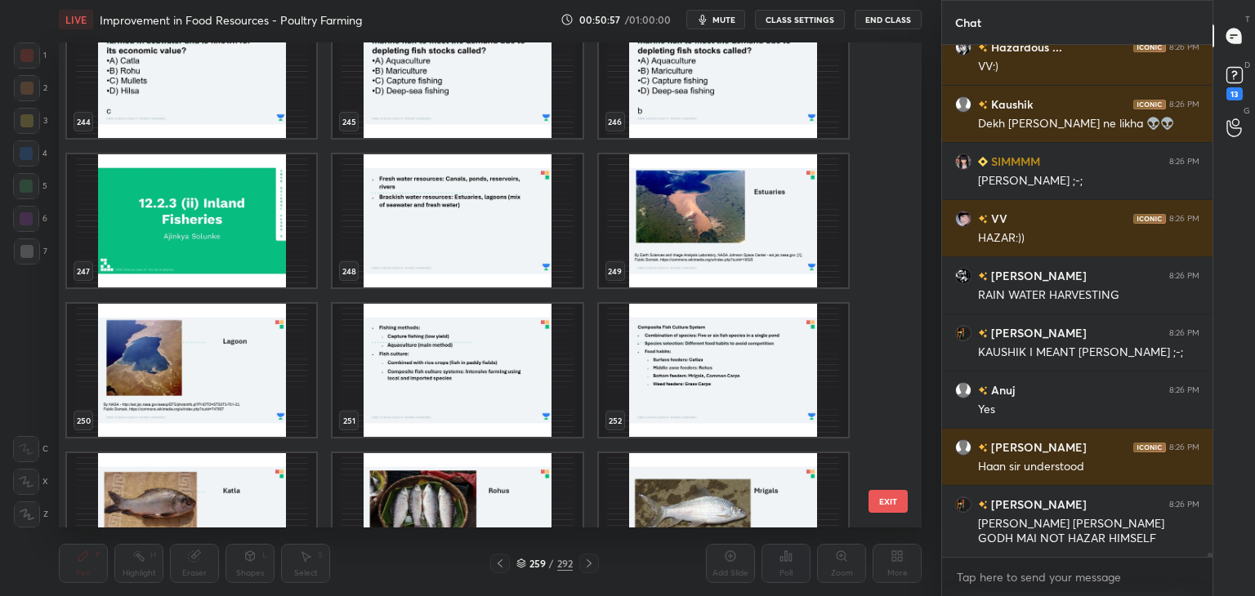
click at [716, 242] on img "grid" at bounding box center [723, 220] width 249 height 133
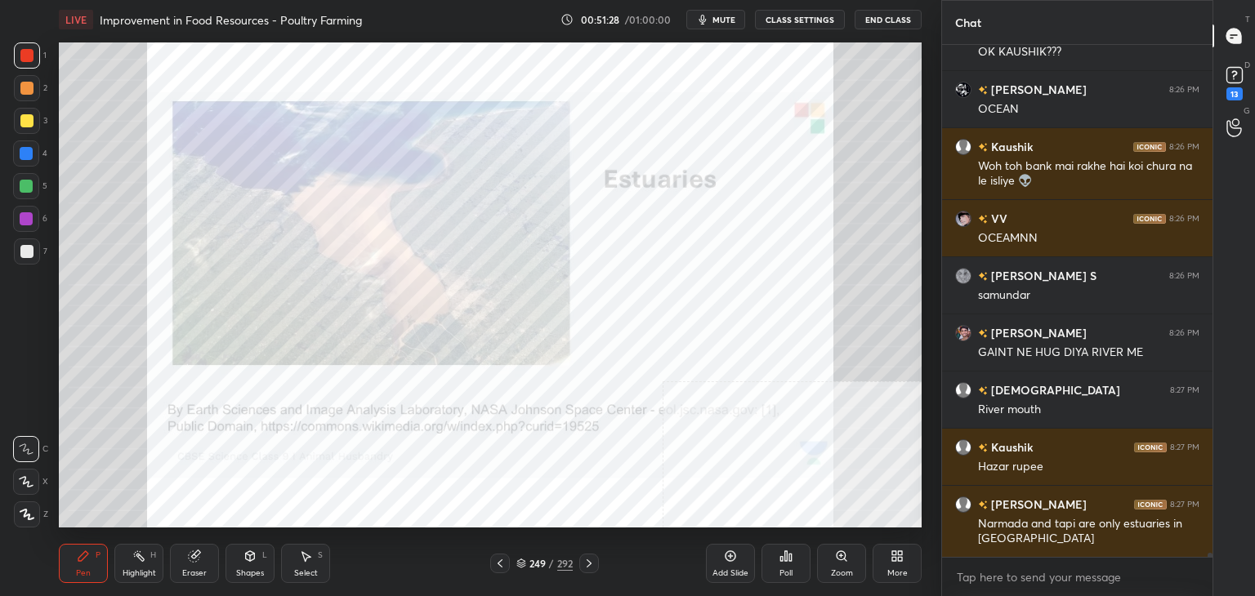
scroll to position [68543, 0]
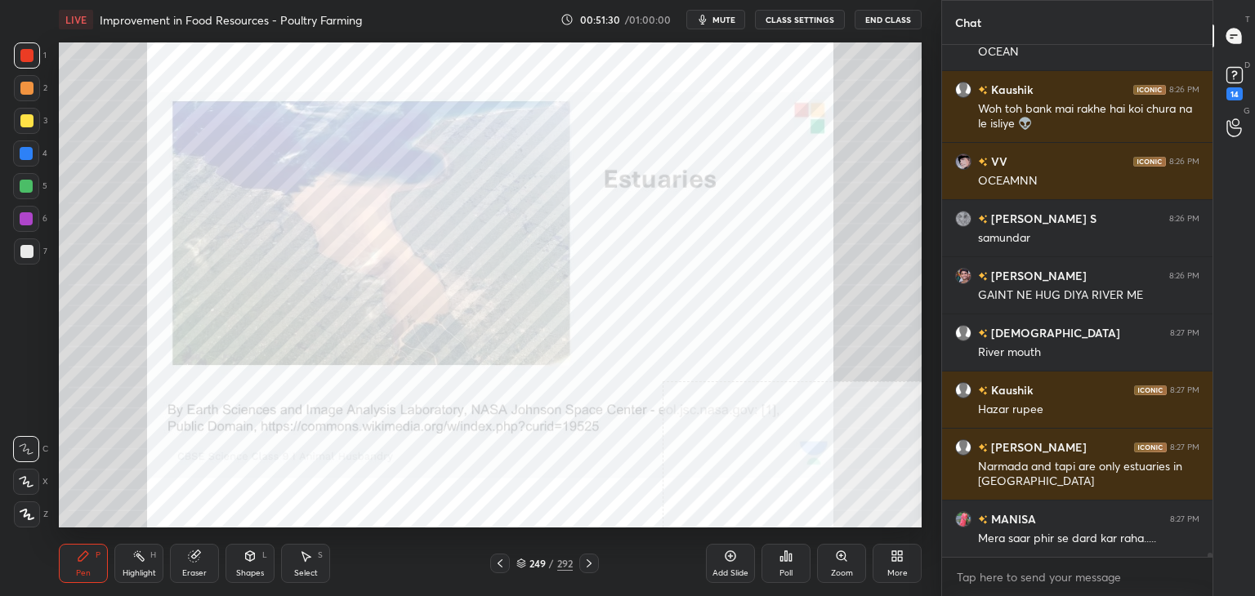
click at [29, 122] on div at bounding box center [26, 120] width 13 height 13
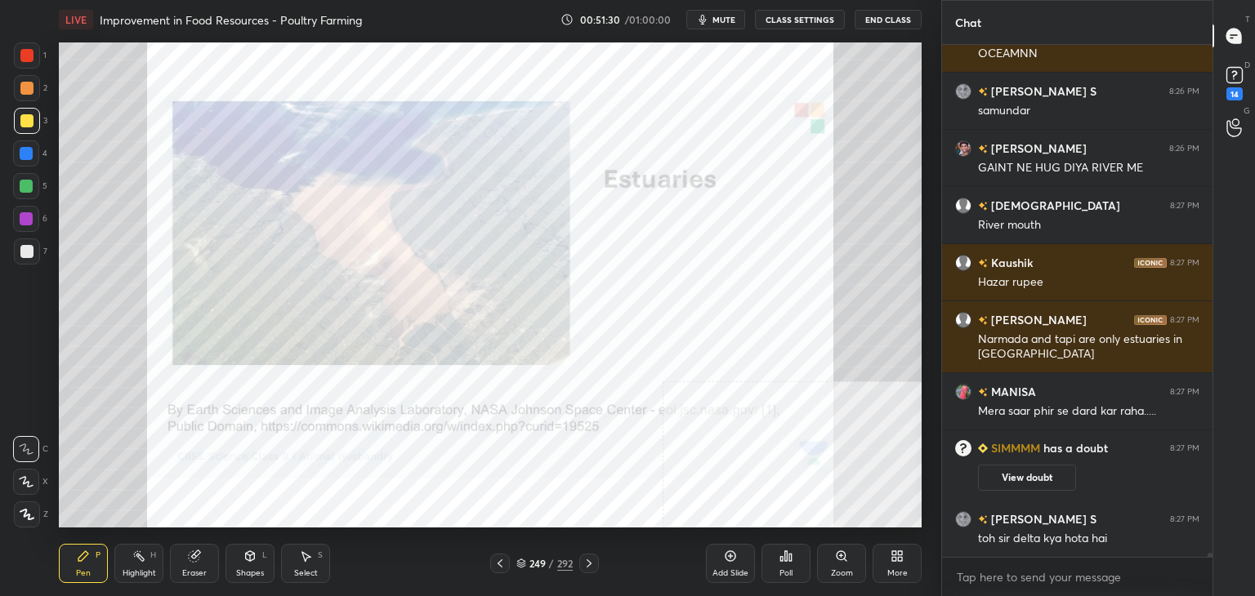
scroll to position [66930, 0]
click at [29, 122] on div at bounding box center [26, 120] width 13 height 13
click at [29, 190] on div at bounding box center [26, 186] width 13 height 13
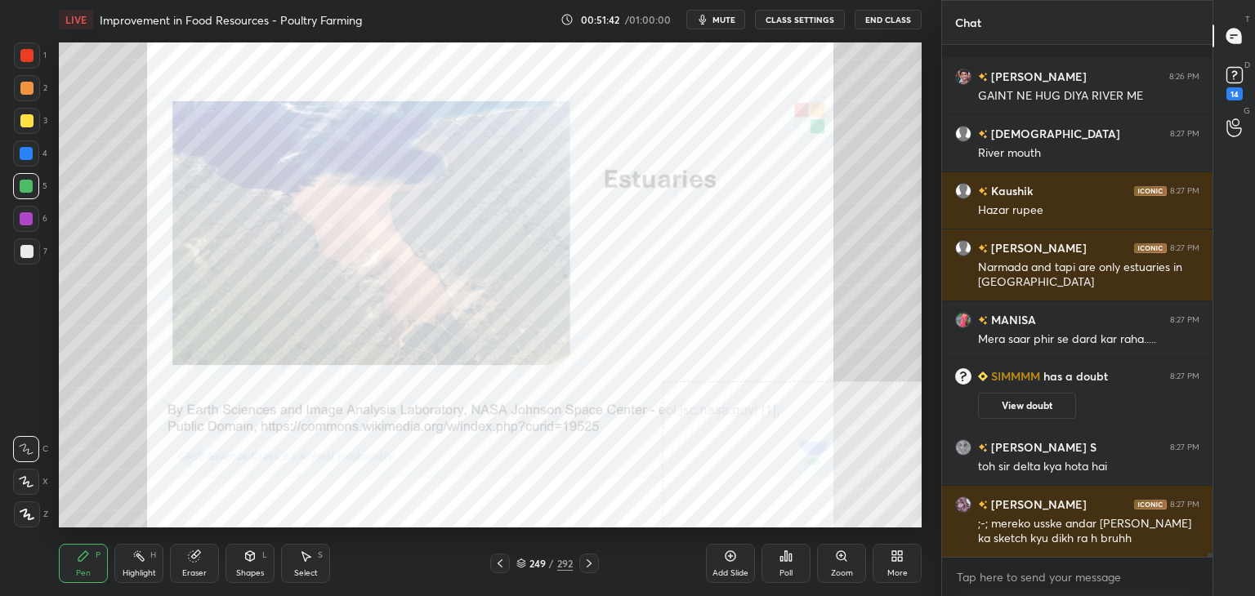
scroll to position [67074, 0]
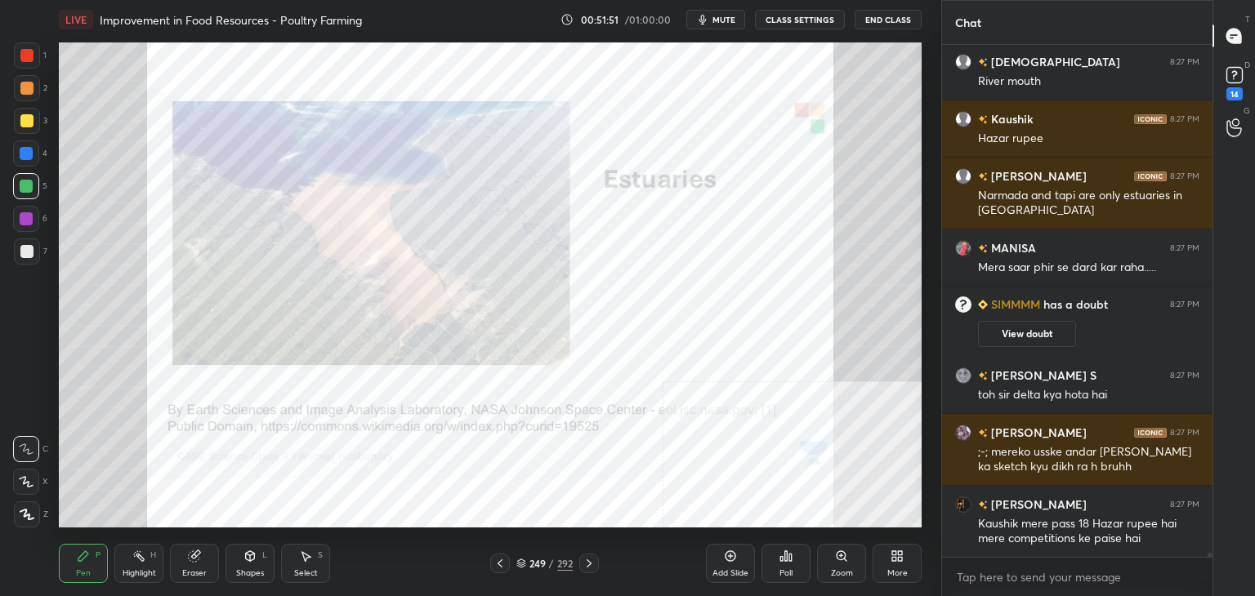
click at [25, 123] on div at bounding box center [26, 120] width 13 height 13
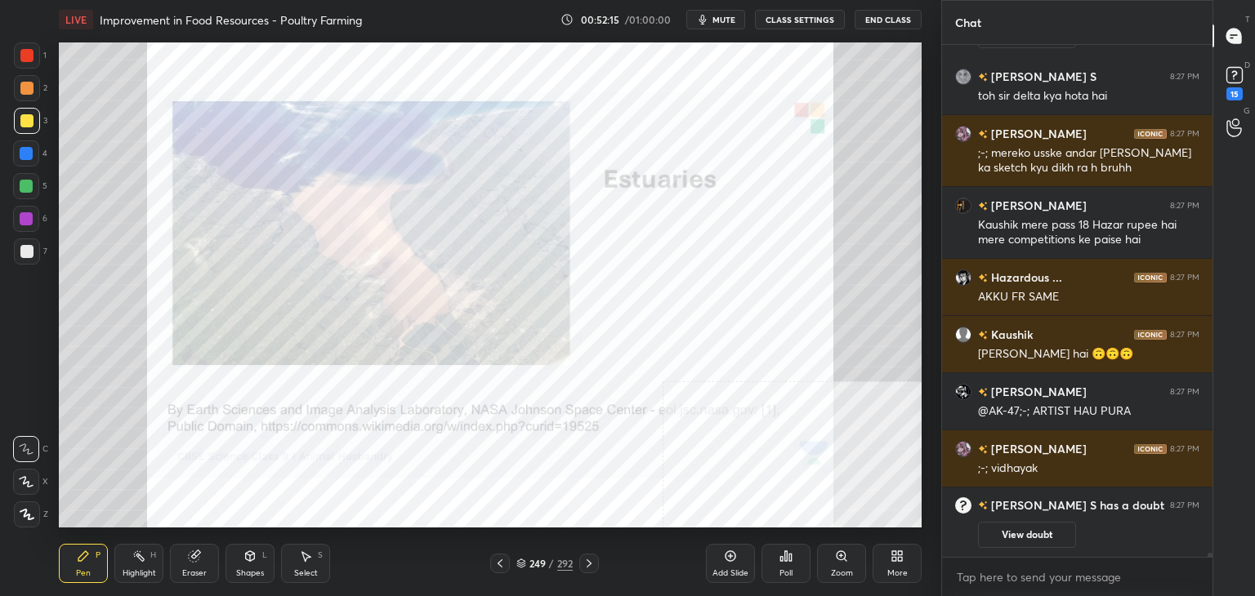
scroll to position [67299, 0]
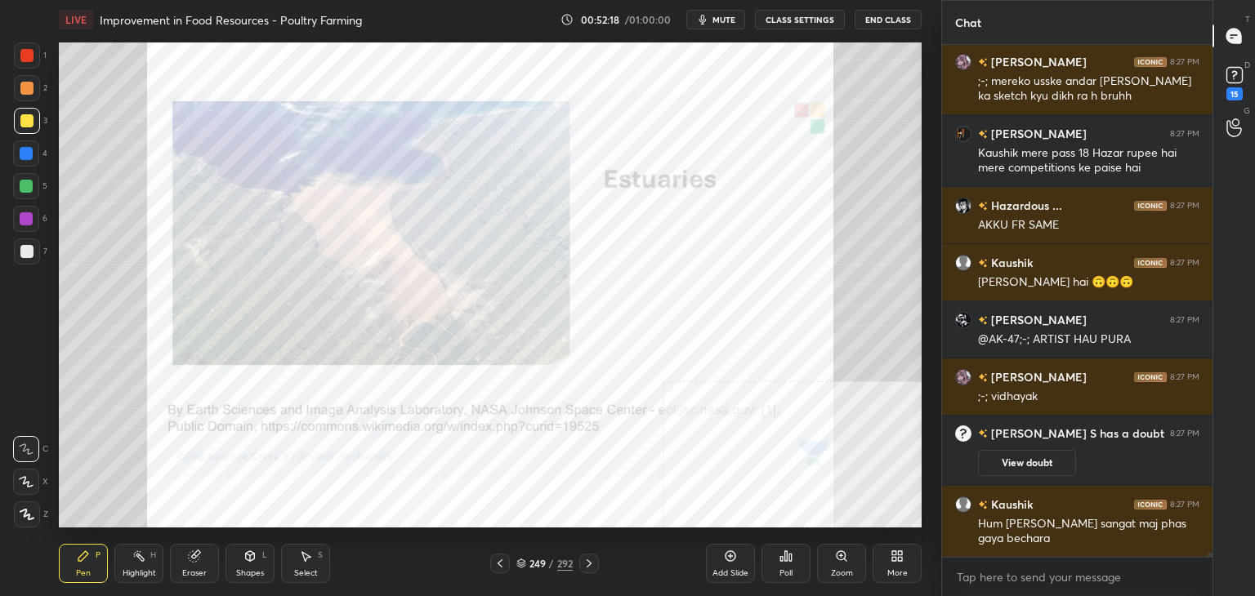
click at [29, 60] on div at bounding box center [26, 55] width 13 height 13
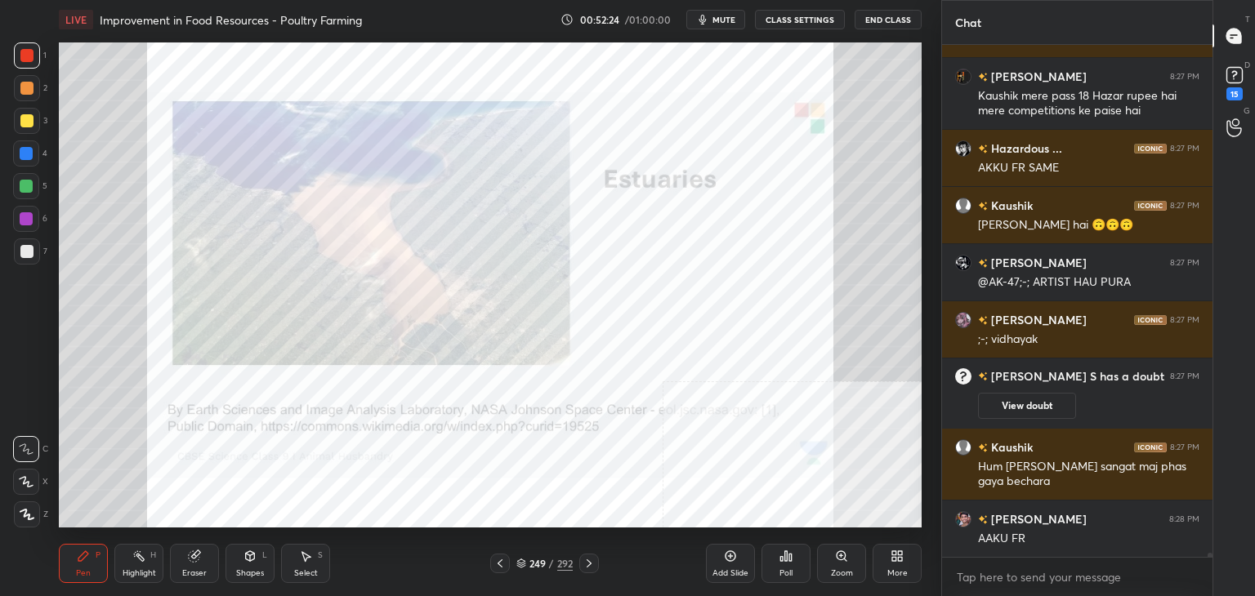
click at [566, 551] on div "LIVE Improvement in Food Resources - Poultry Farming 00:52:24 / 01:00:00 mute C…" at bounding box center [490, 298] width 876 height 596
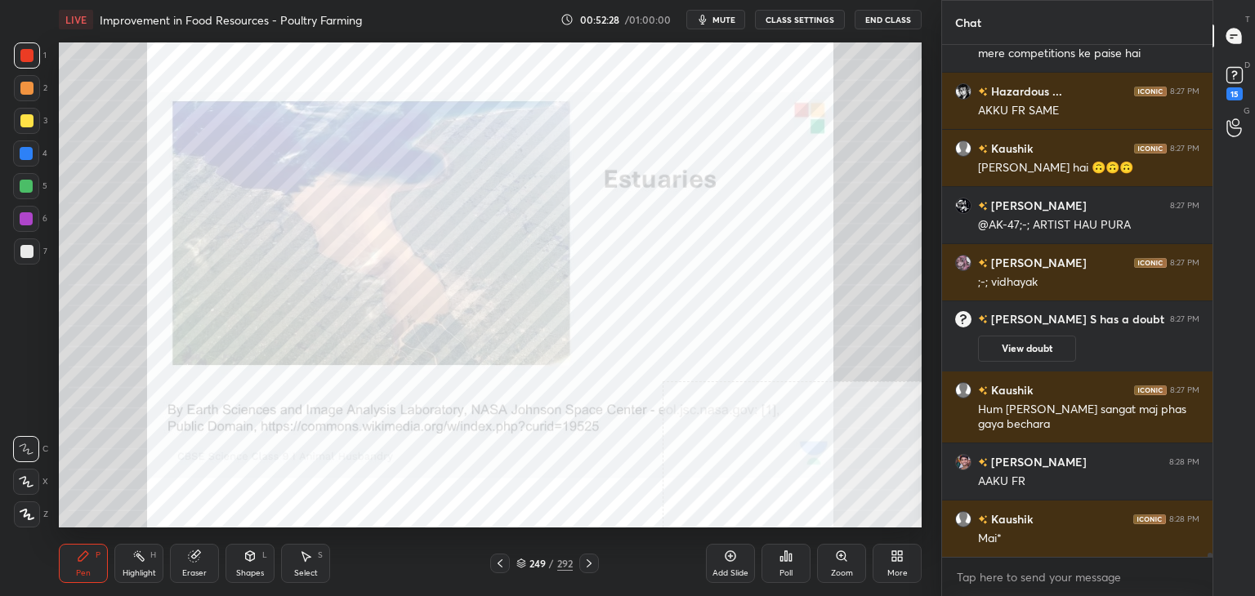
click at [539, 561] on div "249" at bounding box center [537, 564] width 16 height 10
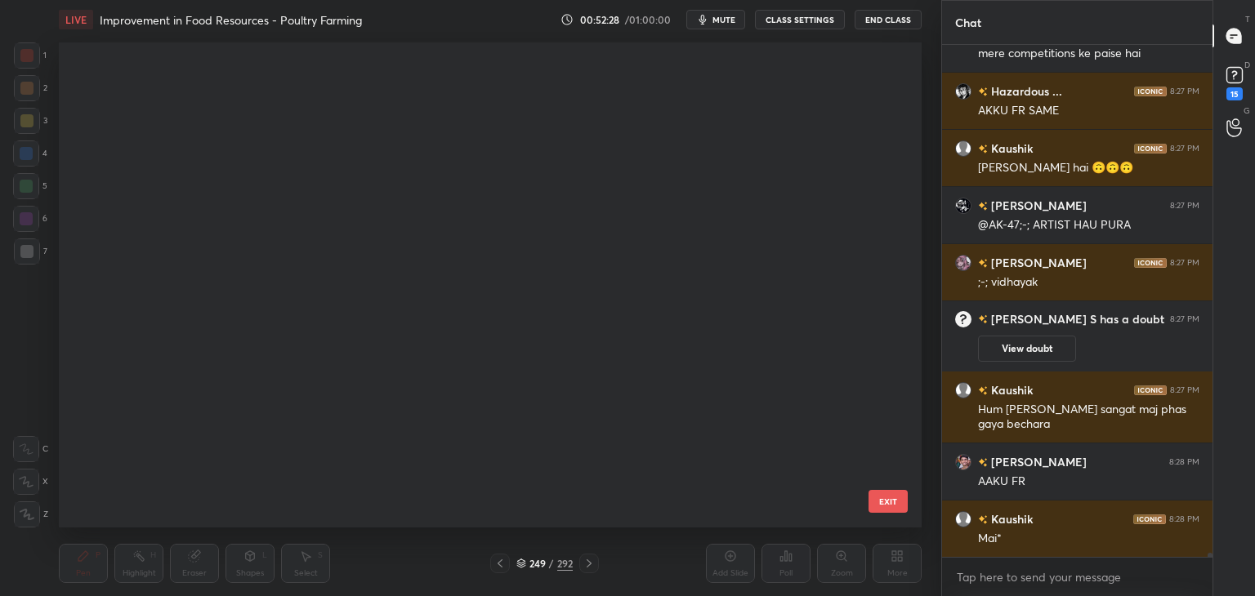
scroll to position [11923, 0]
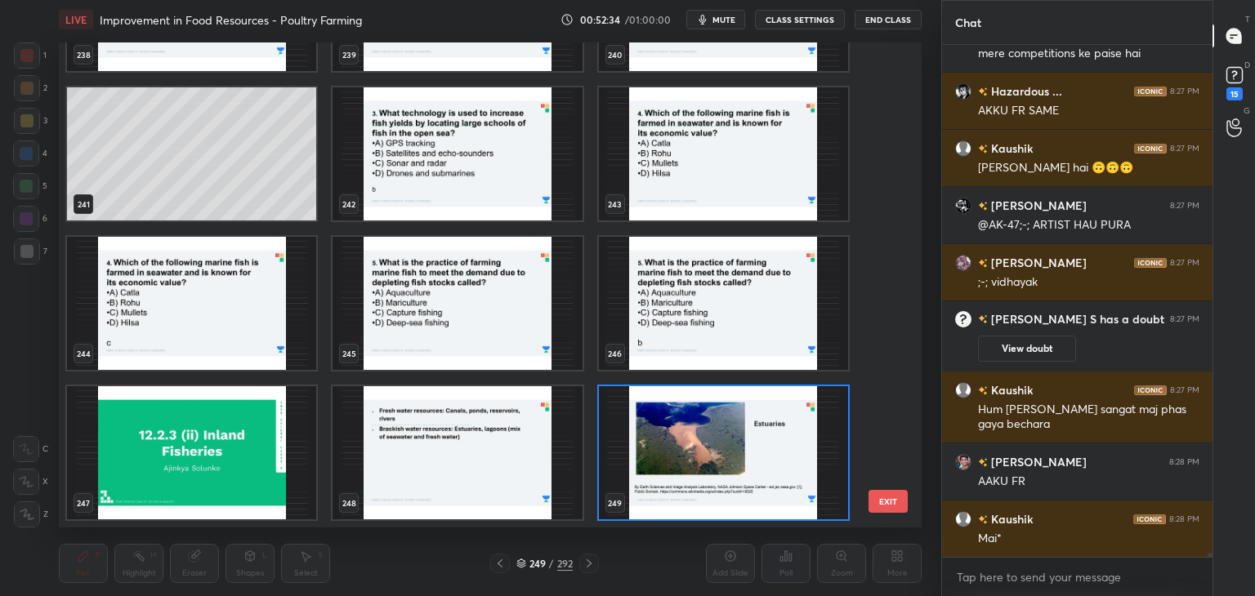
drag, startPoint x: 892, startPoint y: 399, endPoint x: 795, endPoint y: 426, distance: 100.9
click at [795, 426] on div "238 239 240 241 242 243 244 245 246 247 248 249 250 251 252 253 254 255" at bounding box center [476, 284] width 834 height 485
click at [795, 426] on img "grid" at bounding box center [723, 452] width 249 height 133
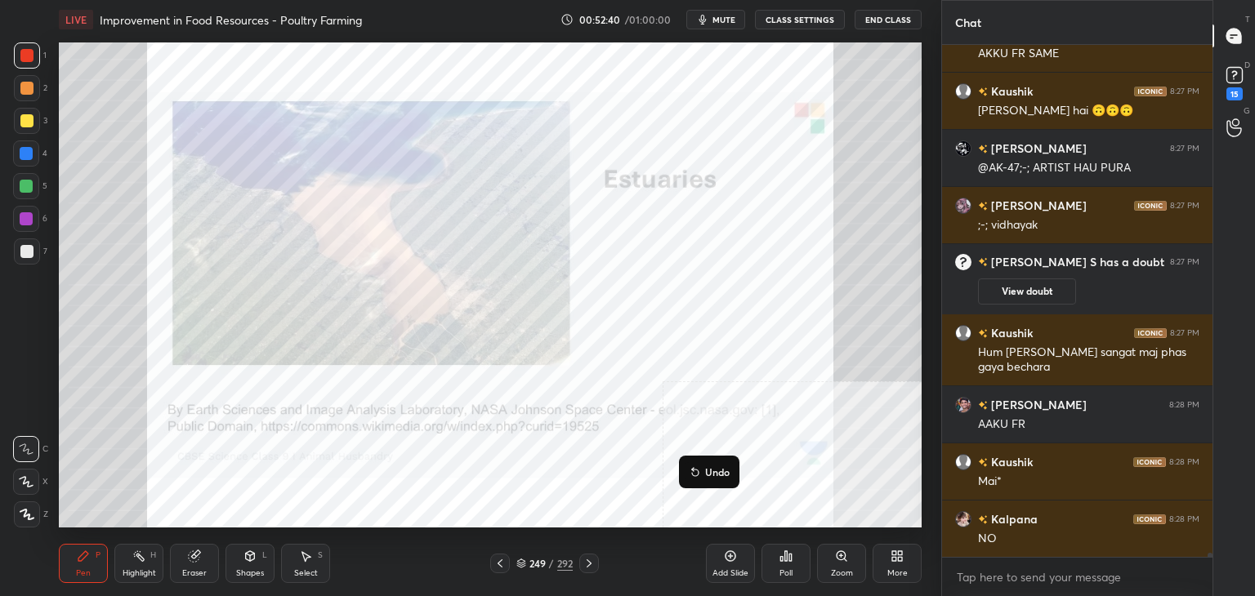
scroll to position [67528, 0]
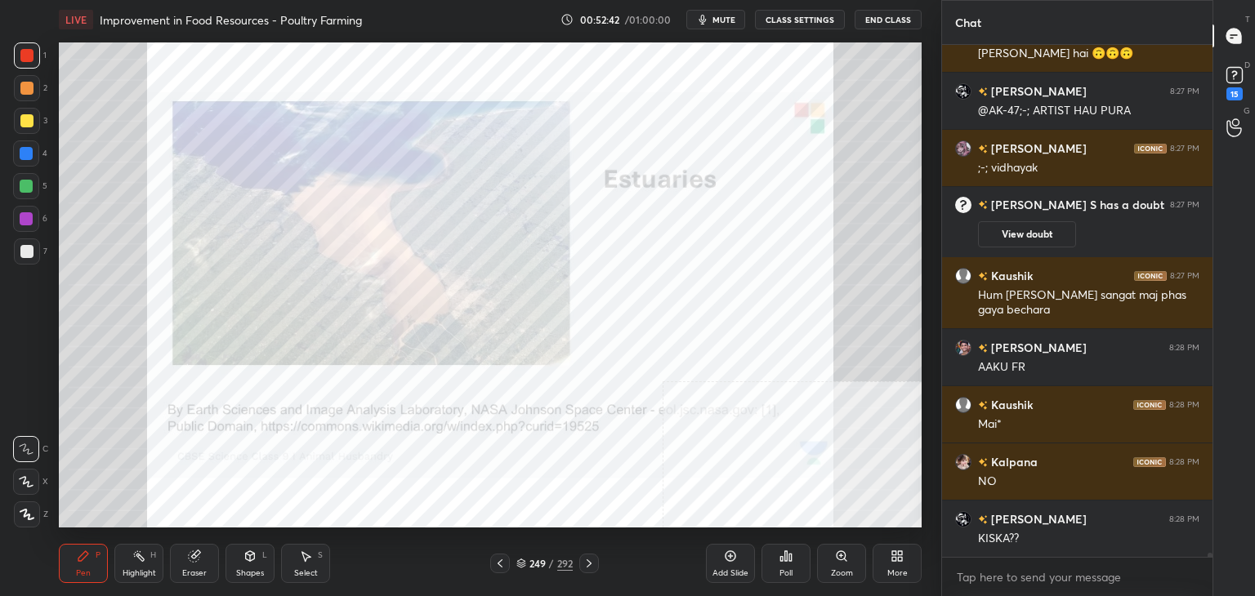
click at [712, 572] on div "Add Slide" at bounding box center [730, 573] width 36 height 8
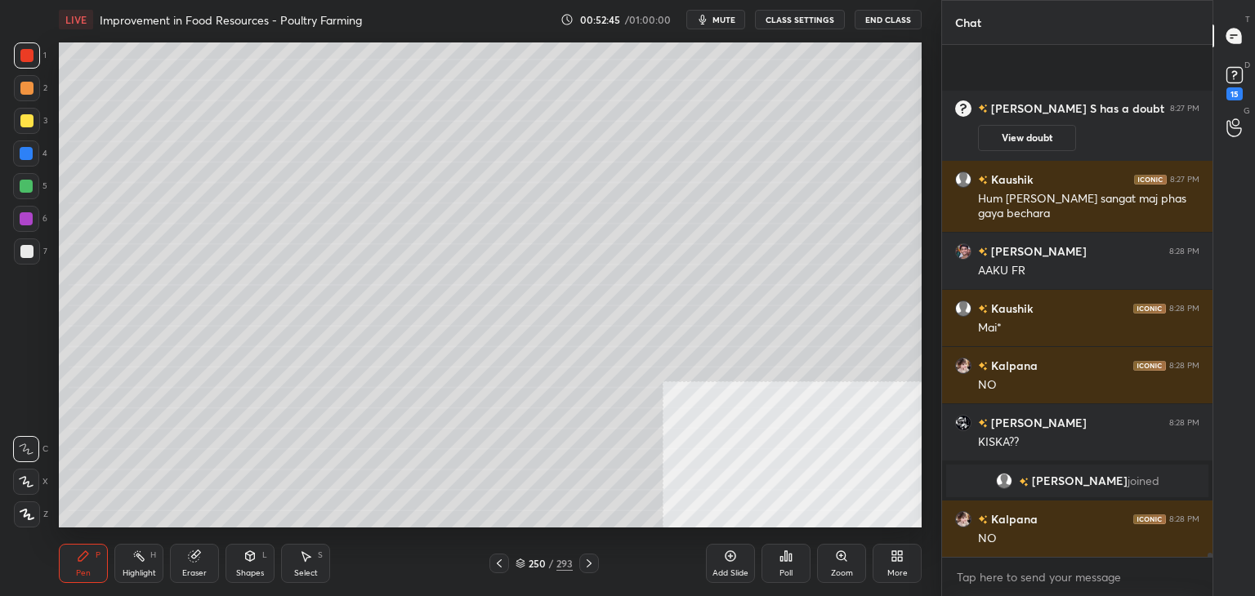
scroll to position [67714, 0]
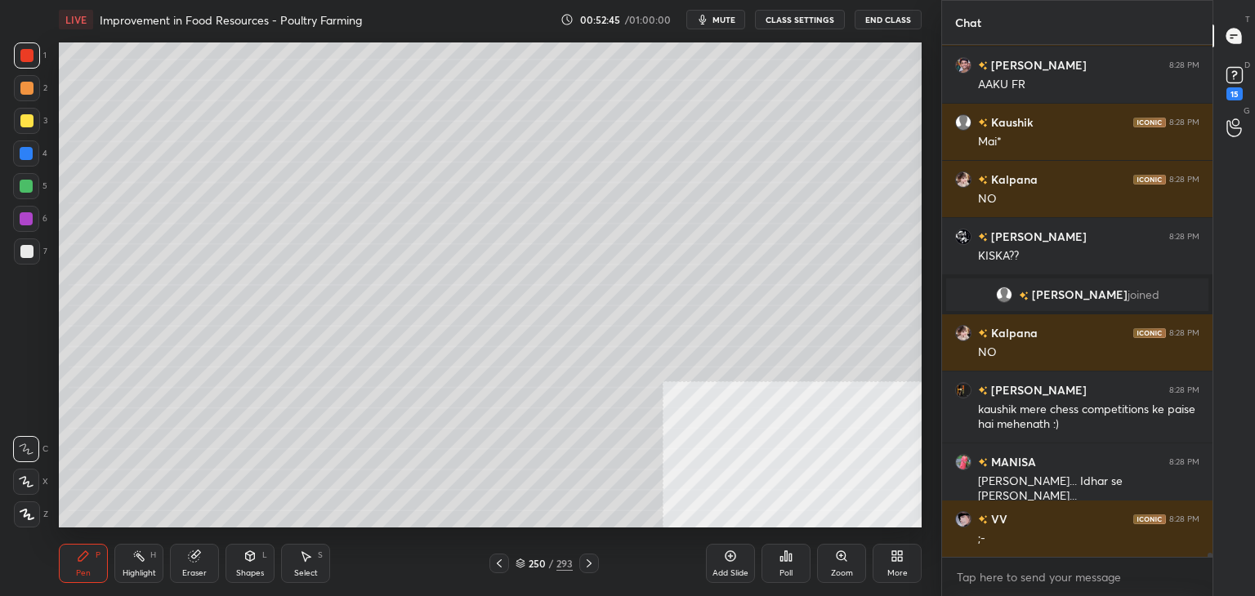
click at [28, 118] on div at bounding box center [26, 120] width 13 height 13
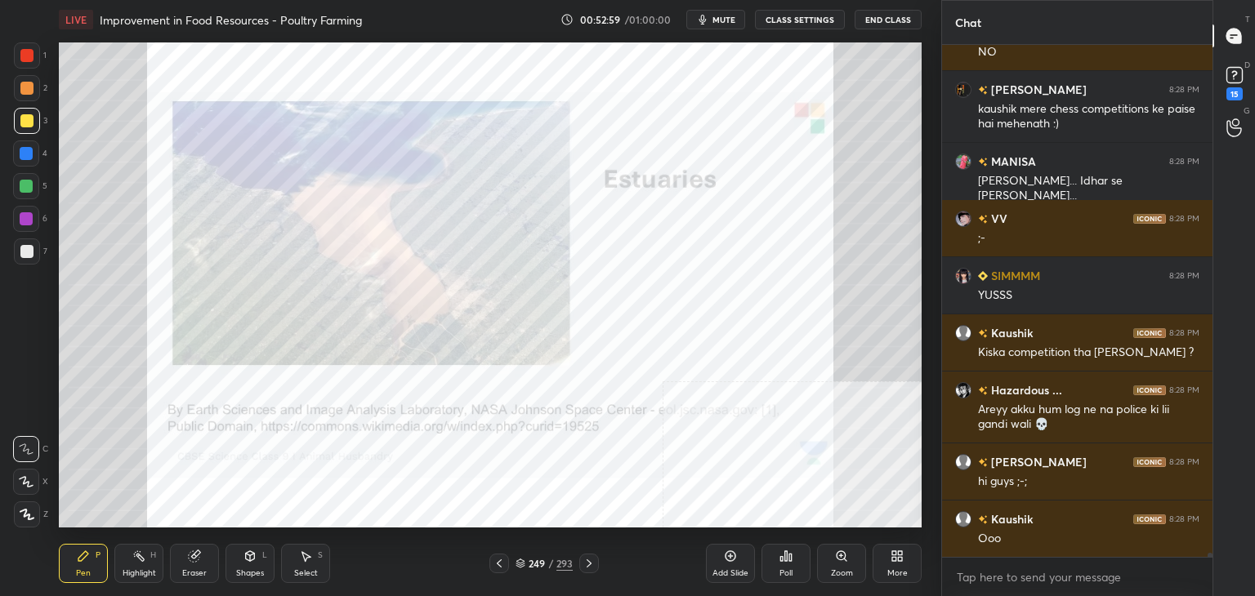
scroll to position [68072, 0]
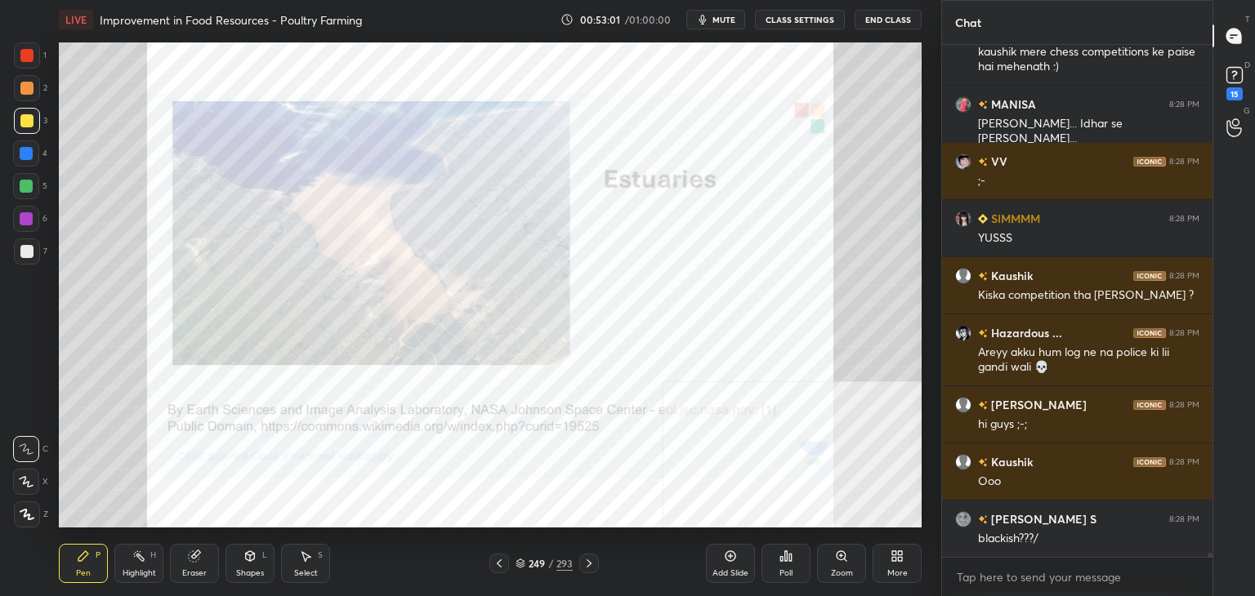
click at [546, 567] on div "249 / 293" at bounding box center [543, 563] width 57 height 15
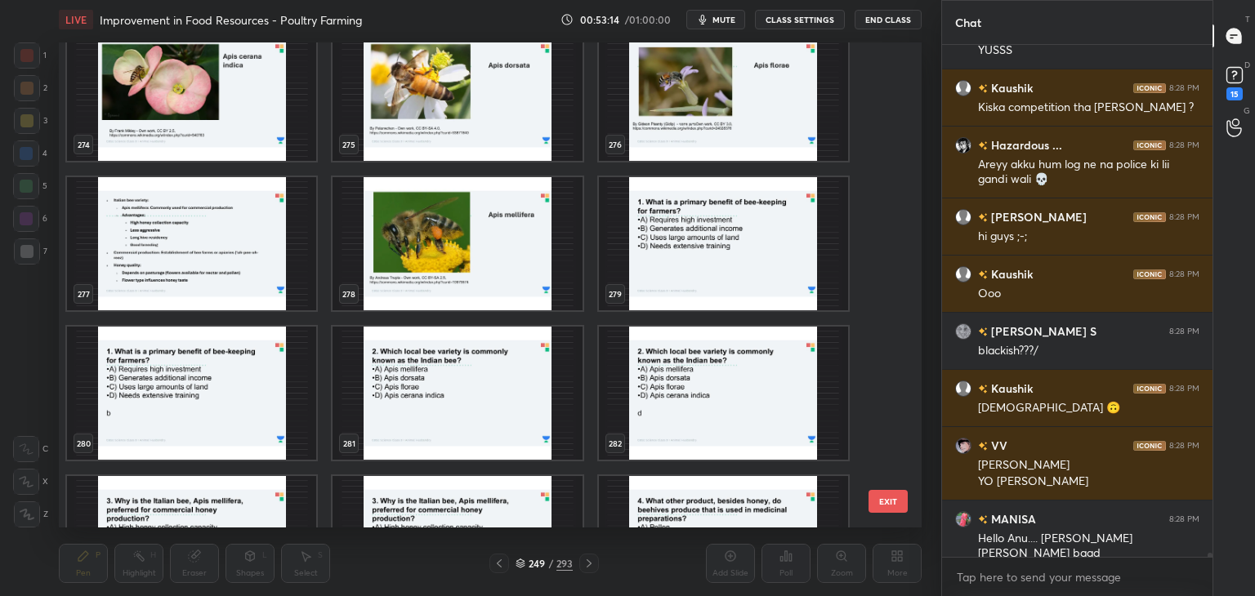
scroll to position [68317, 0]
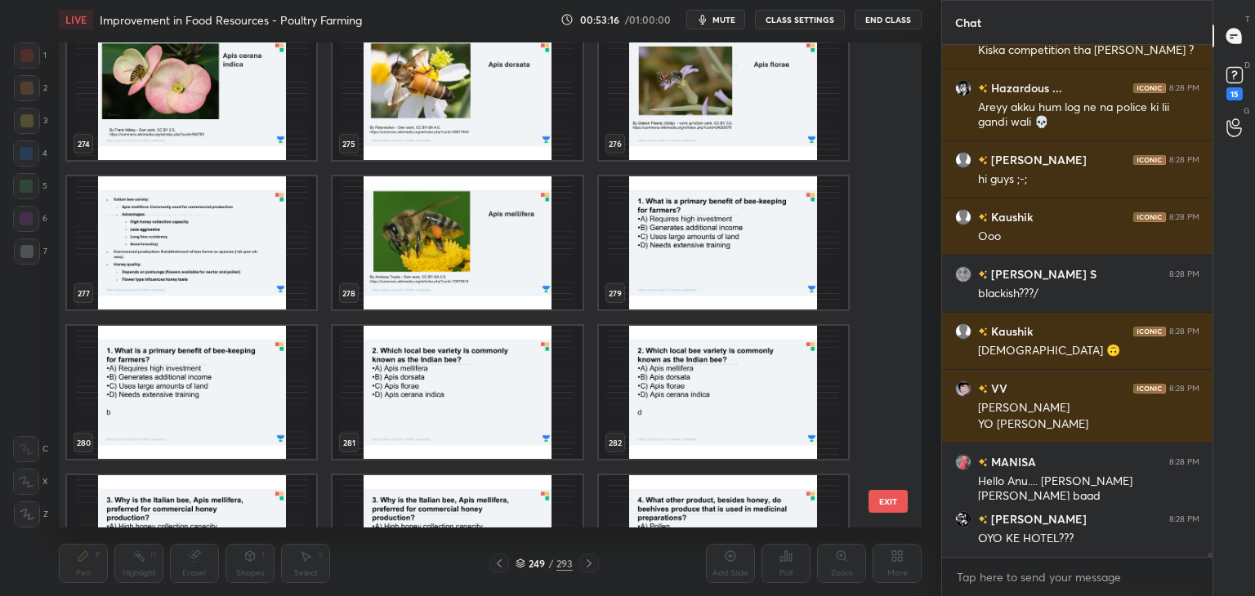
click at [706, 248] on img "grid" at bounding box center [723, 242] width 249 height 133
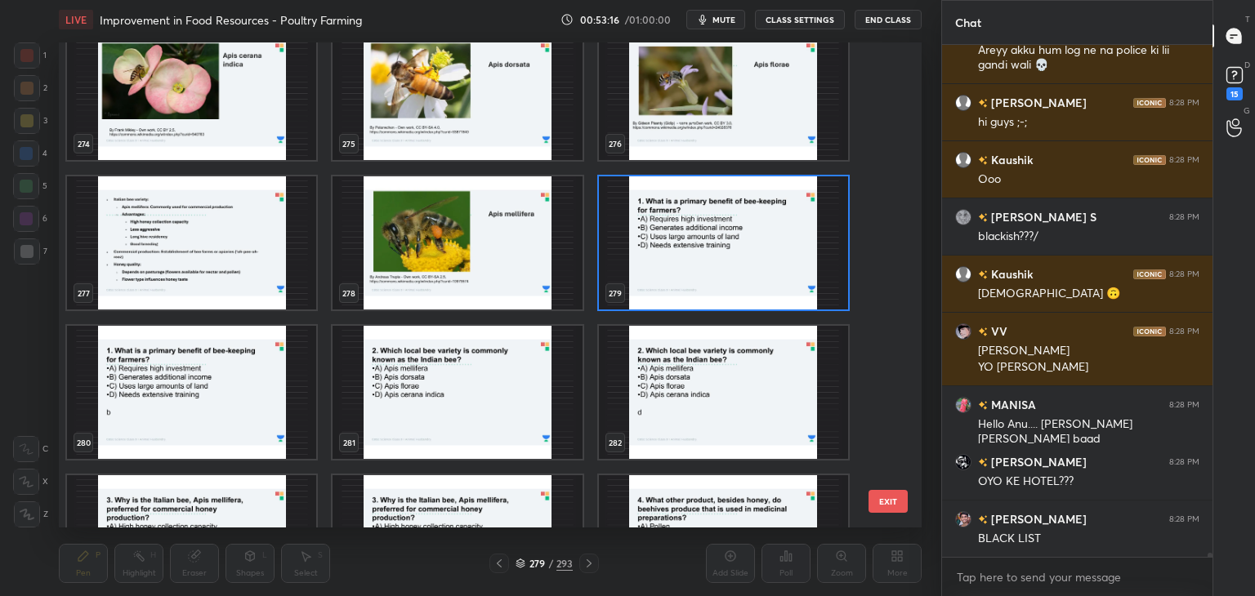
click at [706, 248] on img "grid" at bounding box center [723, 242] width 249 height 133
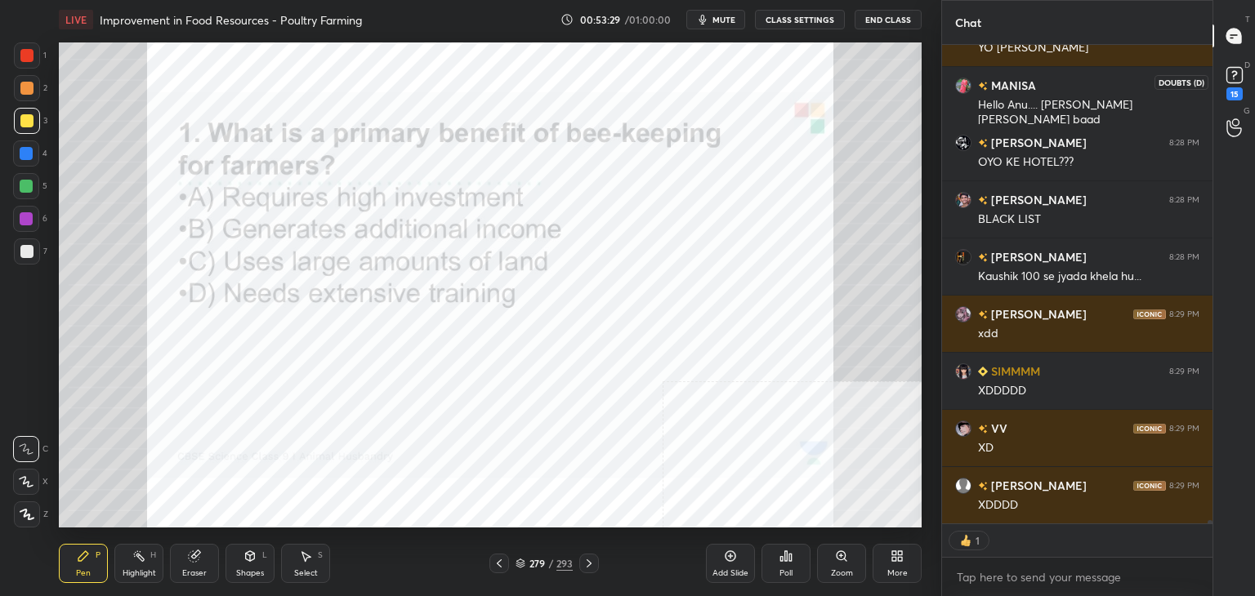
click at [1223, 83] on icon at bounding box center [1234, 75] width 25 height 25
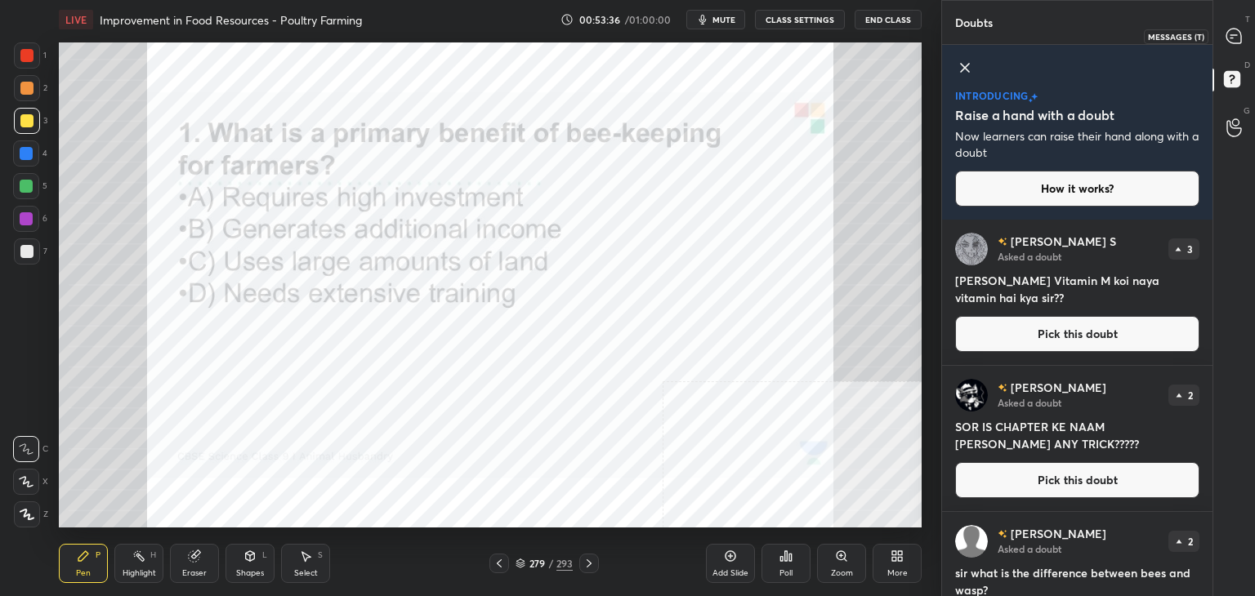
click at [1234, 37] on icon at bounding box center [1233, 36] width 15 height 15
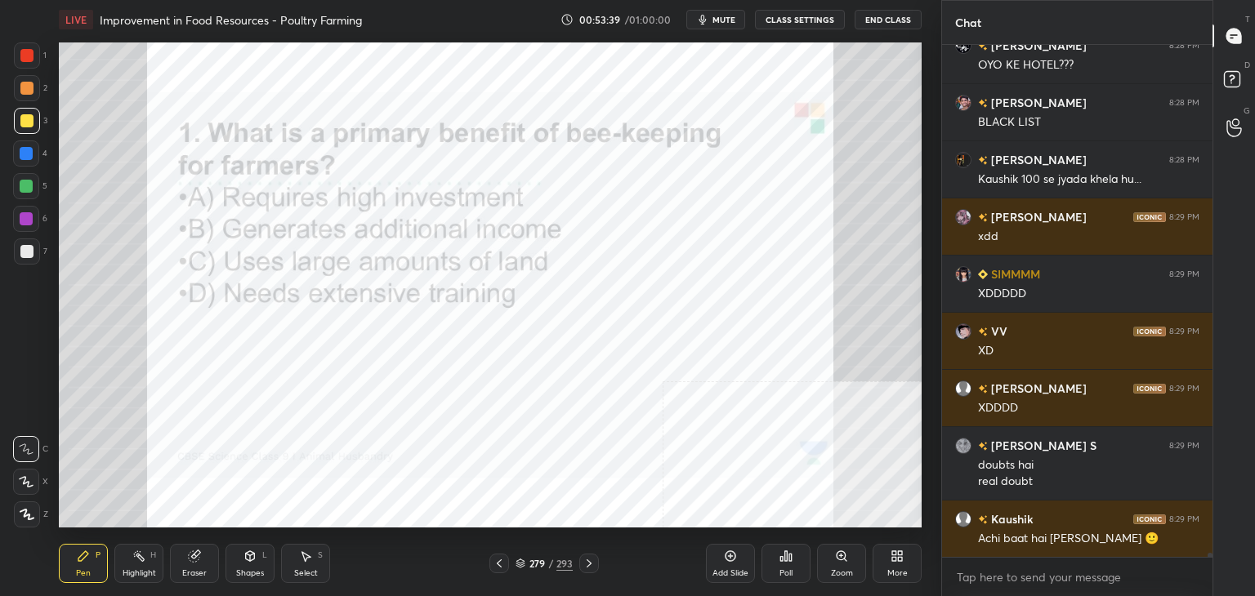
click at [546, 565] on div "279 / 293" at bounding box center [543, 564] width 109 height 20
click at [546, 565] on div "279 / 293" at bounding box center [543, 563] width 57 height 15
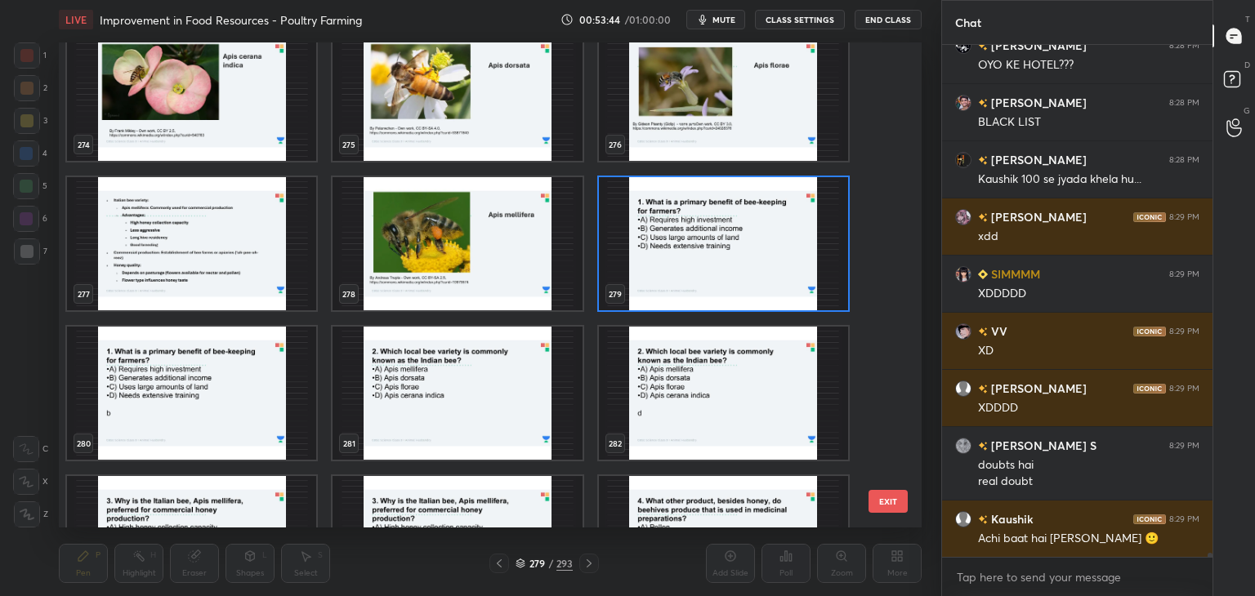
click at [746, 248] on img "grid" at bounding box center [723, 243] width 249 height 133
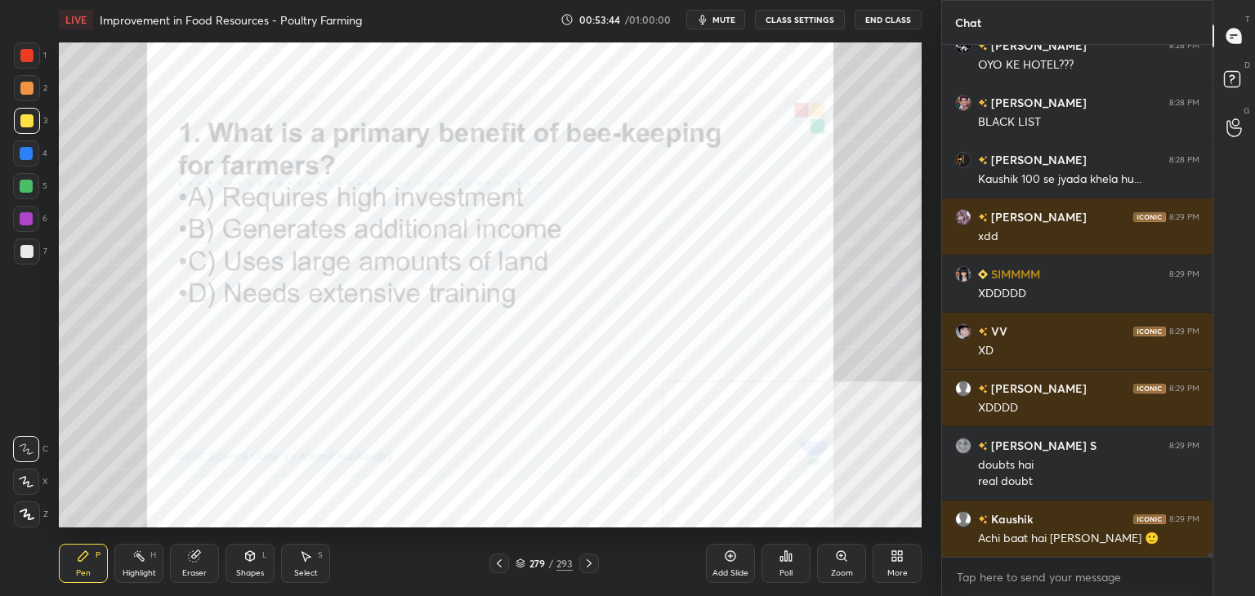
click at [746, 248] on img "grid" at bounding box center [723, 243] width 249 height 133
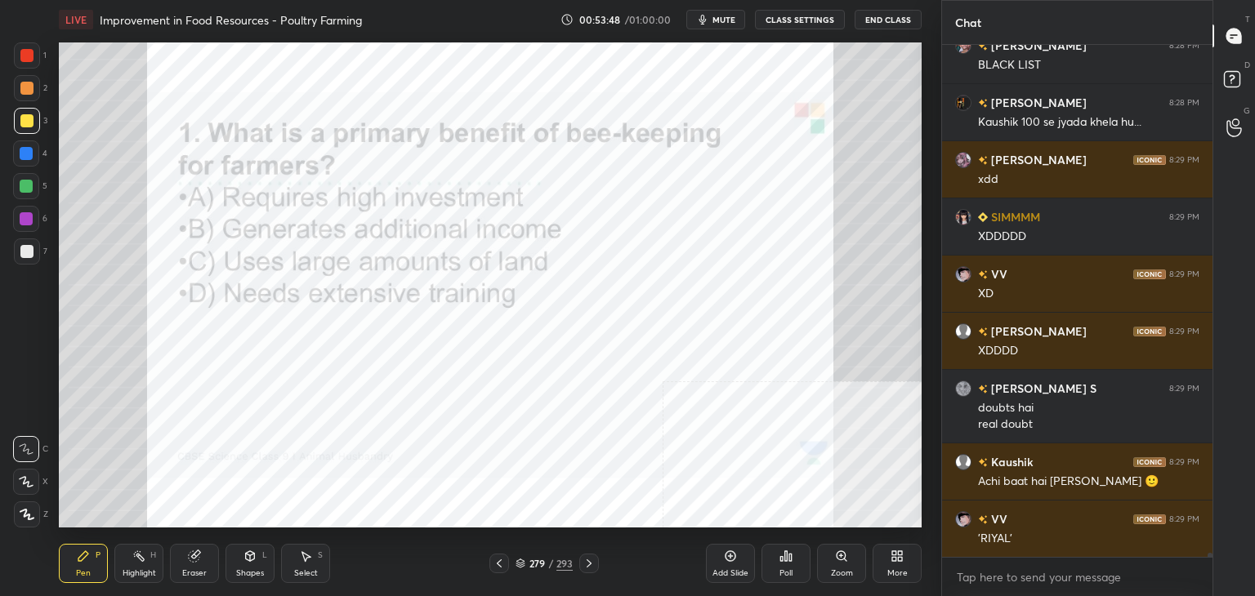
click at [27, 56] on div at bounding box center [26, 55] width 13 height 13
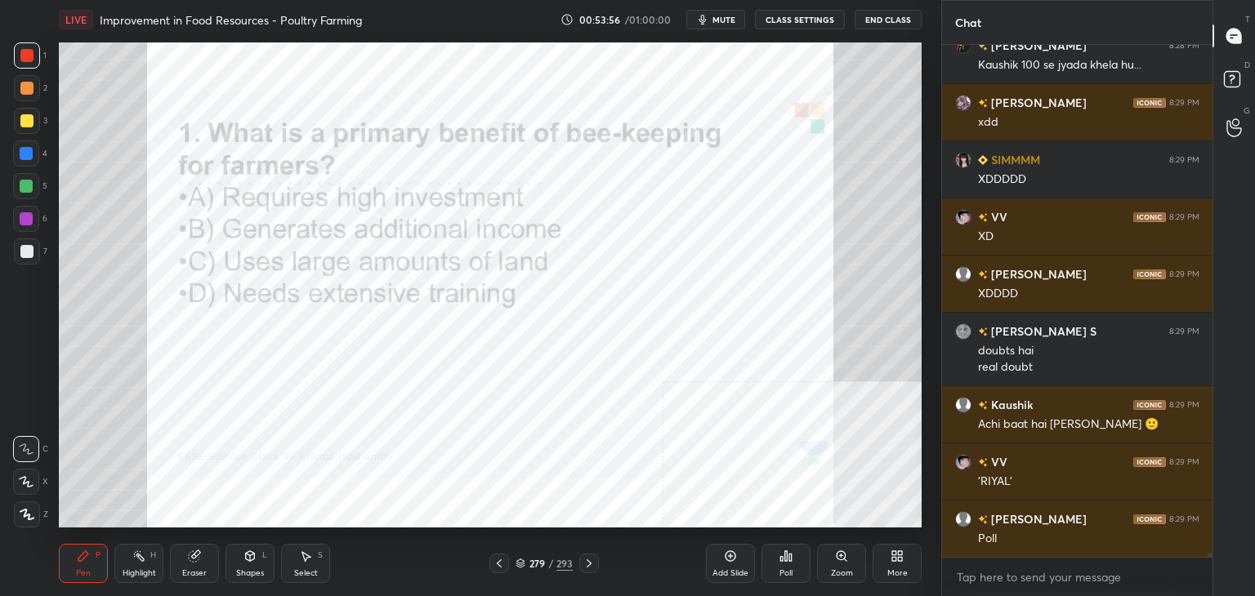
click at [551, 562] on div "/" at bounding box center [550, 564] width 5 height 10
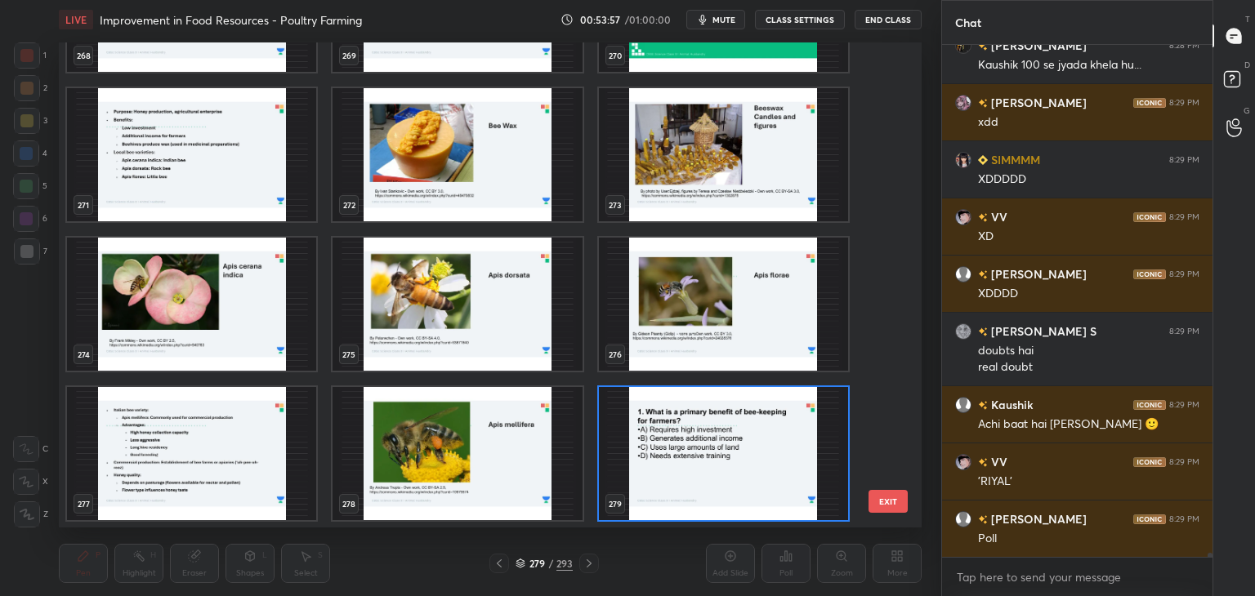
click at [676, 458] on img "grid" at bounding box center [723, 453] width 249 height 133
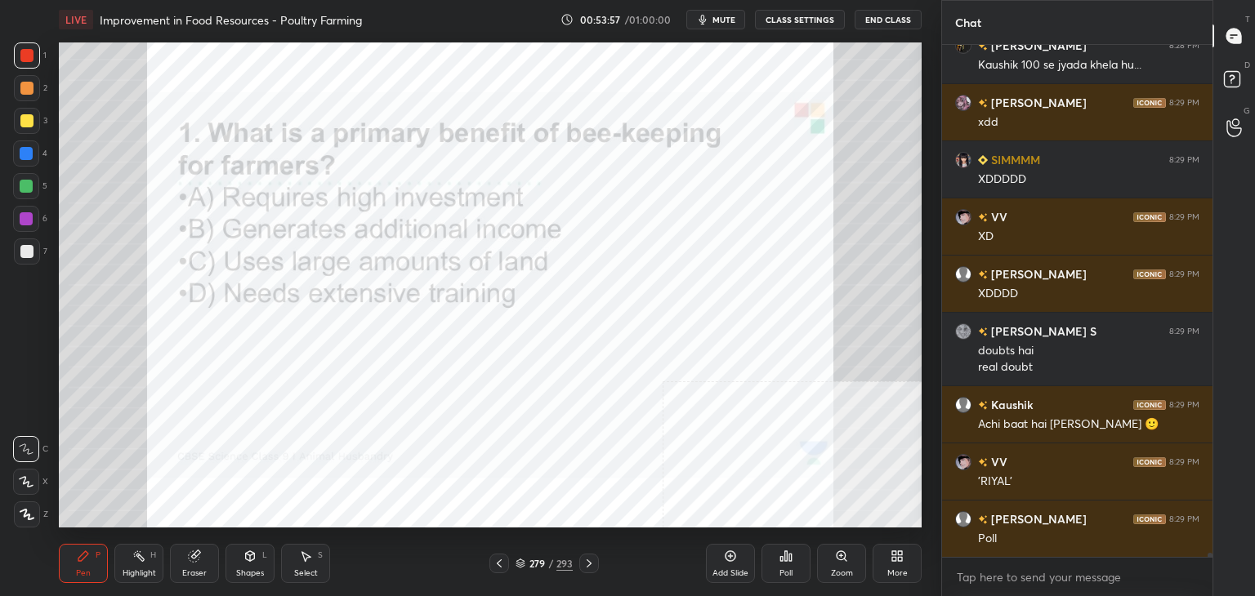
click at [676, 458] on img "grid" at bounding box center [723, 453] width 249 height 133
click at [801, 573] on div "Poll" at bounding box center [785, 563] width 49 height 39
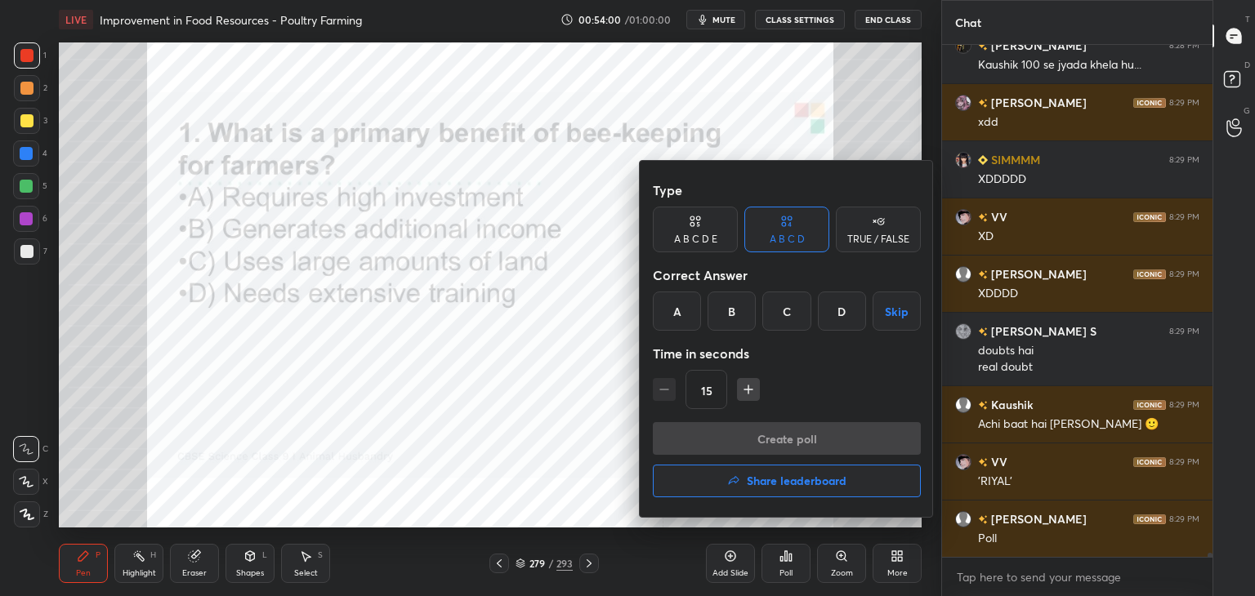
click at [721, 306] on div "B" at bounding box center [731, 311] width 48 height 39
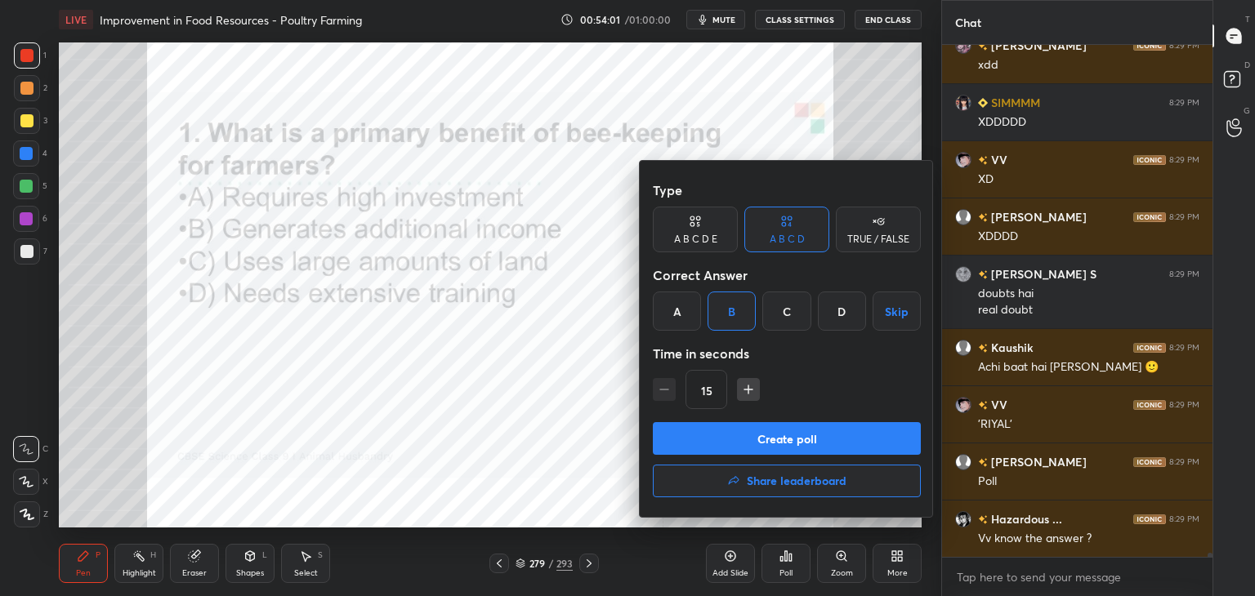
click at [768, 429] on button "Create poll" at bounding box center [787, 438] width 268 height 33
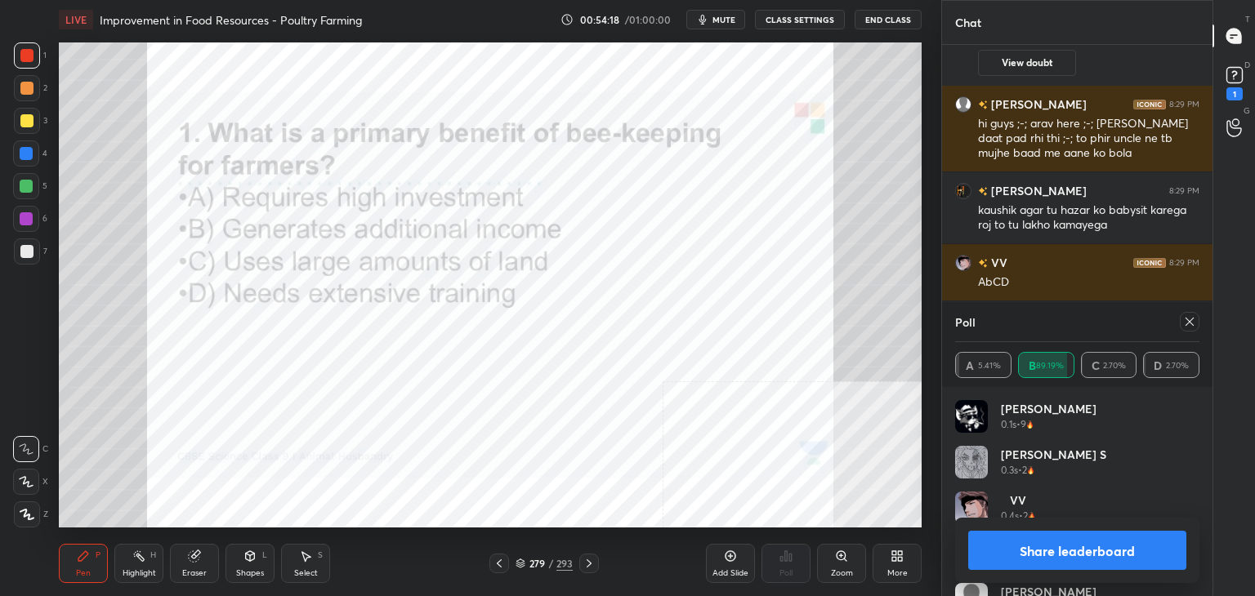
click at [1032, 543] on button "Share leaderboard" at bounding box center [1077, 550] width 218 height 39
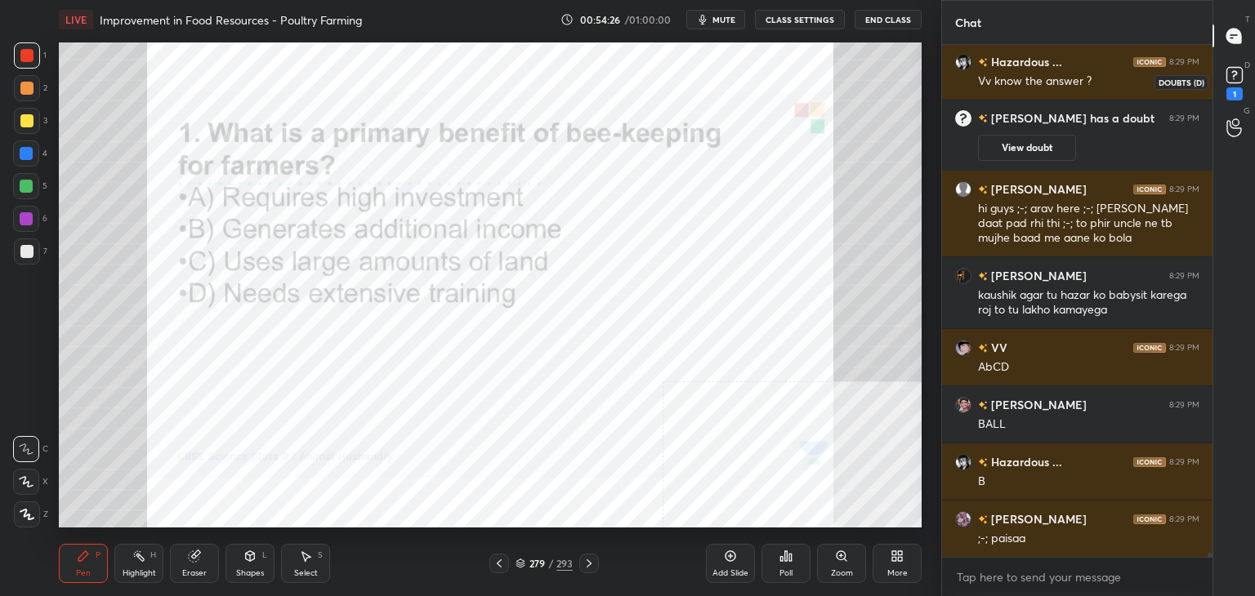
click at [1231, 79] on rect at bounding box center [1234, 76] width 16 height 16
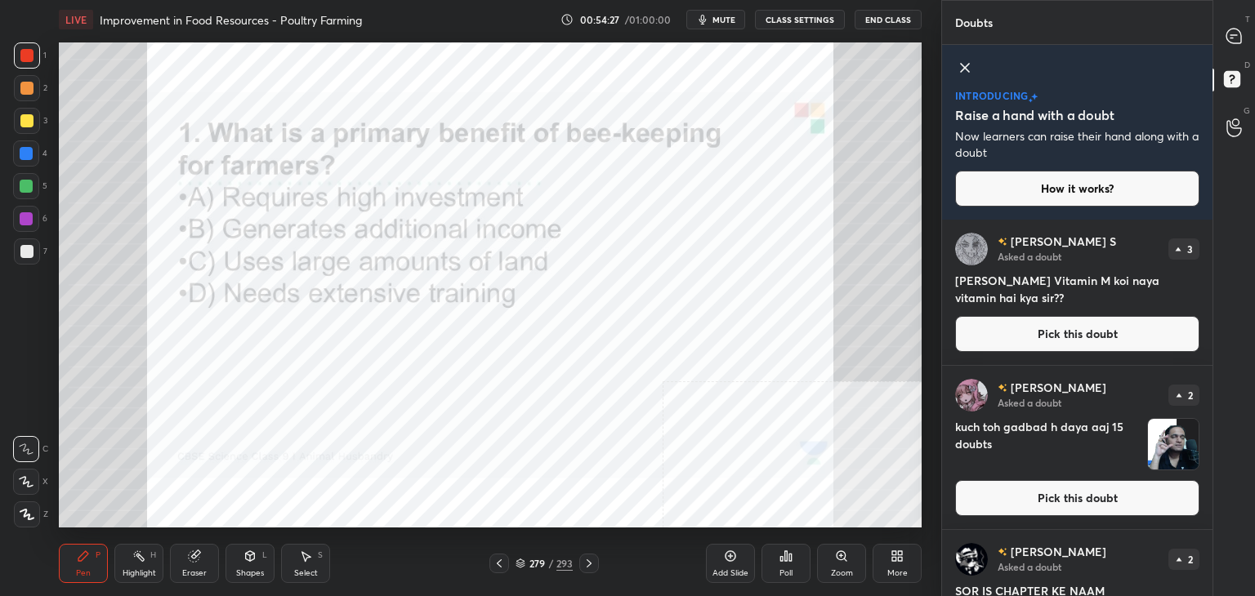
click at [1062, 341] on button "Pick this doubt" at bounding box center [1077, 334] width 244 height 36
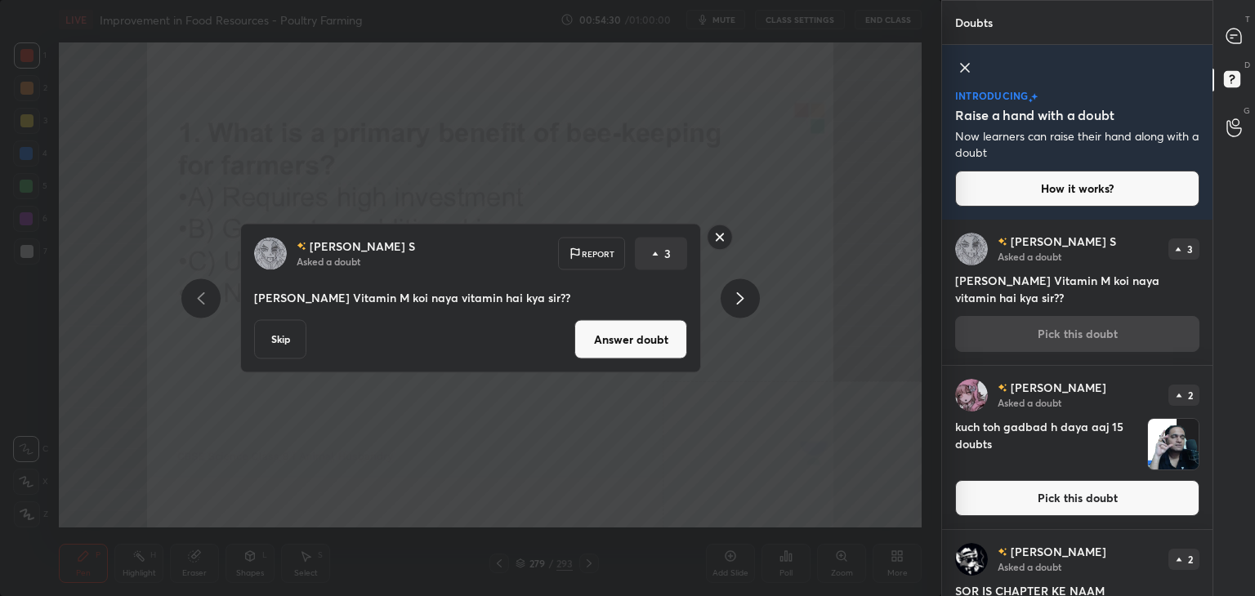
click at [635, 344] on button "Answer doubt" at bounding box center [630, 339] width 113 height 39
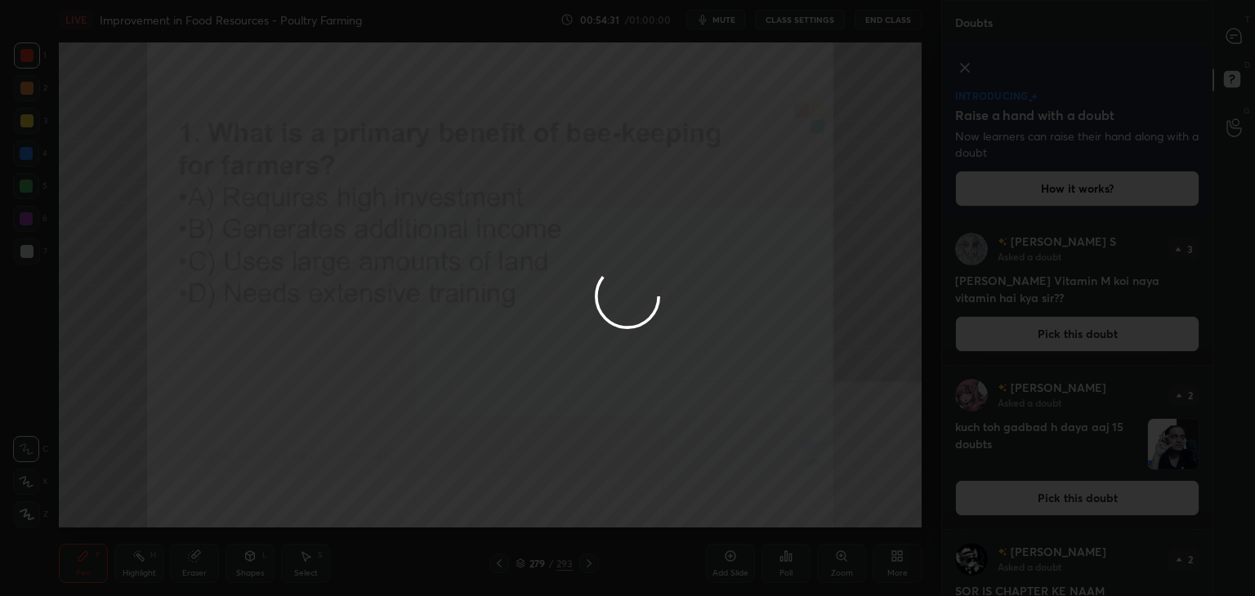
click at [635, 344] on div at bounding box center [627, 298] width 1255 height 596
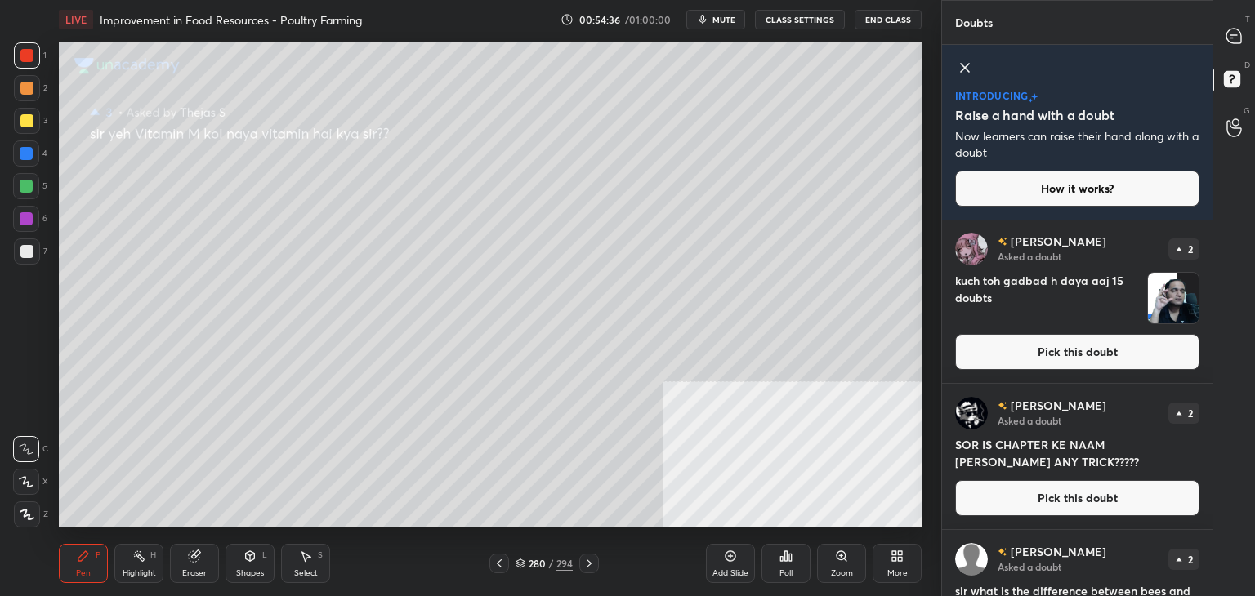
click at [1052, 350] on button "Pick this doubt" at bounding box center [1077, 352] width 244 height 36
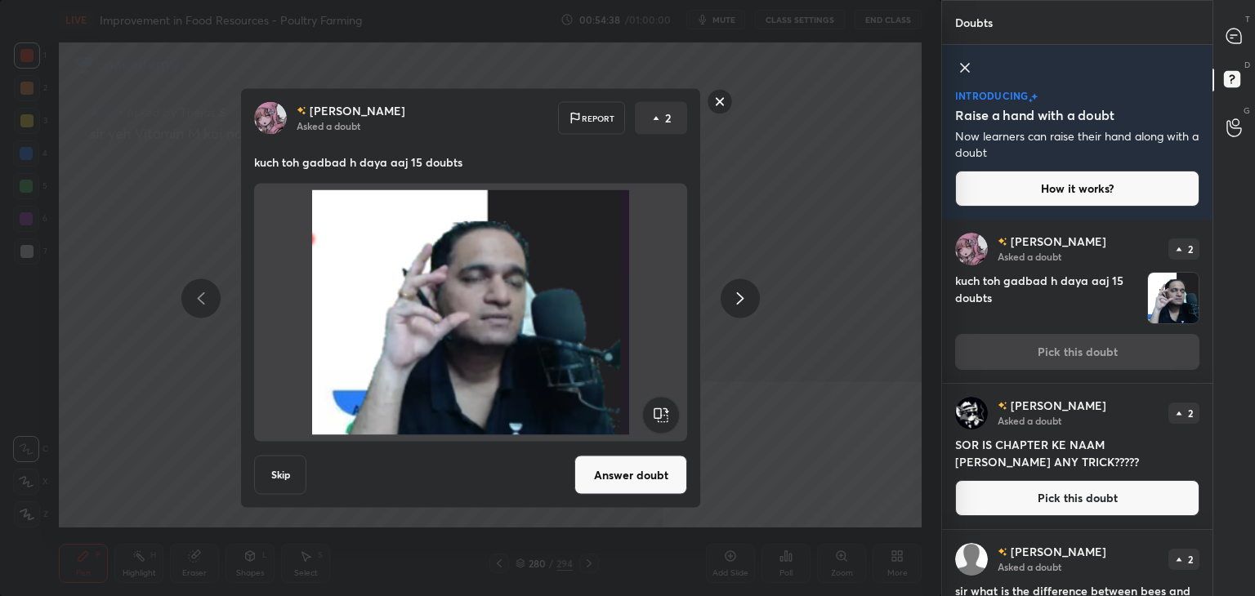
click at [658, 468] on button "Answer doubt" at bounding box center [630, 475] width 113 height 39
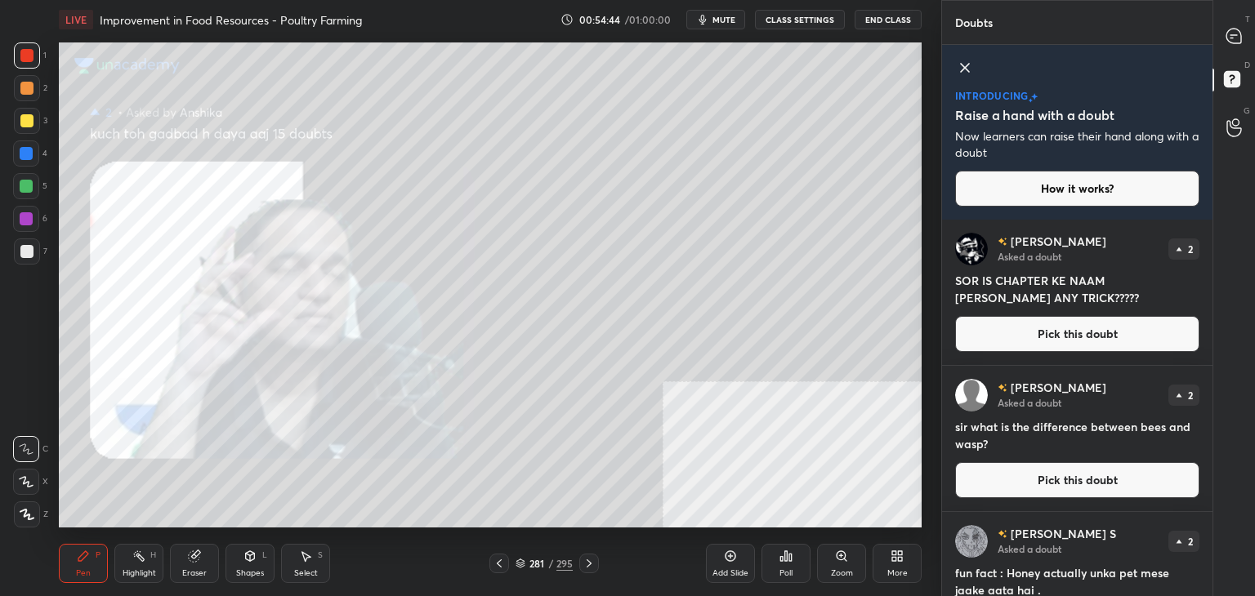
click at [1059, 330] on button "Pick this doubt" at bounding box center [1077, 334] width 244 height 36
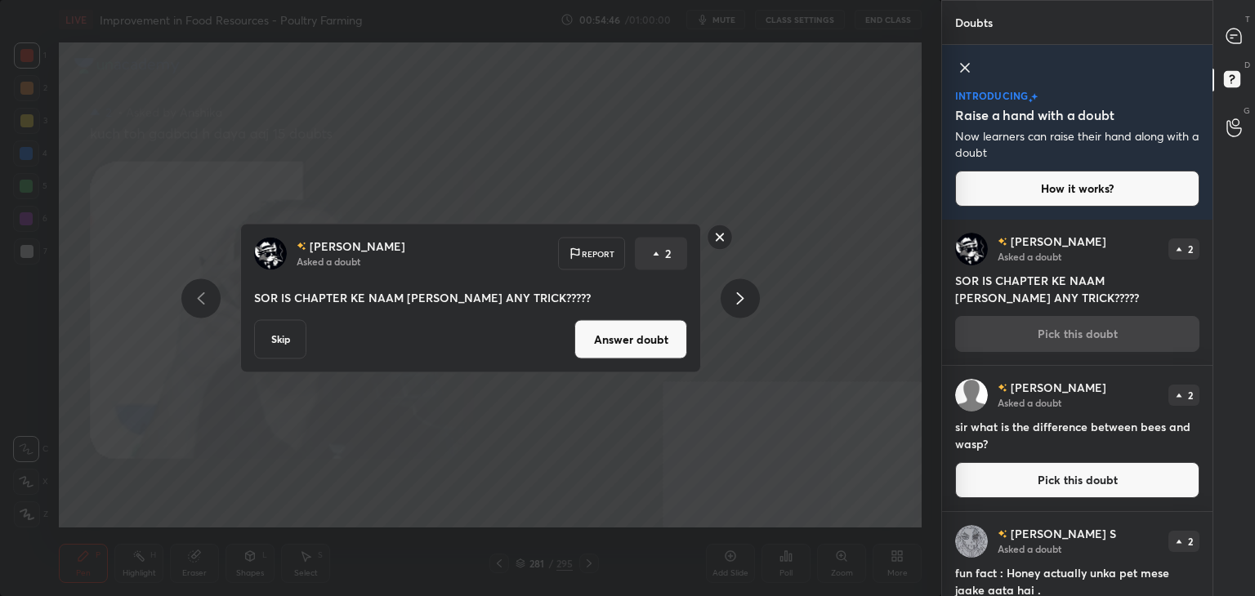
click at [643, 339] on button "Answer doubt" at bounding box center [630, 339] width 113 height 39
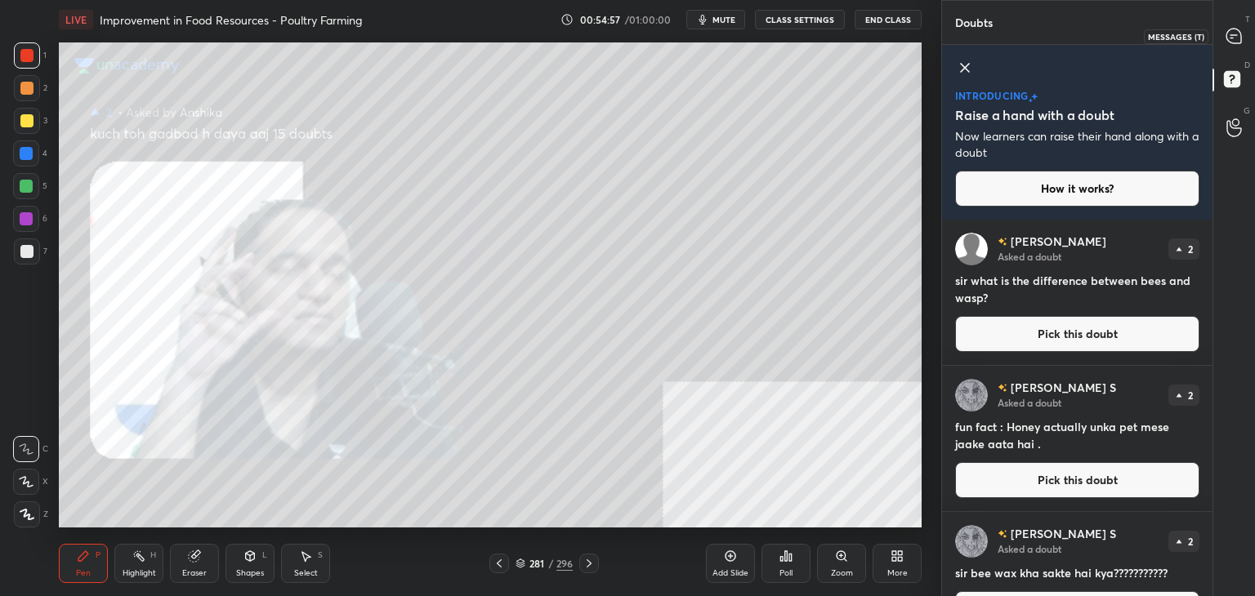
click at [1239, 47] on div at bounding box center [1234, 35] width 33 height 29
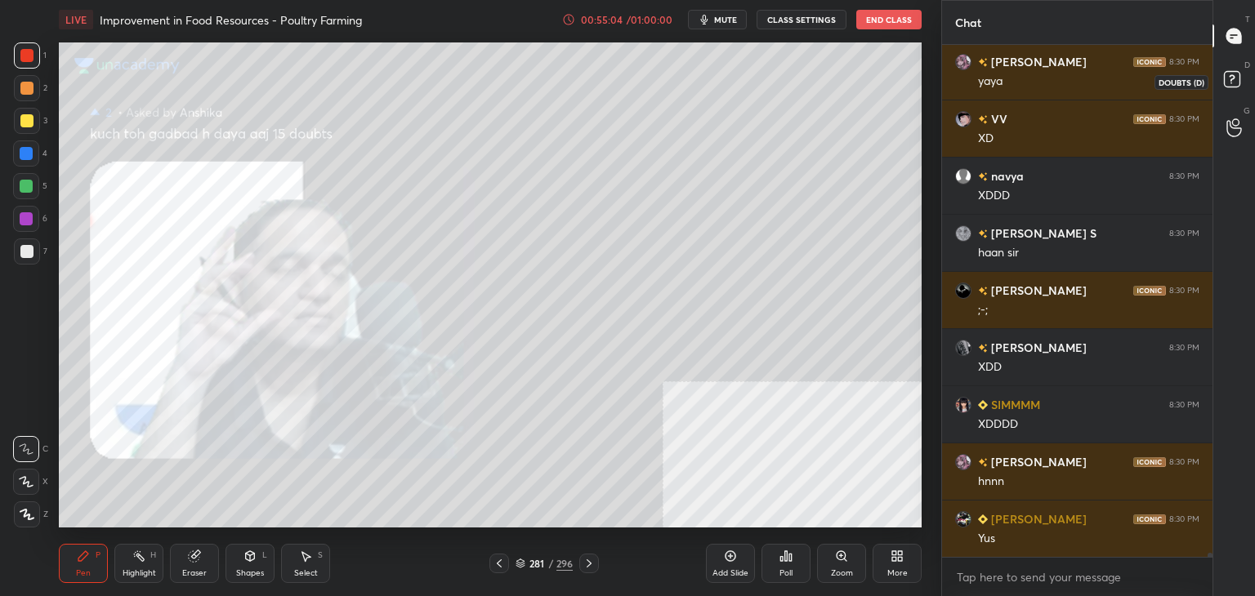
scroll to position [70075, 0]
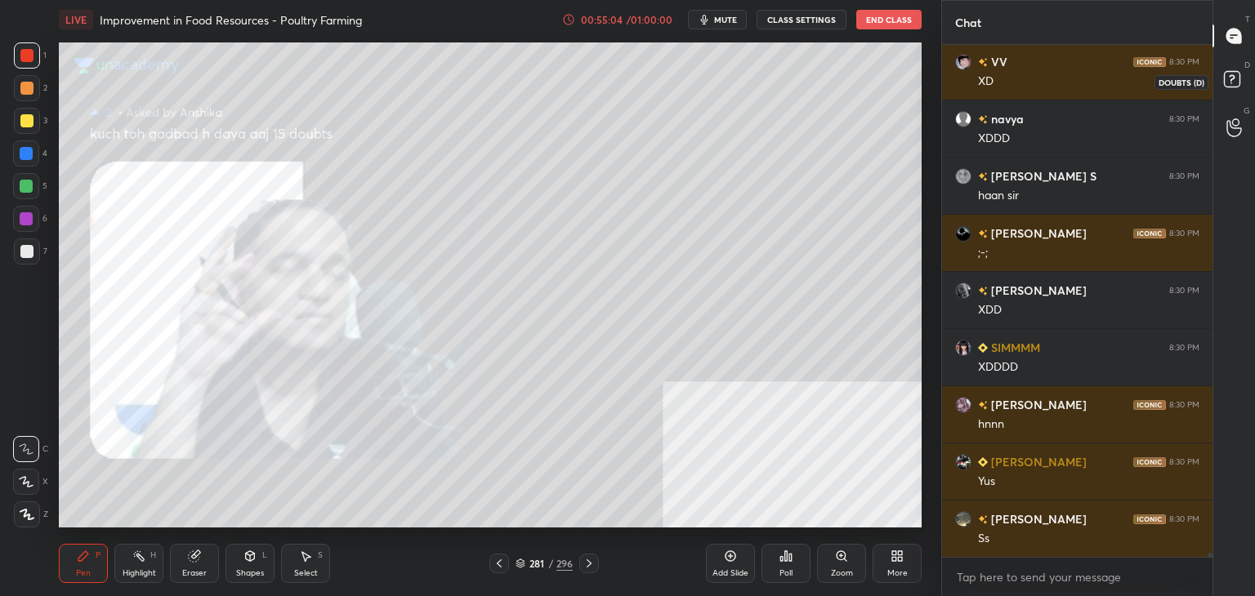
click at [1224, 77] on rect at bounding box center [1232, 80] width 16 height 16
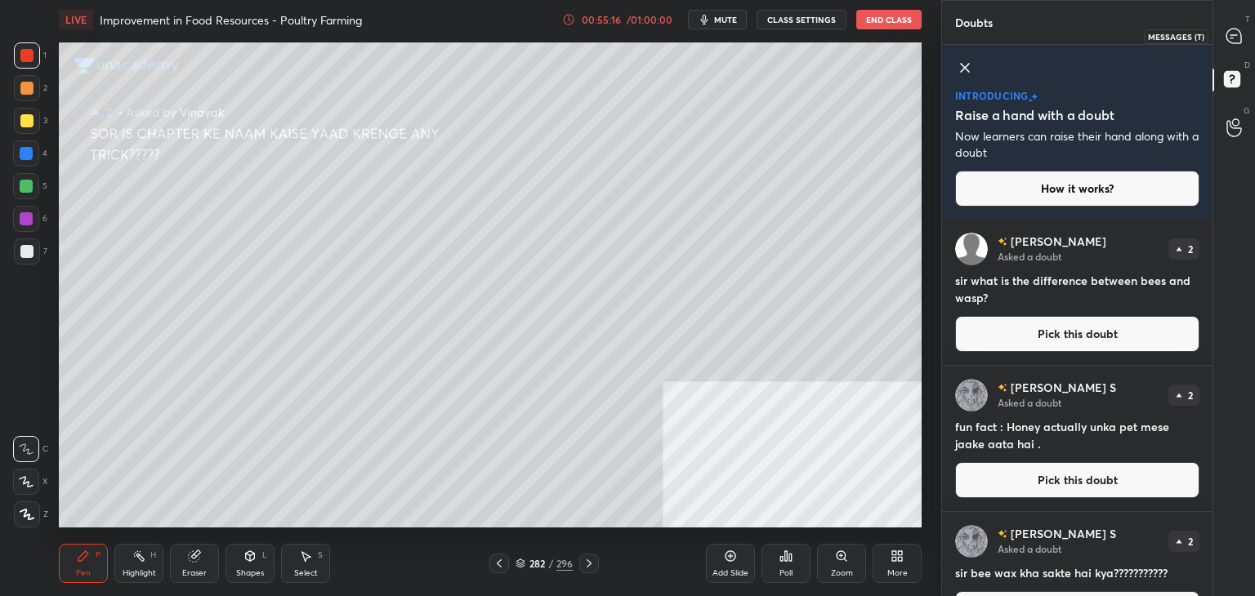
click at [1232, 33] on icon at bounding box center [1233, 36] width 15 height 15
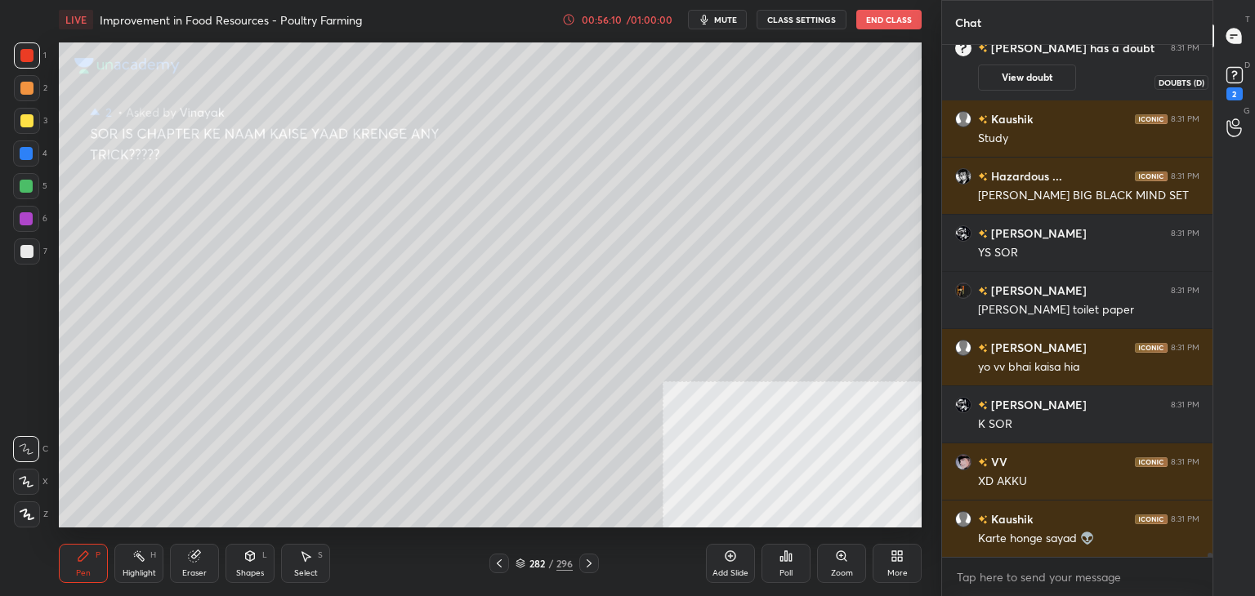
scroll to position [70582, 0]
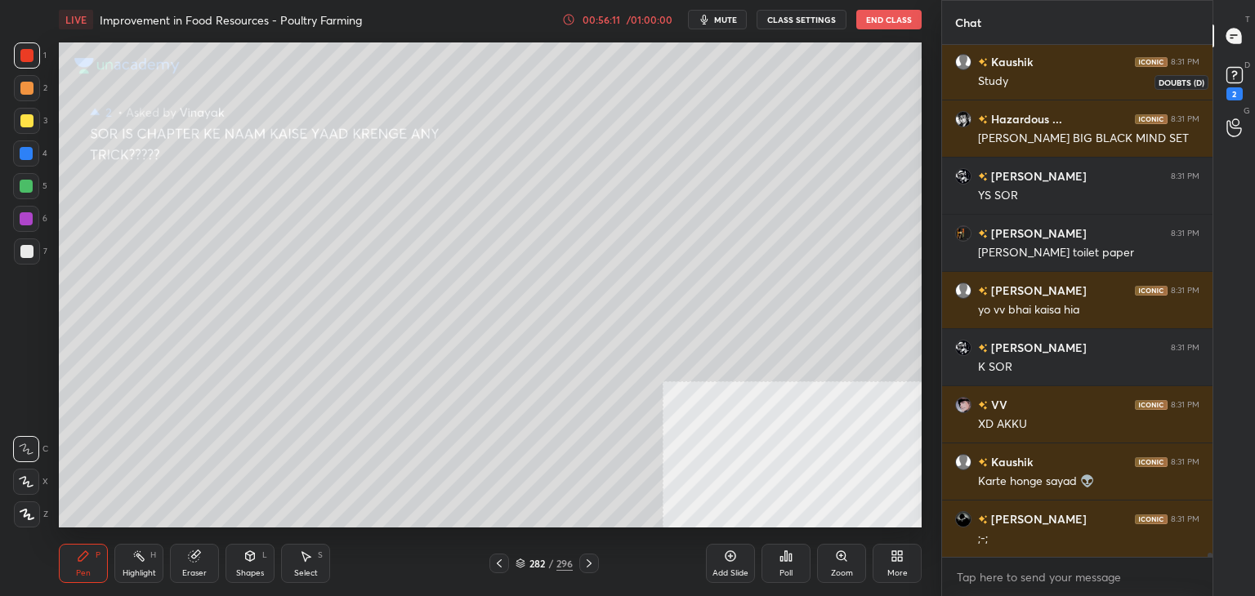
click at [1233, 88] on div "2" at bounding box center [1234, 93] width 16 height 13
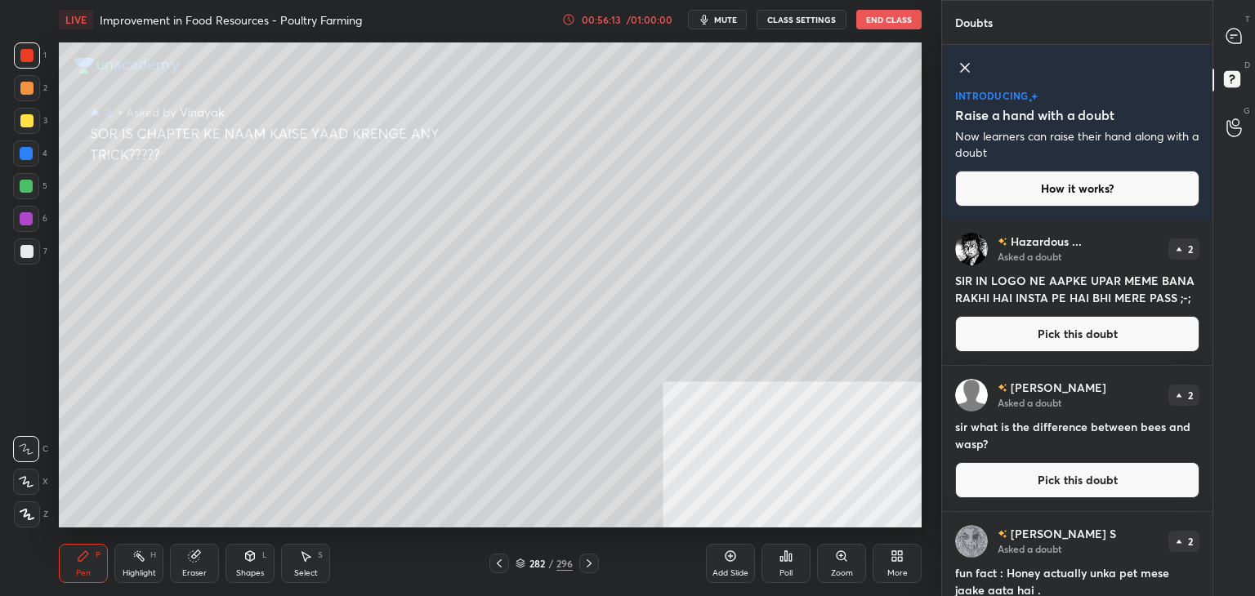
click at [1091, 341] on button "Pick this doubt" at bounding box center [1077, 334] width 244 height 36
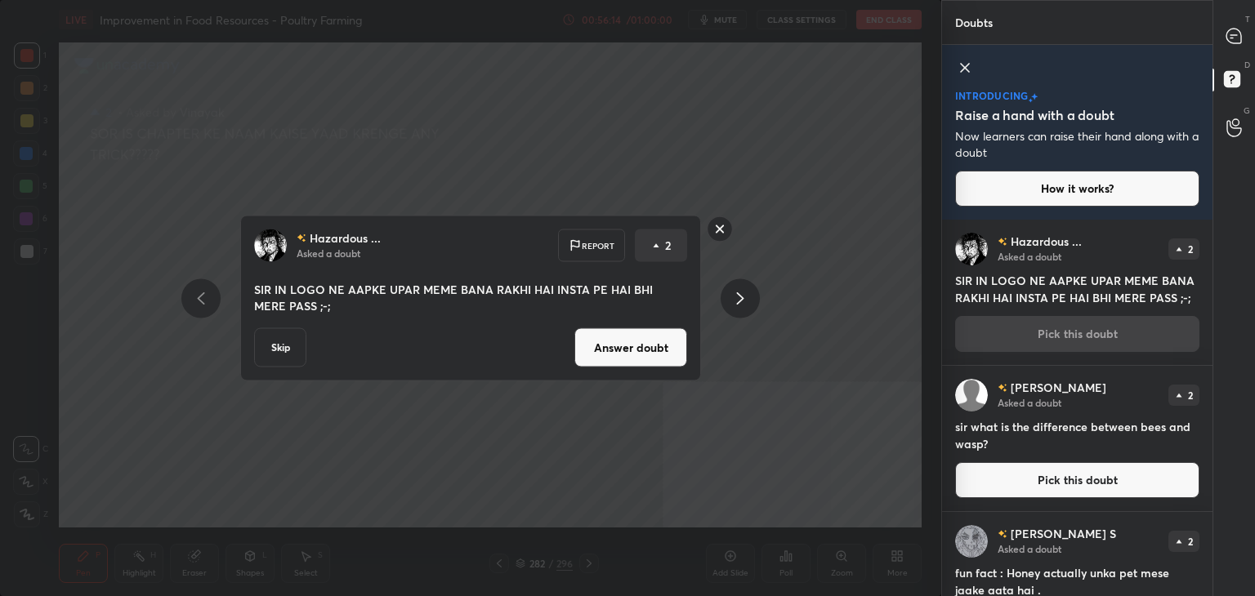
click at [654, 353] on button "Answer doubt" at bounding box center [630, 347] width 113 height 39
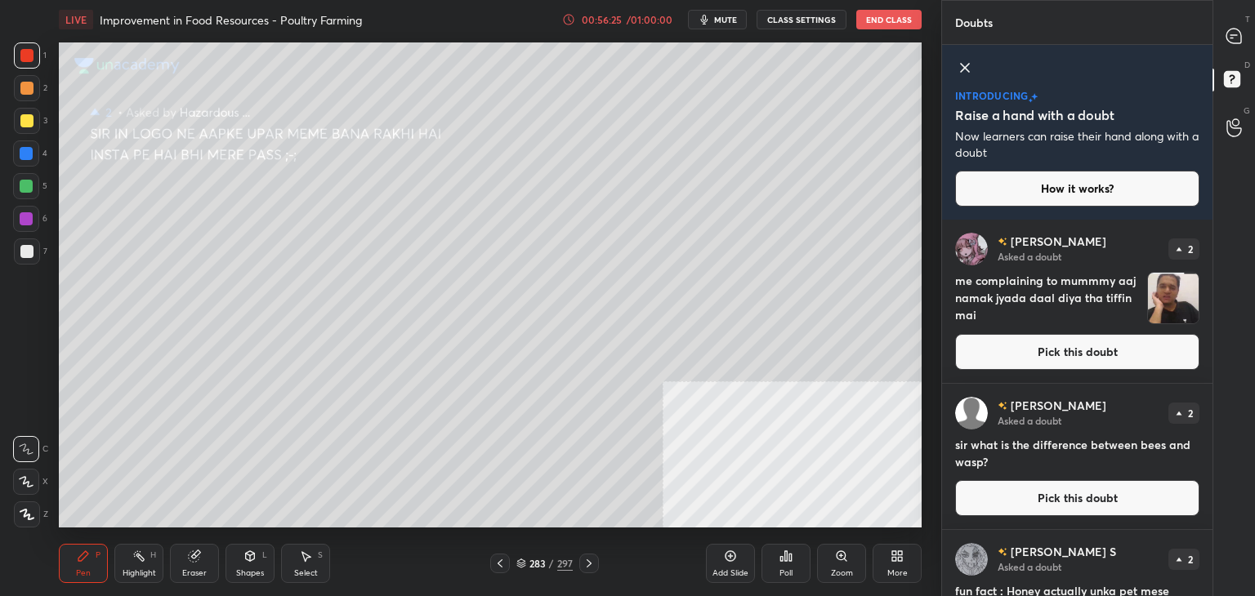
click at [1053, 355] on button "Pick this doubt" at bounding box center [1077, 352] width 244 height 36
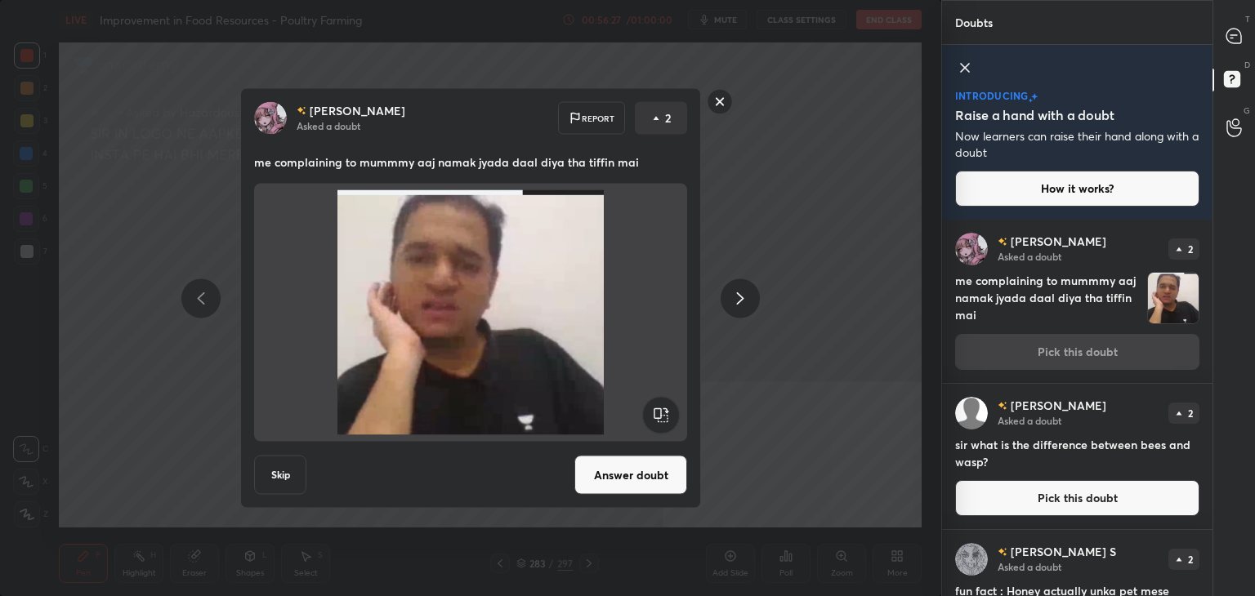
click at [637, 481] on button "Answer doubt" at bounding box center [630, 475] width 113 height 39
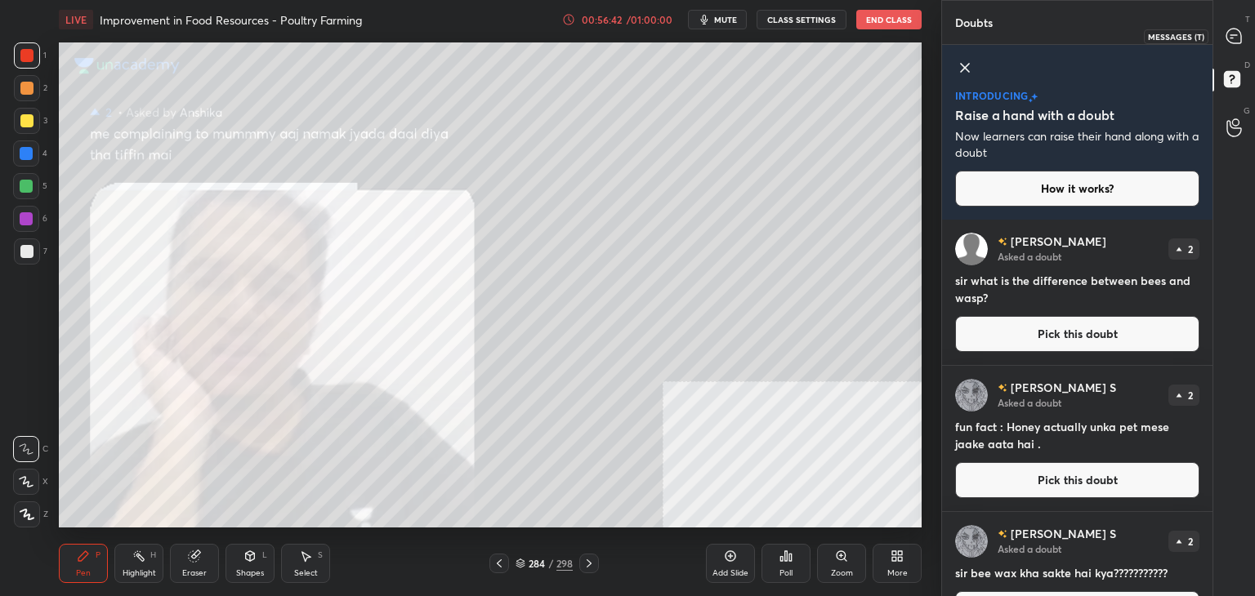
click at [1228, 43] on icon at bounding box center [1233, 36] width 17 height 17
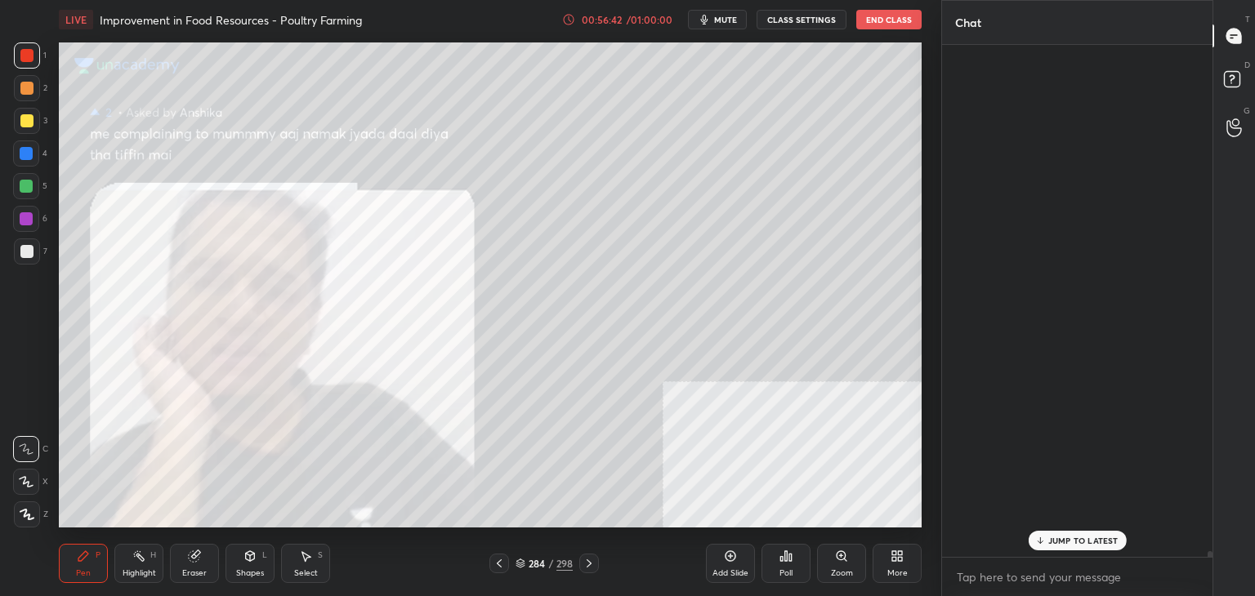
scroll to position [507, 265]
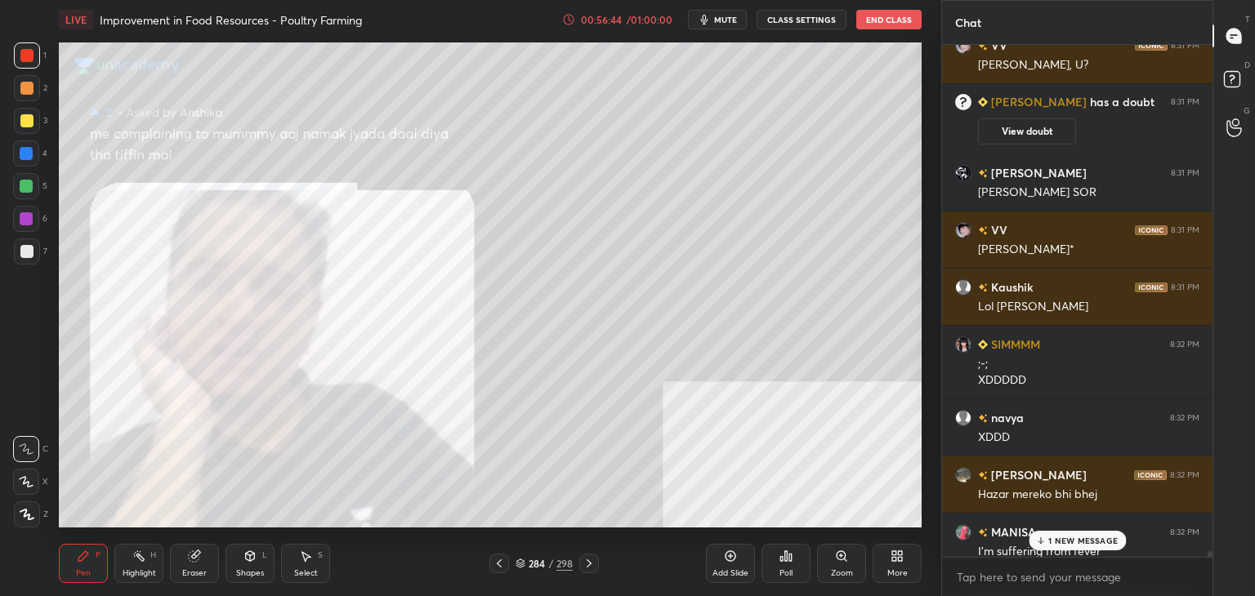
click at [1072, 540] on p "1 NEW MESSAGE" at bounding box center [1082, 541] width 69 height 10
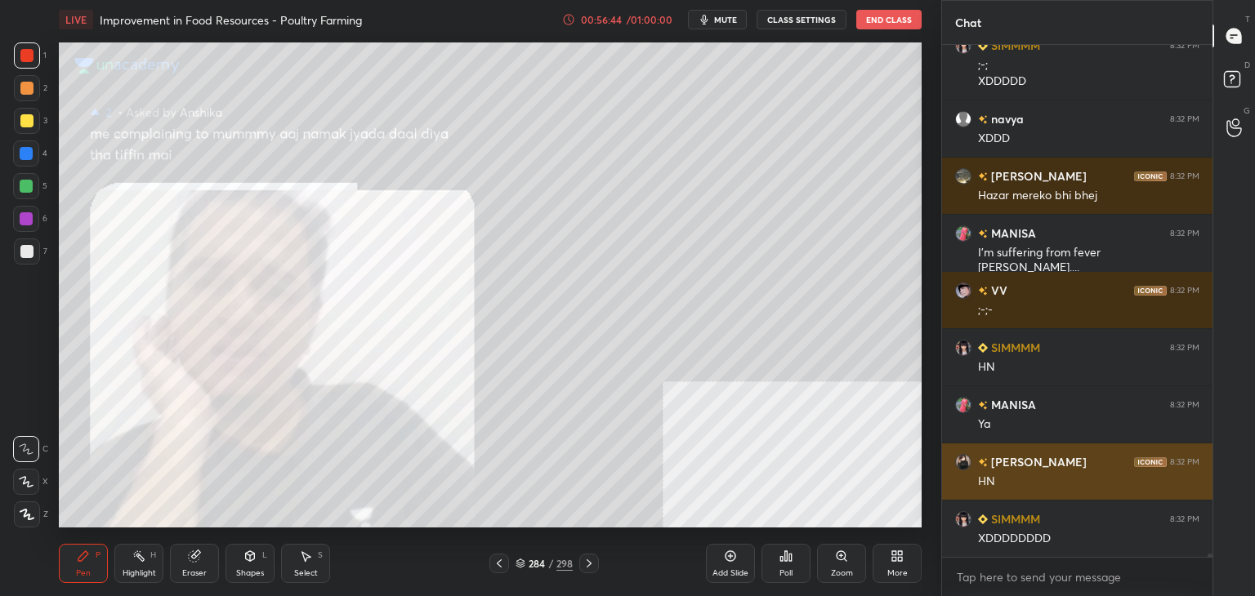
scroll to position [71680, 0]
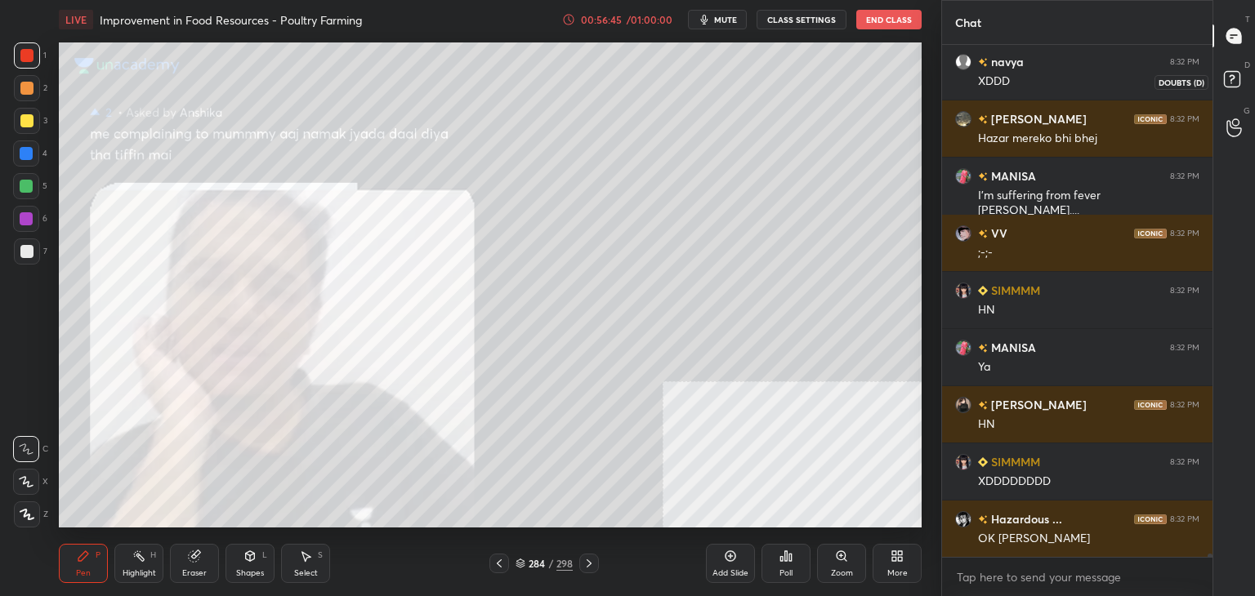
click at [1222, 70] on icon at bounding box center [1234, 81] width 29 height 29
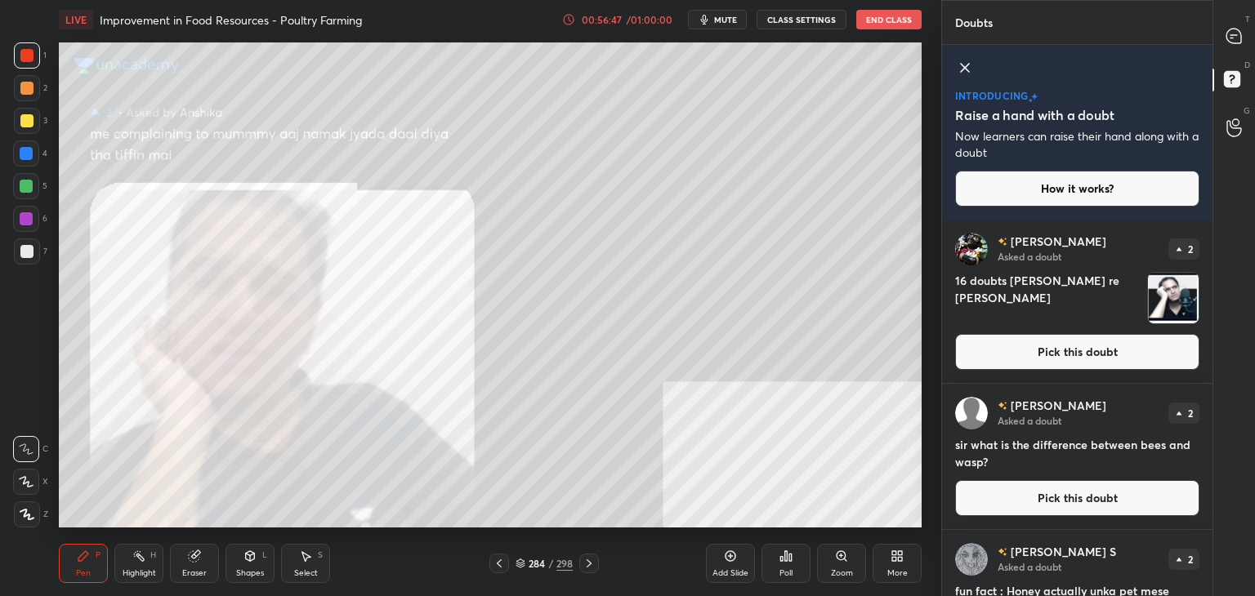
click at [1014, 359] on button "Pick this doubt" at bounding box center [1077, 352] width 244 height 36
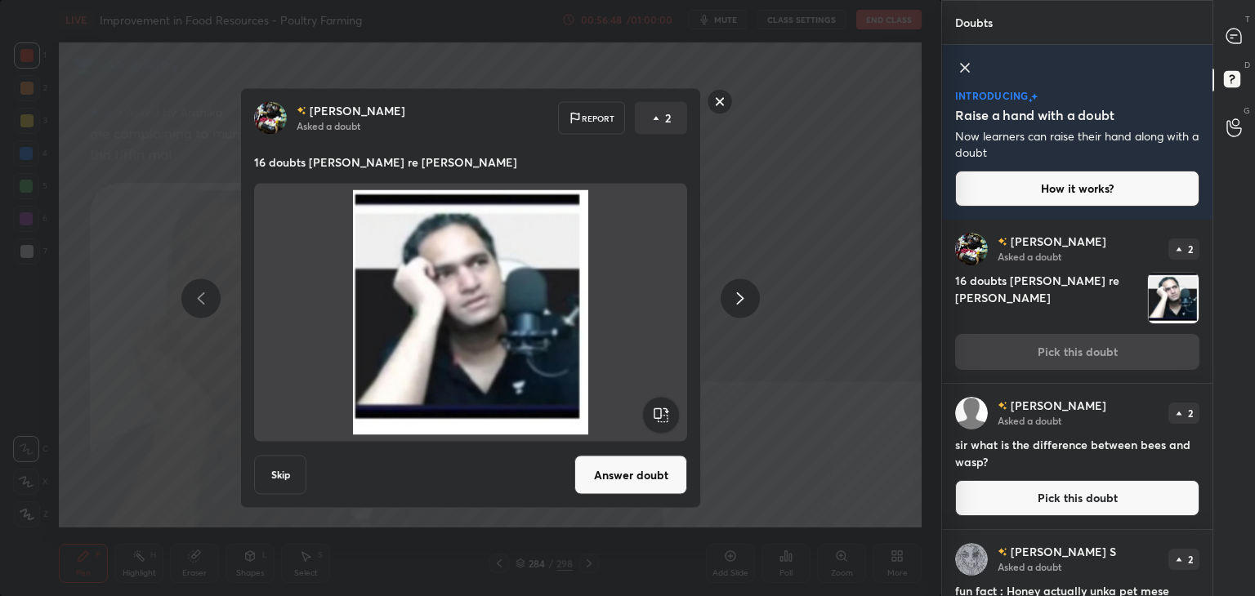
click at [656, 489] on button "Answer doubt" at bounding box center [630, 475] width 113 height 39
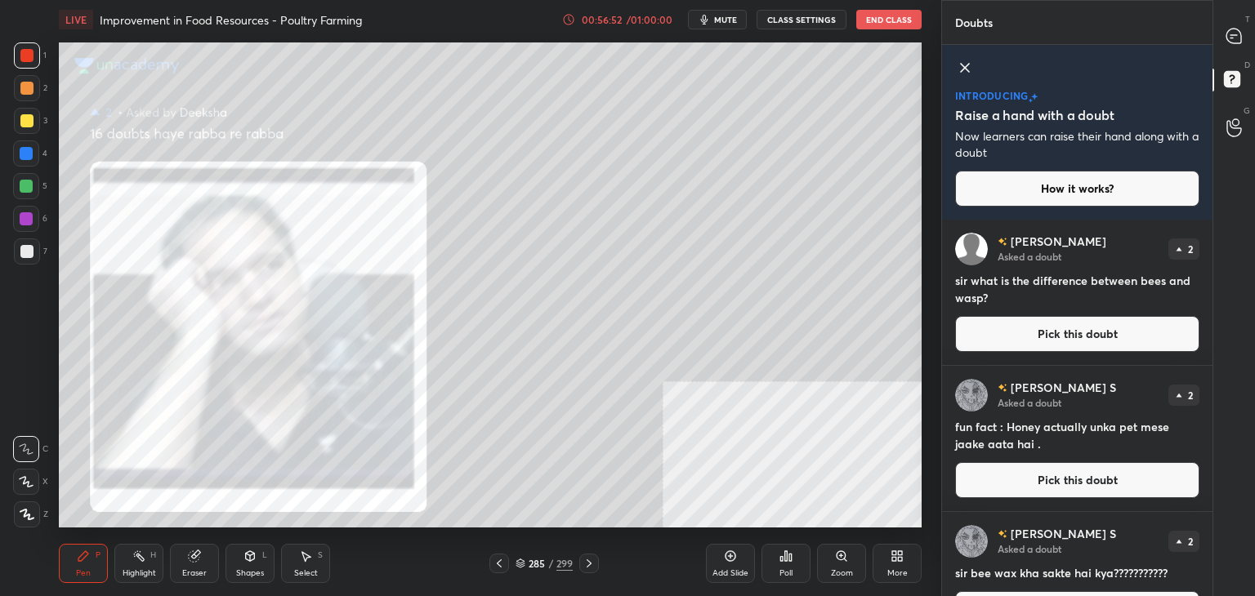
click at [1046, 334] on button "Pick this doubt" at bounding box center [1077, 334] width 244 height 36
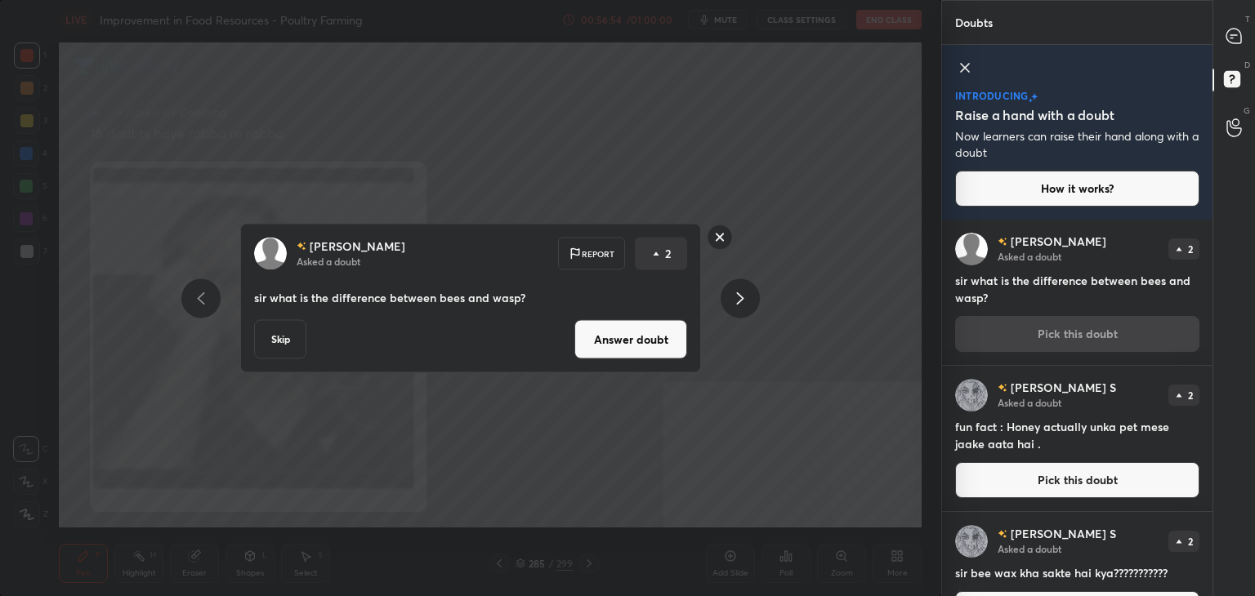
click at [670, 337] on button "Answer doubt" at bounding box center [630, 339] width 113 height 39
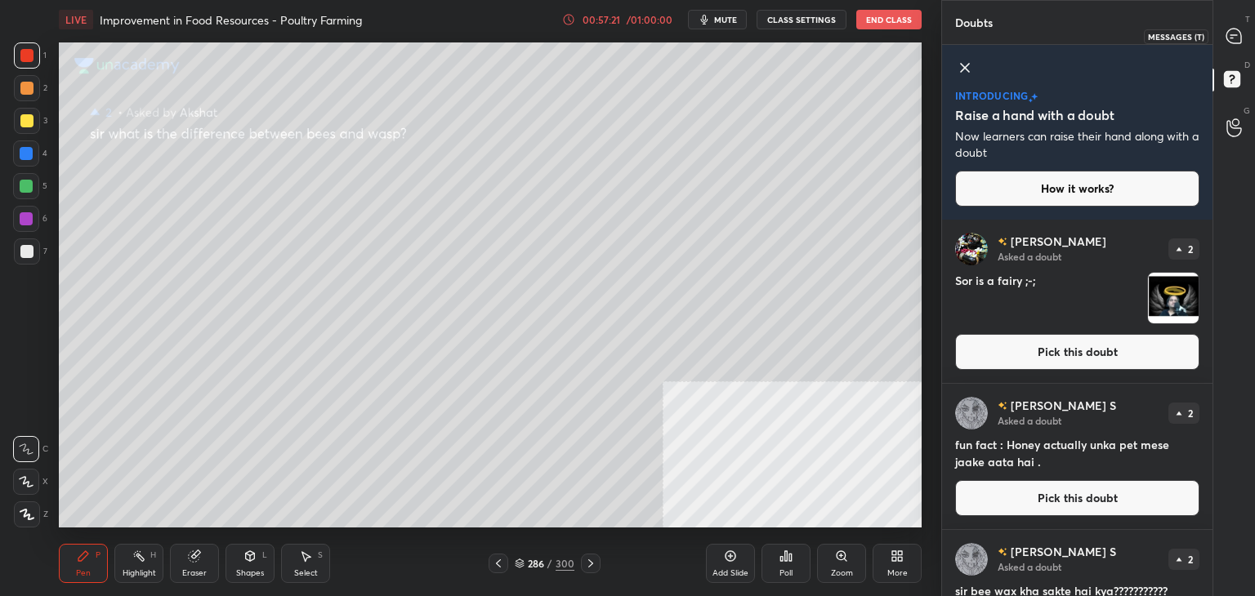
click at [1234, 42] on icon at bounding box center [1233, 36] width 15 height 15
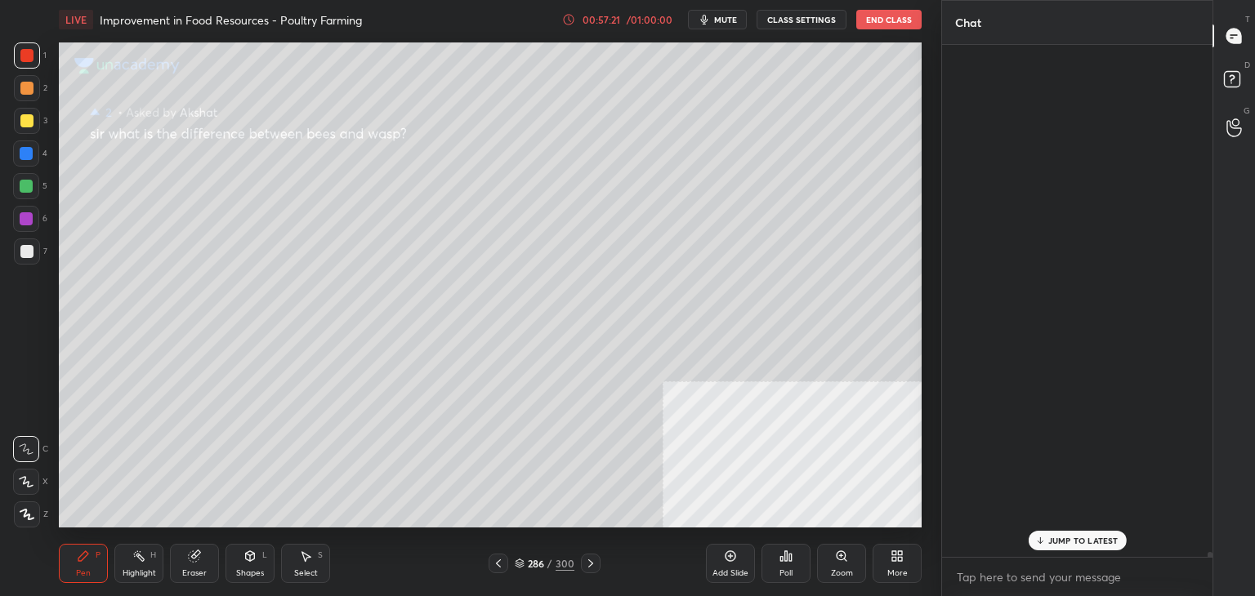
scroll to position [507, 265]
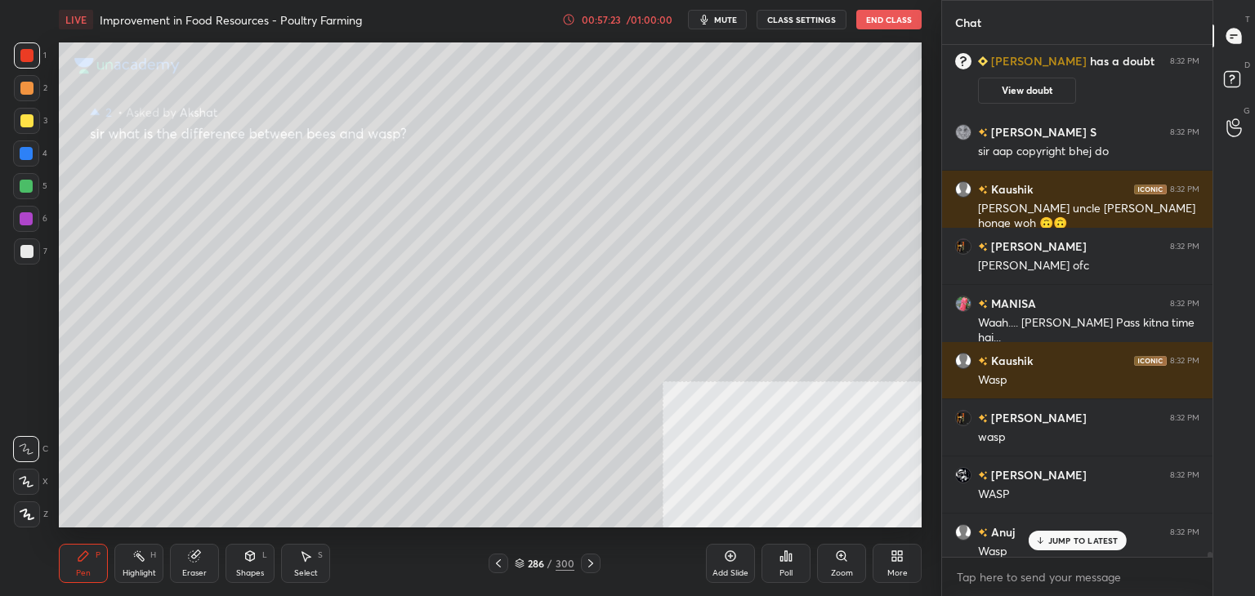
click at [1052, 549] on div "JUMP TO LATEST" at bounding box center [1077, 541] width 98 height 20
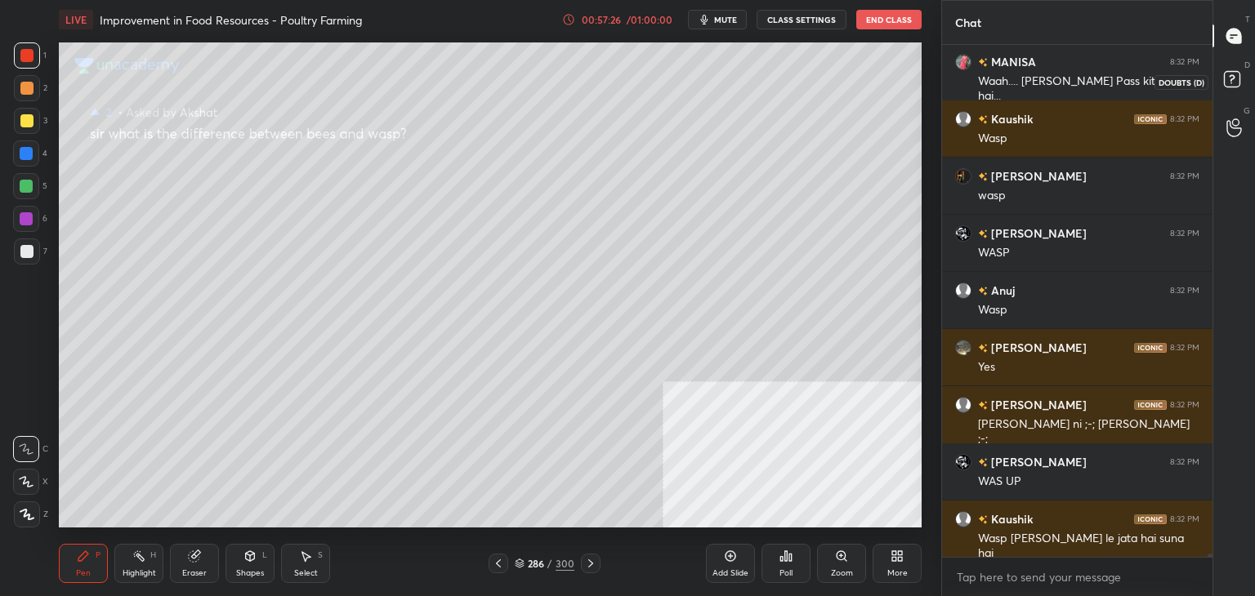
click at [1238, 69] on icon at bounding box center [1234, 81] width 29 height 29
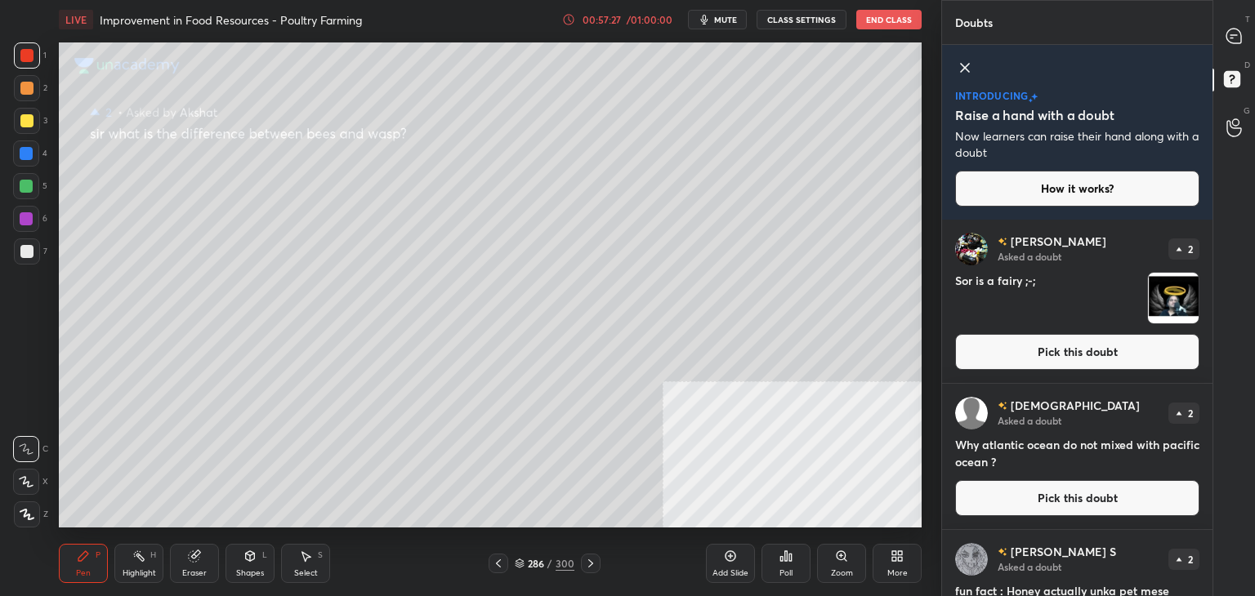
click at [1037, 370] on div "[PERSON_NAME] Asked a doubt 2 Sor is a fairy ;-; Pick this doubt" at bounding box center [1077, 301] width 270 height 163
click at [991, 367] on button "Pick this doubt" at bounding box center [1077, 352] width 244 height 36
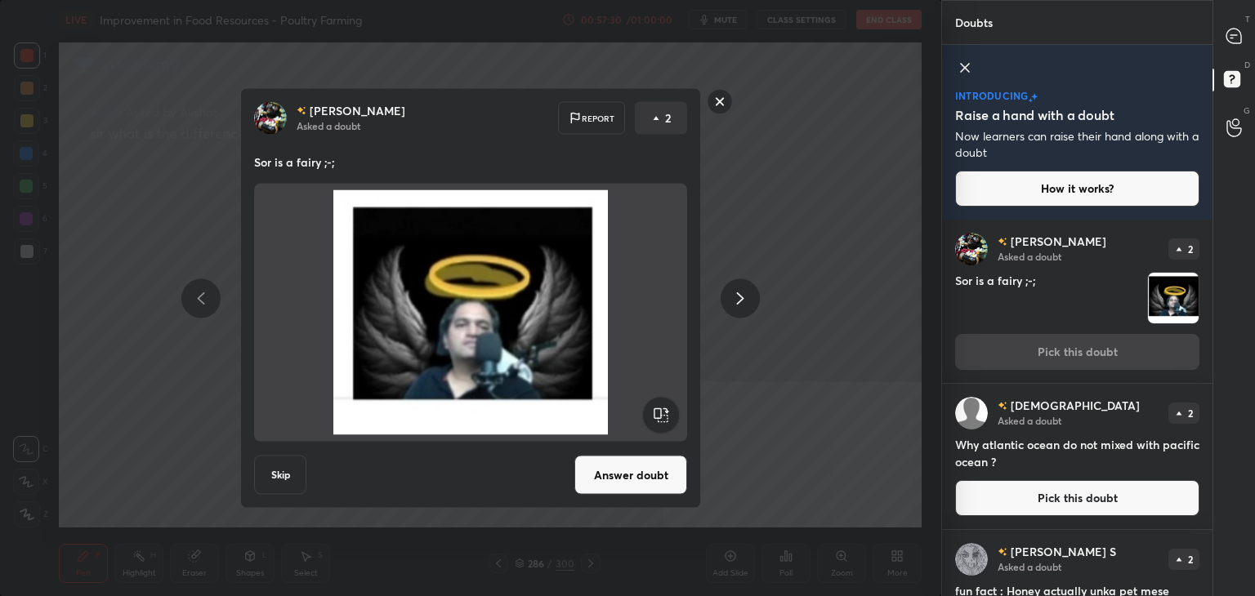
click at [642, 475] on button "Answer doubt" at bounding box center [630, 475] width 113 height 39
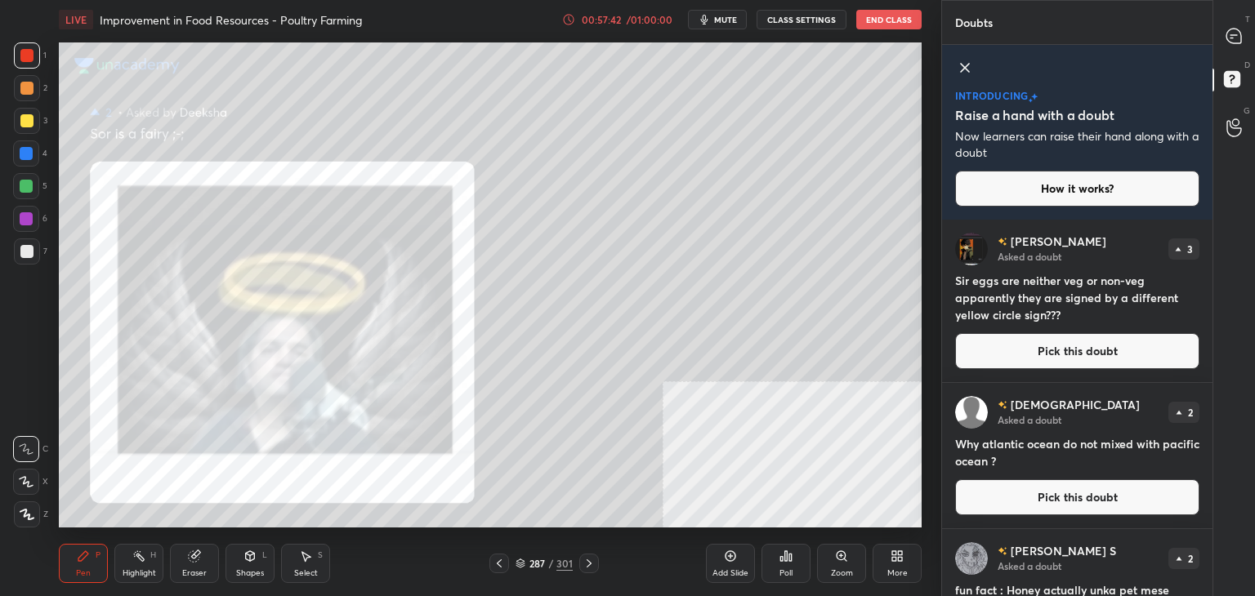
click at [1085, 341] on button "Pick this doubt" at bounding box center [1077, 351] width 244 height 36
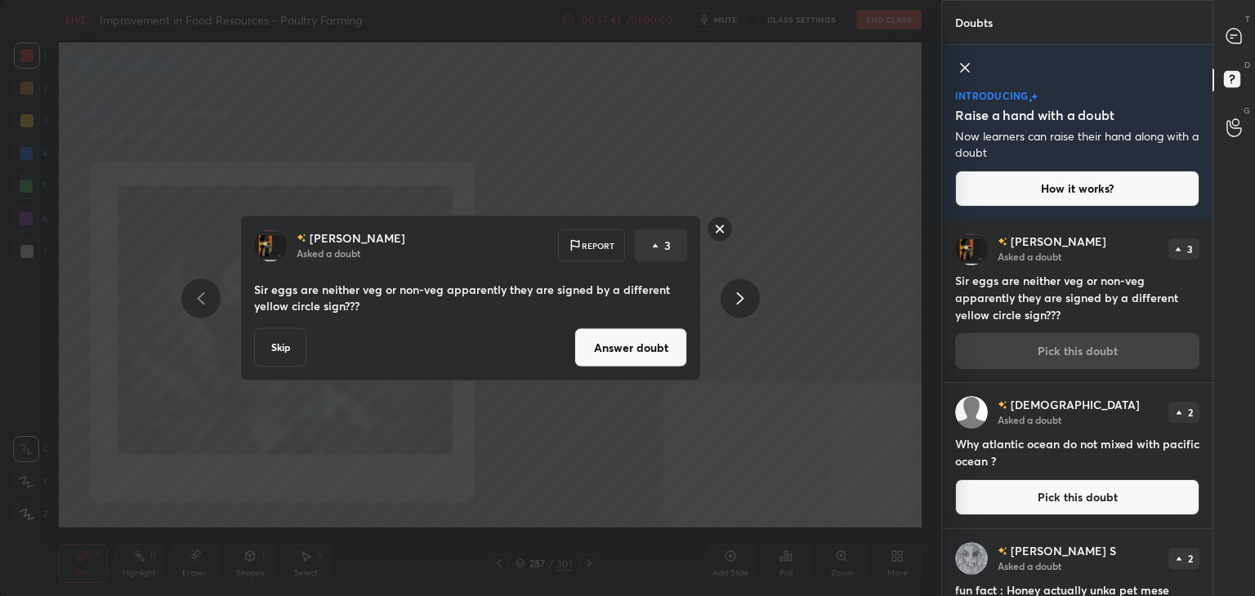
click at [657, 356] on button "Answer doubt" at bounding box center [630, 347] width 113 height 39
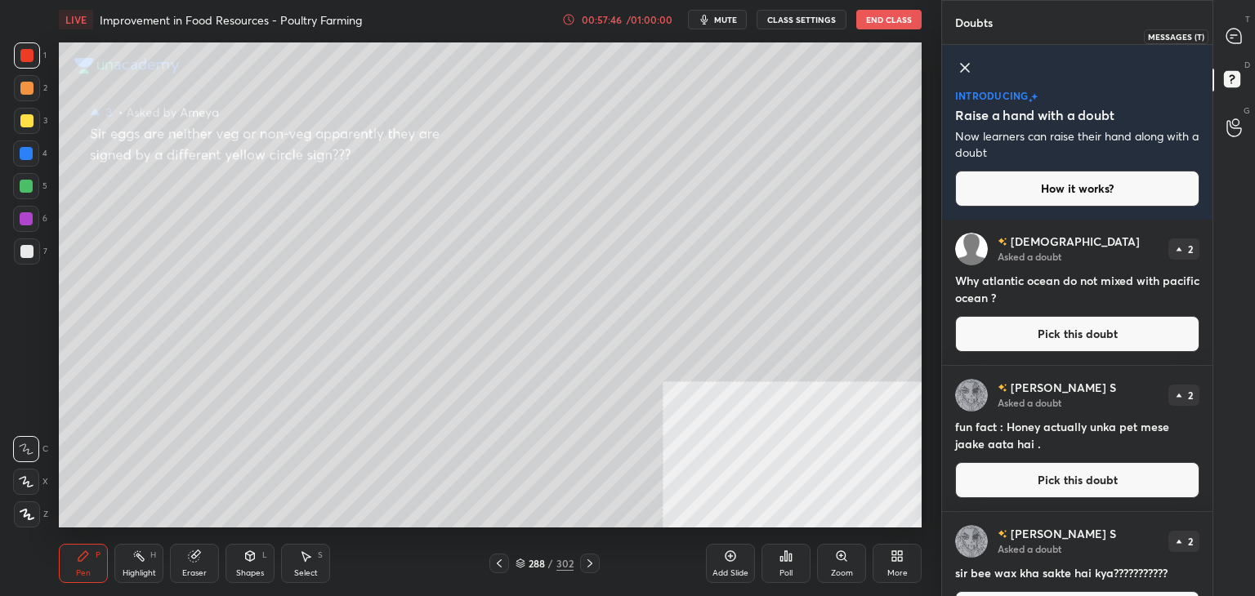
click at [1238, 50] on div at bounding box center [1234, 35] width 33 height 29
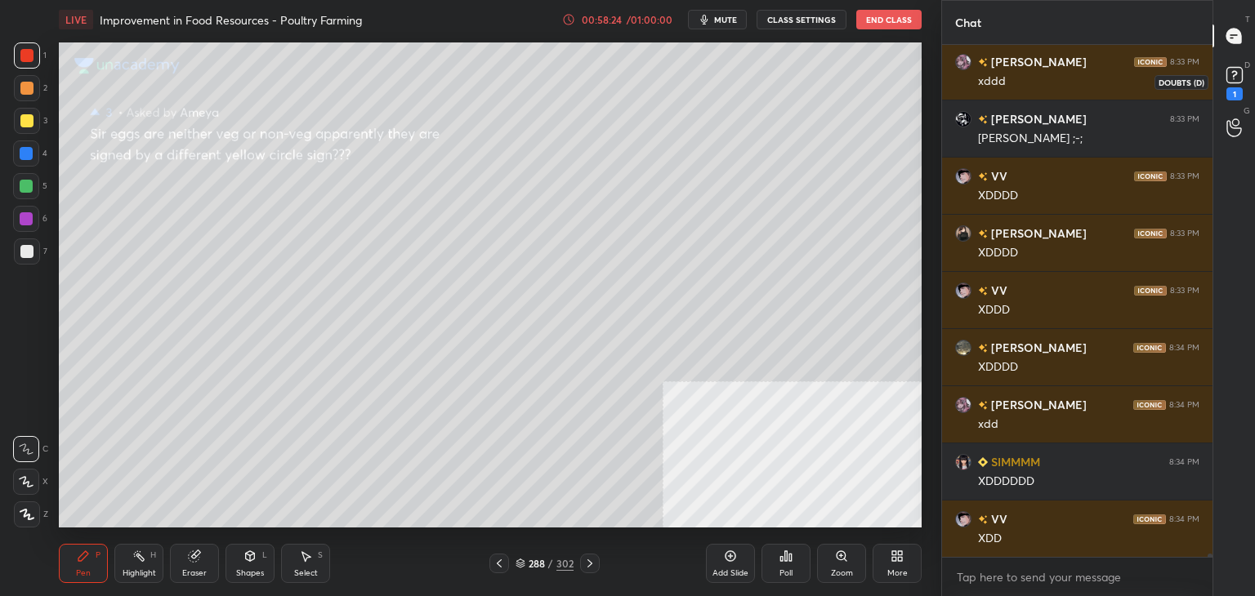
scroll to position [73366, 0]
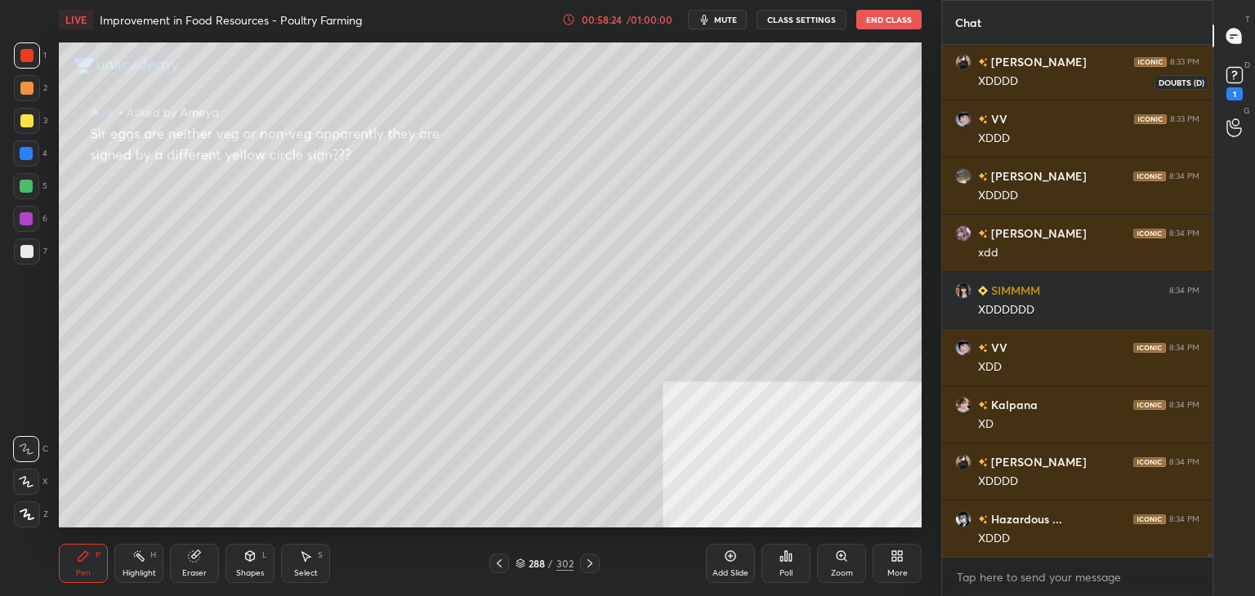
click at [1232, 76] on rect at bounding box center [1234, 76] width 16 height 16
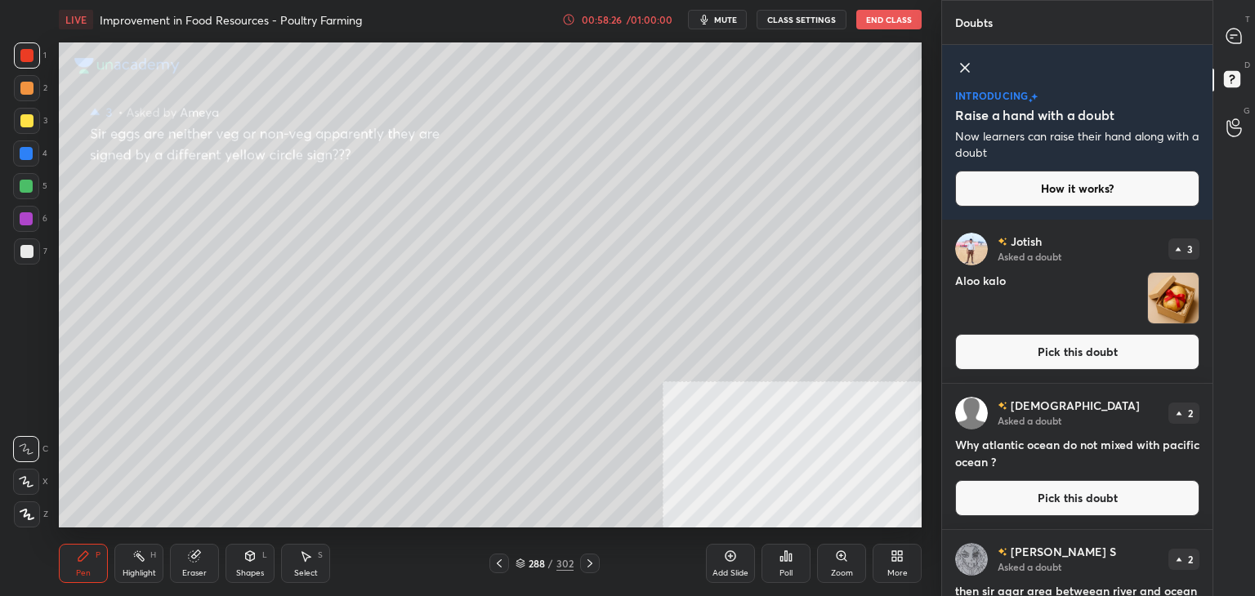
click at [1042, 349] on button "Pick this doubt" at bounding box center [1077, 352] width 244 height 36
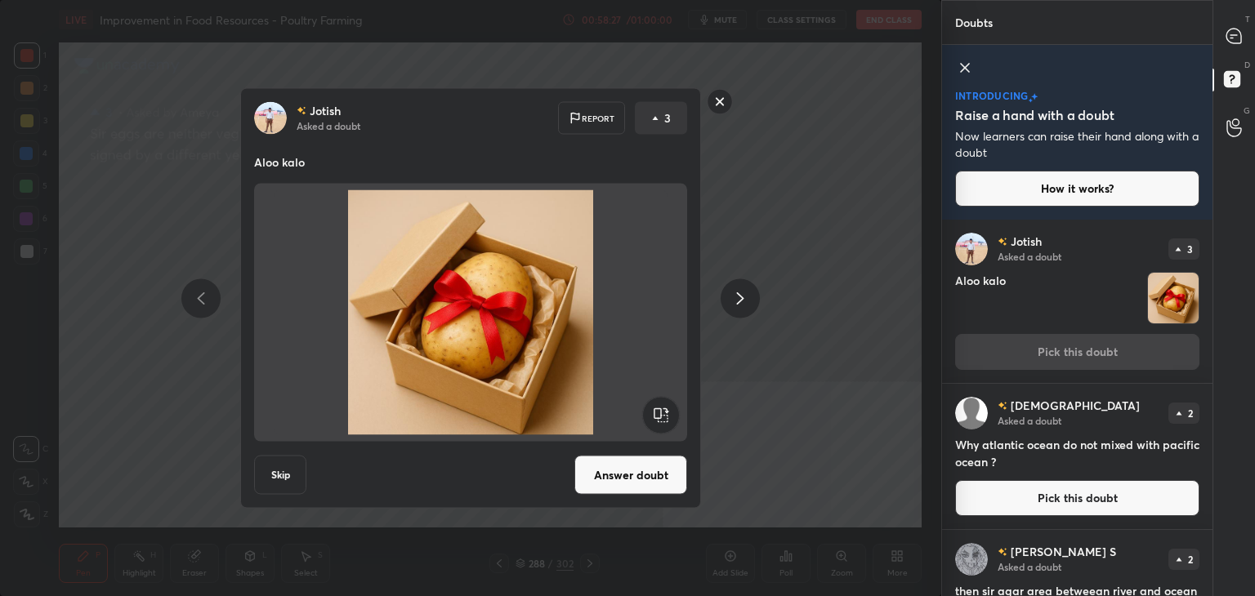
click at [634, 492] on button "Answer doubt" at bounding box center [630, 475] width 113 height 39
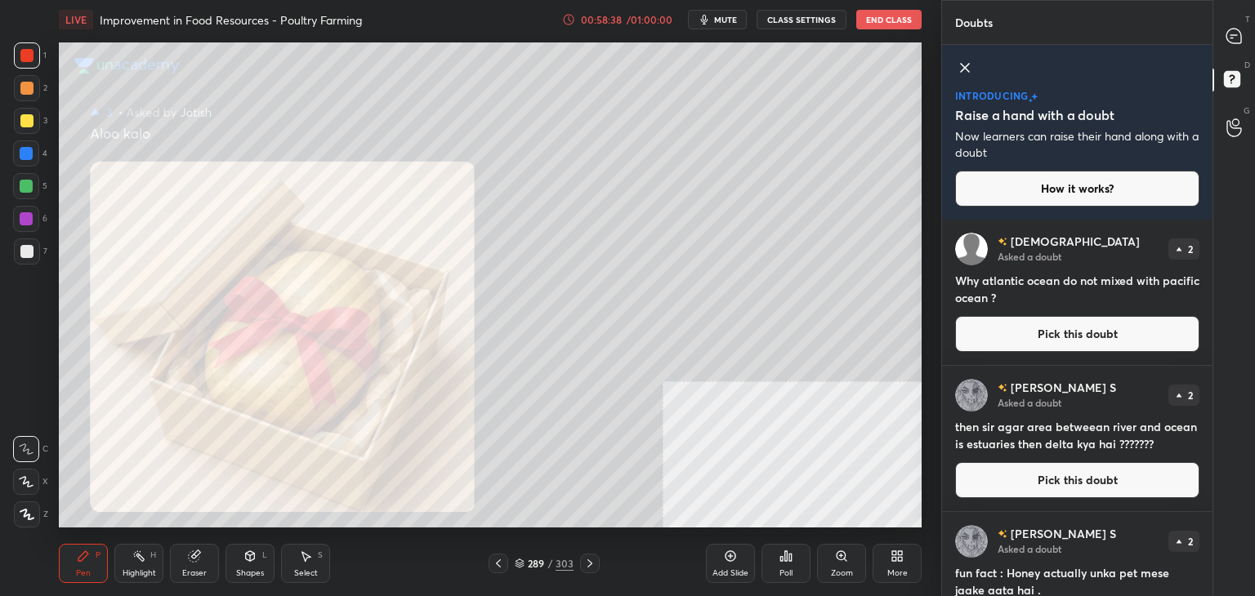
click at [1062, 334] on button "Pick this doubt" at bounding box center [1077, 334] width 244 height 36
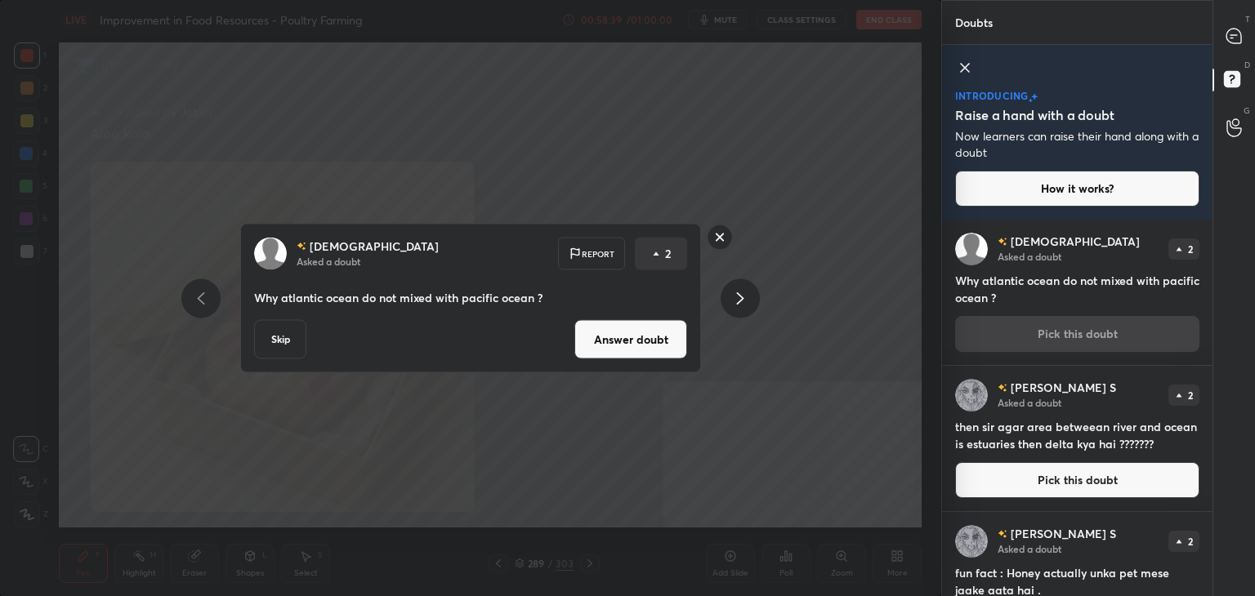
click at [724, 239] on rect at bounding box center [719, 237] width 25 height 25
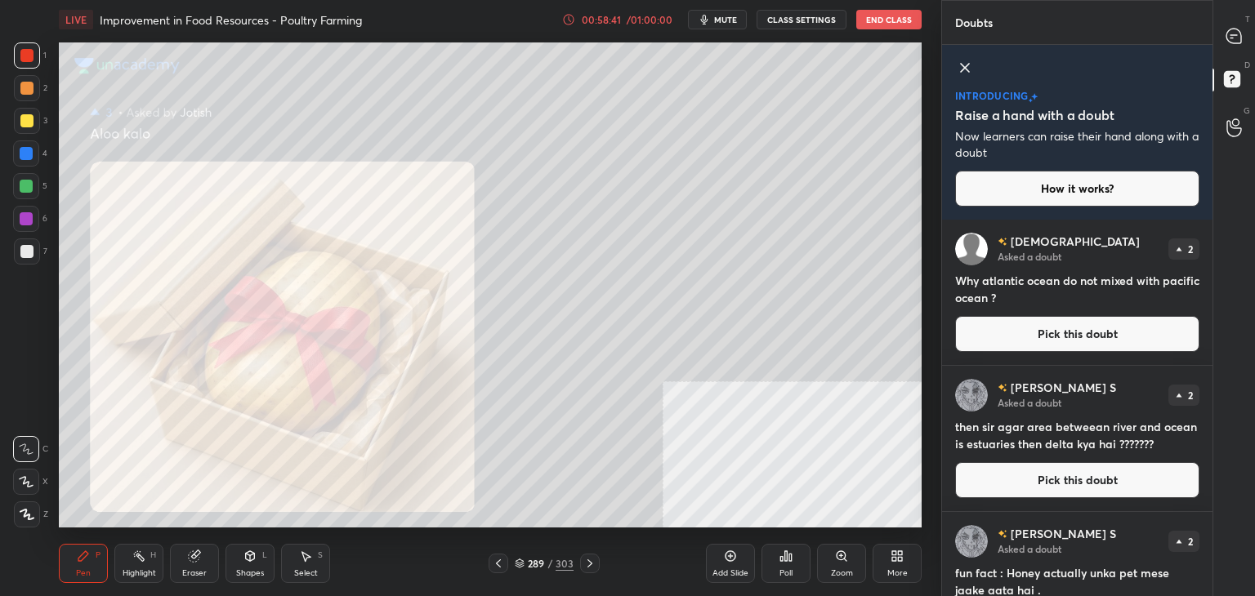
click at [1026, 325] on button "Pick this doubt" at bounding box center [1077, 334] width 244 height 36
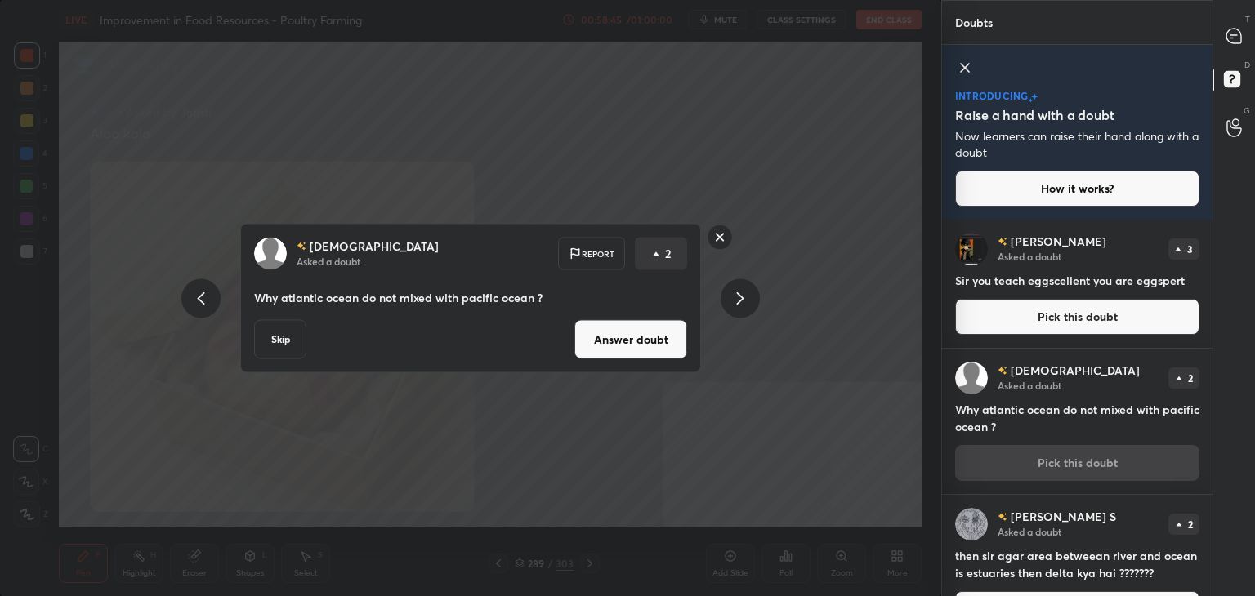
click at [350, 305] on p "Why atlantic ocean do not mixed with pacific ocean ?" at bounding box center [470, 298] width 433 height 16
click at [619, 337] on button "Answer doubt" at bounding box center [630, 339] width 113 height 39
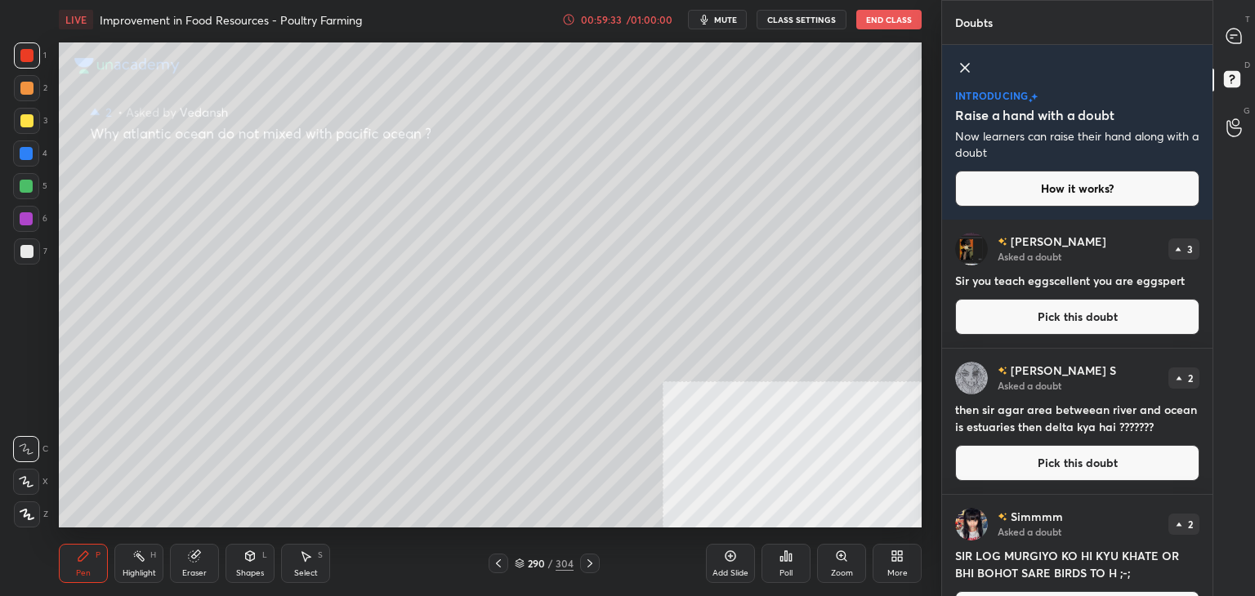
click at [1061, 320] on button "Pick this doubt" at bounding box center [1077, 317] width 244 height 36
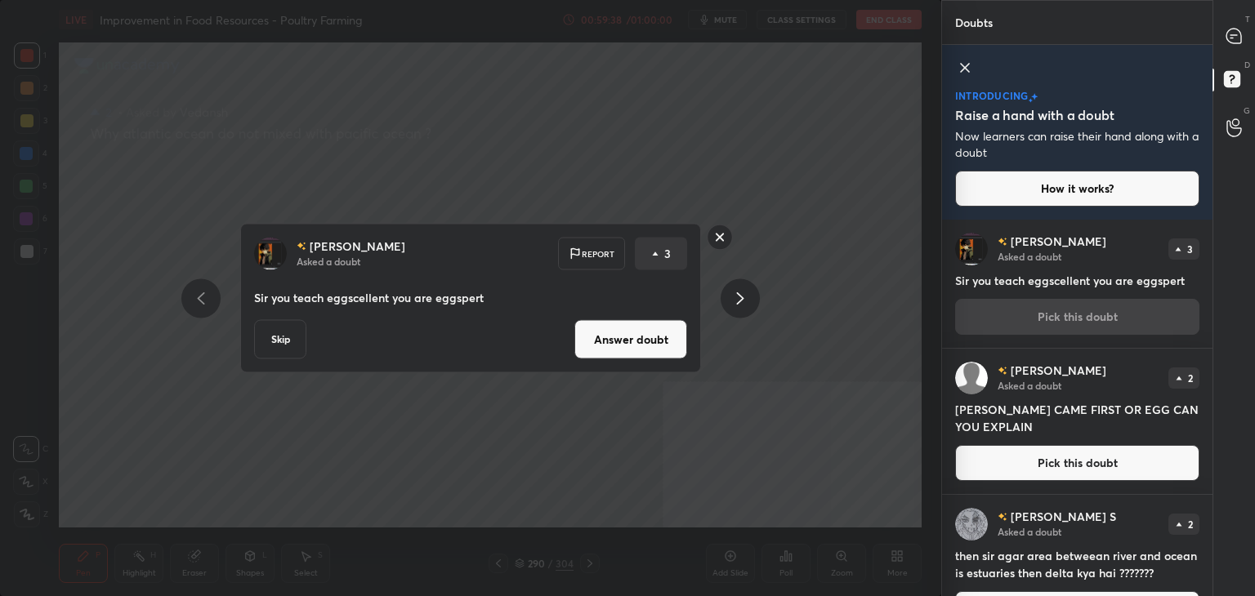
drag, startPoint x: 329, startPoint y: 262, endPoint x: 261, endPoint y: 295, distance: 75.3
click at [261, 295] on p "Sir you teach eggscellent you are eggspert" at bounding box center [470, 298] width 433 height 16
click at [663, 350] on button "Answer doubt" at bounding box center [630, 339] width 113 height 39
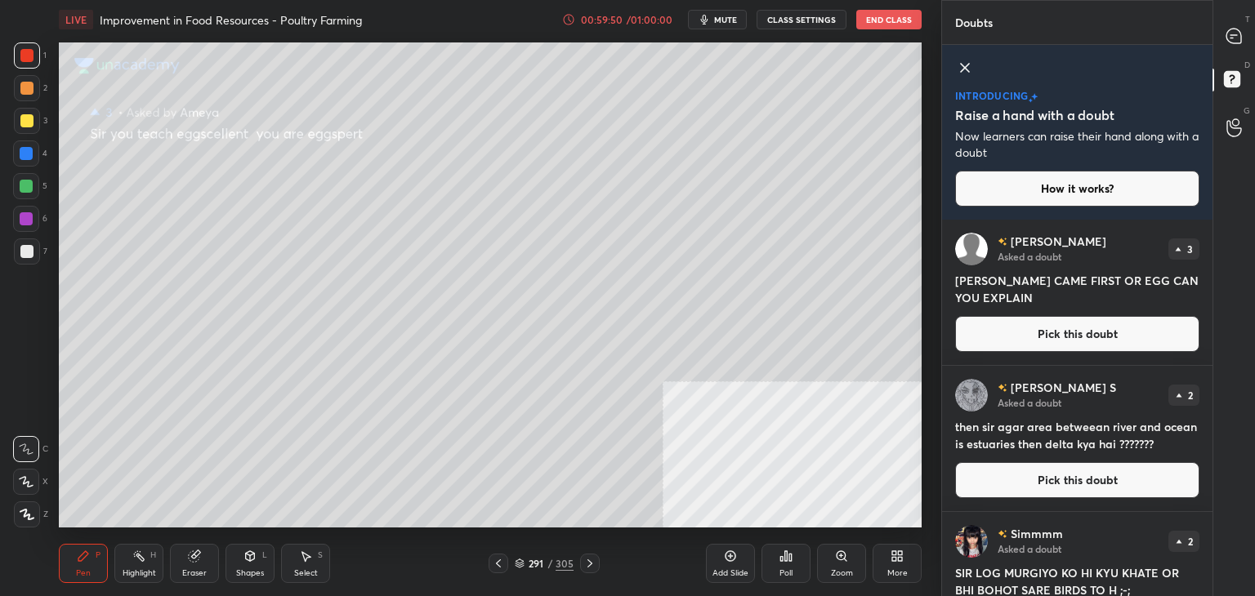
click at [1087, 330] on button "Pick this doubt" at bounding box center [1077, 334] width 244 height 36
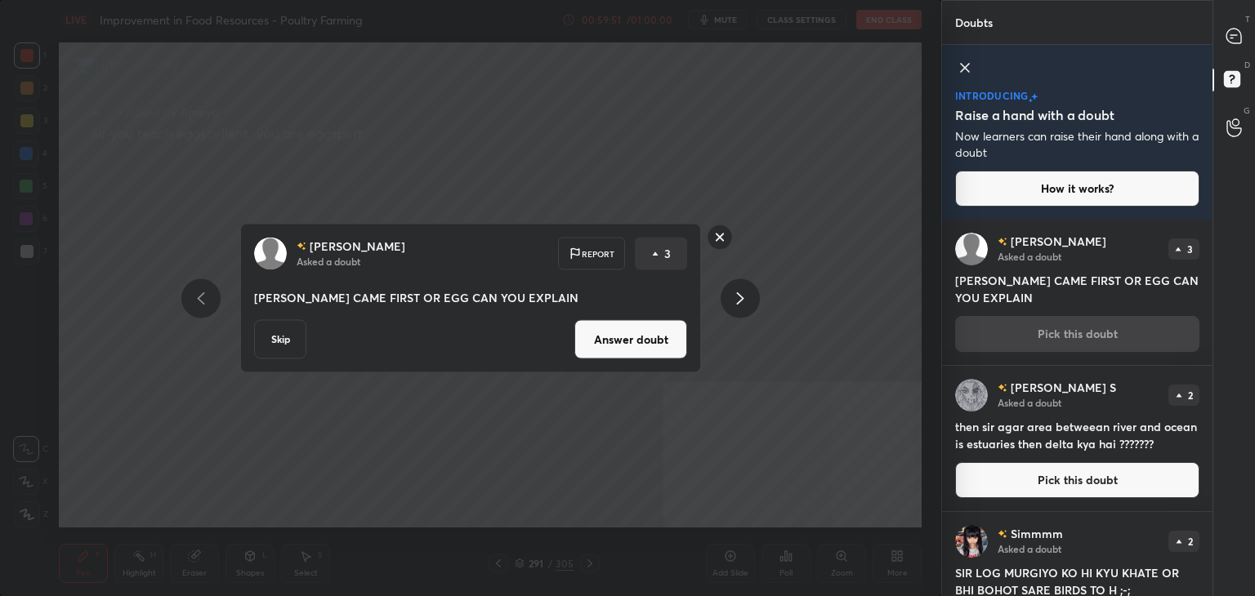
click at [635, 343] on button "Answer doubt" at bounding box center [630, 339] width 113 height 39
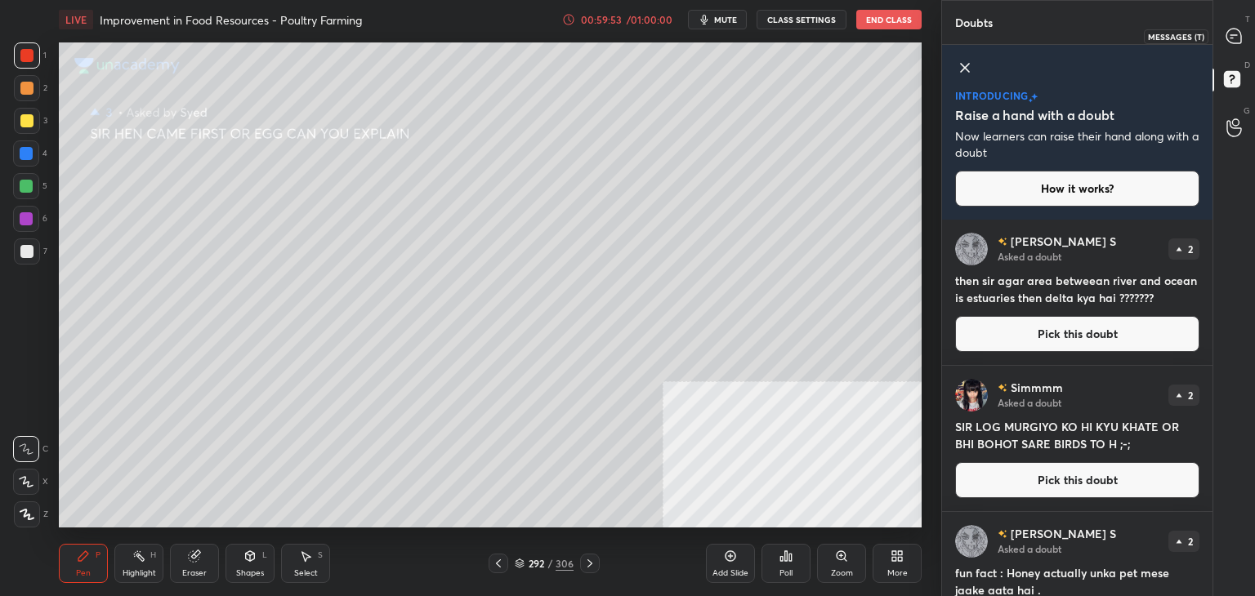
click at [1227, 28] on icon at bounding box center [1233, 36] width 17 height 17
type textarea "x"
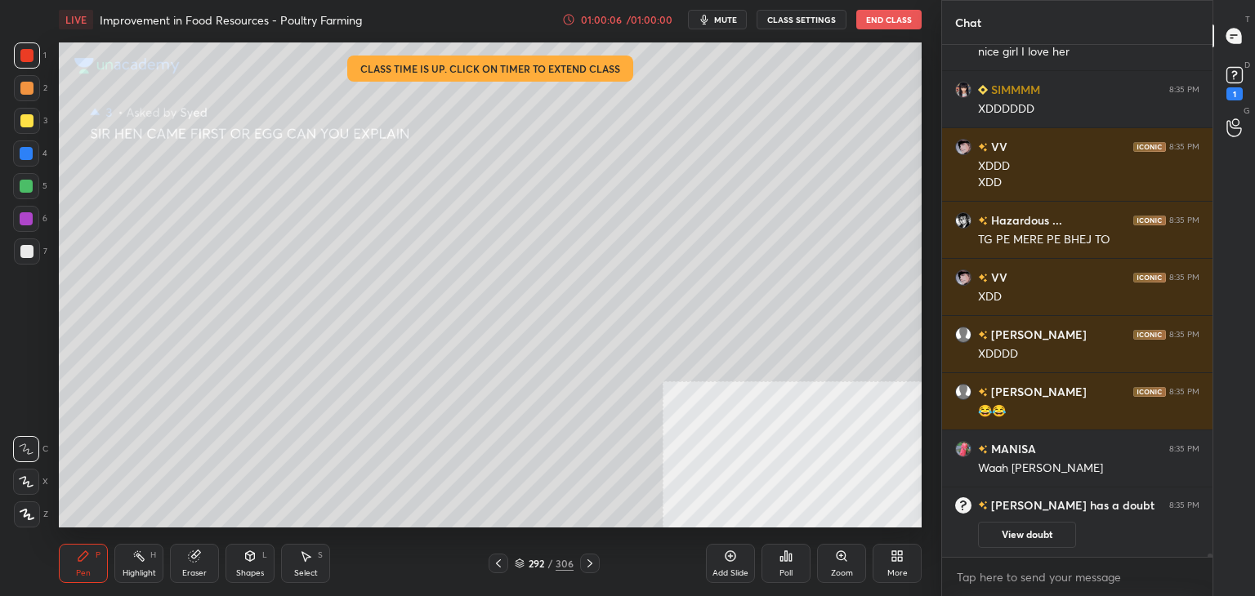
scroll to position [74919, 0]
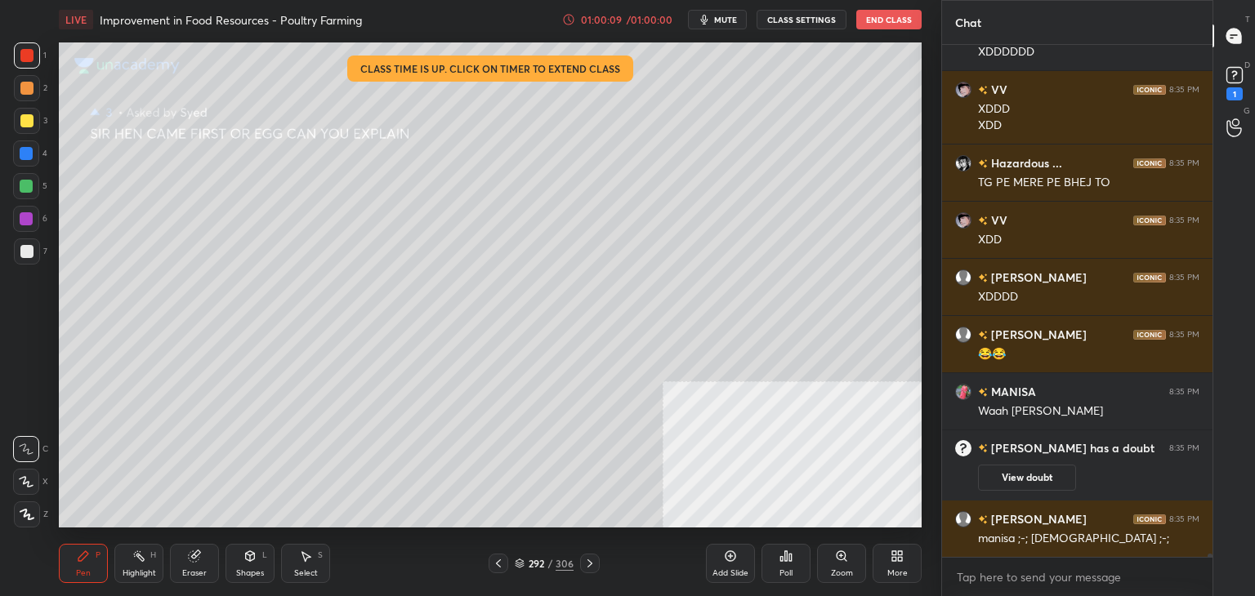
click at [781, 559] on icon at bounding box center [781, 559] width 2 height 4
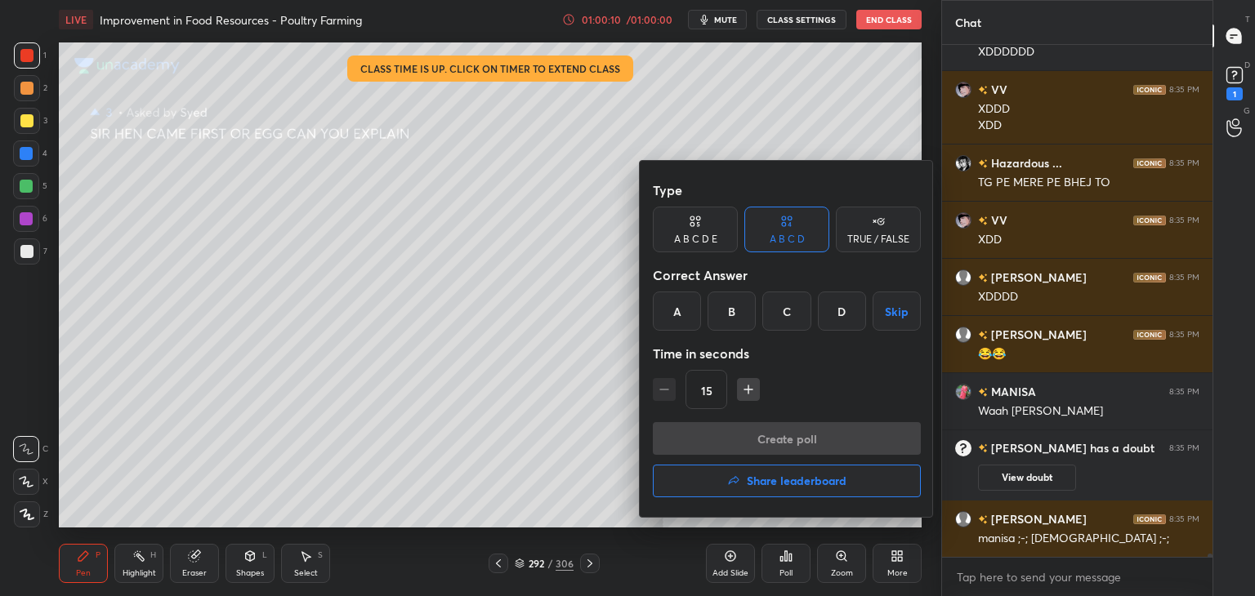
scroll to position [74977, 0]
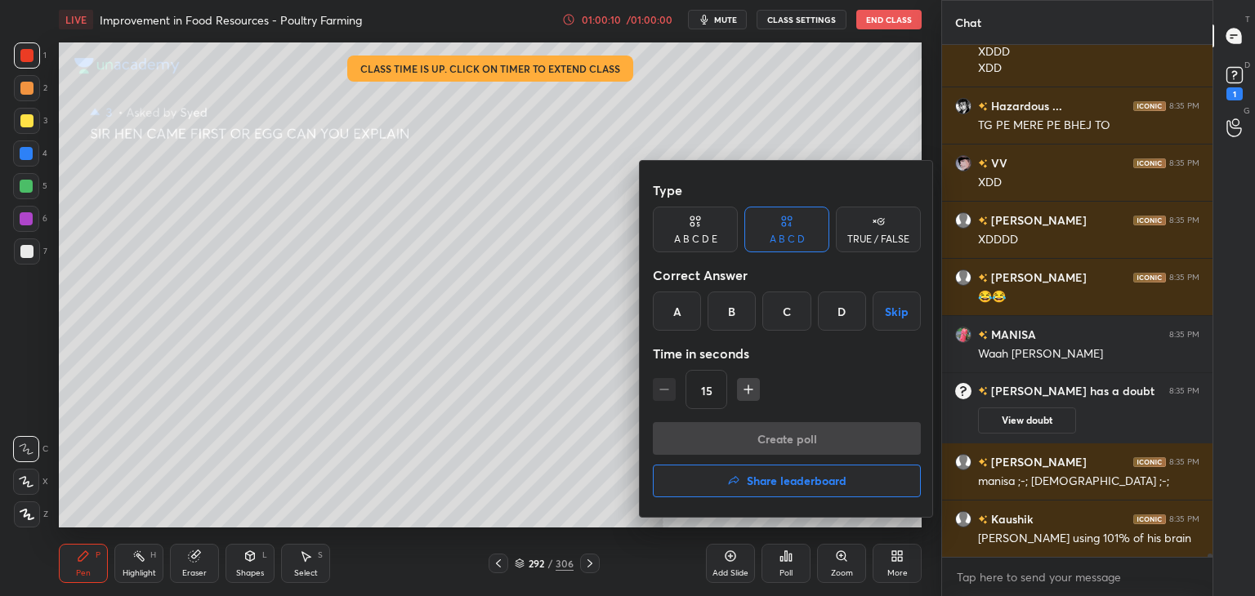
click at [758, 484] on h4 "Share leaderboard" at bounding box center [797, 480] width 100 height 11
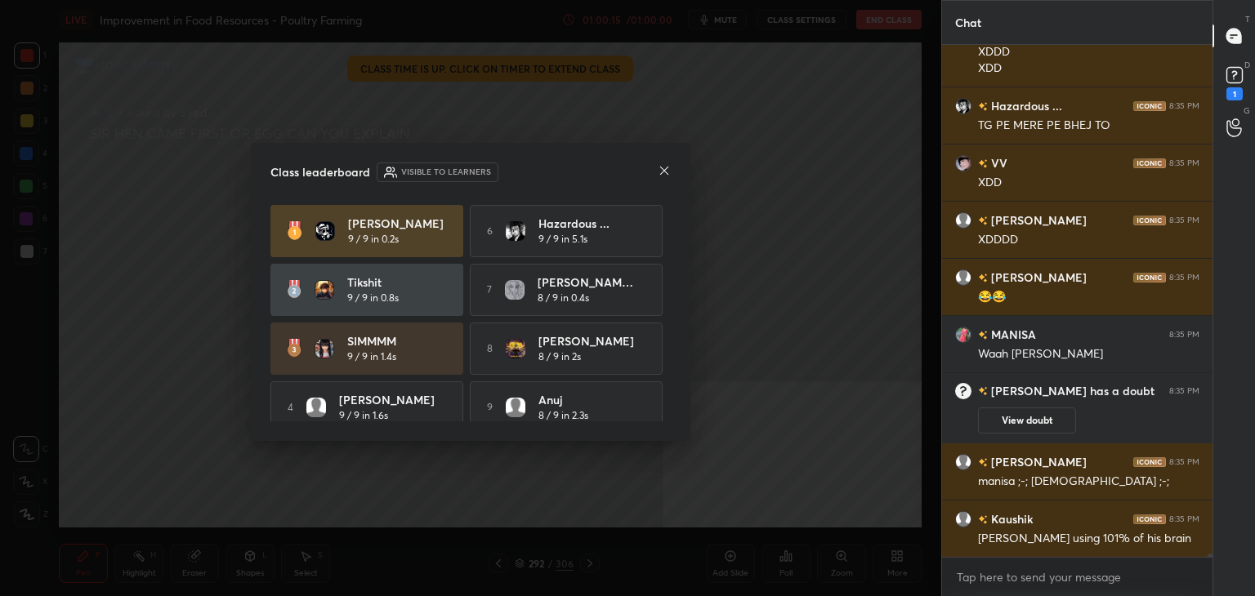
drag, startPoint x: 671, startPoint y: 248, endPoint x: 671, endPoint y: 270, distance: 22.1
click at [671, 270] on div "Class leaderboard Visible to learners [PERSON_NAME] 9 / 9 in 0.2s 6 Hazardous .…" at bounding box center [470, 292] width 439 height 298
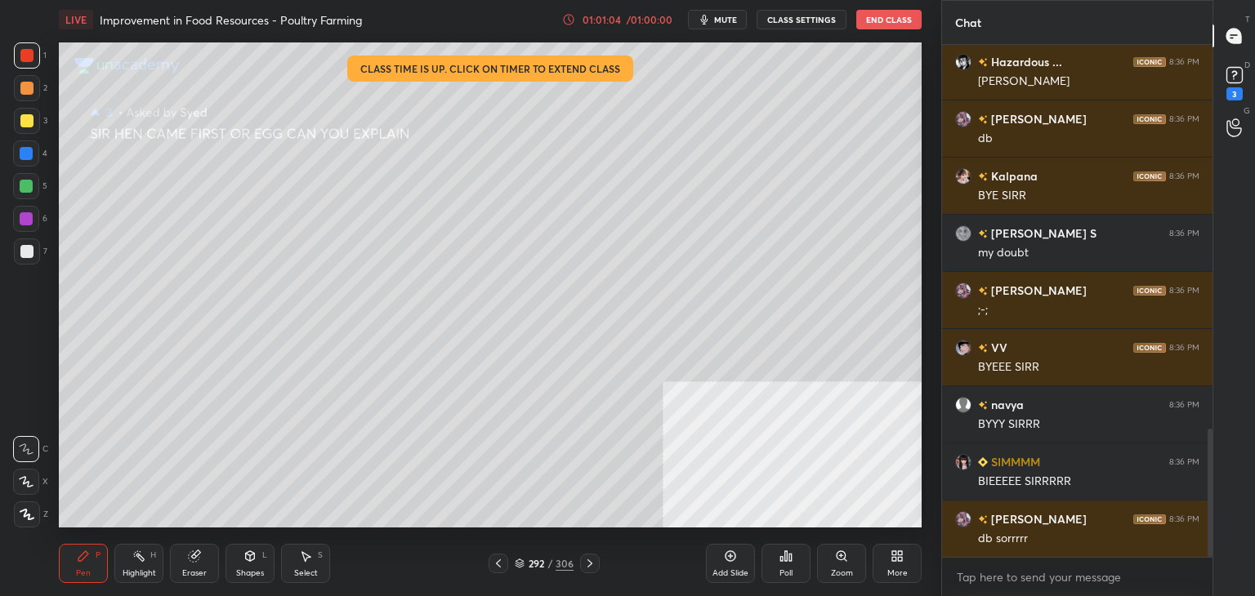
scroll to position [1645, 0]
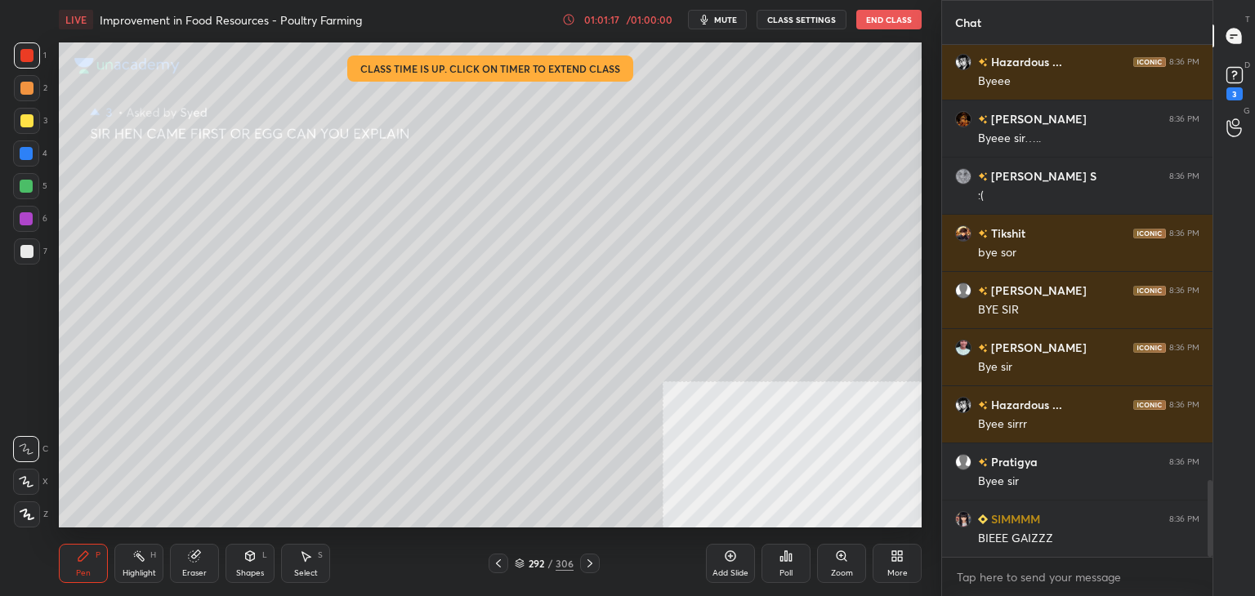
click at [1238, 62] on div "D Doubts (D) 3" at bounding box center [1234, 82] width 42 height 46
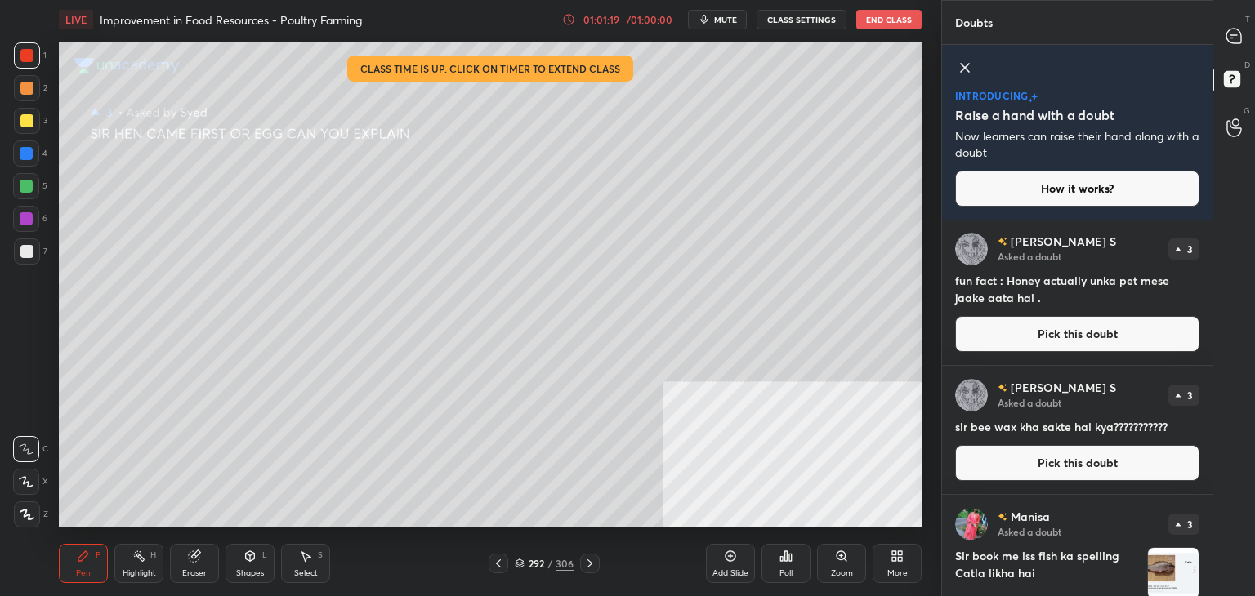
click at [886, 14] on button "End Class" at bounding box center [888, 20] width 65 height 20
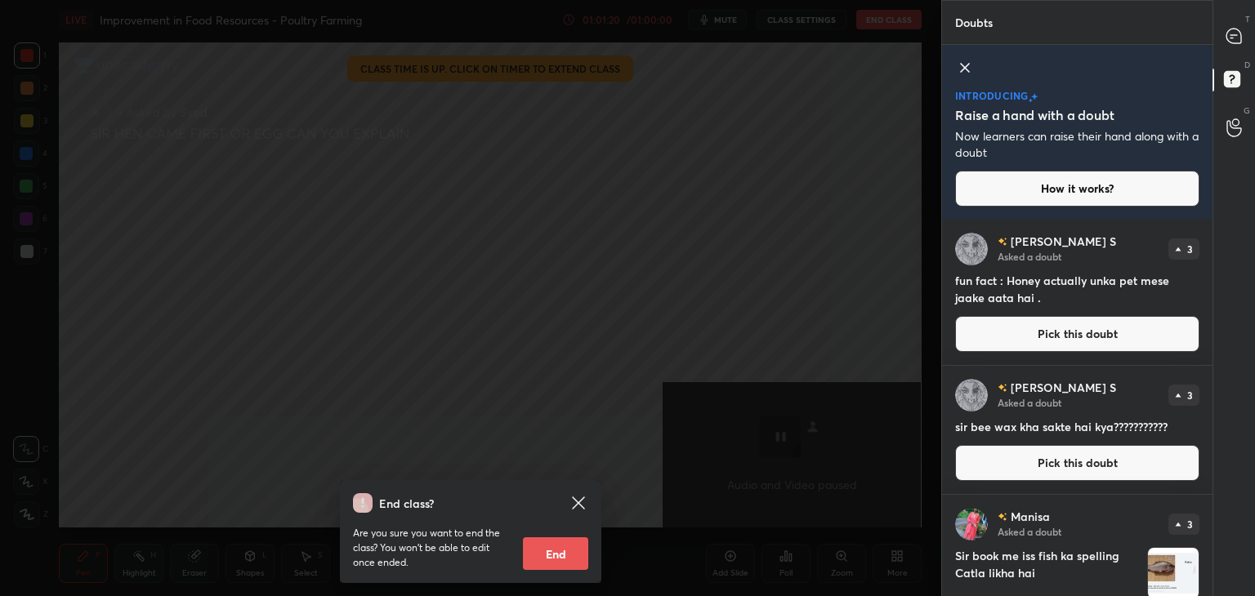
click at [551, 543] on button "End" at bounding box center [555, 554] width 65 height 33
